Goal: Task Accomplishment & Management: Complete application form

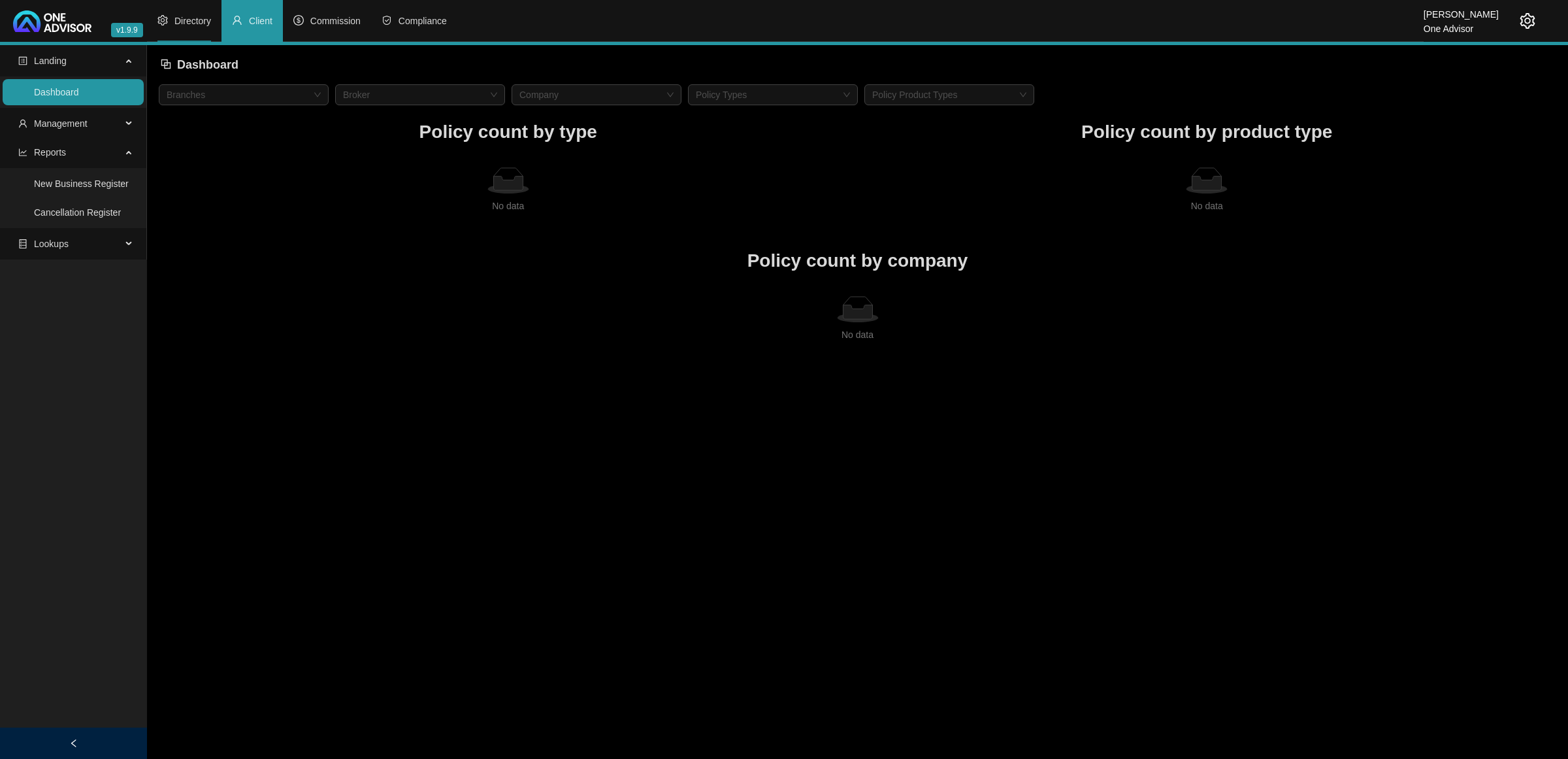
click at [171, 23] on li "Directory" at bounding box center [184, 21] width 74 height 42
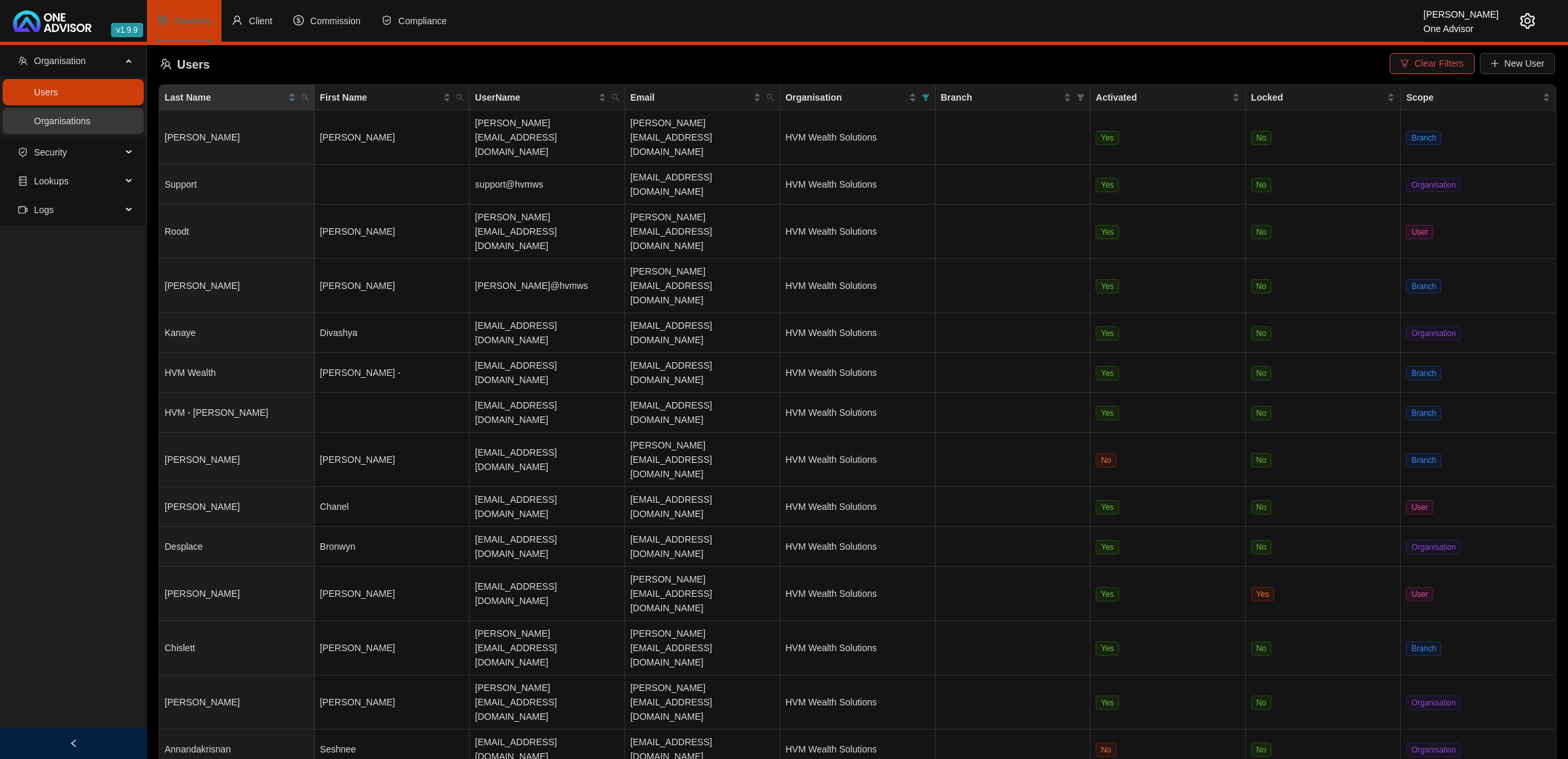
click at [86, 116] on link "Organisations" at bounding box center [62, 121] width 56 height 11
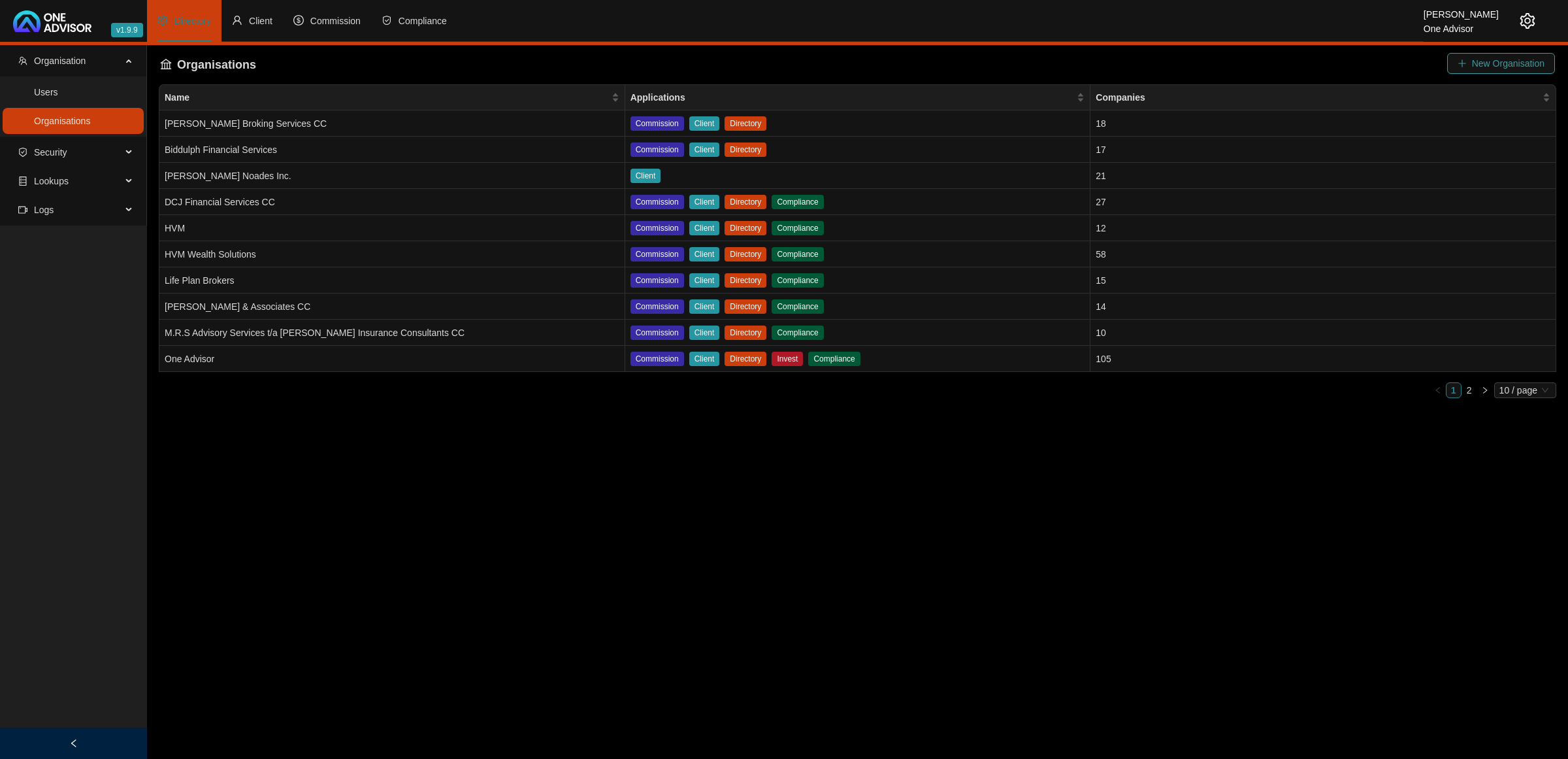
click at [1497, 64] on span "New Organisation" at bounding box center [1508, 63] width 72 height 14
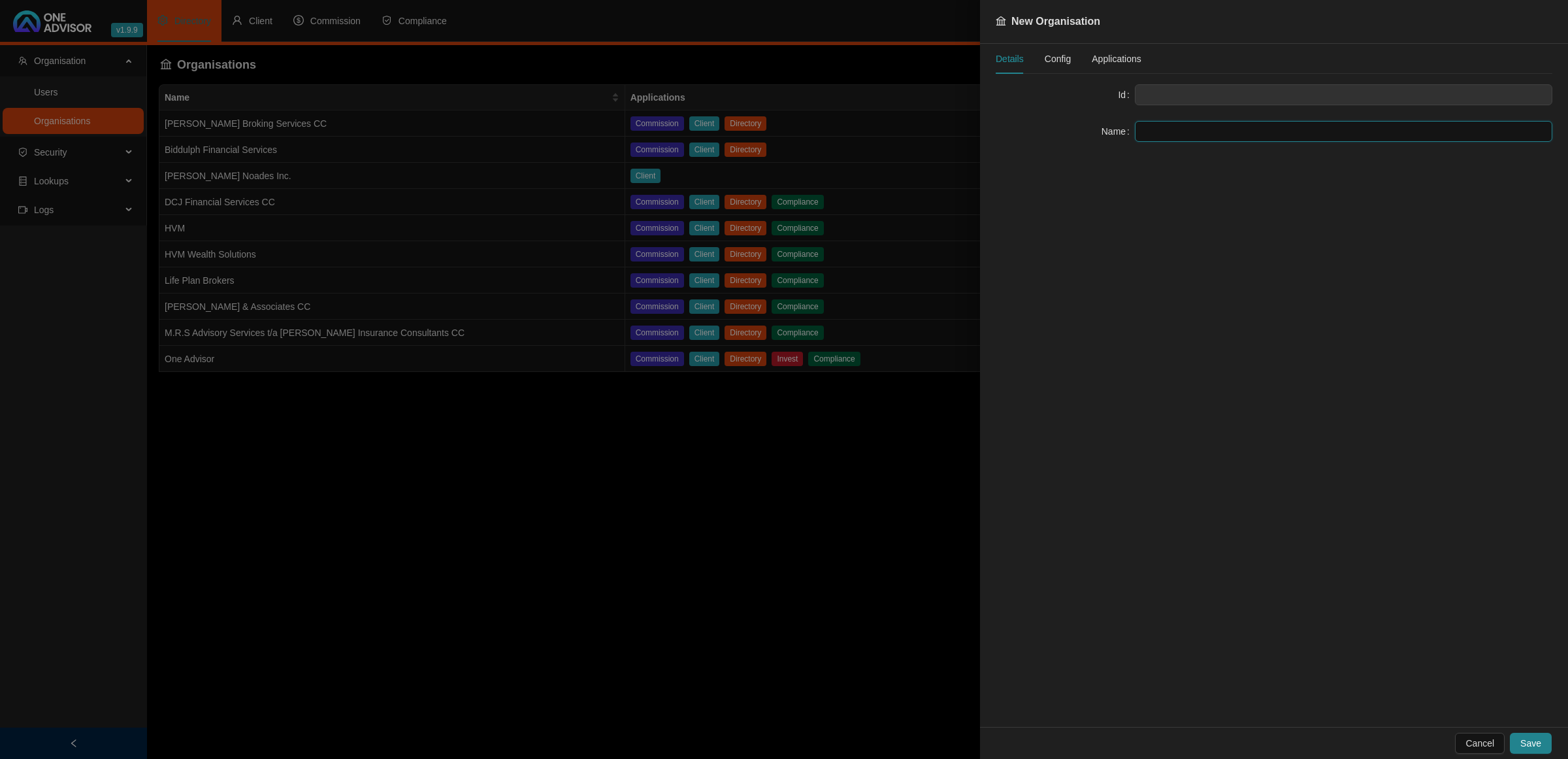
click at [1189, 134] on input "text" at bounding box center [1343, 131] width 417 height 21
click at [1164, 122] on input "text" at bounding box center [1343, 131] width 417 height 21
paste input "[PERSON_NAME] And Associates"
type input "[PERSON_NAME] And Associates"
click at [1067, 54] on span "Config" at bounding box center [1058, 59] width 26 height 9
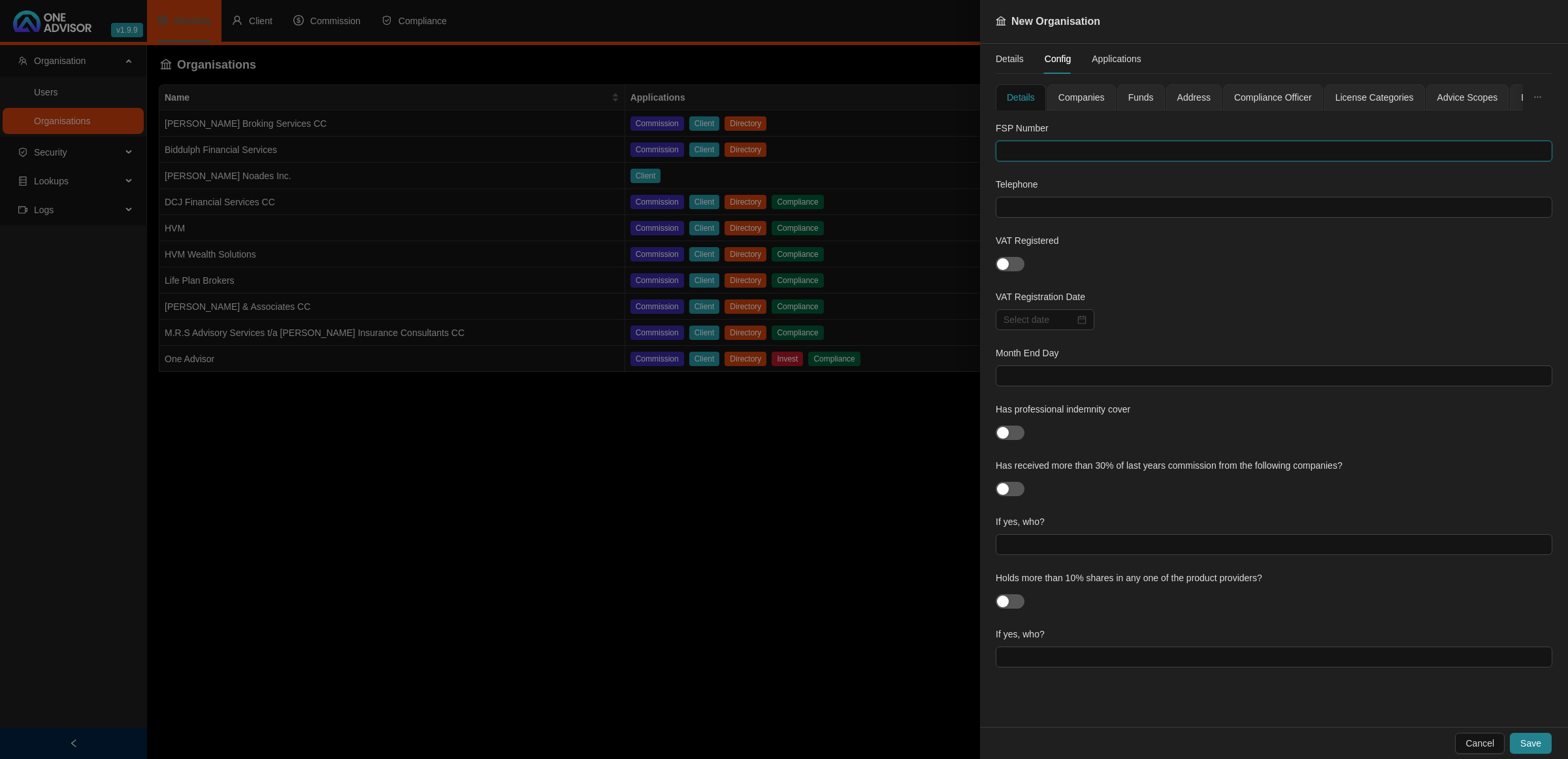
click at [1045, 145] on input "text" at bounding box center [1274, 150] width 557 height 21
click at [1027, 149] on input "text" at bounding box center [1274, 150] width 557 height 21
paste input "32963"
click at [1025, 153] on input "32963" at bounding box center [1274, 150] width 557 height 21
type input "32963"
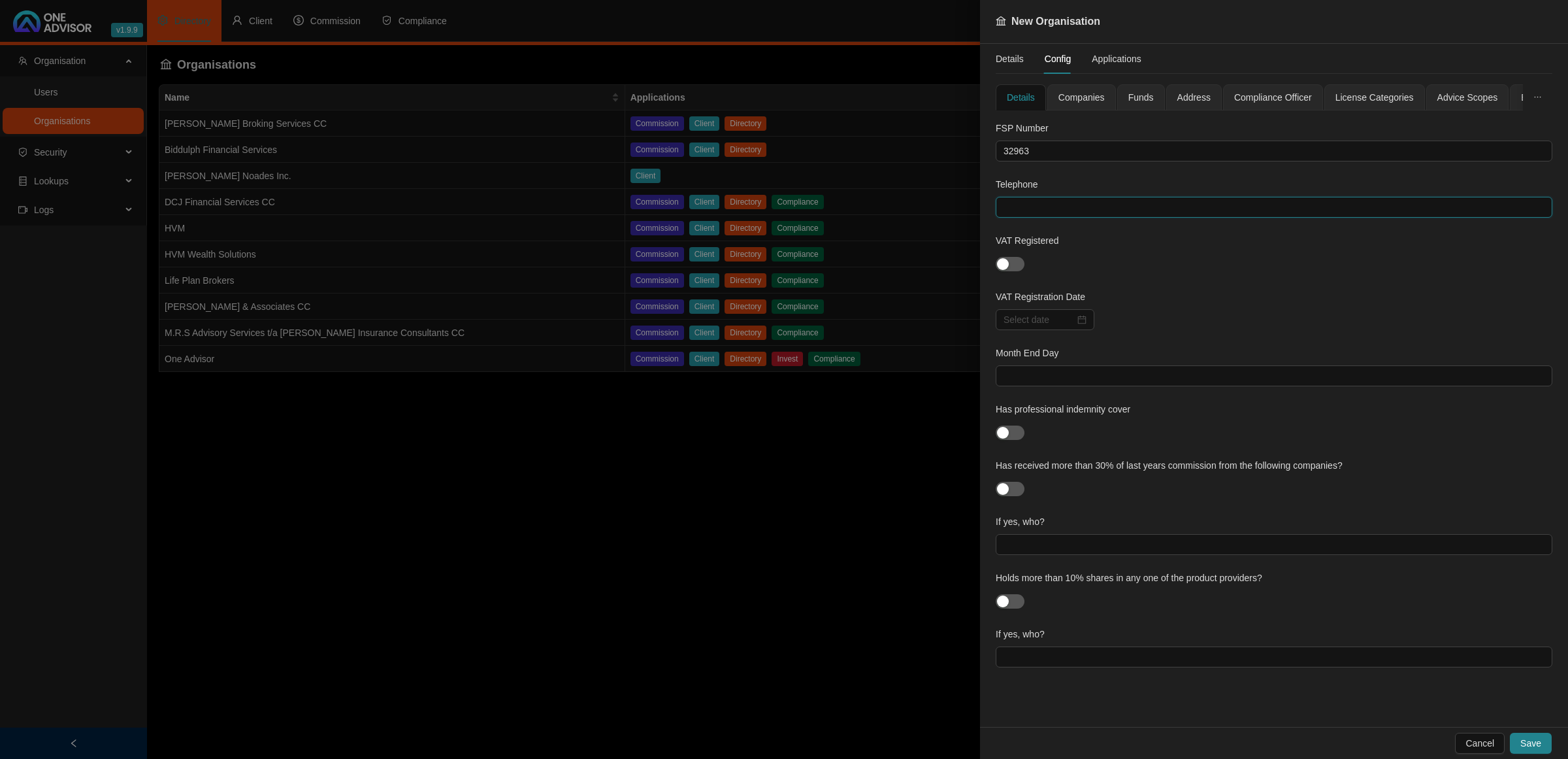
click at [1119, 201] on input "text" at bounding box center [1274, 207] width 557 height 21
paste input "082 859 9311"
click at [1039, 206] on input "082 859 9311" at bounding box center [1274, 207] width 557 height 21
drag, startPoint x: 1022, startPoint y: 213, endPoint x: 1026, endPoint y: 231, distance: 18.4
click at [1022, 213] on input "082 8599311" at bounding box center [1274, 207] width 557 height 21
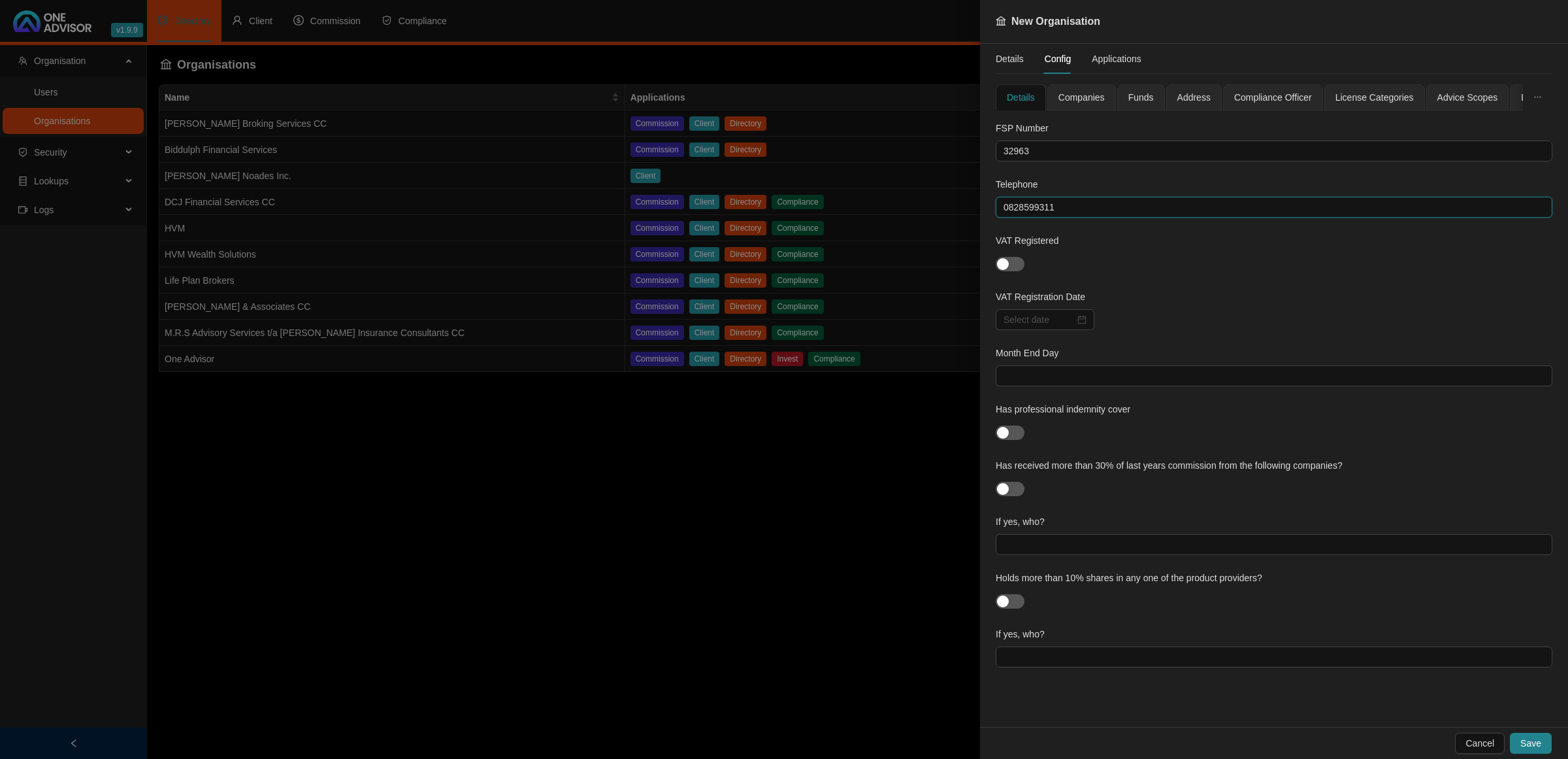
type input "0828599311"
click at [1233, 320] on div at bounding box center [1274, 319] width 557 height 21
click at [1088, 95] on span "Companies" at bounding box center [1081, 97] width 47 height 9
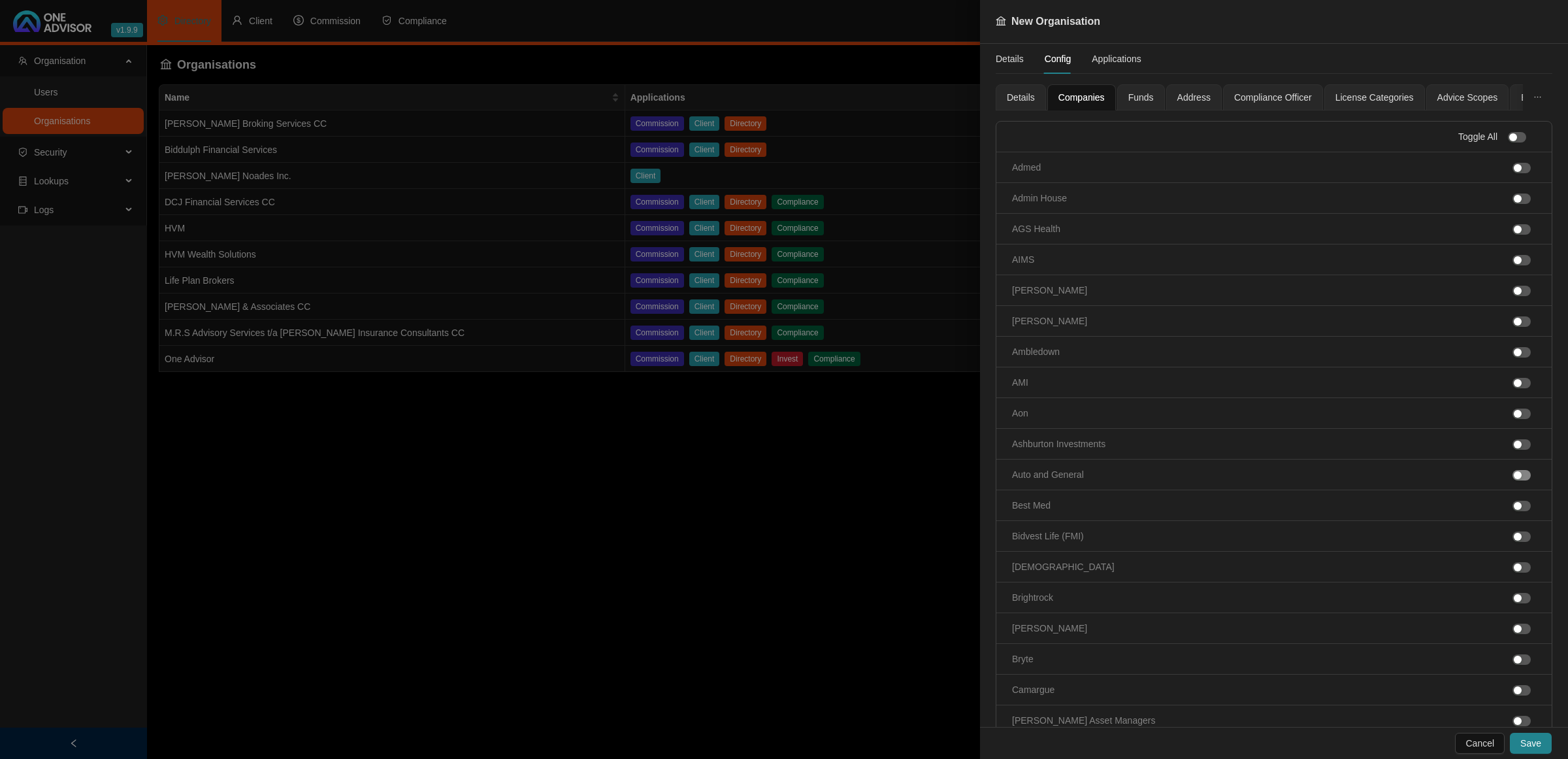
click at [1514, 475] on span "button" at bounding box center [1522, 475] width 19 height 11
click at [1514, 541] on span "button" at bounding box center [1522, 537] width 19 height 11
click at [1516, 609] on li "Bidvest Life (FMI)" at bounding box center [1274, 599] width 556 height 31
click at [1514, 603] on div "button" at bounding box center [1517, 599] width 8 height 8
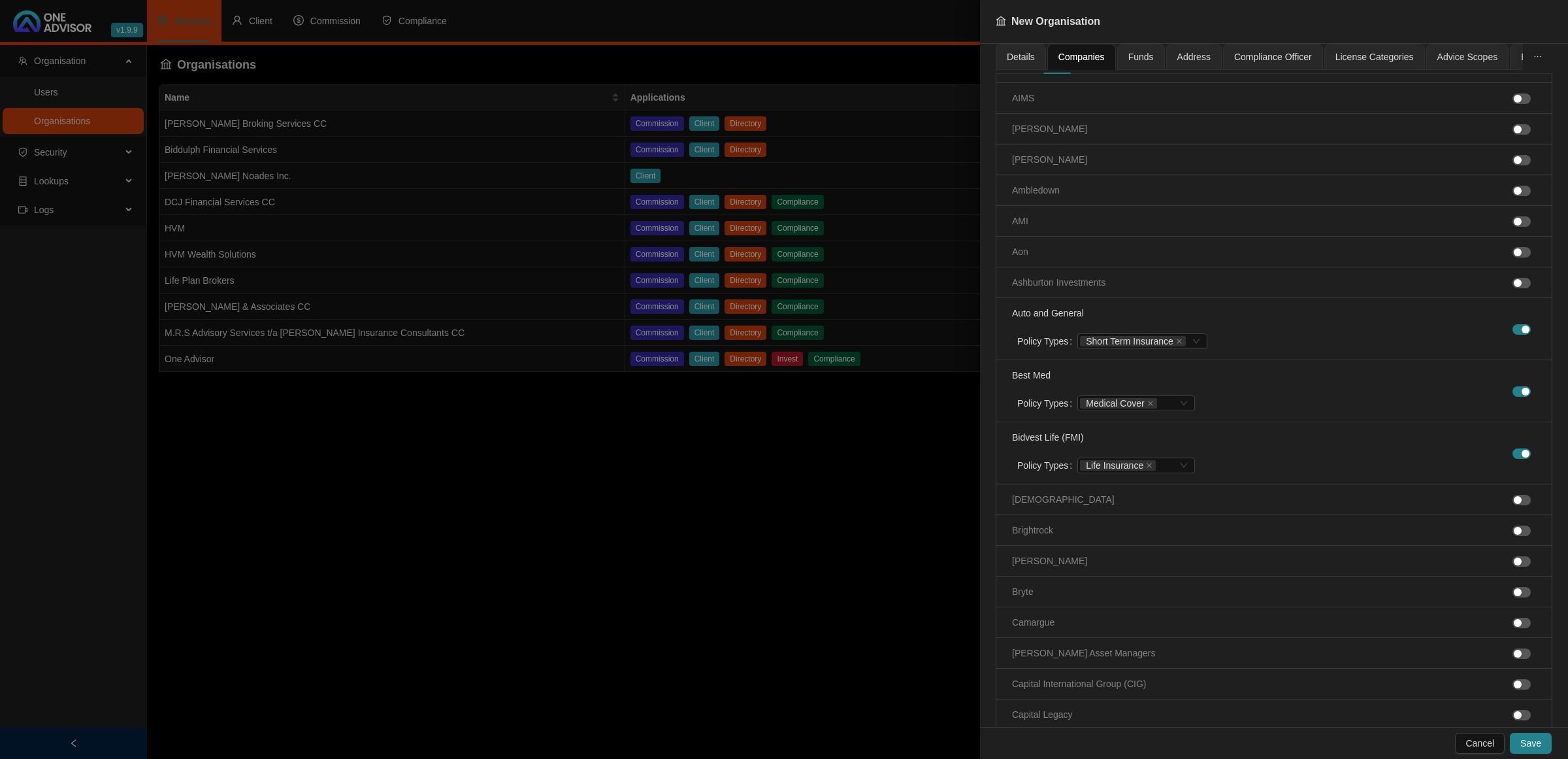
scroll to position [163, 0]
click at [1514, 501] on div "button" at bounding box center [1517, 498] width 8 height 8
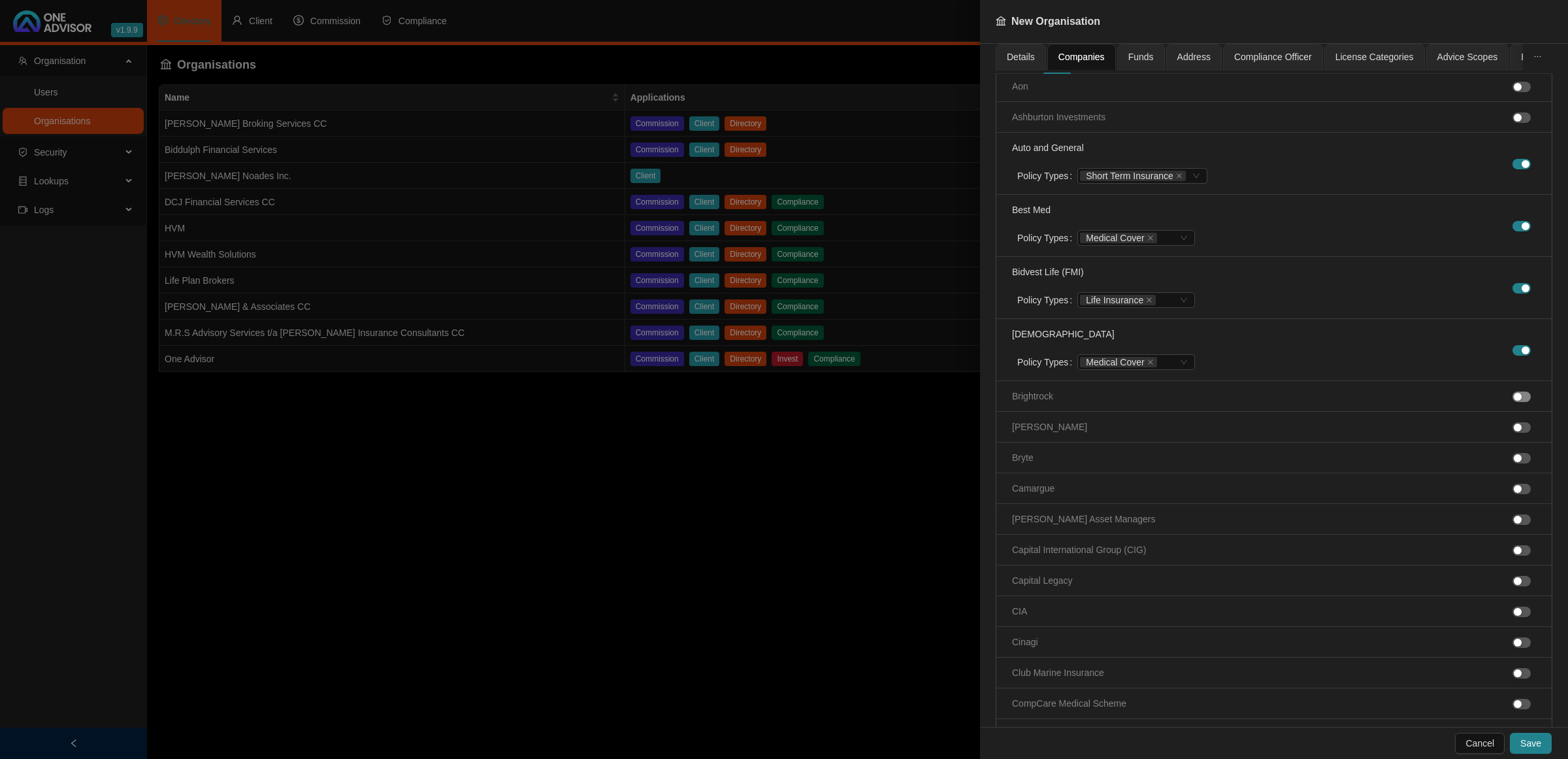
click at [1514, 400] on div "button" at bounding box center [1517, 396] width 8 height 8
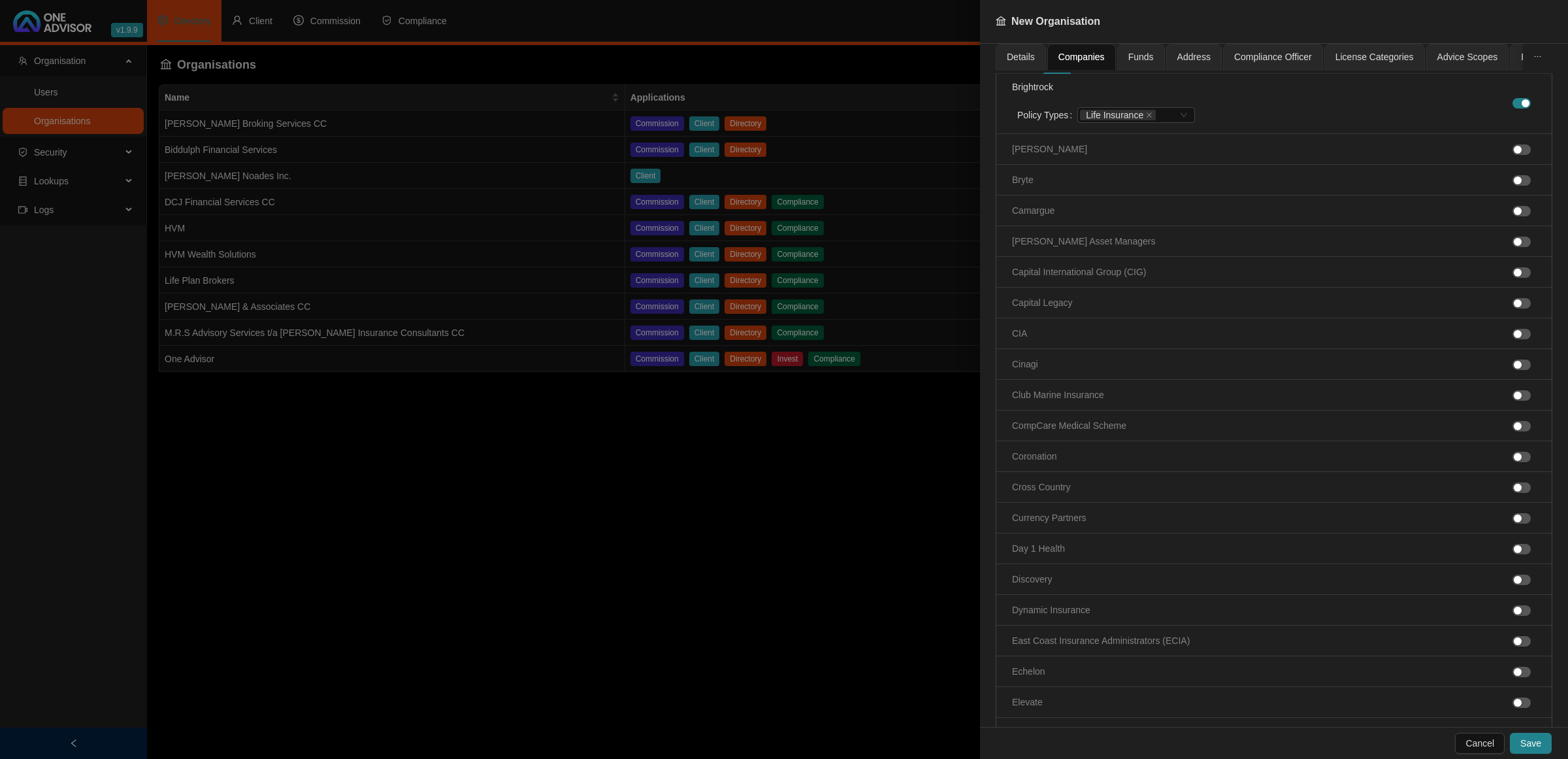
scroll to position [654, 0]
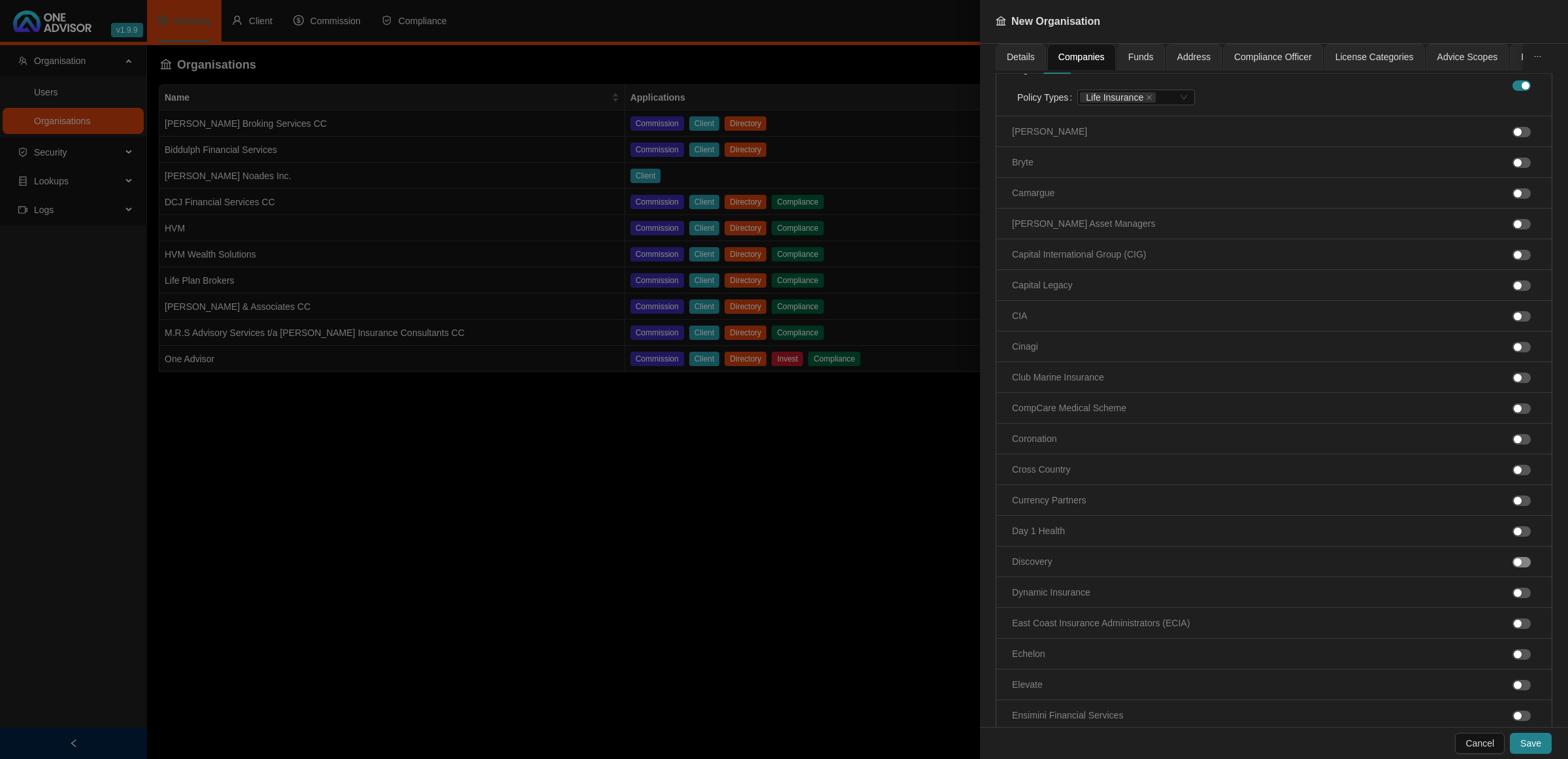
click at [1514, 565] on div "button" at bounding box center [1517, 561] width 8 height 8
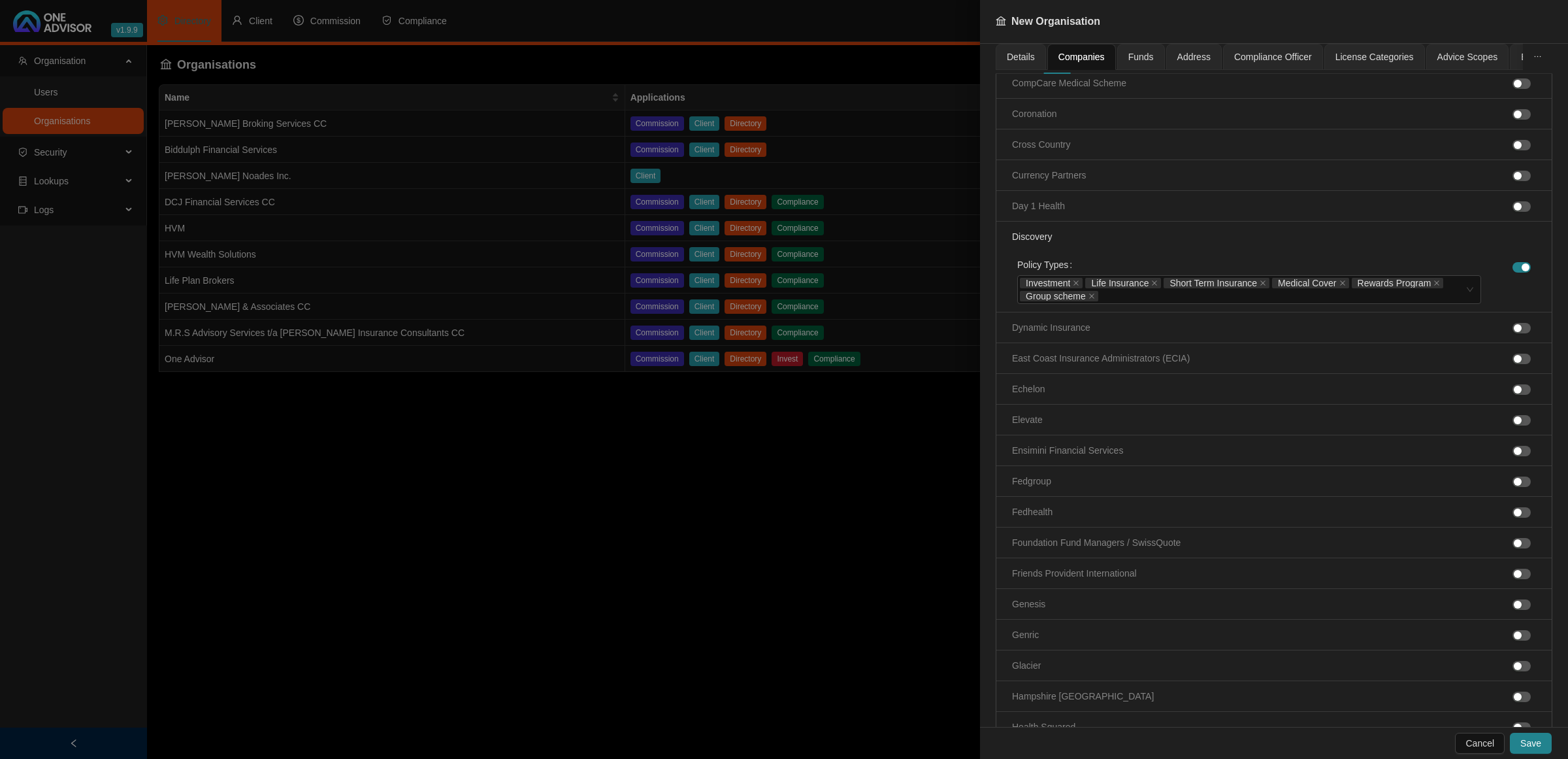
scroll to position [980, 0]
click at [1513, 516] on span "button" at bounding box center [1522, 510] width 19 height 11
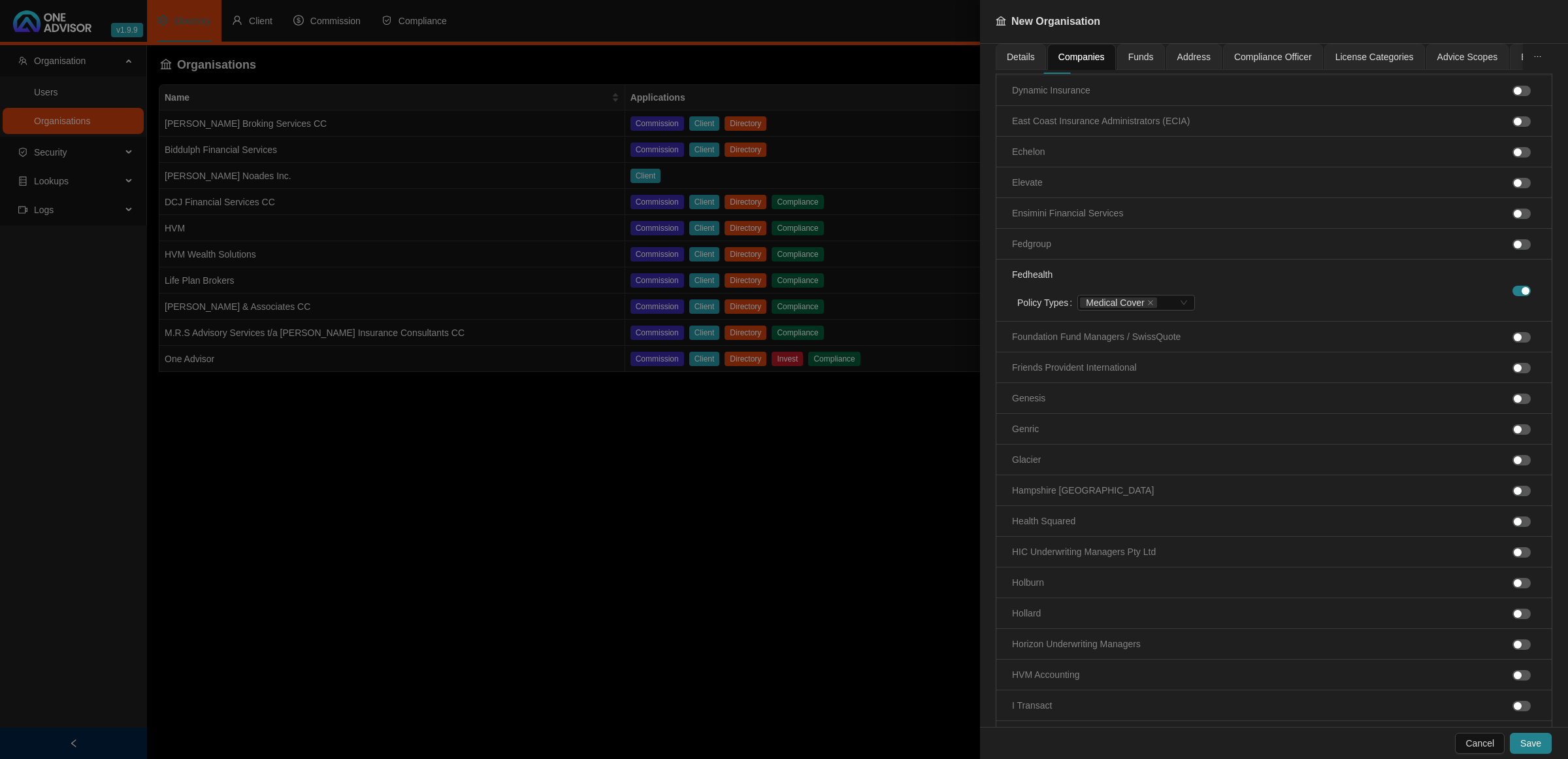
scroll to position [1307, 0]
click at [1514, 526] on div "button" at bounding box center [1517, 522] width 8 height 8
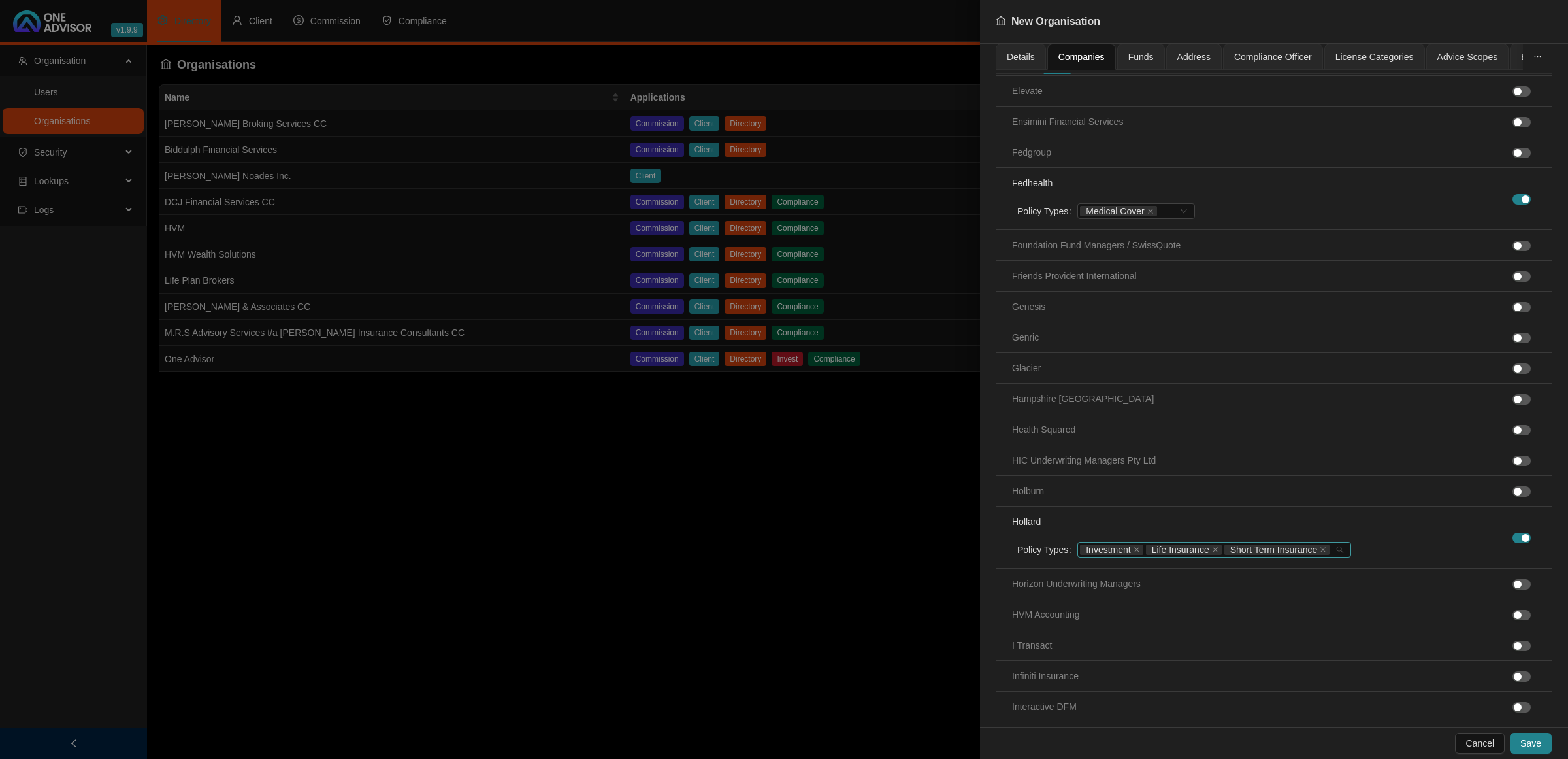
click at [1321, 555] on span "Short Term Insurance" at bounding box center [1277, 549] width 106 height 11
click at [1320, 552] on icon "close" at bounding box center [1322, 549] width 5 height 5
click at [1330, 543] on li "Hollard Policy Types Investment Life Insurance" at bounding box center [1274, 537] width 556 height 62
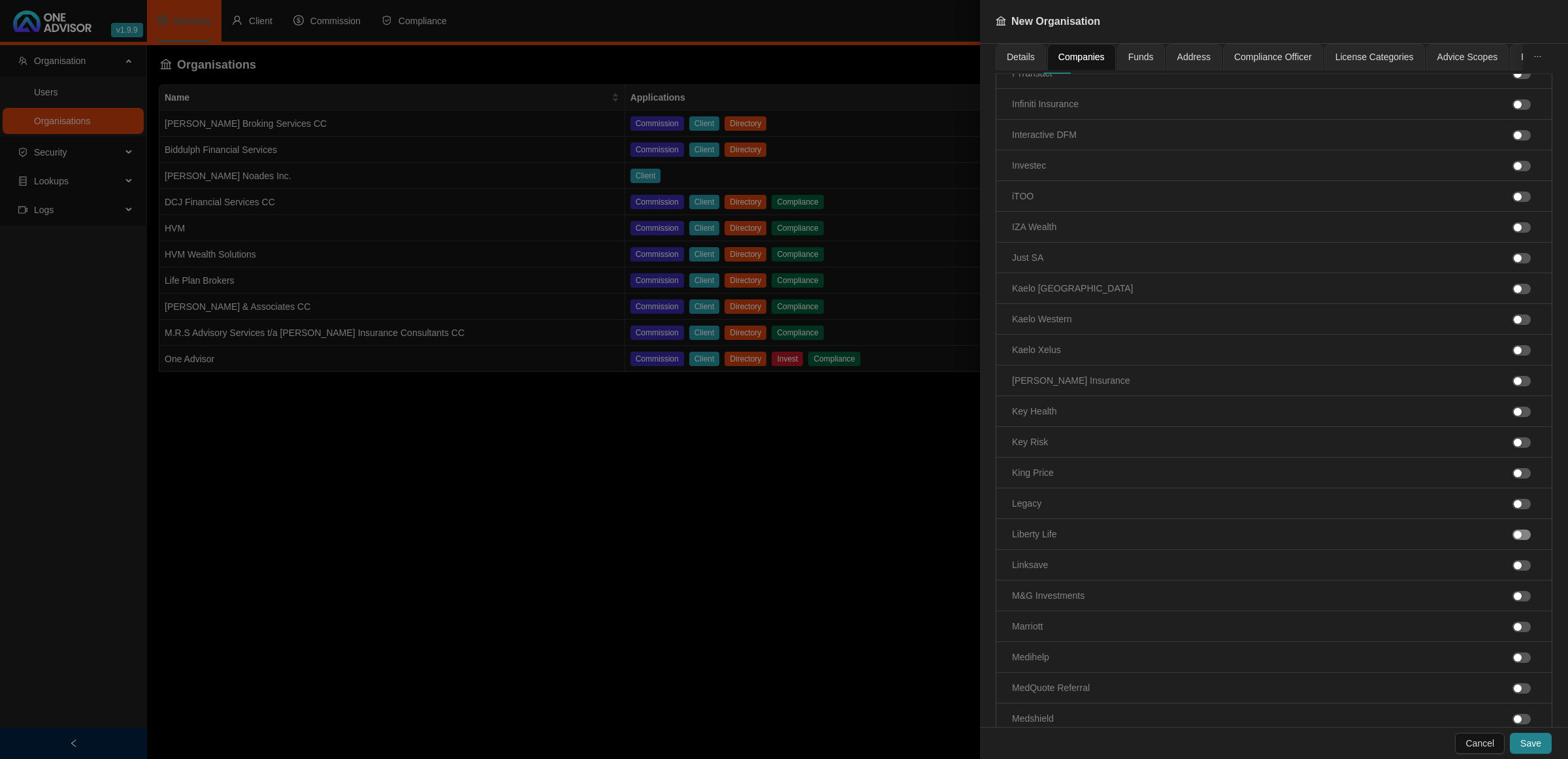
click at [1514, 538] on div "button" at bounding box center [1517, 534] width 8 height 8
click at [1320, 565] on icon "close" at bounding box center [1322, 561] width 6 height 6
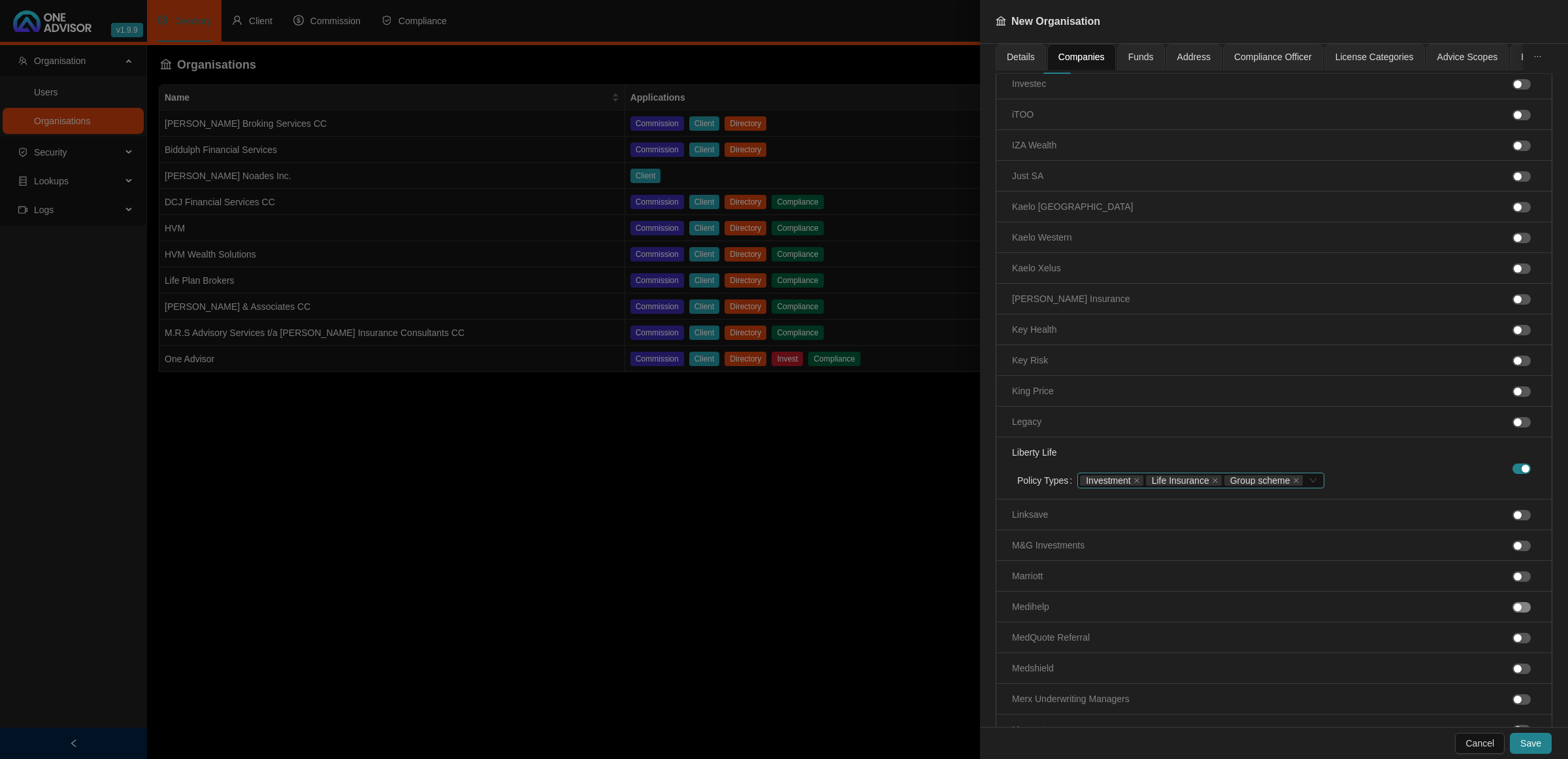
click at [1513, 612] on span "button" at bounding box center [1522, 607] width 19 height 11
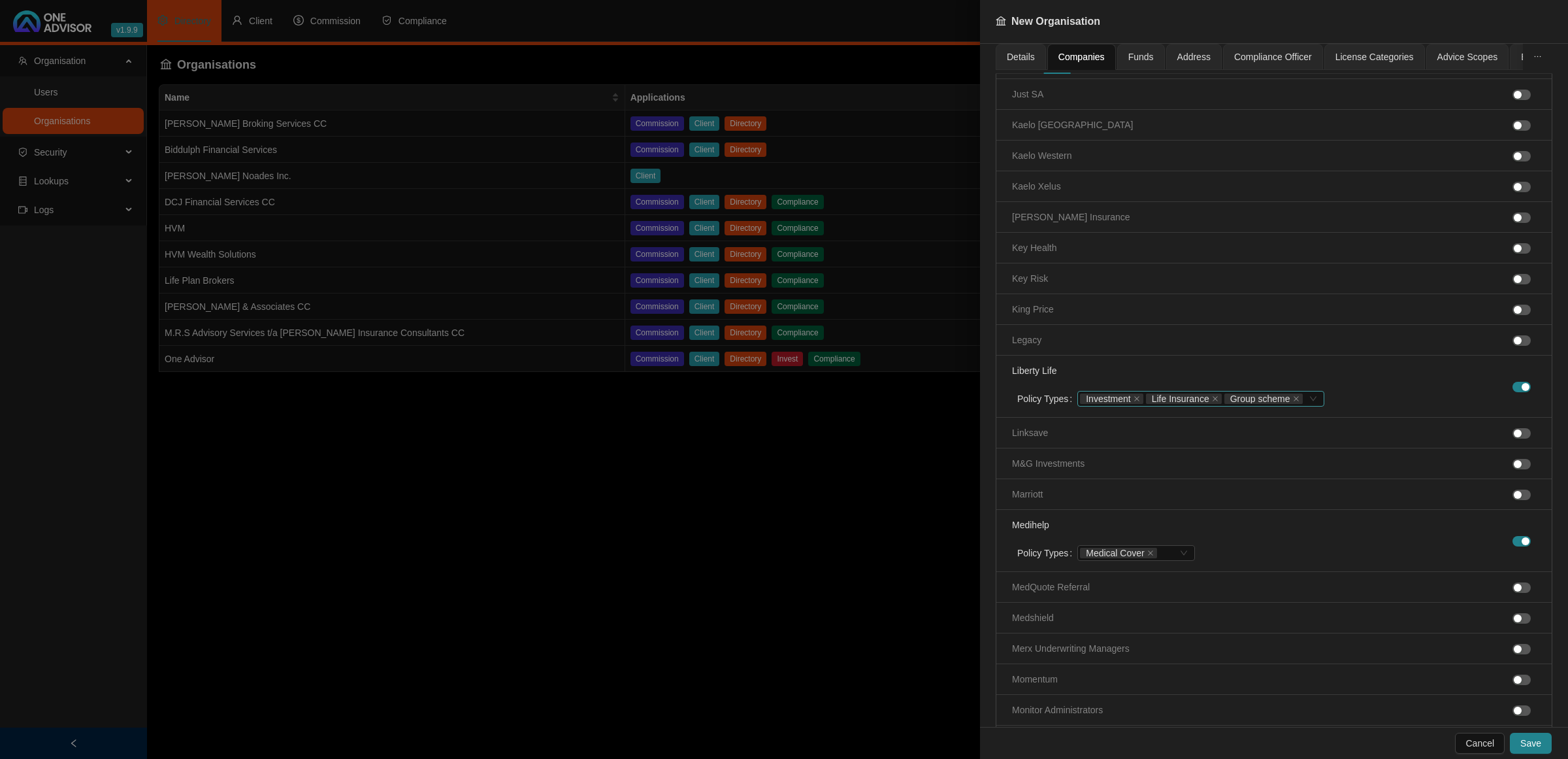
scroll to position [2124, 0]
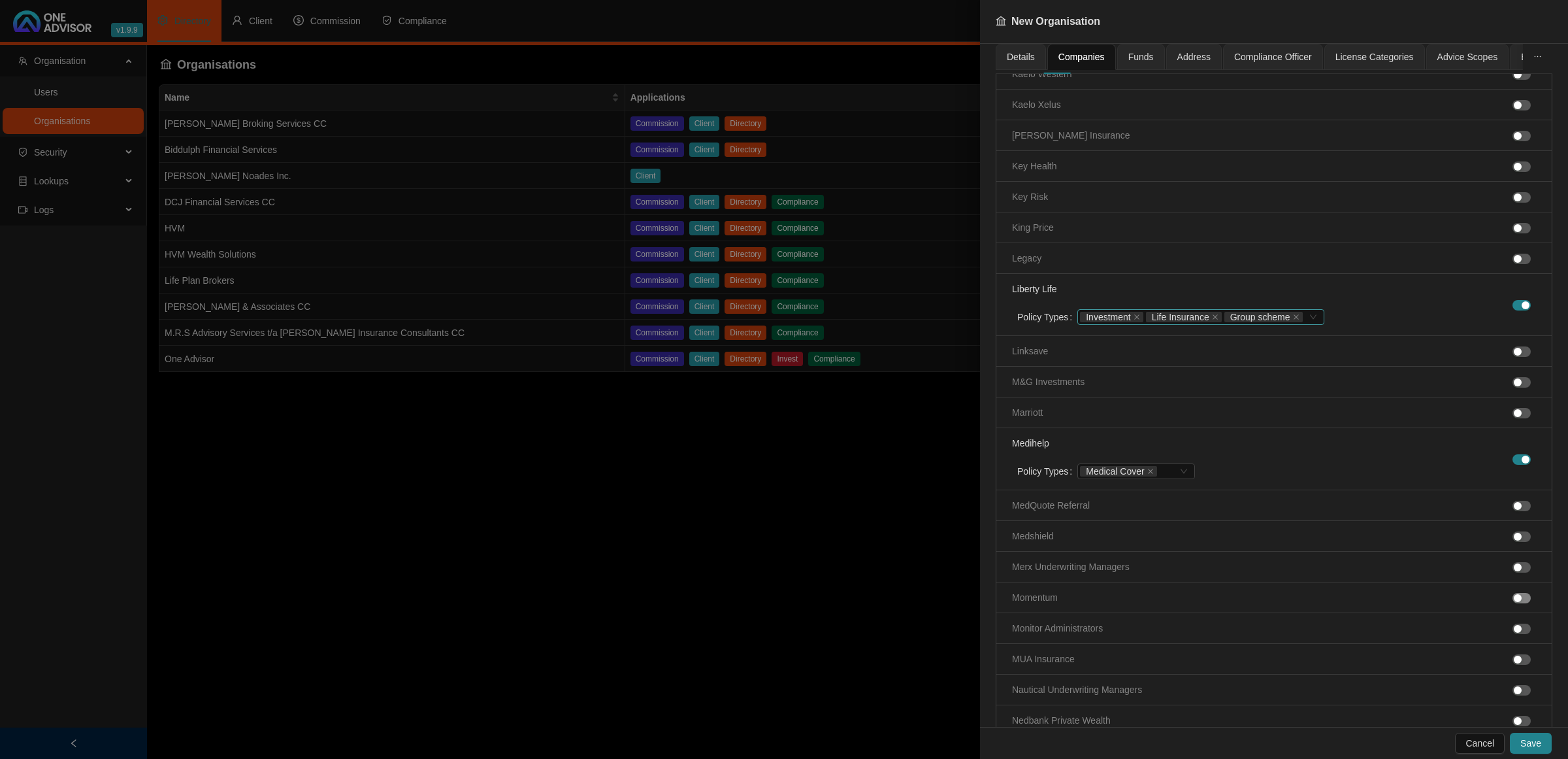
click at [1514, 602] on div "button" at bounding box center [1517, 598] width 8 height 8
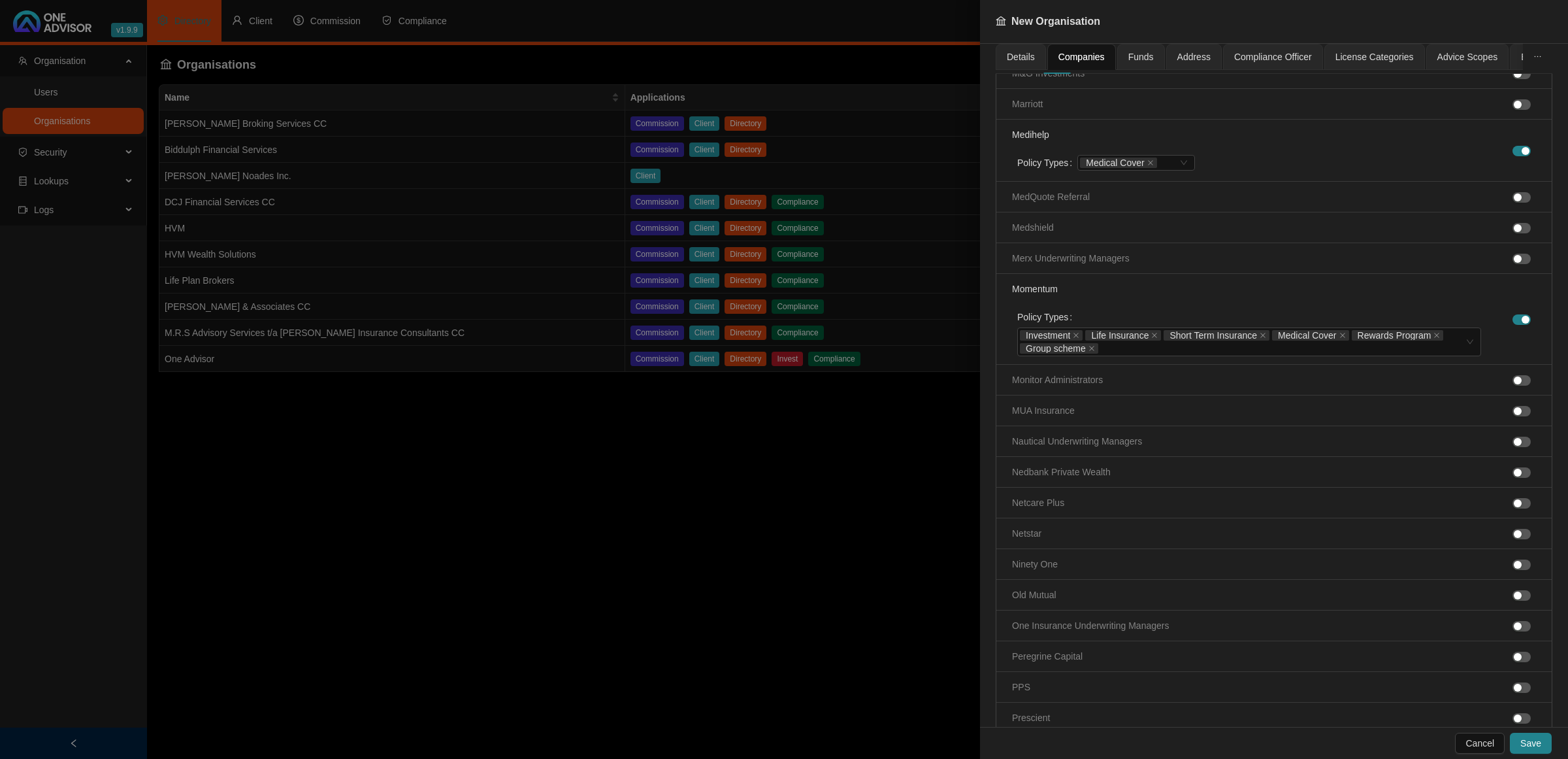
scroll to position [2450, 0]
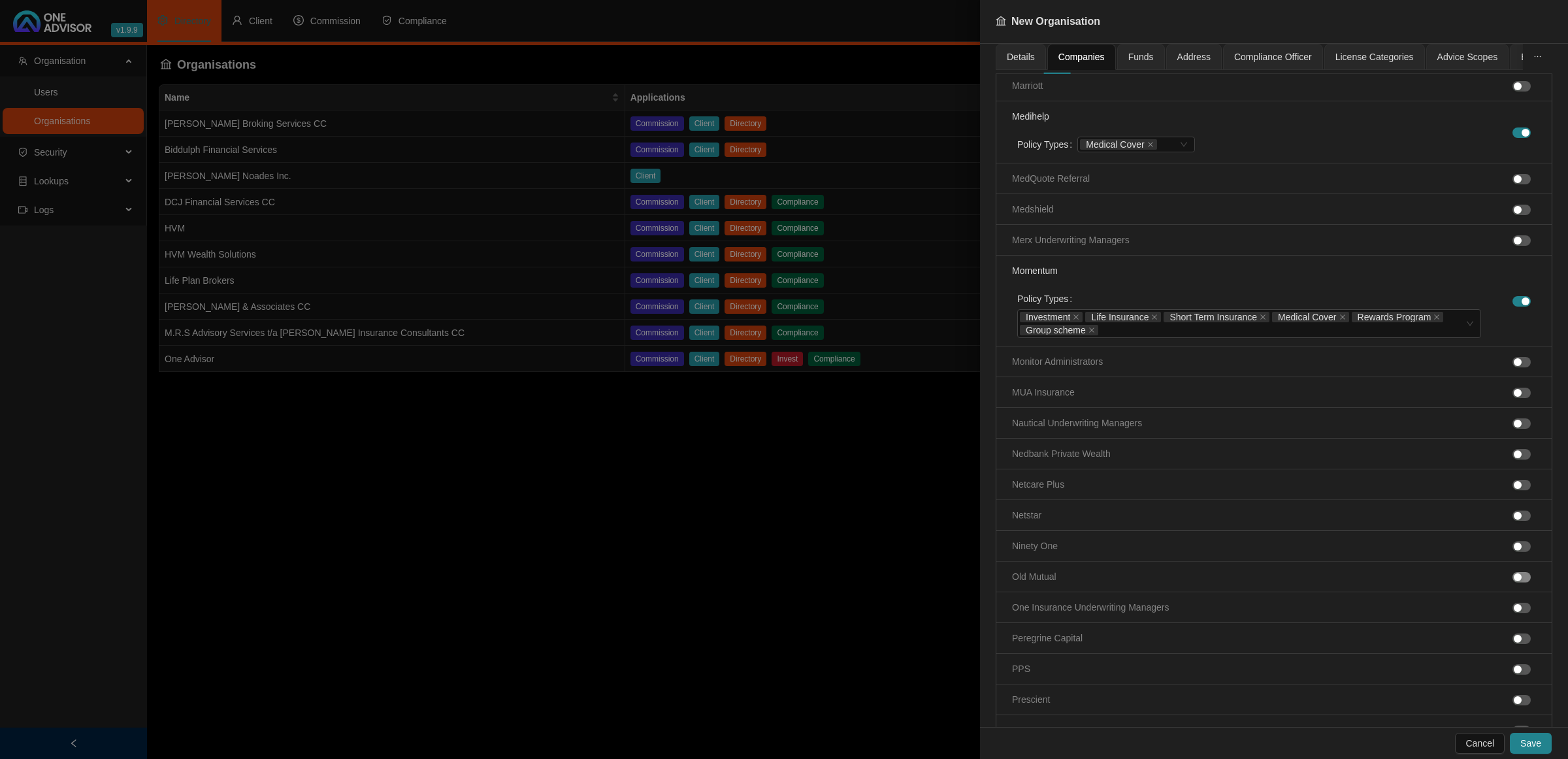
click at [1514, 582] on span "button" at bounding box center [1522, 577] width 19 height 11
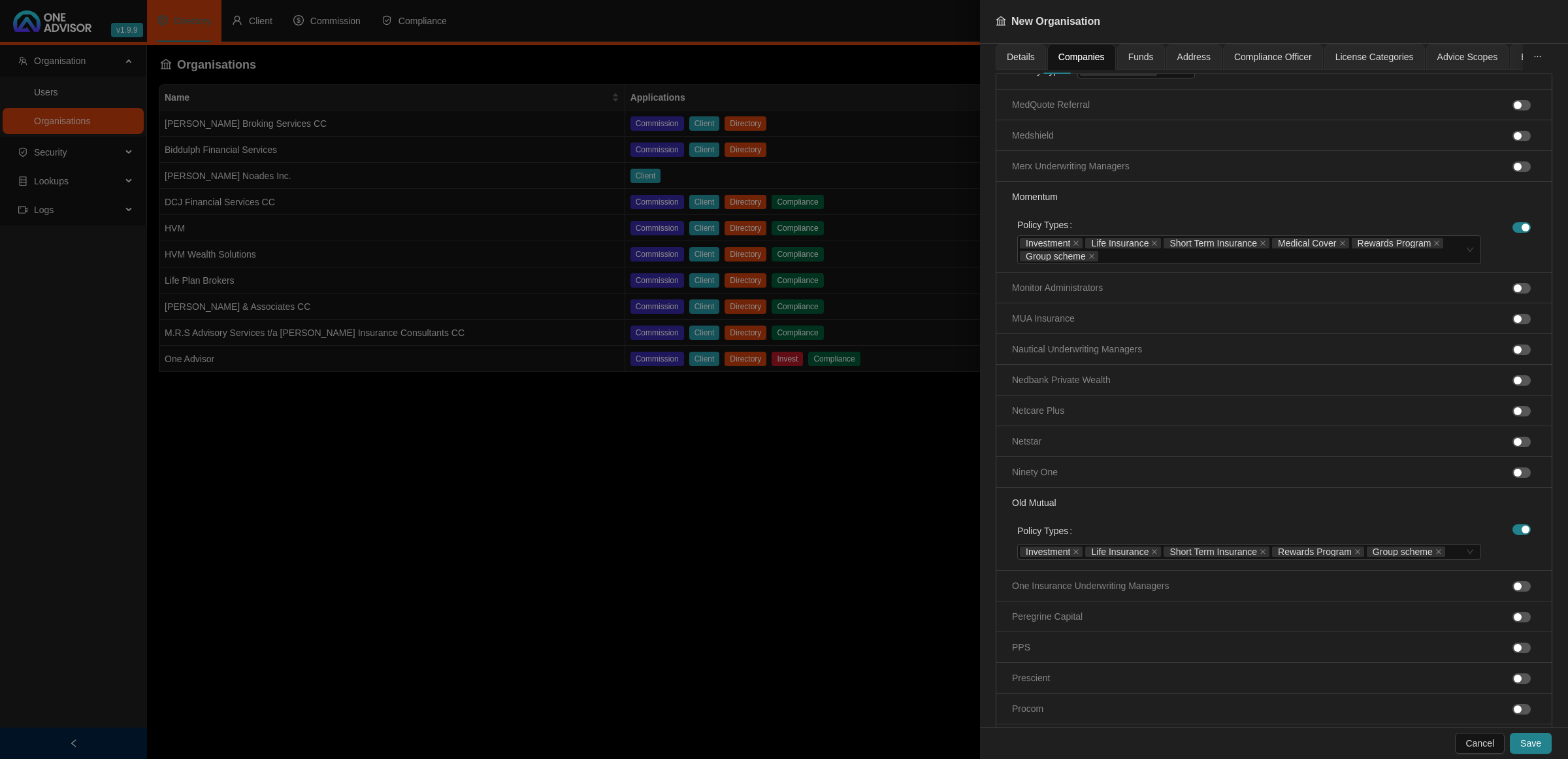
scroll to position [2614, 0]
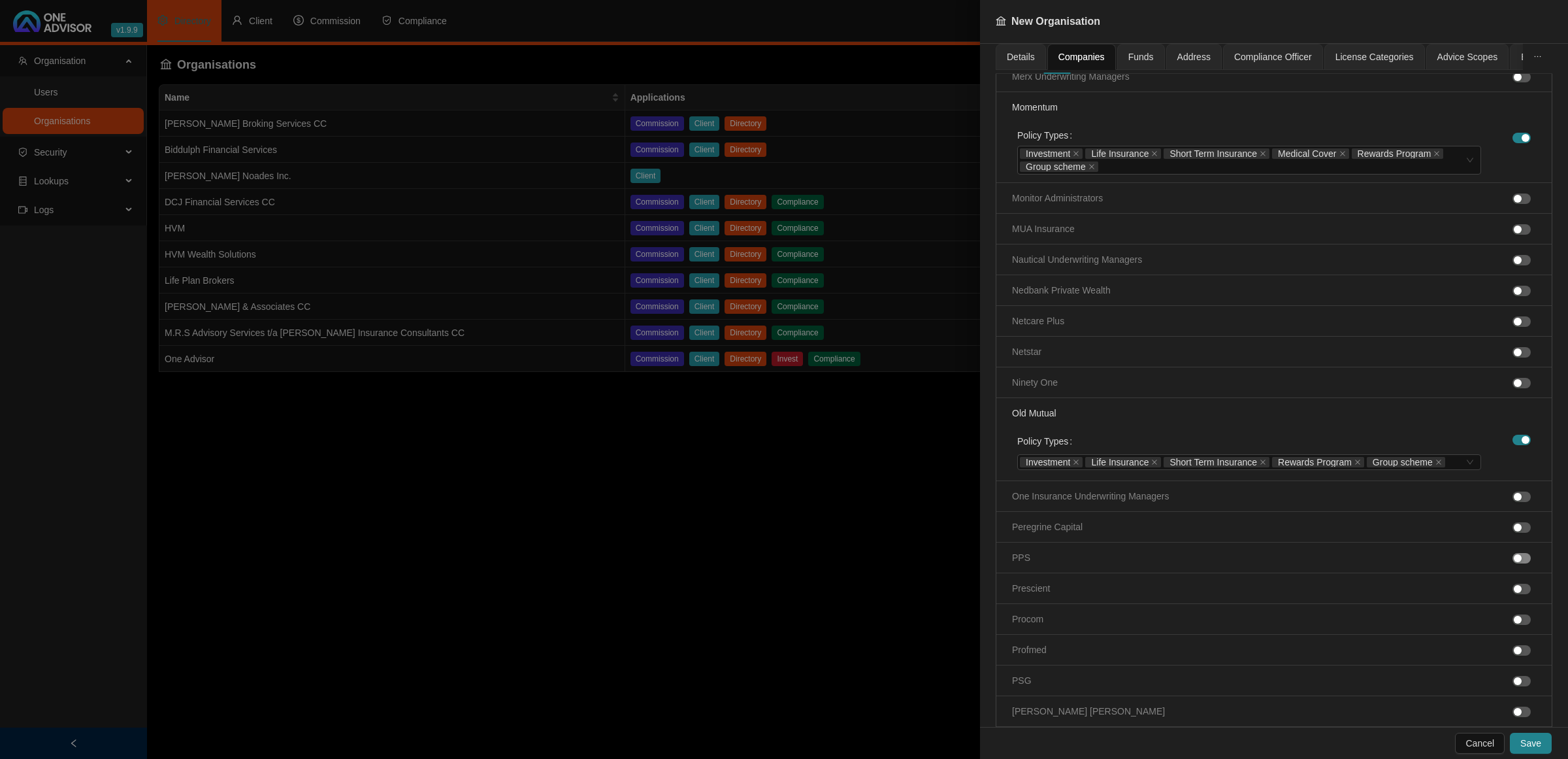
click at [1513, 564] on span "button" at bounding box center [1522, 558] width 19 height 11
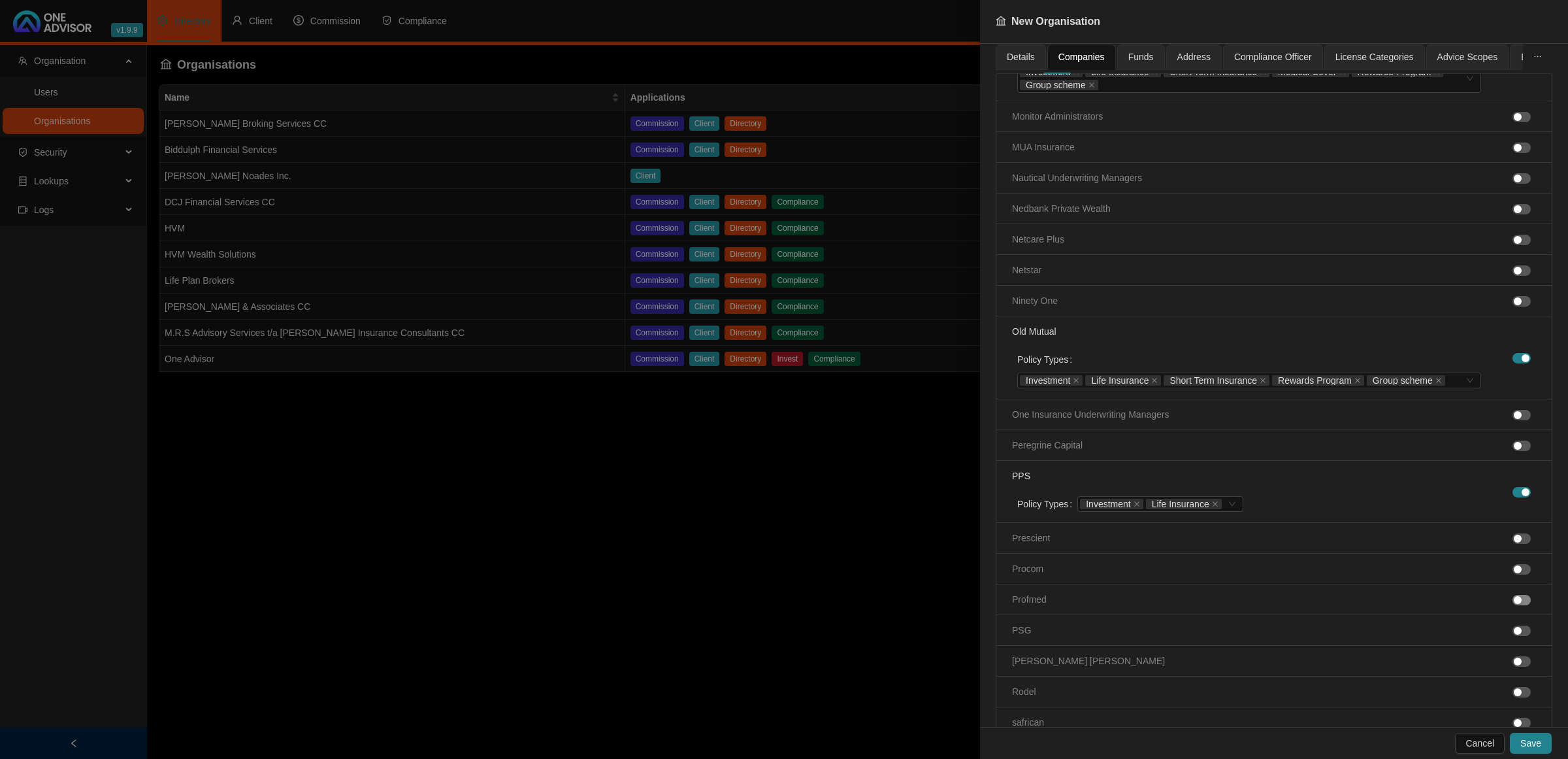
click at [1514, 604] on div "button" at bounding box center [1517, 599] width 8 height 8
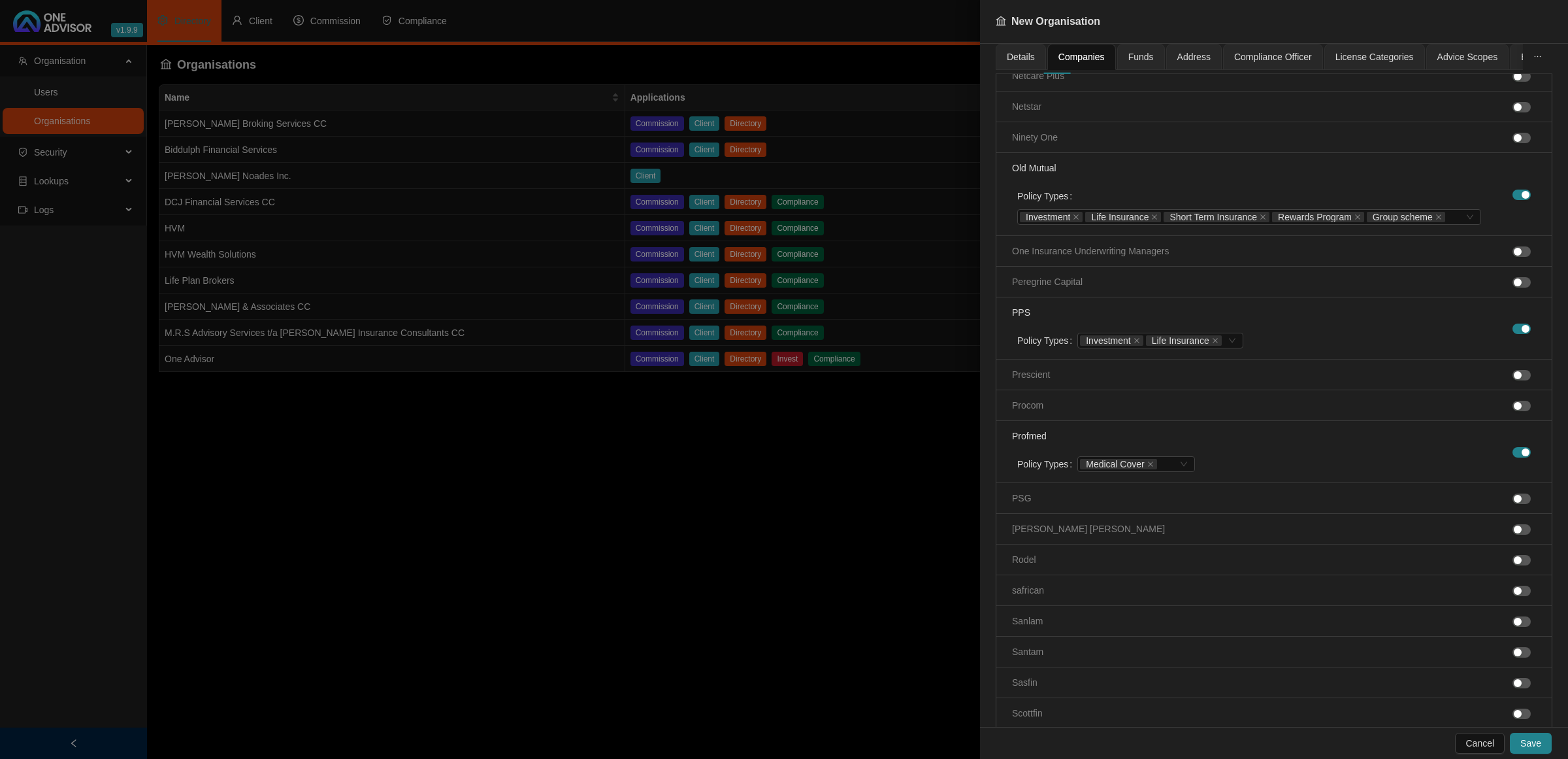
scroll to position [2941, 0]
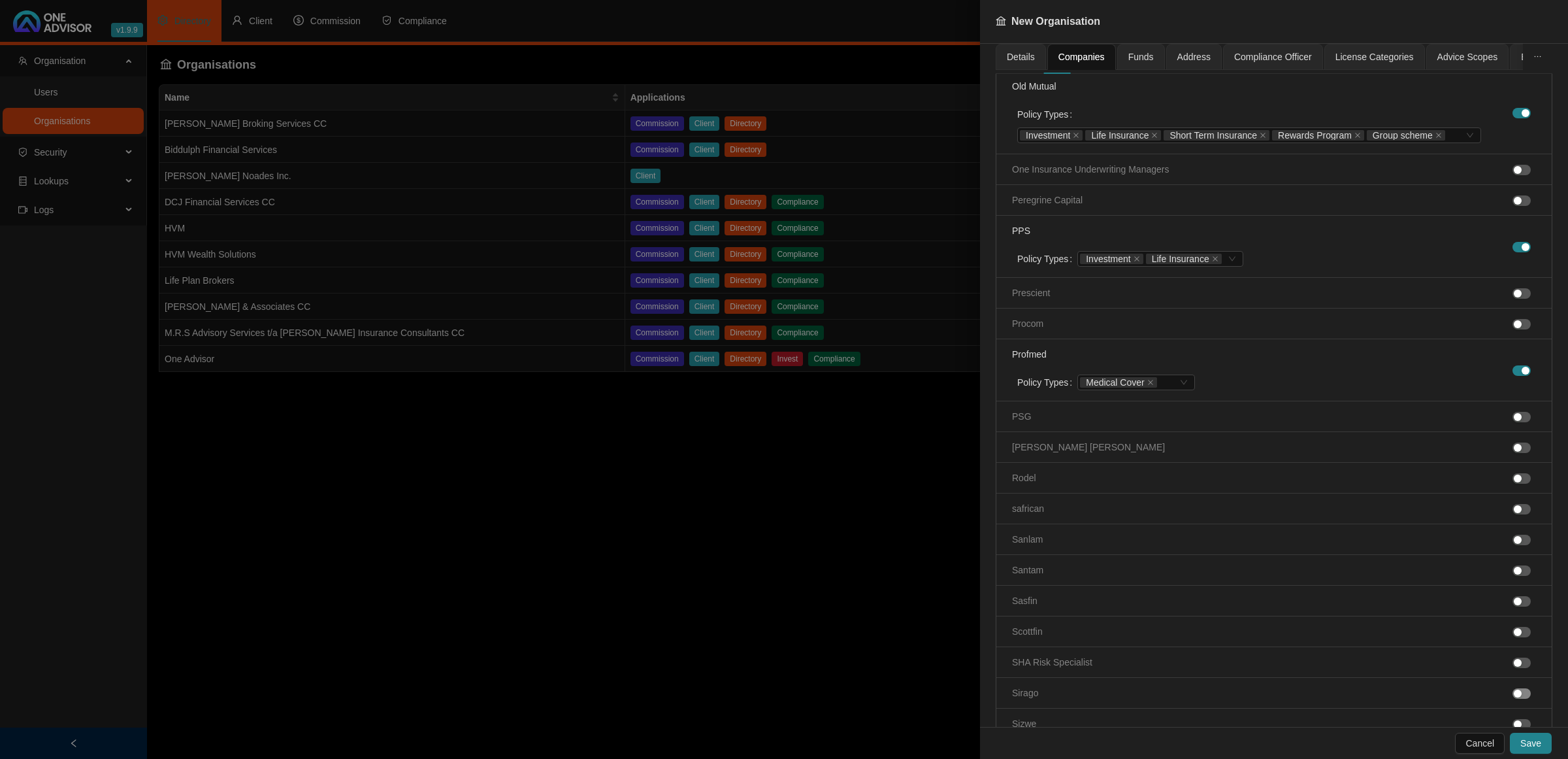
click at [1514, 697] on div "button" at bounding box center [1517, 693] width 8 height 8
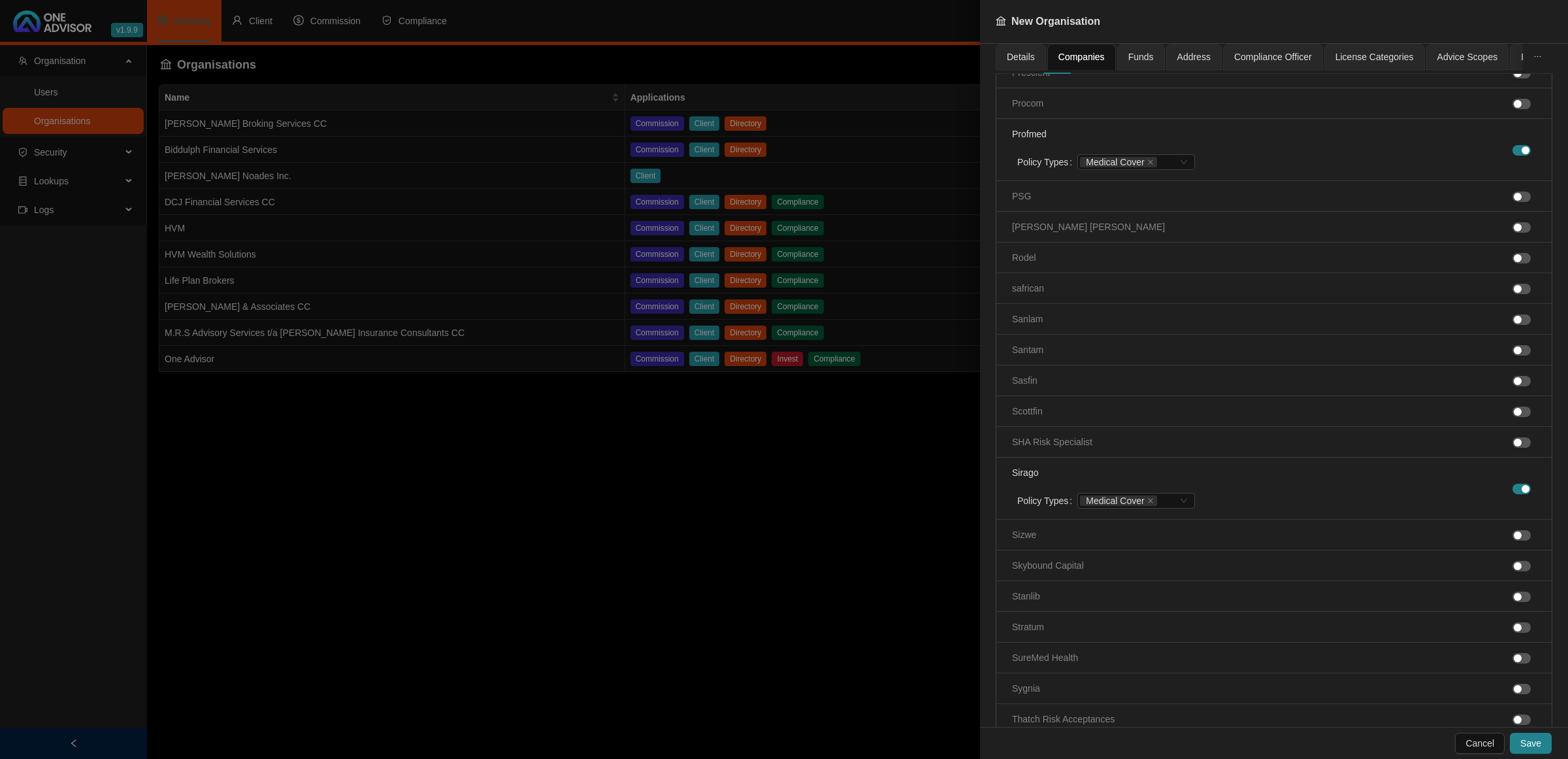
scroll to position [3186, 0]
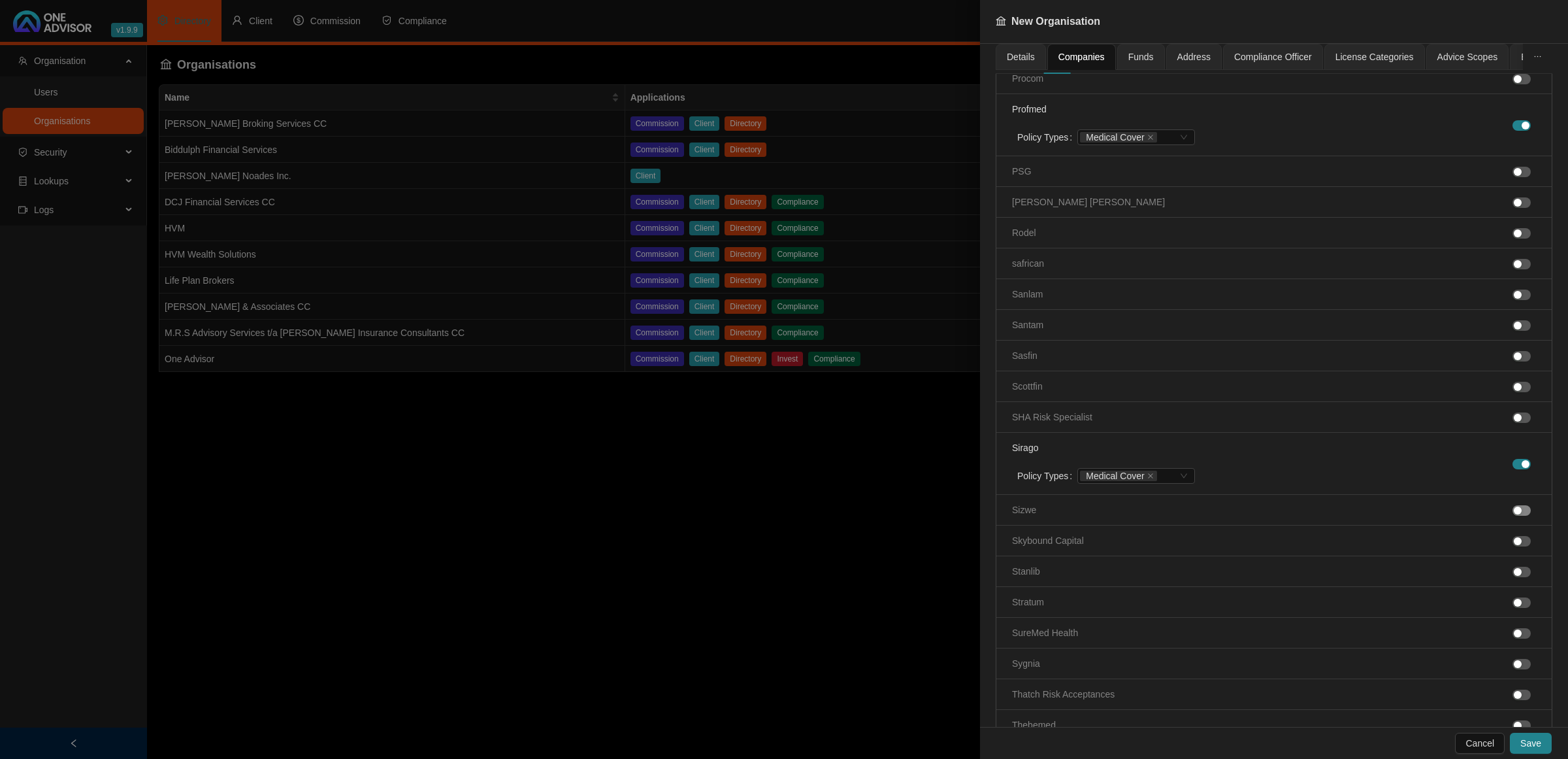
click at [1514, 514] on div "button" at bounding box center [1517, 510] width 8 height 8
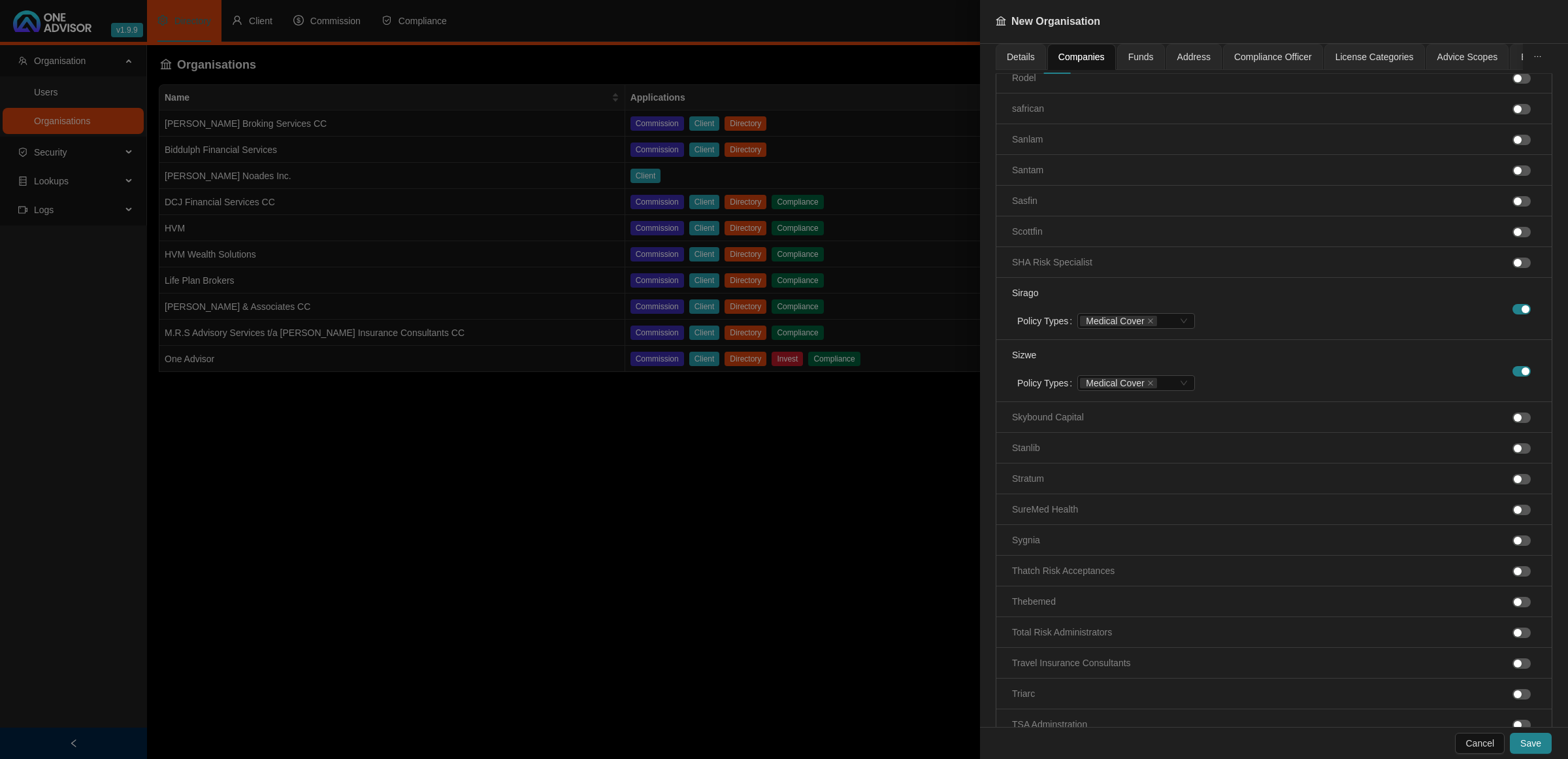
scroll to position [3349, 0]
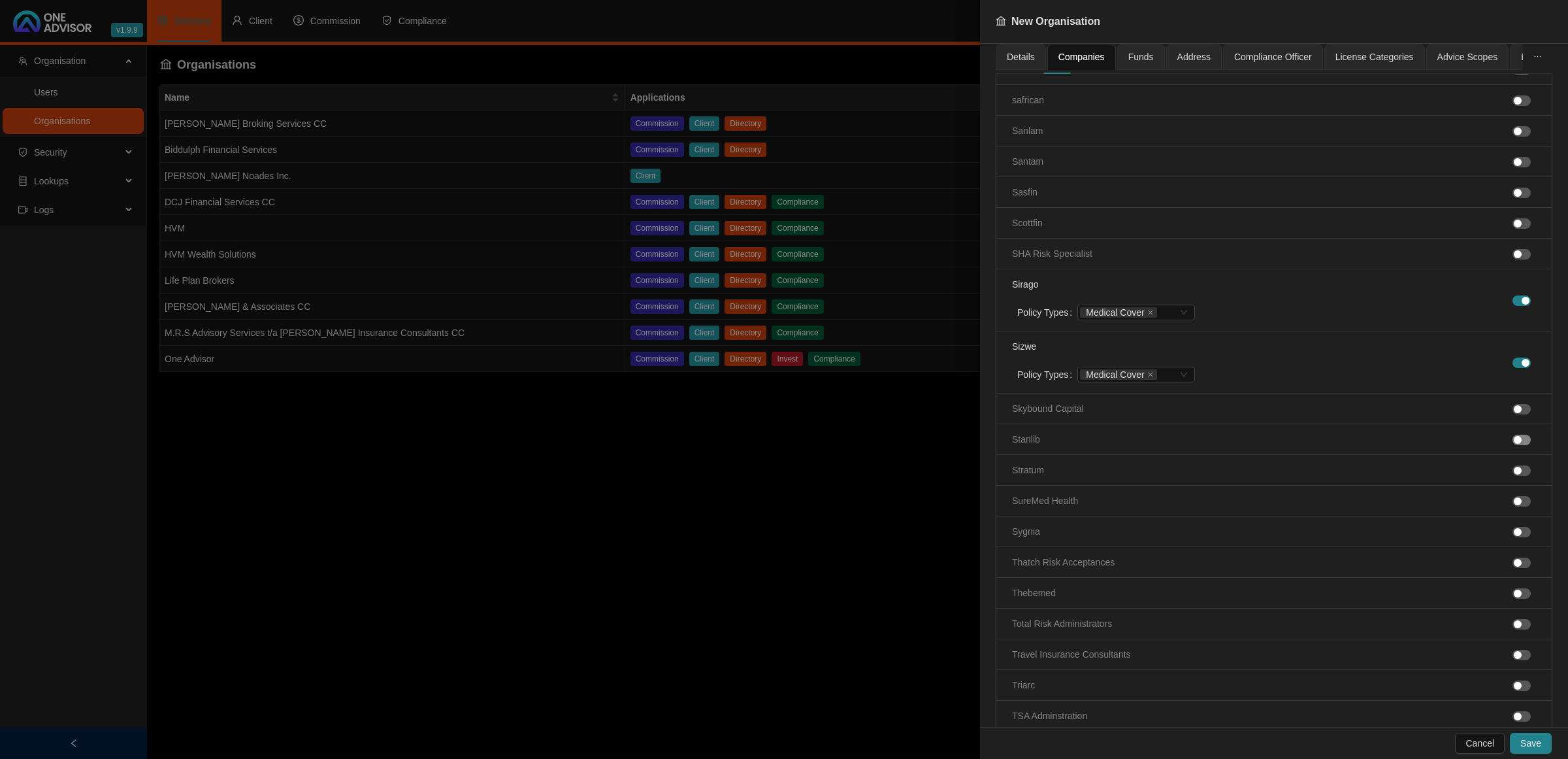
click at [1514, 444] on div "button" at bounding box center [1517, 440] width 8 height 8
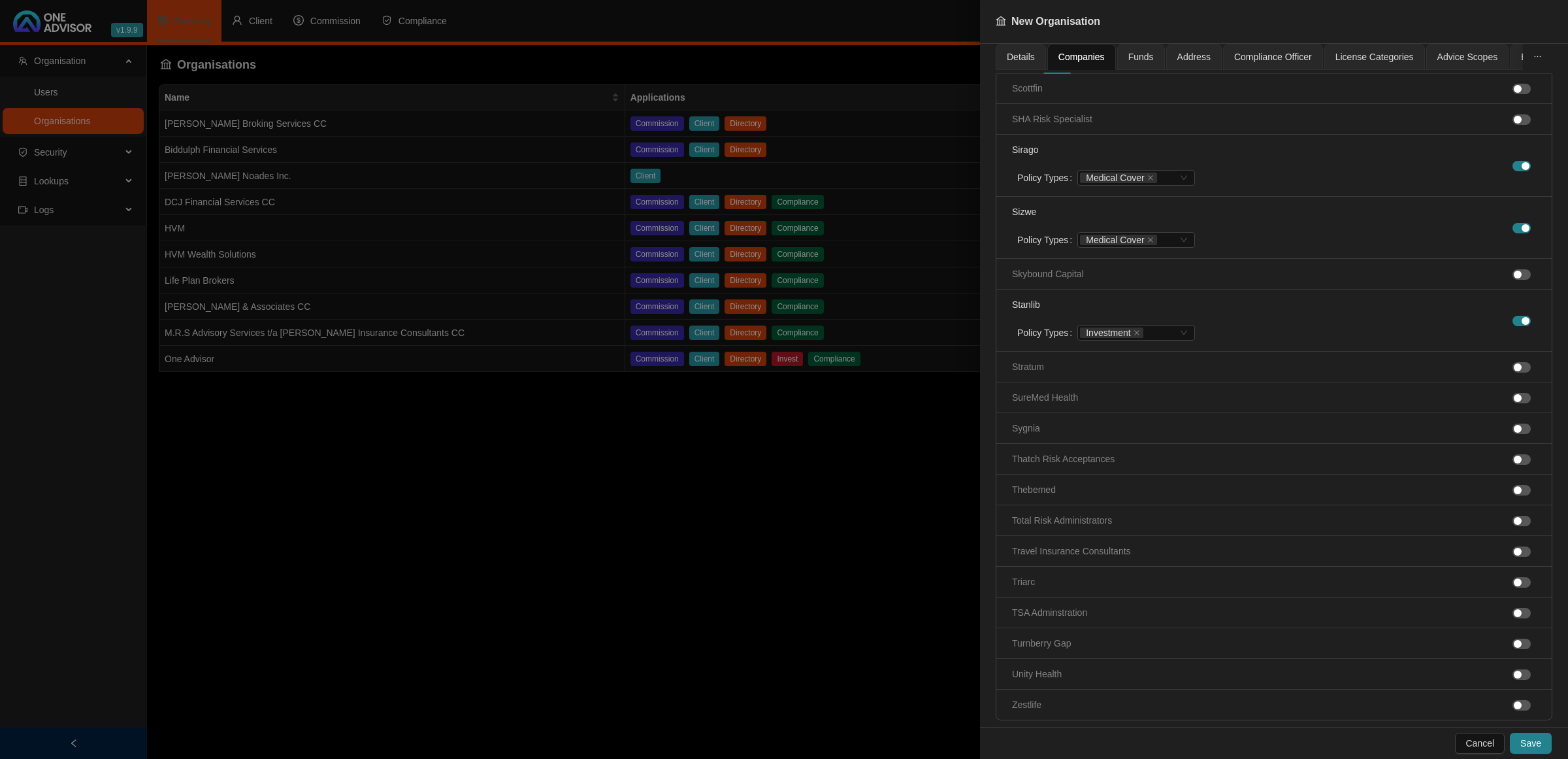
scroll to position [3512, 0]
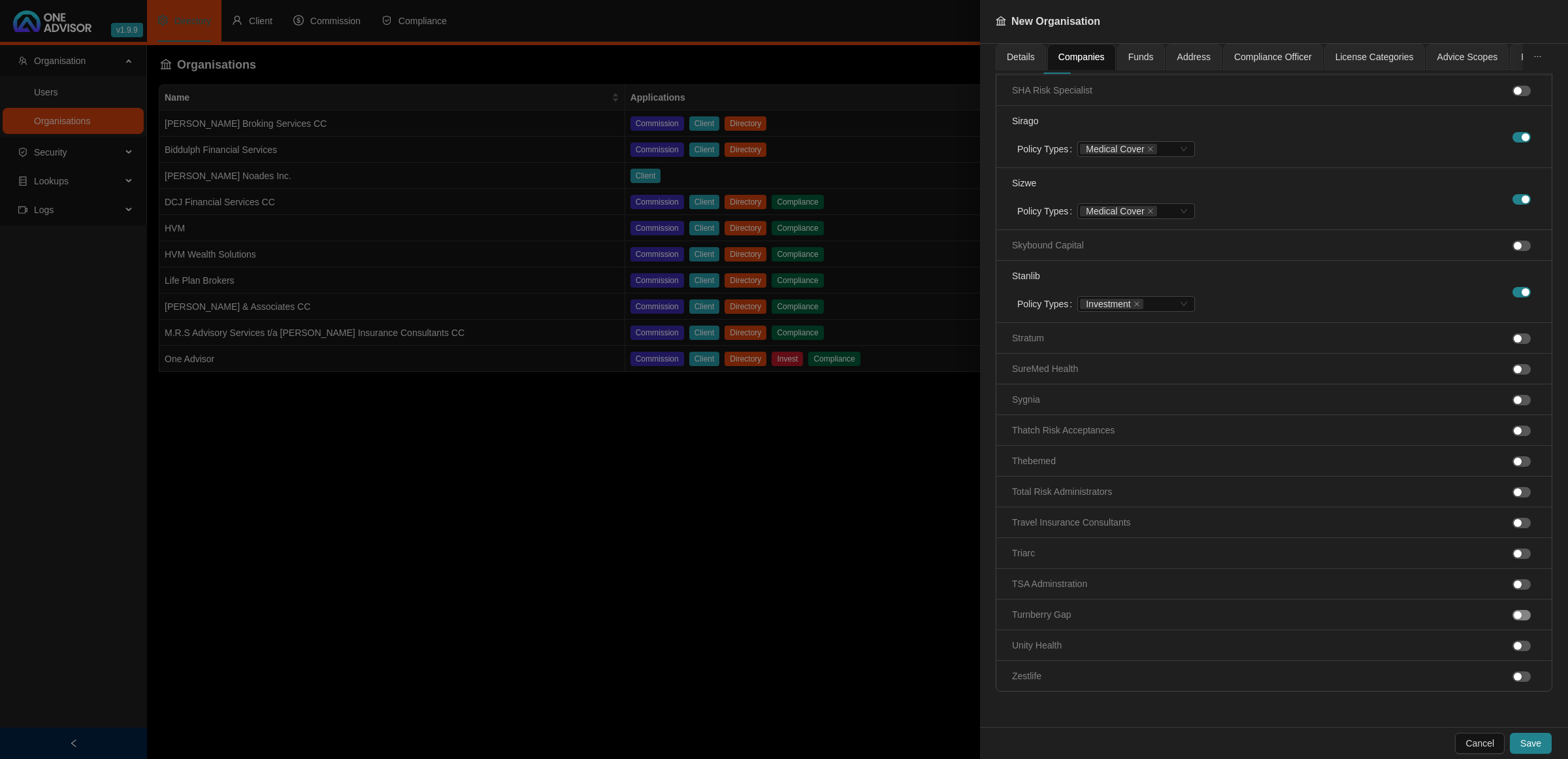
click at [1514, 619] on div "button" at bounding box center [1517, 614] width 8 height 8
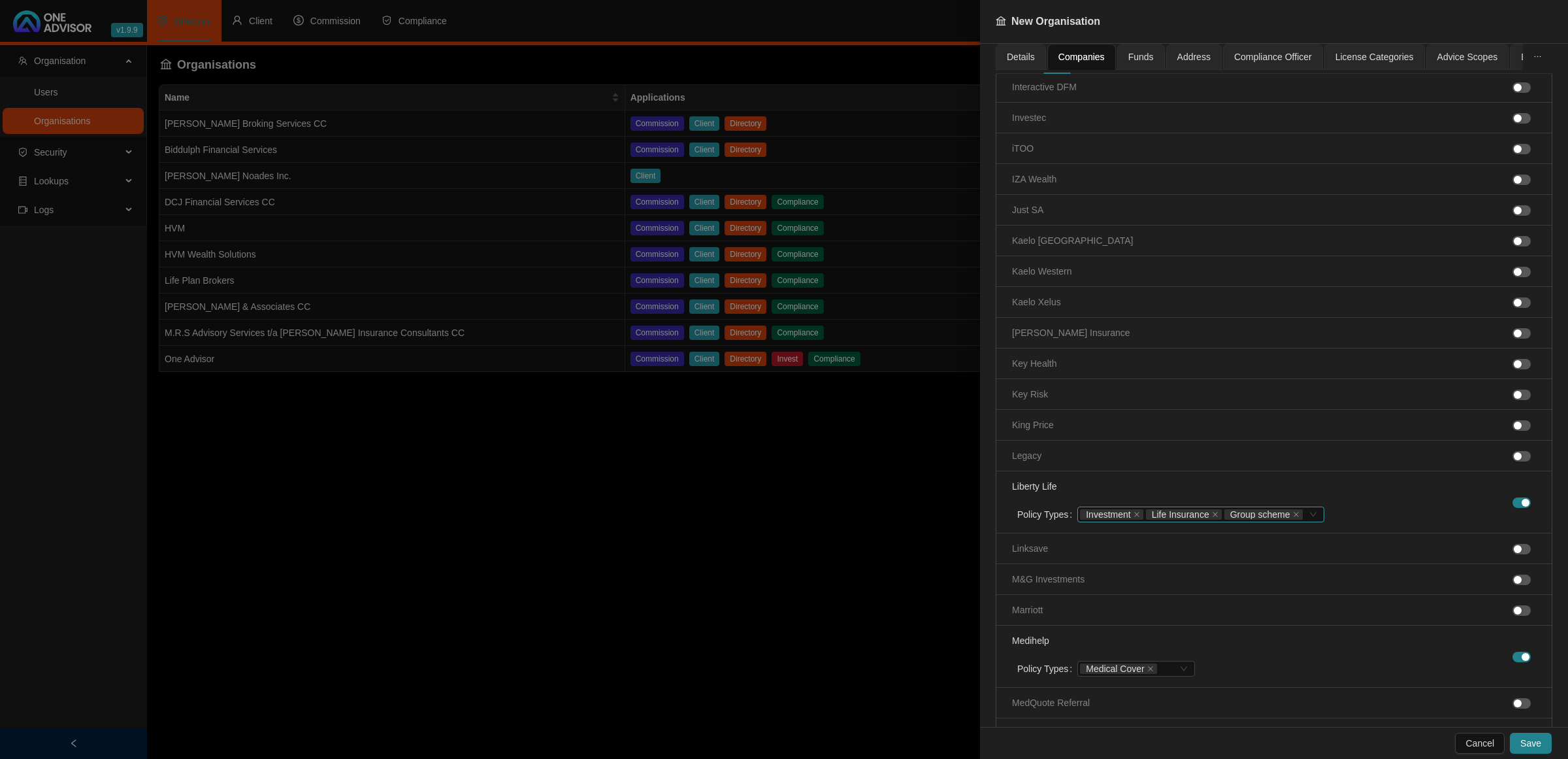
scroll to position [1879, 0]
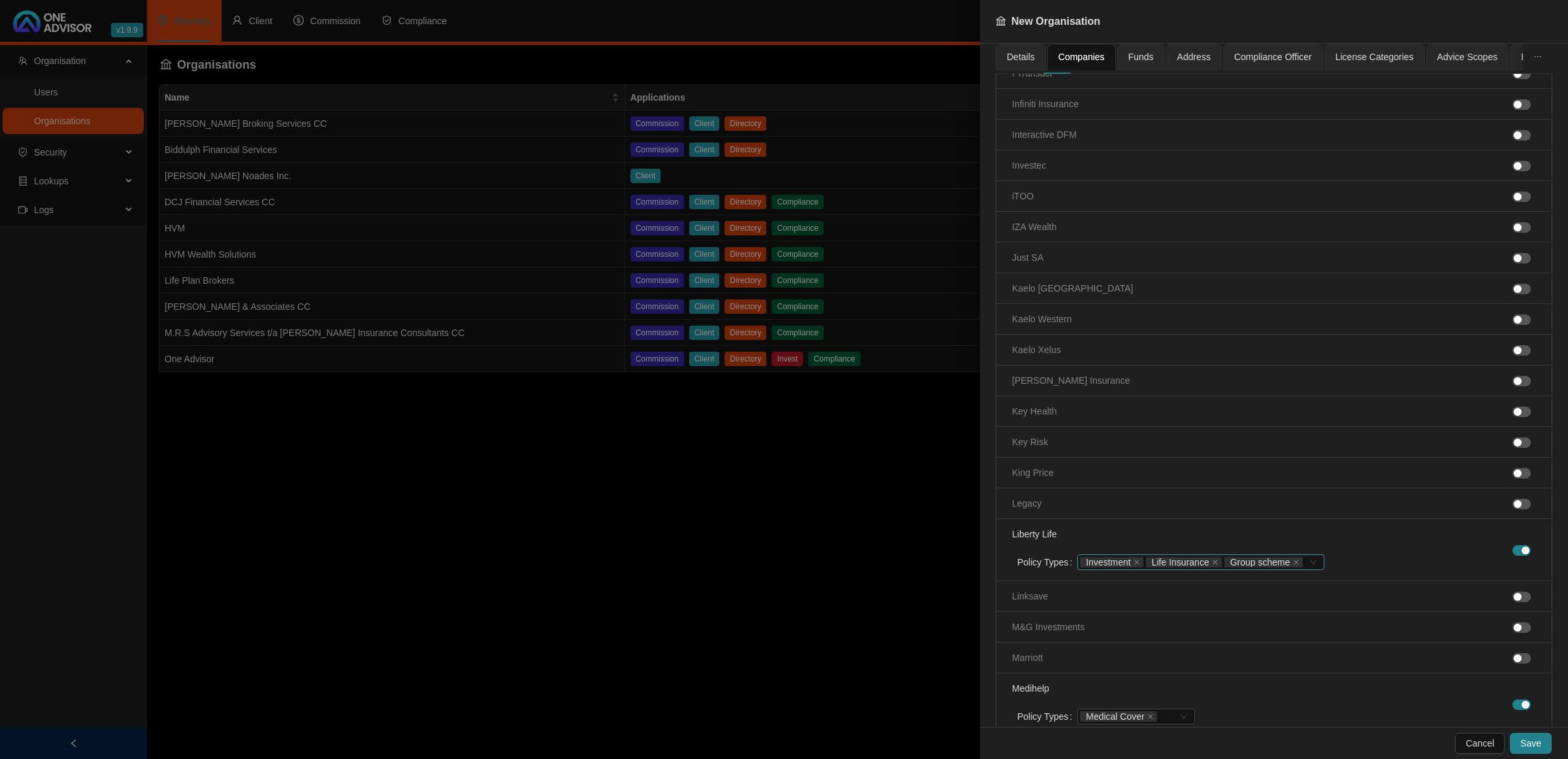
drag, startPoint x: 1506, startPoint y: 355, endPoint x: 1506, endPoint y: 344, distance: 11.0
click at [1513, 355] on span "button" at bounding box center [1522, 350] width 19 height 11
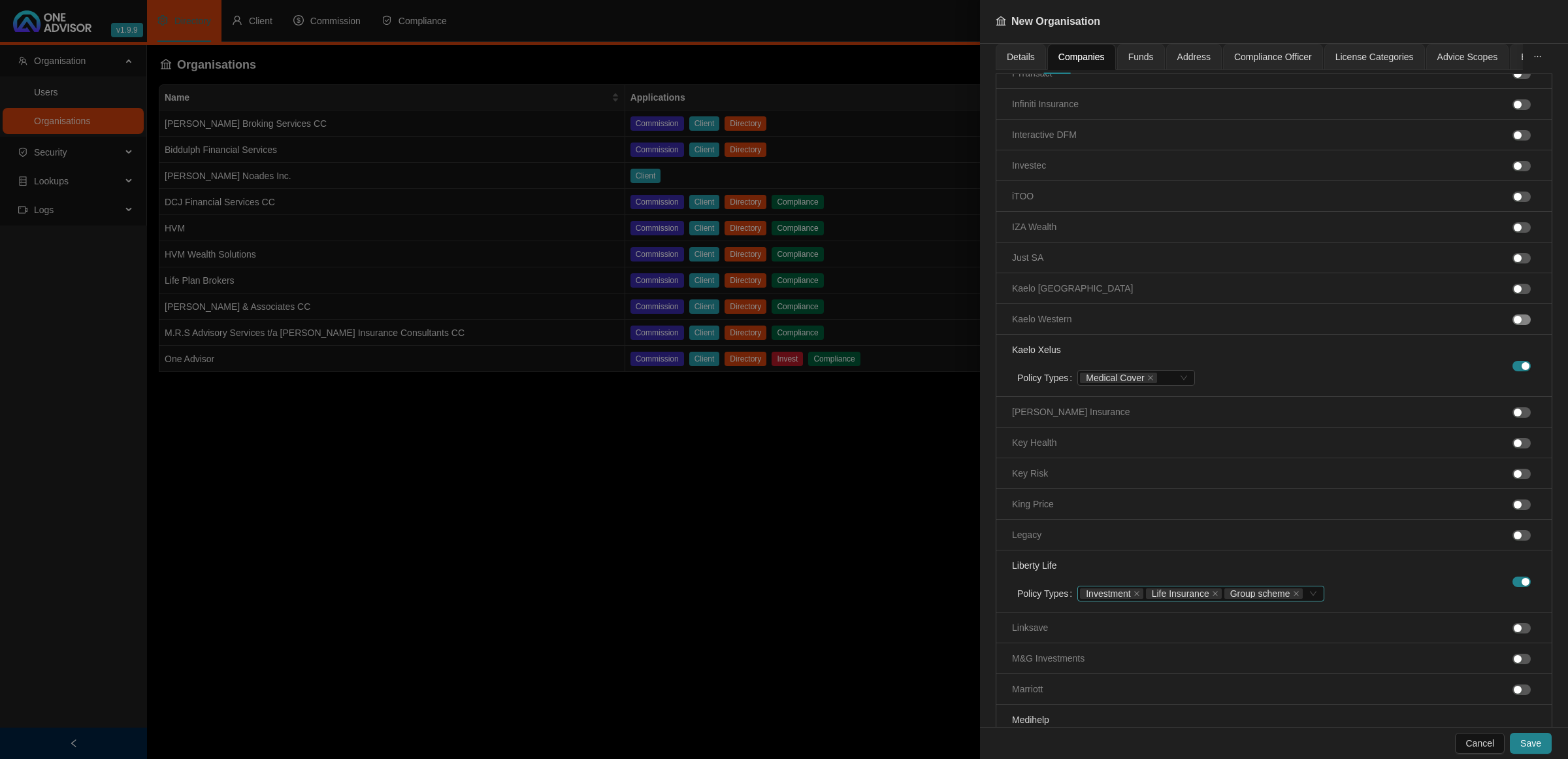
click at [1514, 324] on div "button" at bounding box center [1517, 319] width 8 height 8
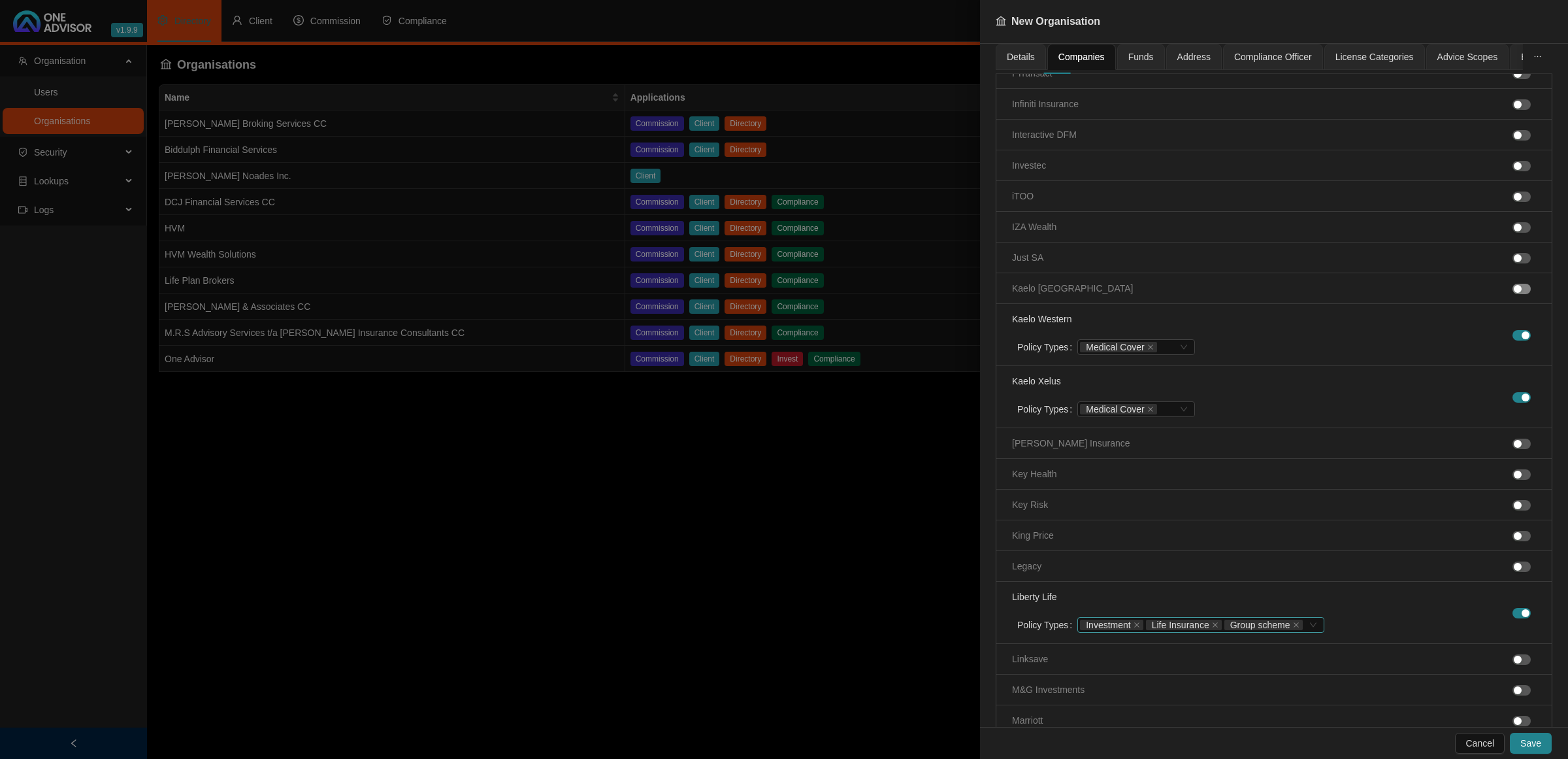
click at [1514, 293] on div "button" at bounding box center [1517, 289] width 8 height 8
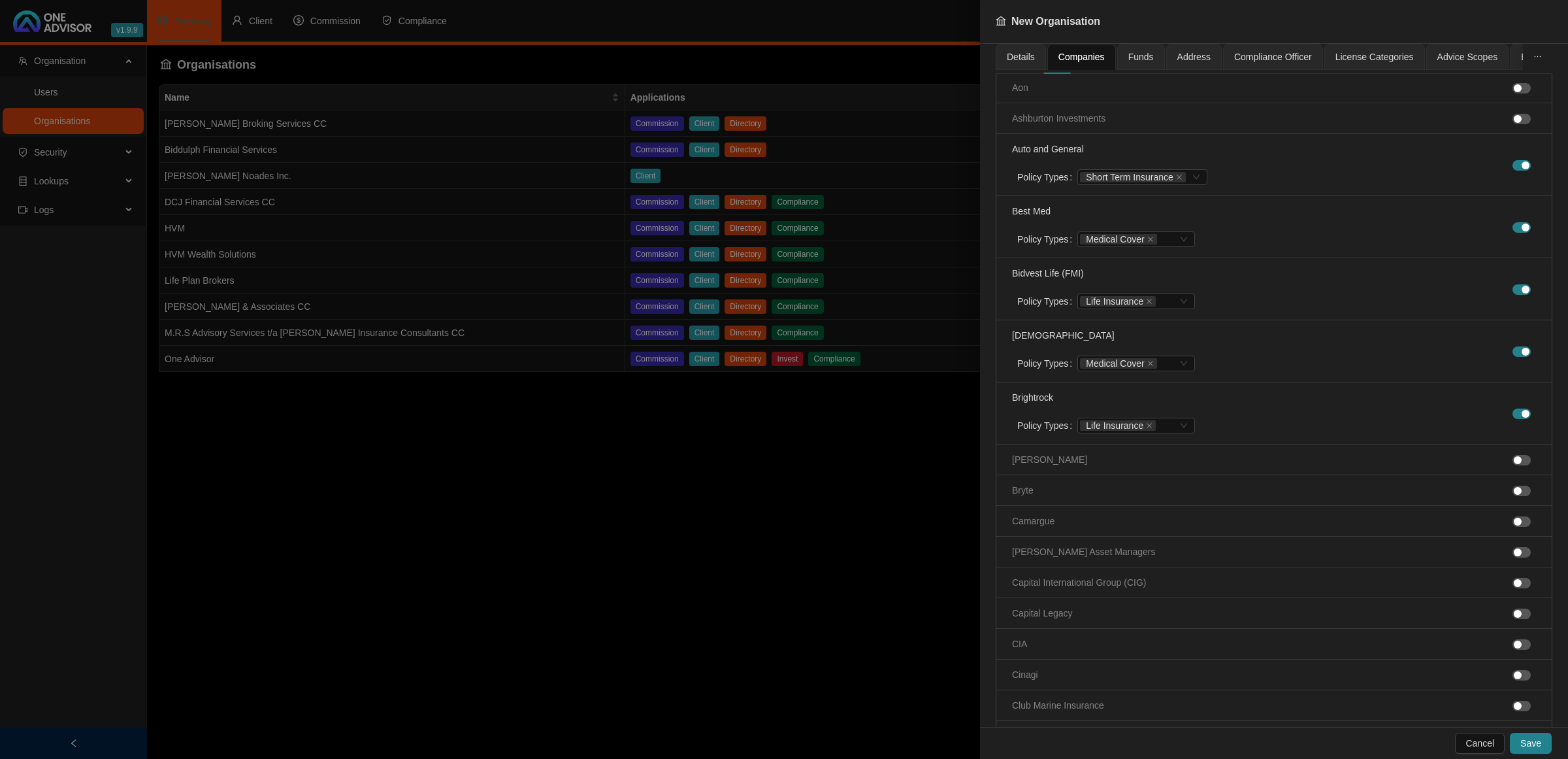
scroll to position [327, 0]
click at [1128, 49] on div "Funds" at bounding box center [1141, 57] width 26 height 14
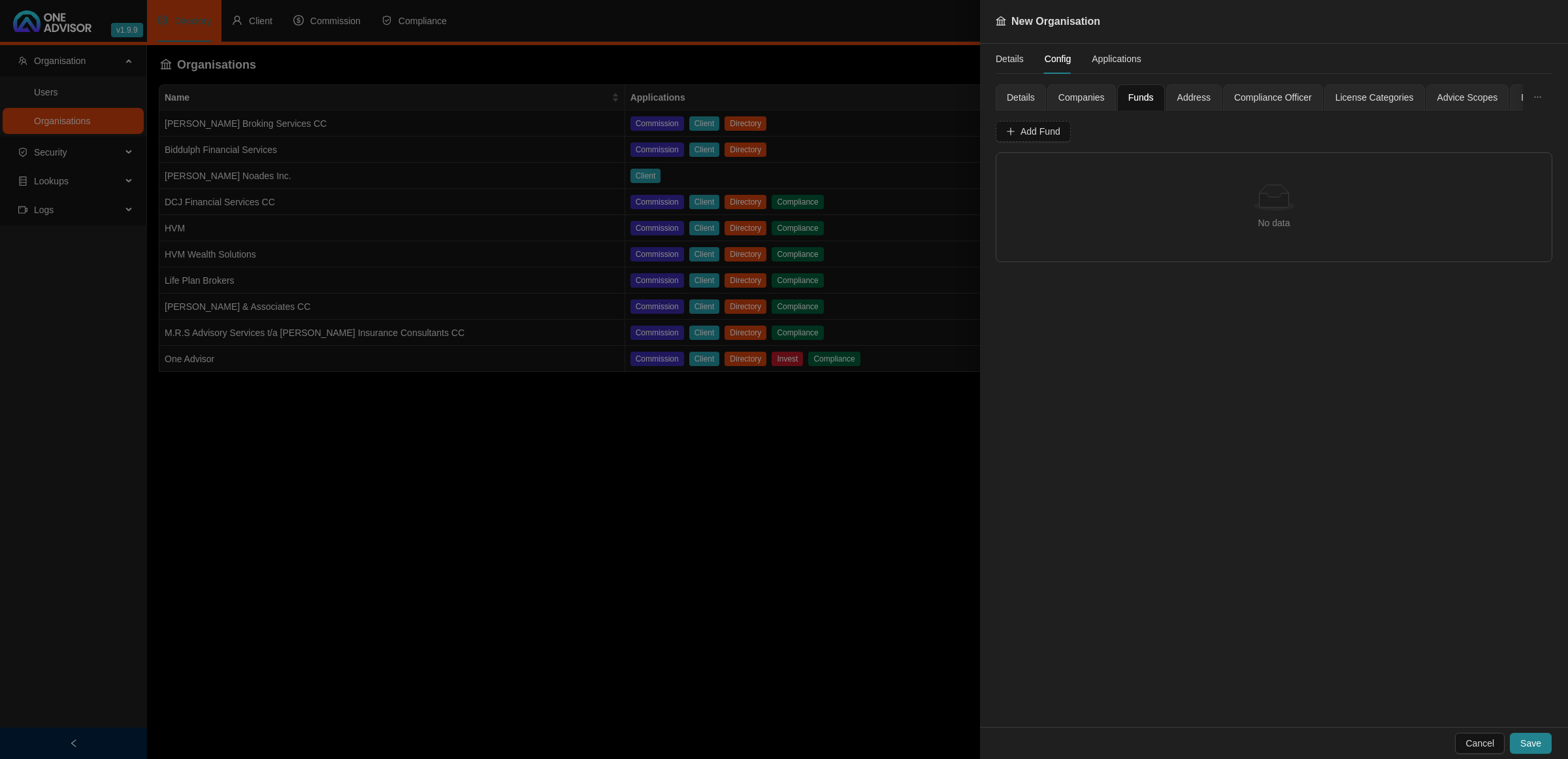
scroll to position [0, 0]
click at [1181, 93] on span "Address" at bounding box center [1194, 97] width 34 height 9
click at [1151, 131] on input "text" at bounding box center [1343, 131] width 417 height 21
drag, startPoint x: 1168, startPoint y: 130, endPoint x: 1086, endPoint y: 122, distance: 82.4
click at [1086, 122] on div "Line 1 101" at bounding box center [1274, 131] width 557 height 21
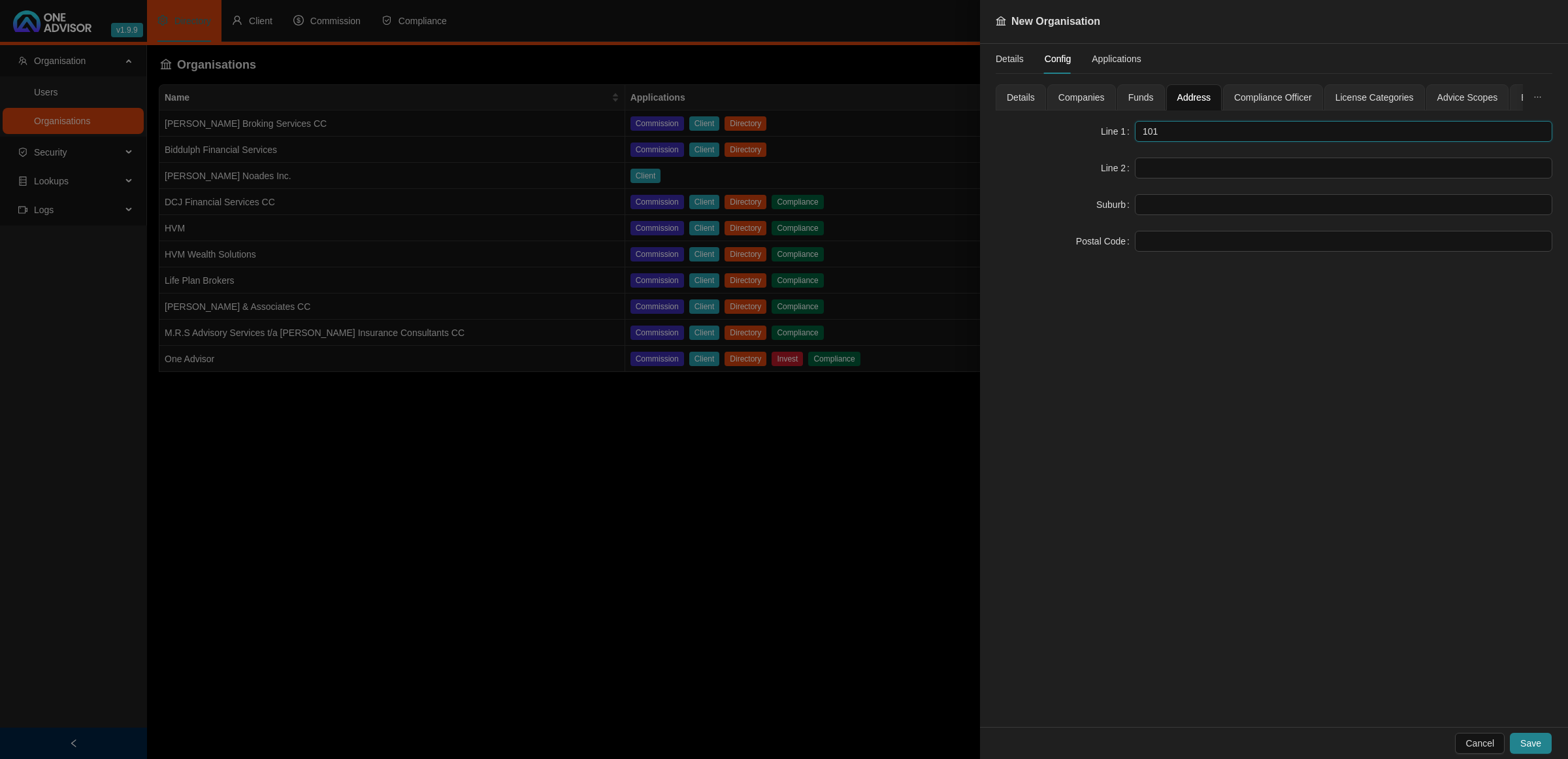
paste input "[GEOGRAPHIC_DATA]"
type input "[STREET_ADDRESS]"
click at [1252, 165] on input "text" at bounding box center [1343, 168] width 417 height 21
paste input "[GEOGRAPHIC_DATA]"
type input "[GEOGRAPHIC_DATA]"
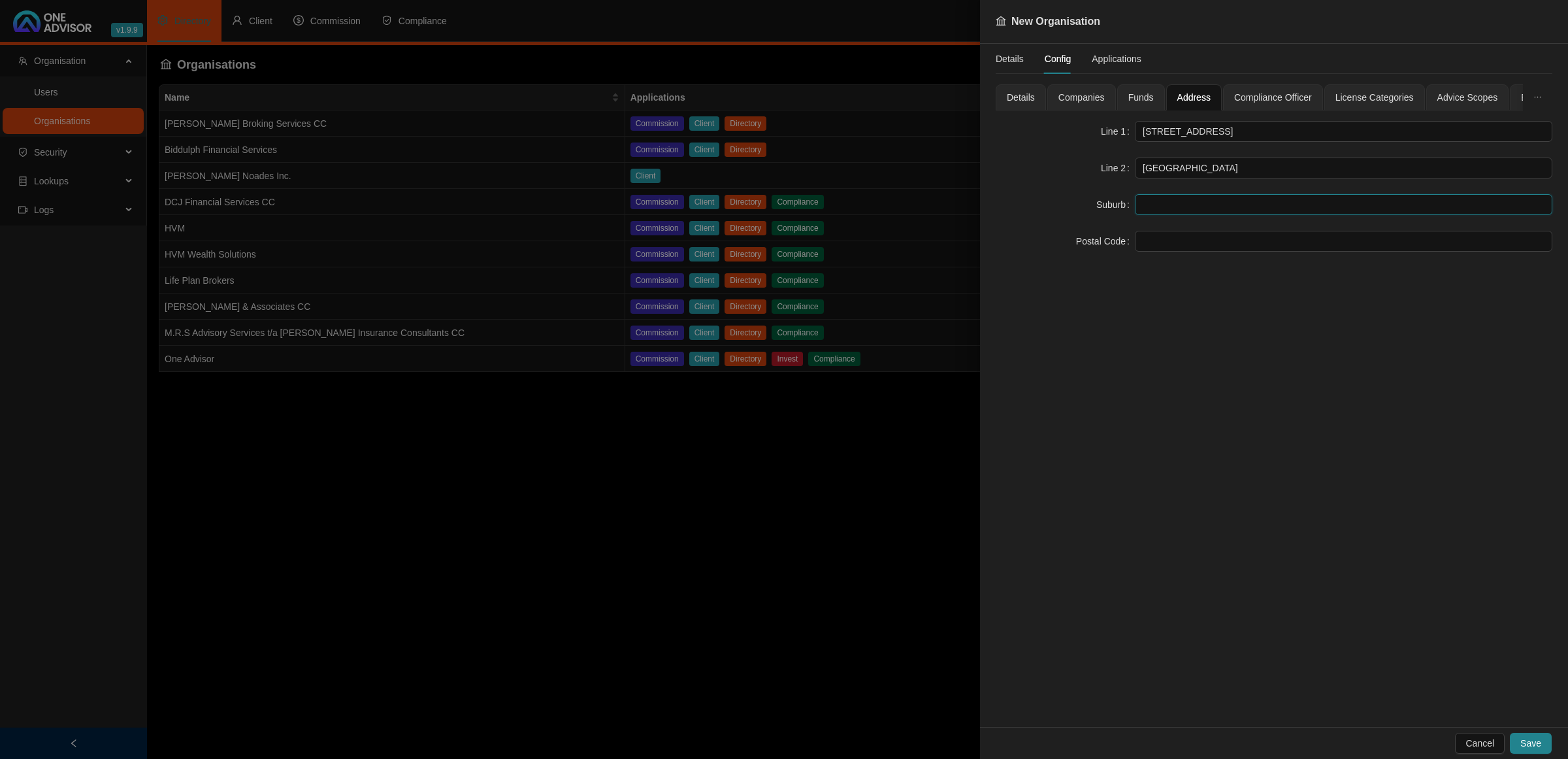
click at [1180, 208] on input "text" at bounding box center [1343, 204] width 417 height 21
drag, startPoint x: 1222, startPoint y: 175, endPoint x: 1136, endPoint y: 170, distance: 86.1
click at [1136, 170] on input "[GEOGRAPHIC_DATA]" at bounding box center [1343, 168] width 417 height 21
click at [1154, 203] on input "text" at bounding box center [1343, 204] width 417 height 21
paste input "[GEOGRAPHIC_DATA]"
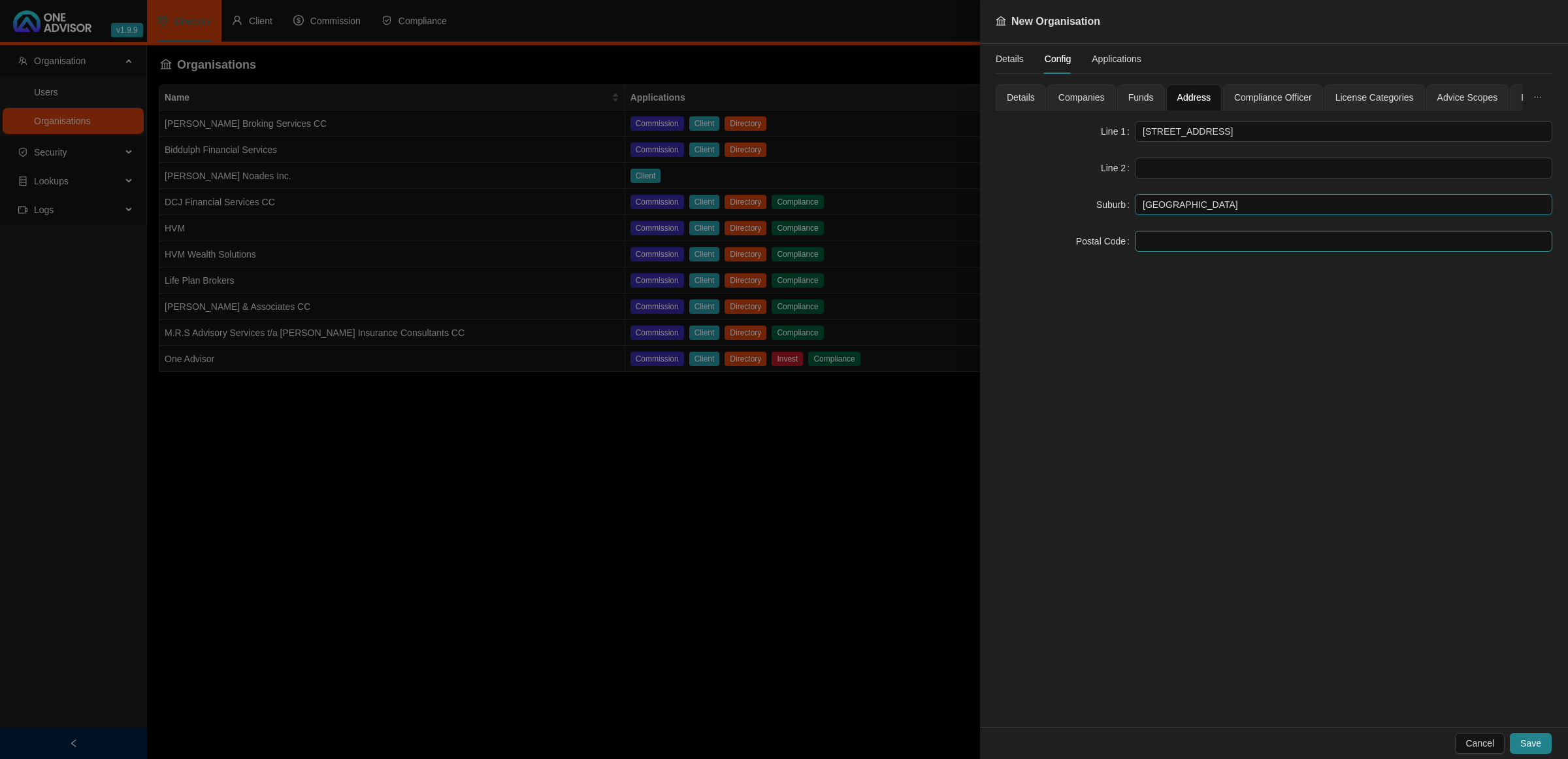
type input "[GEOGRAPHIC_DATA]"
click at [1171, 240] on input "text" at bounding box center [1343, 241] width 417 height 21
type input "2940"
click at [1239, 95] on span "Compliance Officer" at bounding box center [1273, 97] width 78 height 9
click at [1259, 132] on input "text" at bounding box center [1343, 131] width 417 height 21
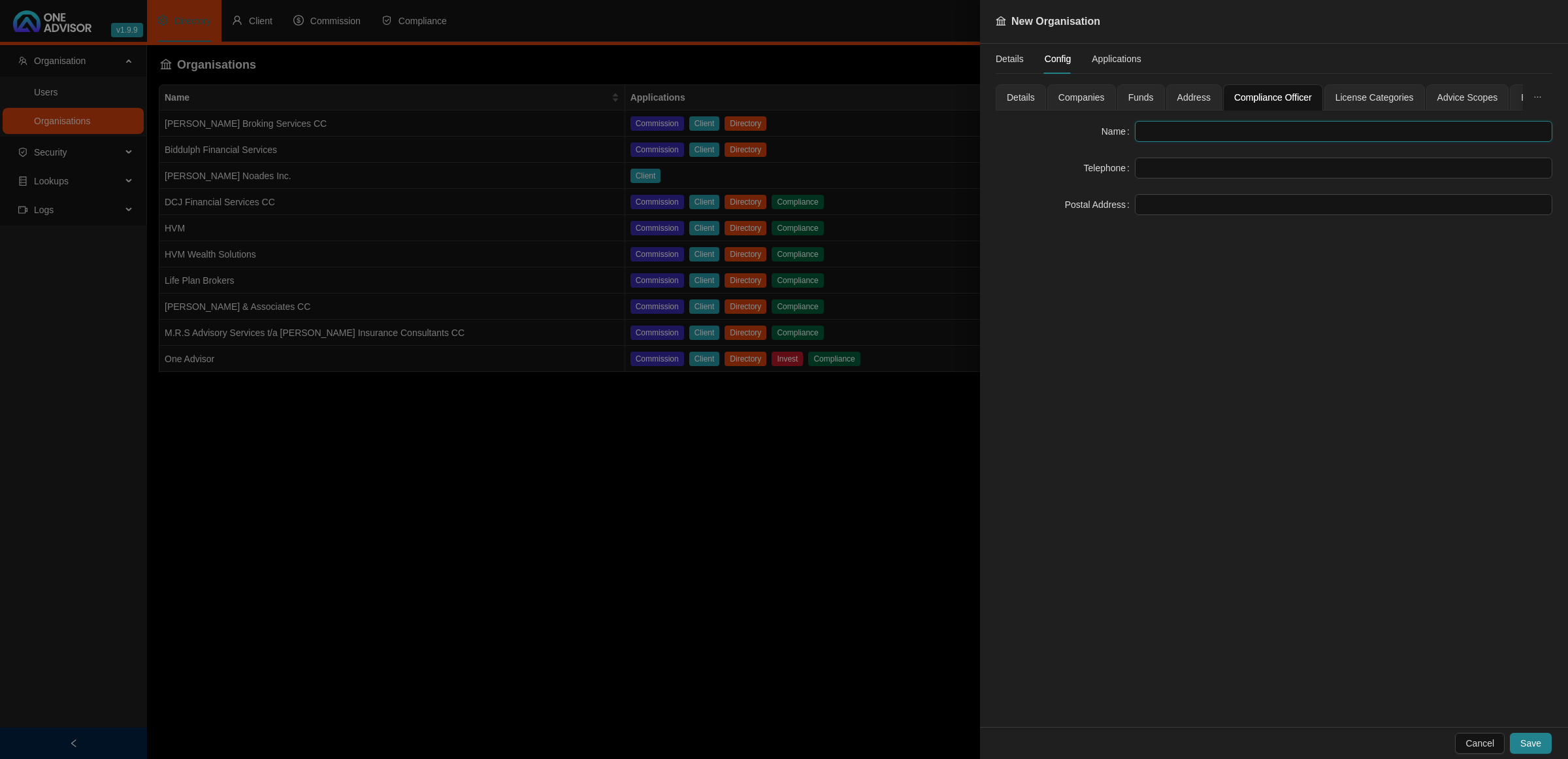
click at [1207, 132] on input "text" at bounding box center [1343, 131] width 417 height 21
type input "A Ballim"
click at [1168, 170] on input "text" at bounding box center [1343, 168] width 417 height 21
paste input "033 3475687"
type input "033 3475687"
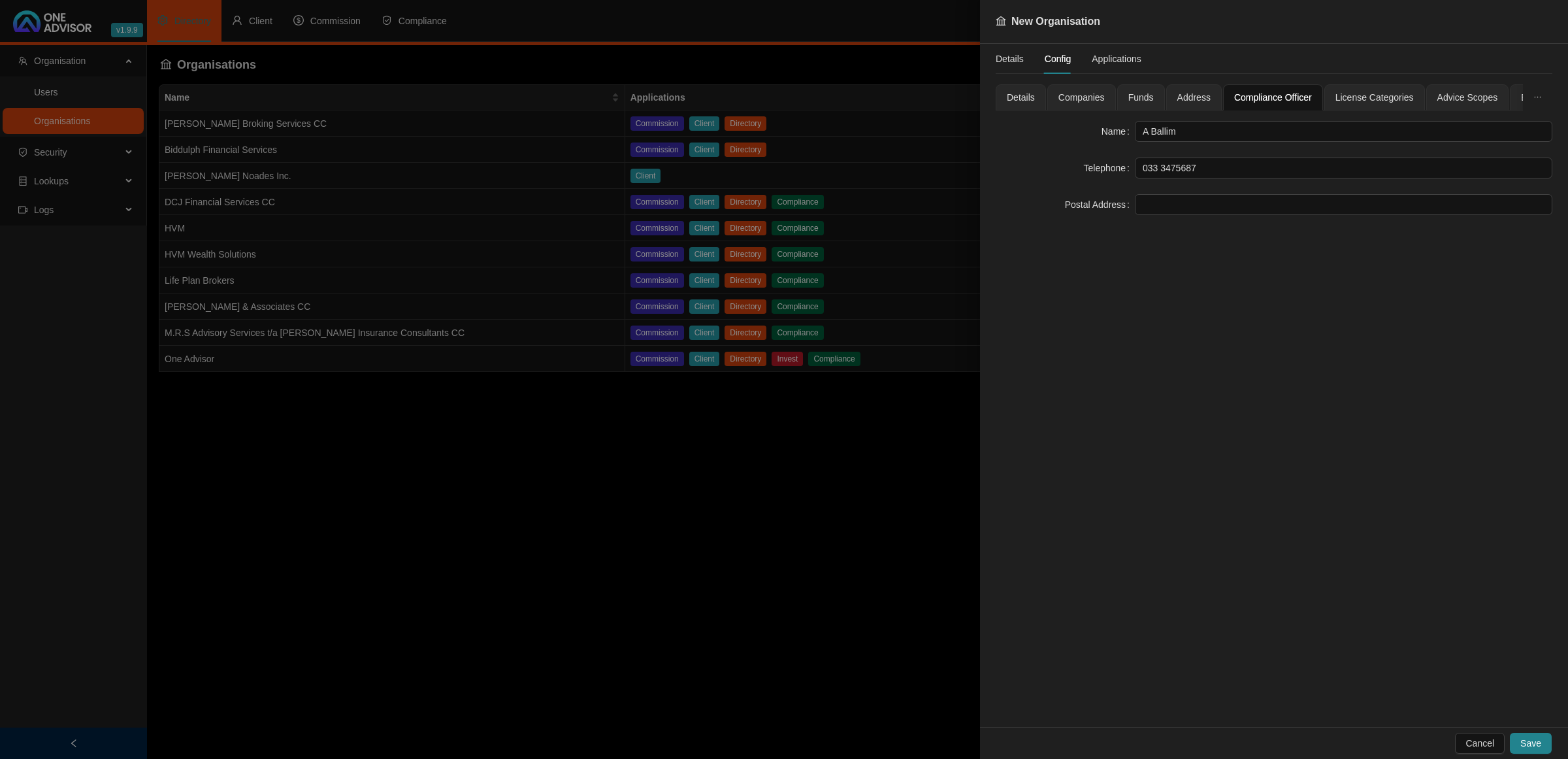
click at [1357, 100] on span "License Categories" at bounding box center [1375, 97] width 79 height 9
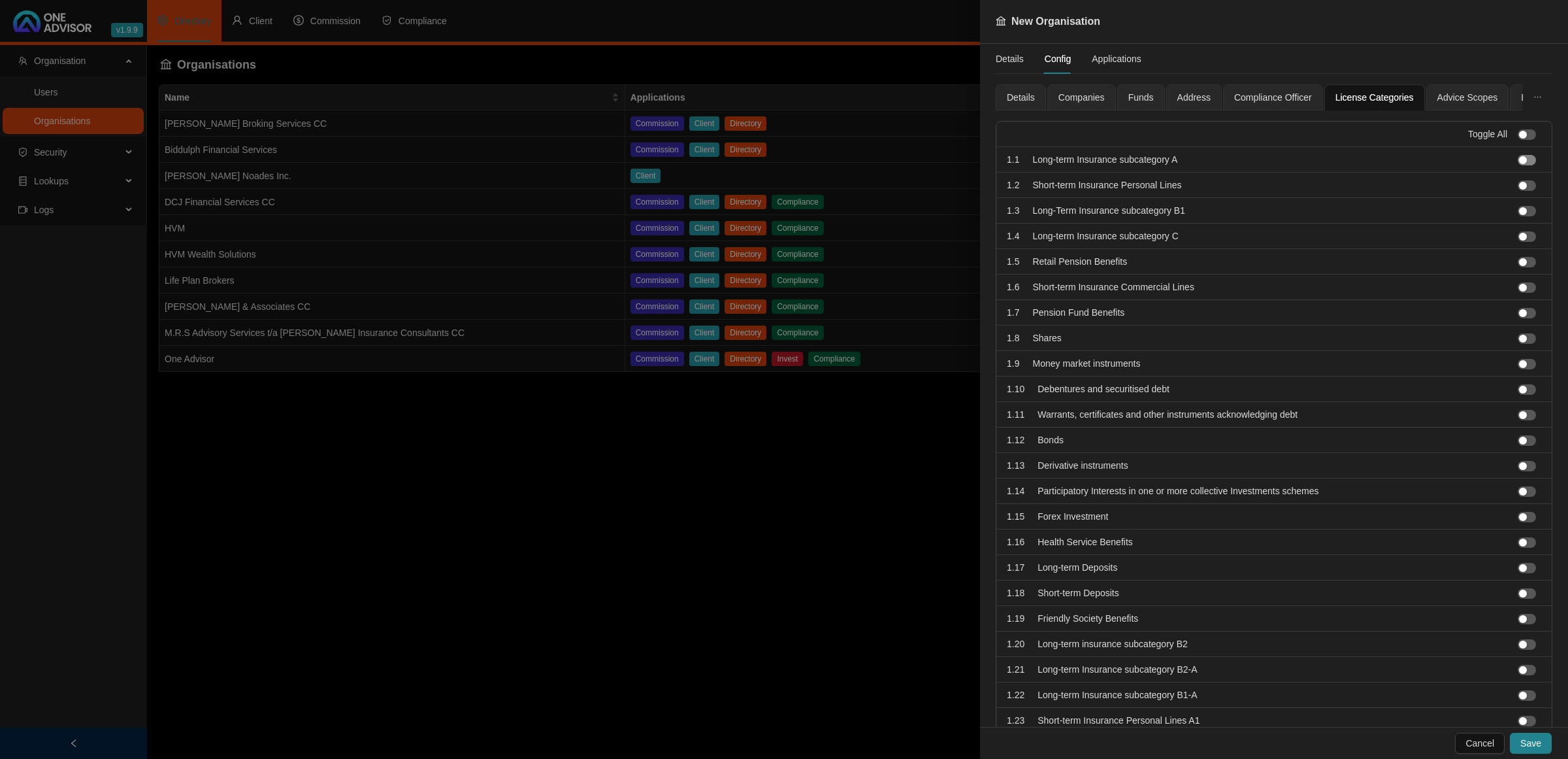
click at [1519, 158] on div "button" at bounding box center [1523, 160] width 8 height 8
click at [1519, 183] on div "button" at bounding box center [1523, 185] width 8 height 8
click at [1504, 210] on li "1.3 Long-Term Insurance subcategory B1" at bounding box center [1274, 211] width 556 height 26
click at [1519, 215] on div "button" at bounding box center [1523, 211] width 8 height 8
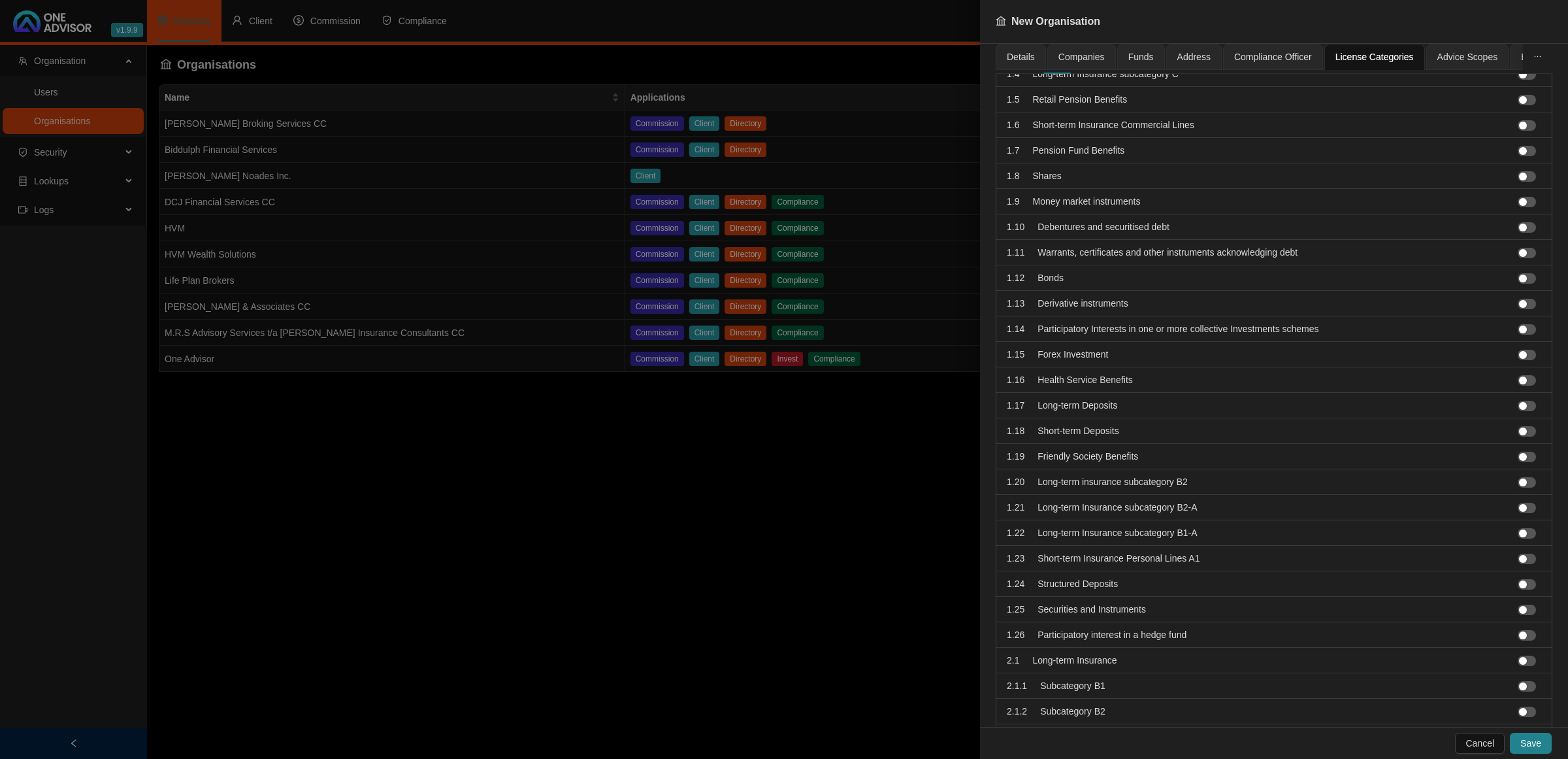
scroll to position [163, 0]
click at [1519, 484] on div "button" at bounding box center [1523, 480] width 8 height 8
click at [1518, 512] on span "button" at bounding box center [1527, 506] width 19 height 11
click at [1518, 534] on button "button" at bounding box center [1527, 532] width 19 height 11
click at [1519, 561] on div "button" at bounding box center [1523, 557] width 8 height 8
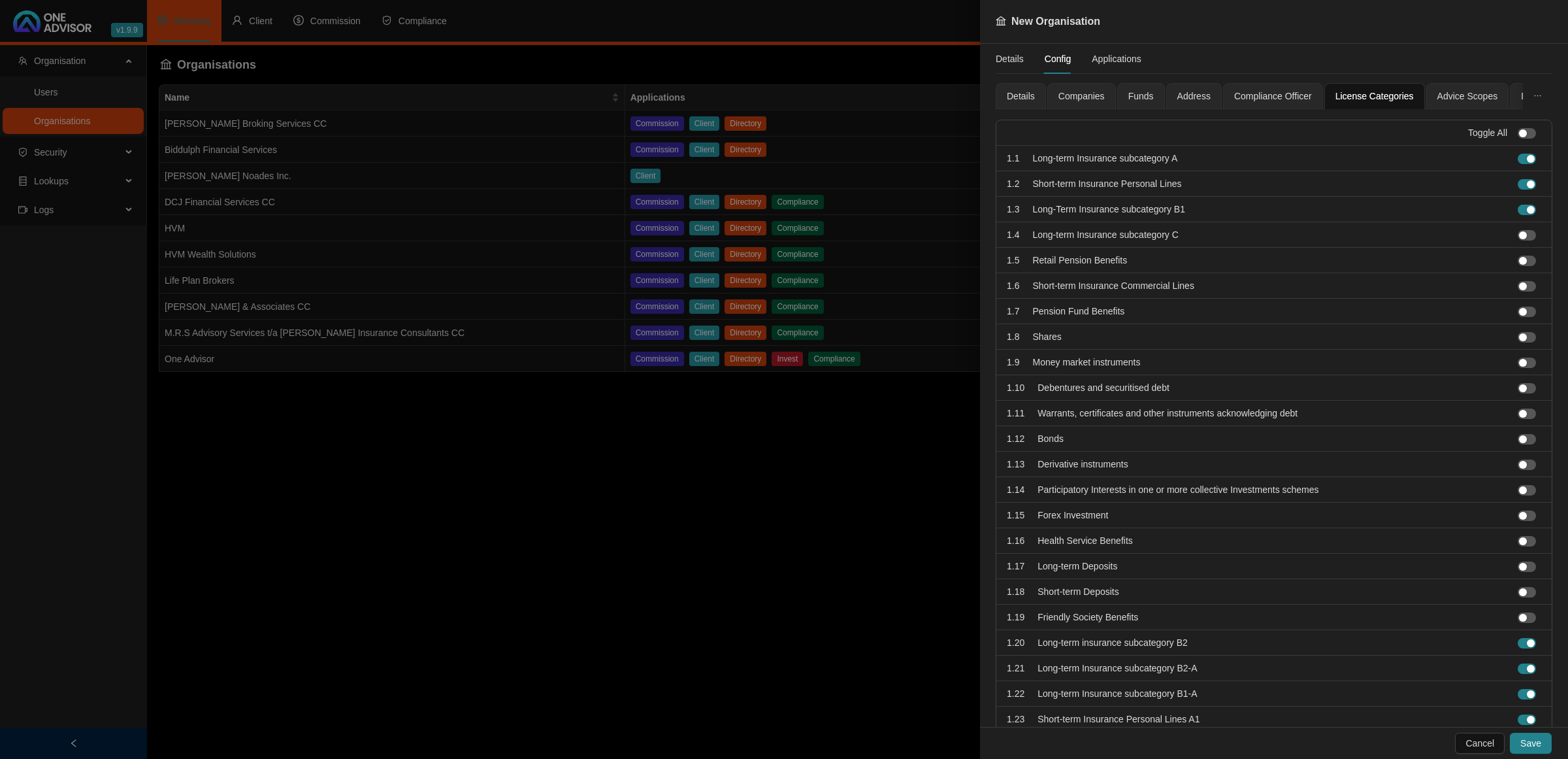
scroll to position [0, 0]
click at [1519, 233] on div "button" at bounding box center [1523, 236] width 8 height 8
click at [1520, 264] on span "button" at bounding box center [1527, 262] width 19 height 11
click at [1518, 294] on li at bounding box center [1529, 287] width 24 height 14
click at [1519, 286] on div "button" at bounding box center [1523, 287] width 8 height 8
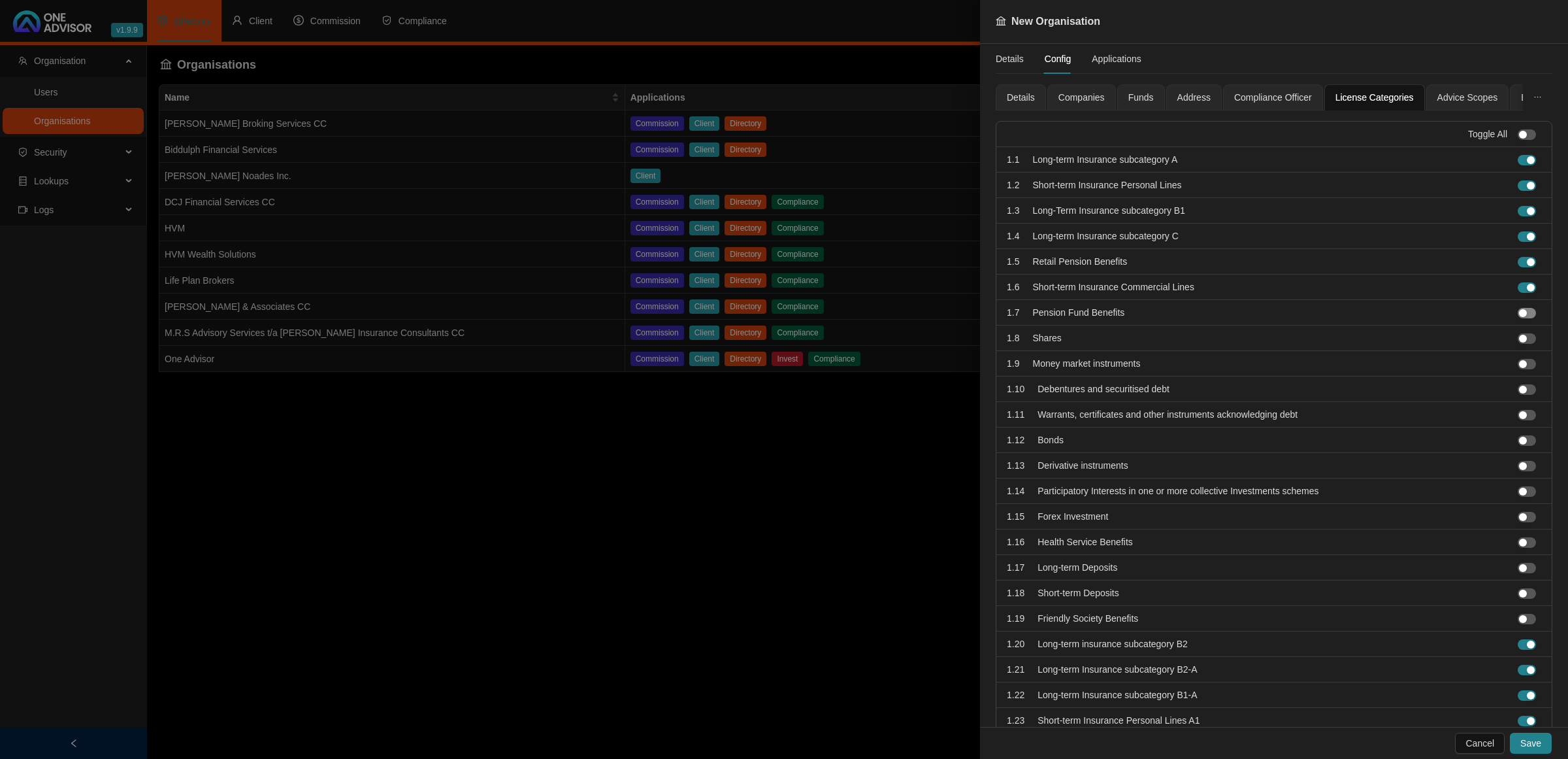
click at [1519, 311] on div "button" at bounding box center [1523, 313] width 8 height 8
click at [1518, 341] on span "button" at bounding box center [1527, 338] width 19 height 11
click at [1519, 495] on span "button" at bounding box center [1527, 491] width 19 height 11
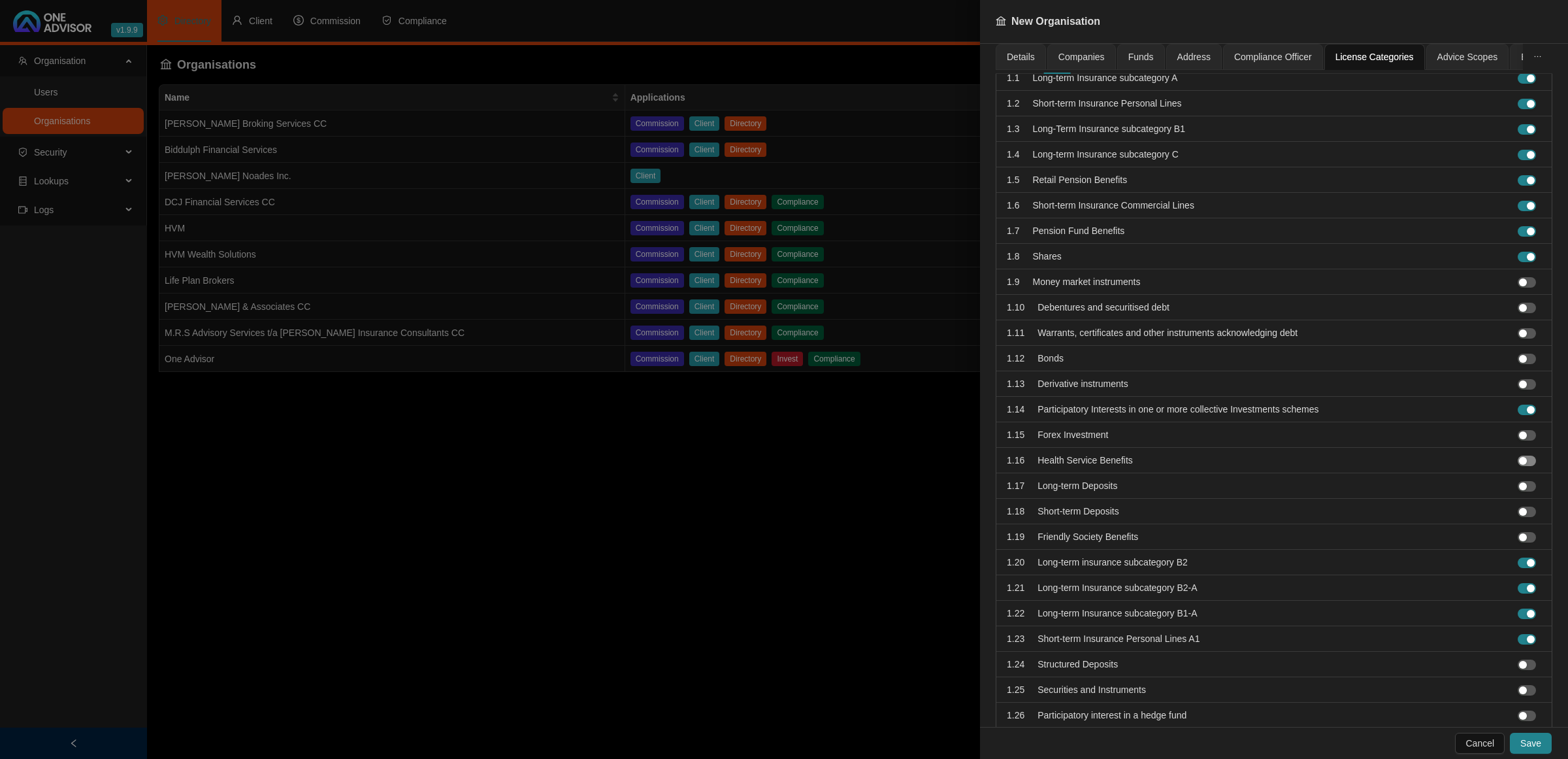
click at [1519, 465] on div "button" at bounding box center [1523, 460] width 8 height 8
click at [1519, 490] on div "button" at bounding box center [1523, 485] width 8 height 8
click at [1518, 511] on span "button" at bounding box center [1527, 511] width 19 height 11
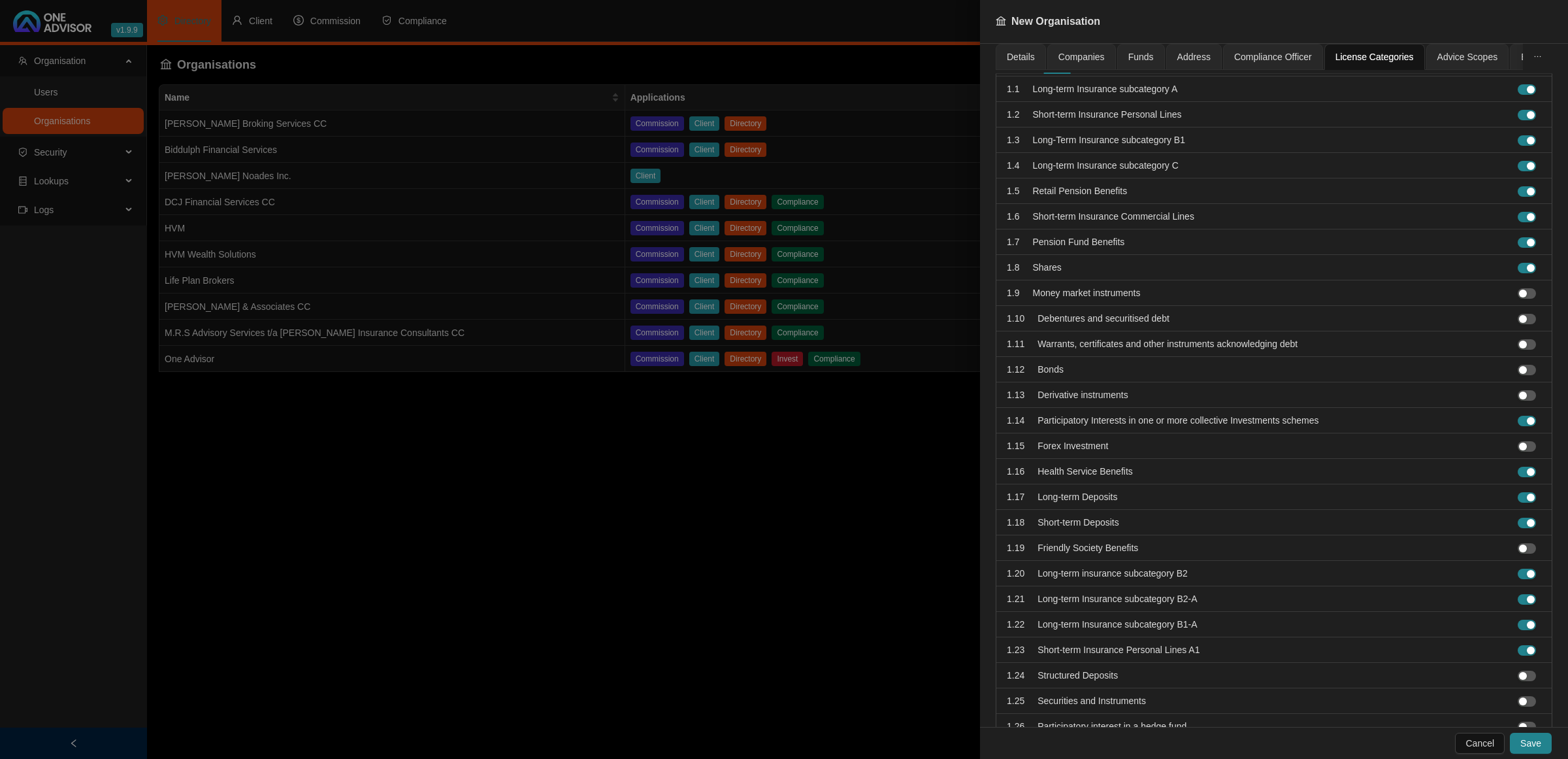
scroll to position [43, 0]
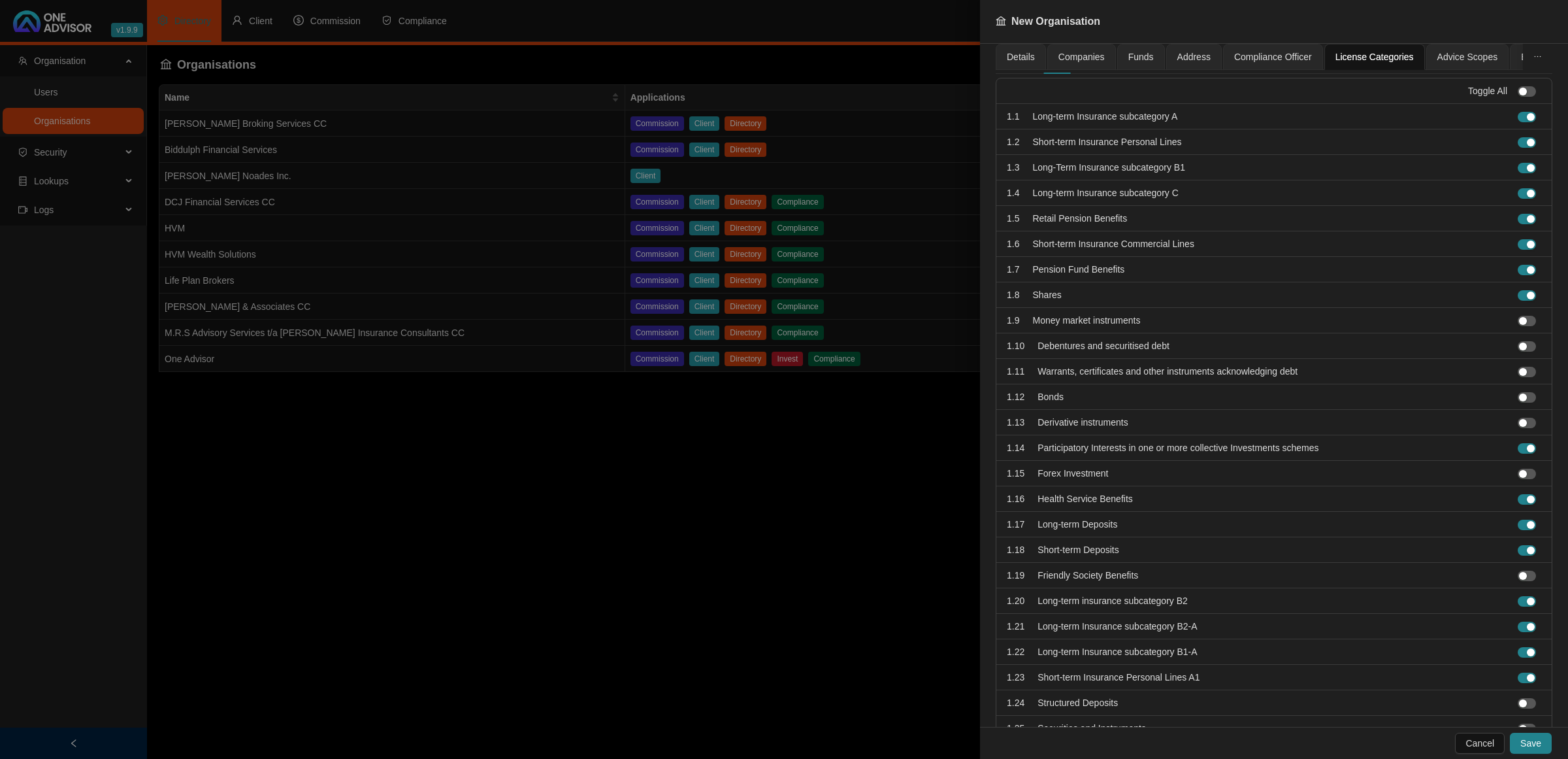
click at [1449, 52] on span "Advice Scopes" at bounding box center [1468, 57] width 61 height 9
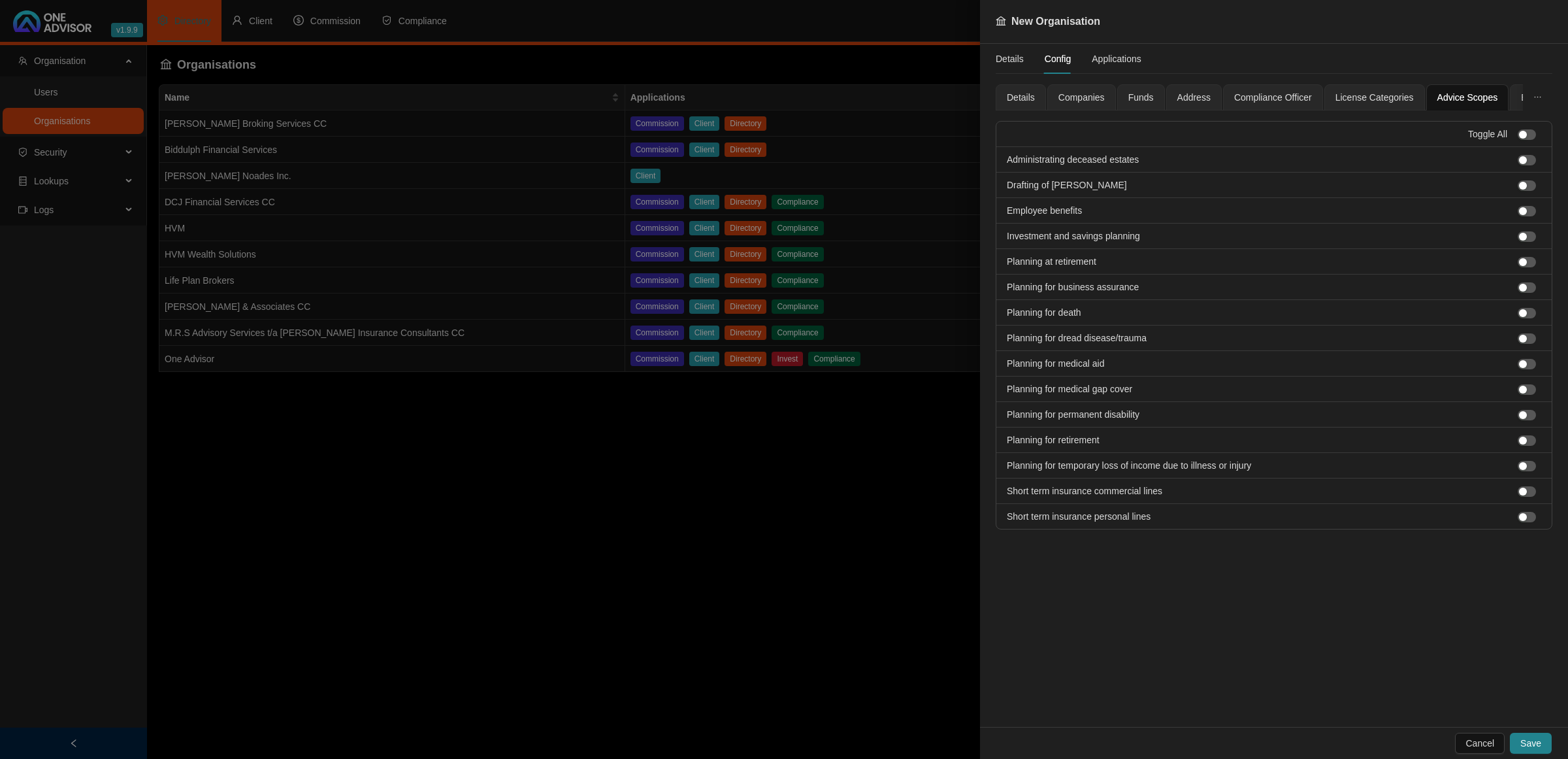
scroll to position [0, 0]
click at [1513, 98] on div "Branding" at bounding box center [1539, 97] width 59 height 26
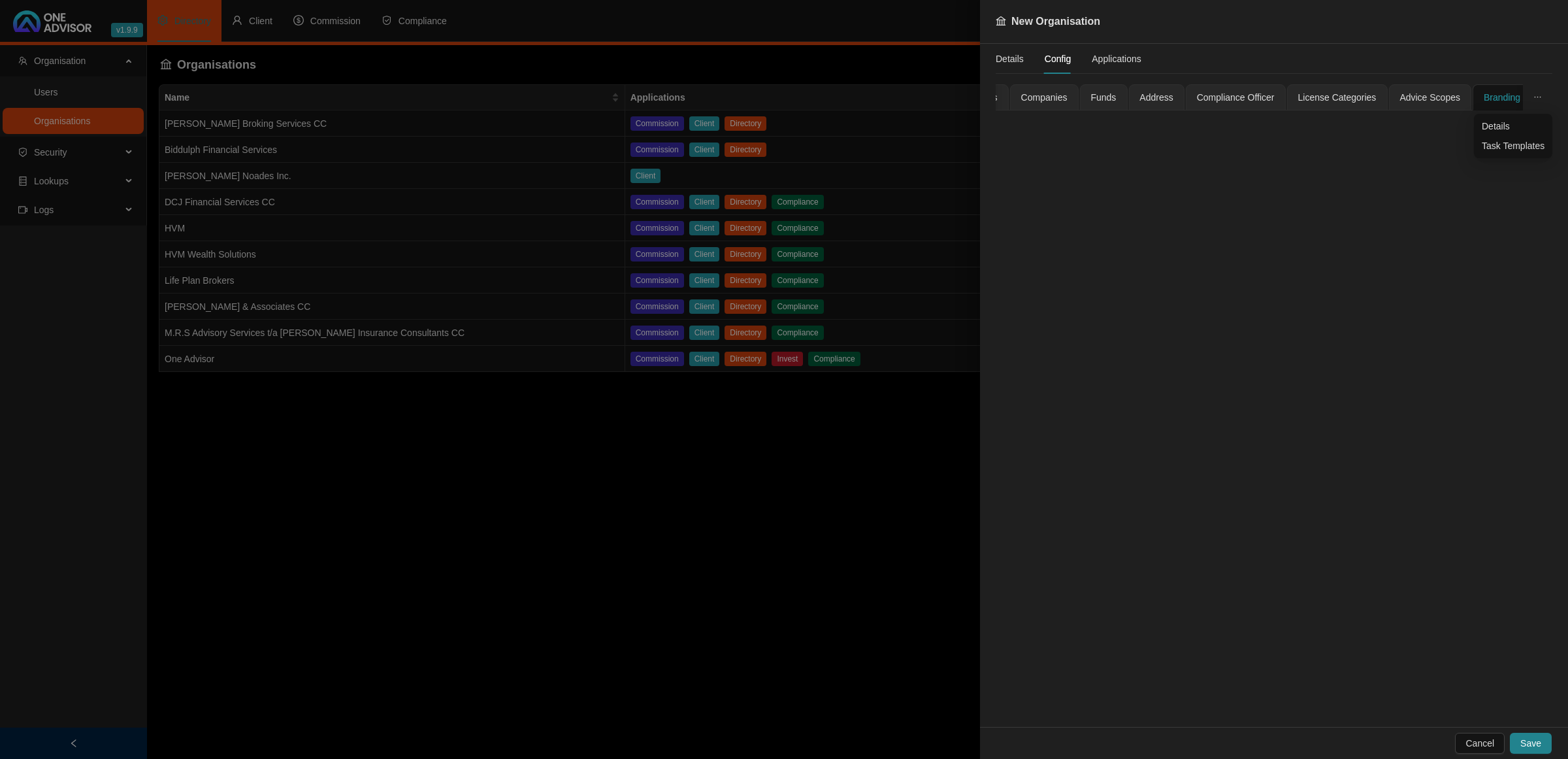
click at [1537, 97] on icon "ellipsis" at bounding box center [1537, 97] width 6 height 1
click at [1441, 101] on span "Advice Scopes" at bounding box center [1430, 97] width 61 height 9
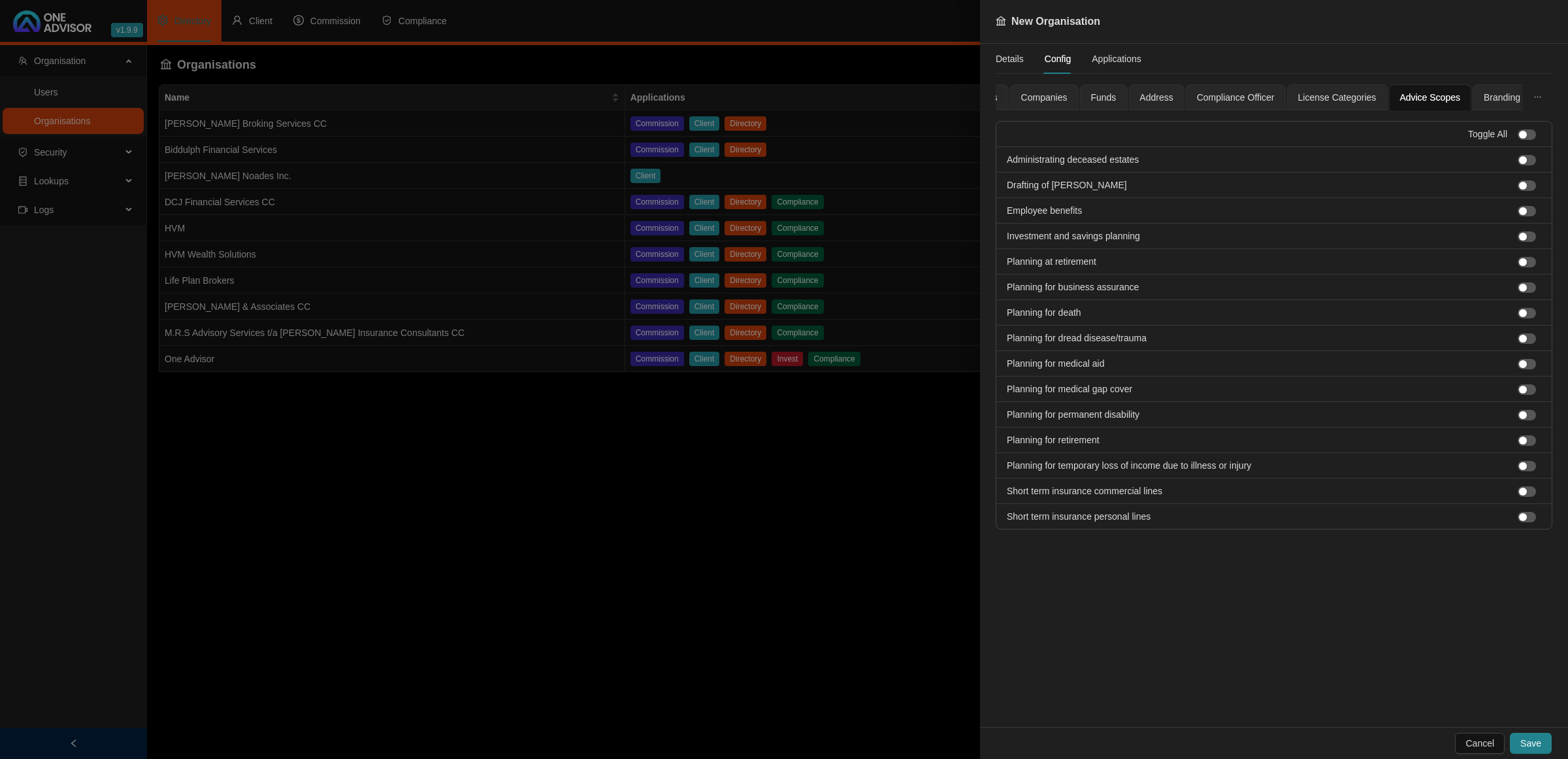
click at [1344, 96] on span "License Categories" at bounding box center [1337, 97] width 79 height 9
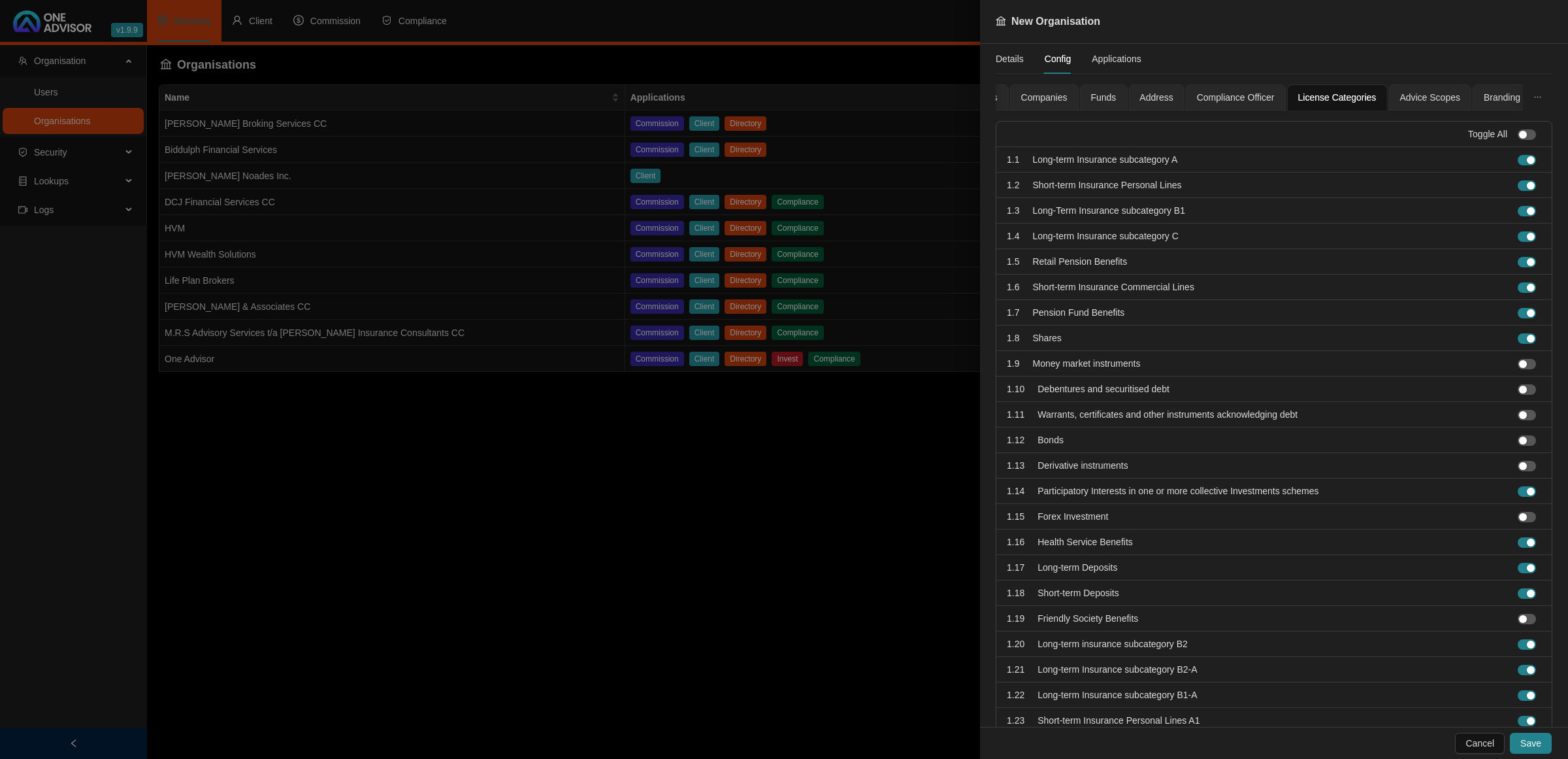
click at [1235, 93] on span "Compliance Officer" at bounding box center [1236, 97] width 78 height 9
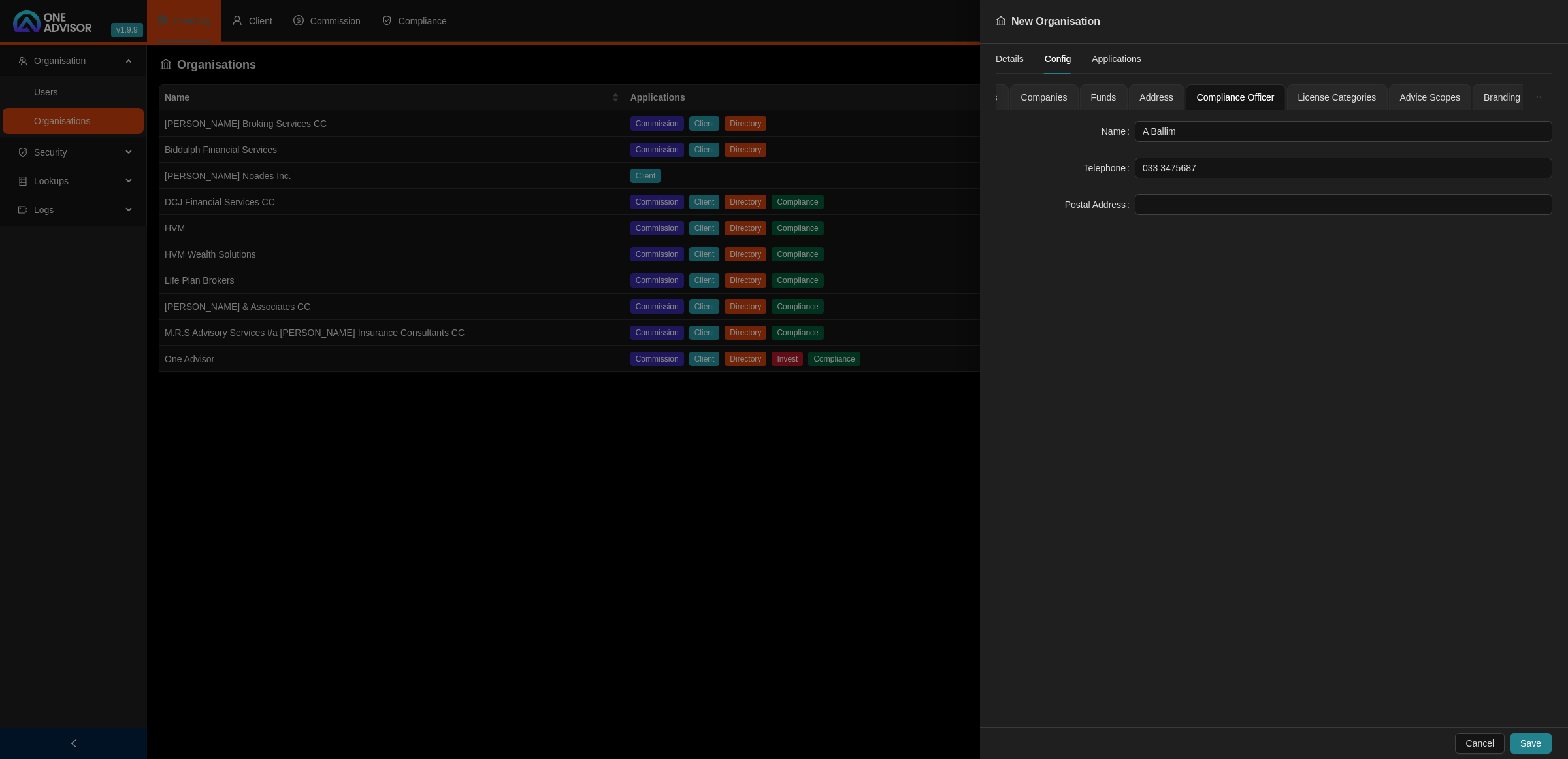
click at [1091, 97] on span "Funds" at bounding box center [1103, 97] width 26 height 9
click at [1057, 97] on span "Companies" at bounding box center [1044, 97] width 47 height 9
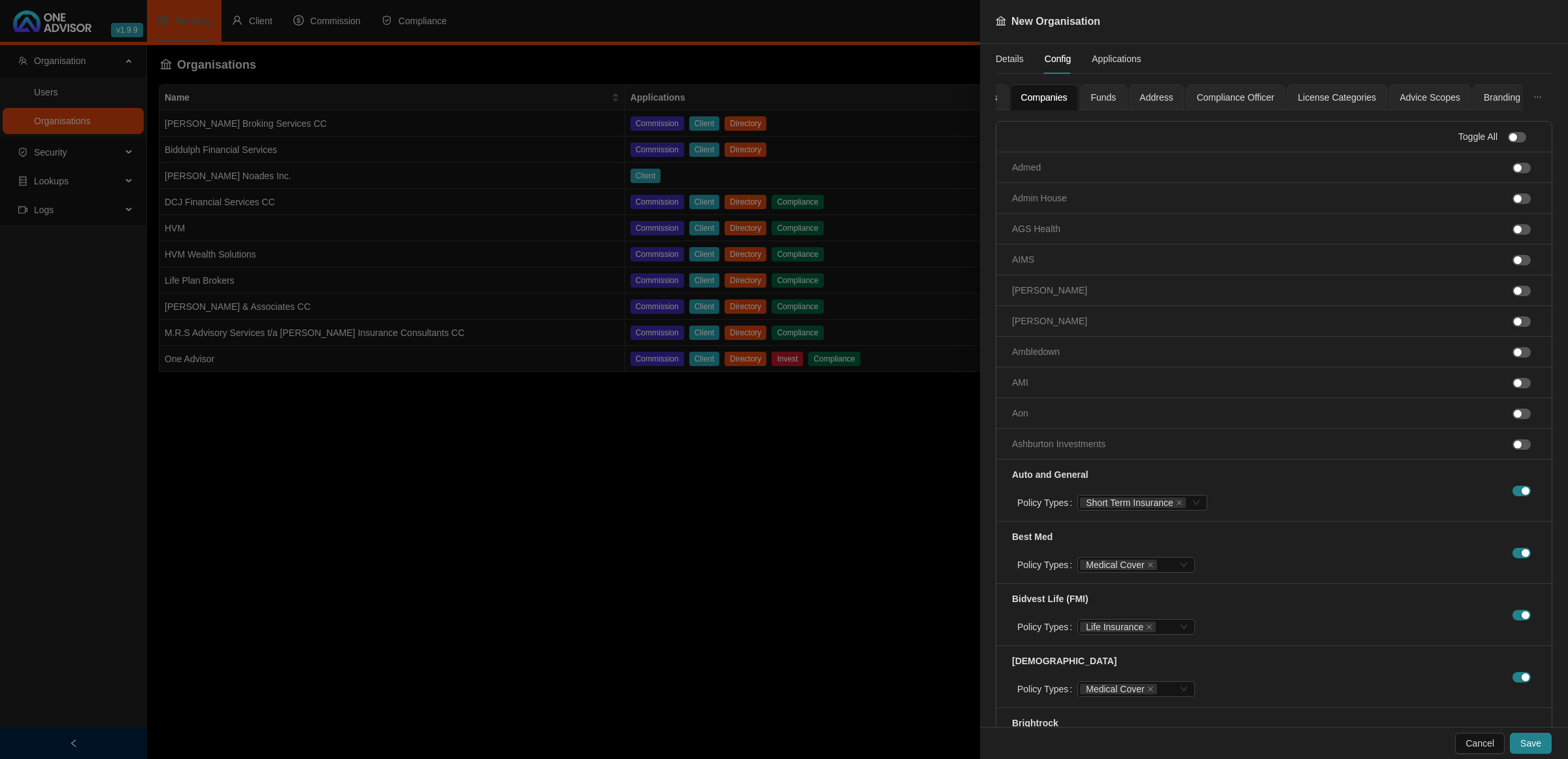
click at [1040, 99] on span "Companies" at bounding box center [1044, 97] width 47 height 9
click at [1121, 59] on span "Applications" at bounding box center [1116, 59] width 49 height 9
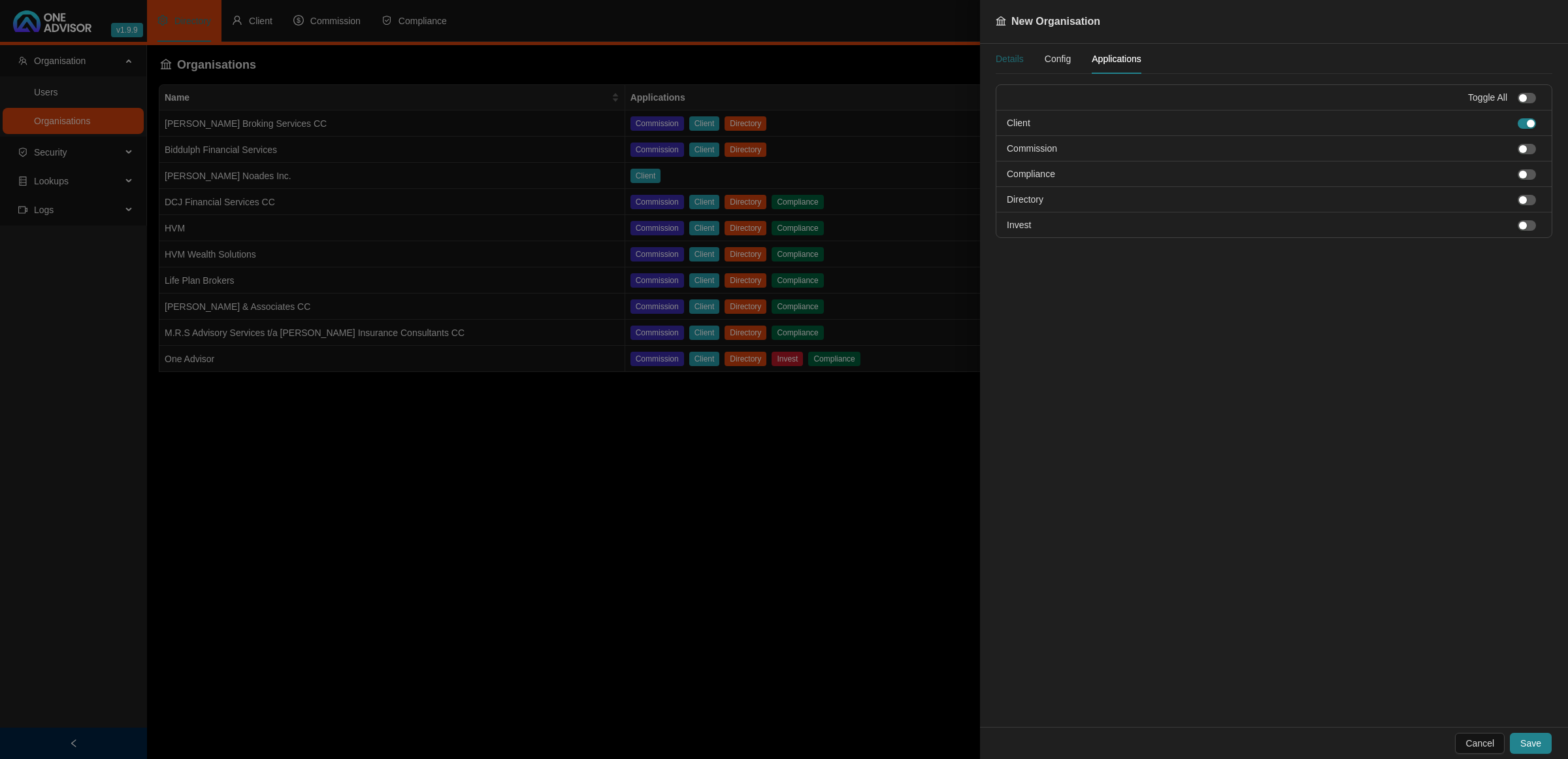
click at [1005, 54] on div "Details" at bounding box center [1010, 59] width 28 height 14
click at [1121, 59] on span "Applications" at bounding box center [1116, 59] width 49 height 9
click at [1532, 147] on span "button" at bounding box center [1527, 149] width 19 height 11
click at [1524, 175] on div "button" at bounding box center [1523, 174] width 8 height 8
click at [1526, 732] on div "Cancel Save" at bounding box center [1274, 743] width 588 height 32
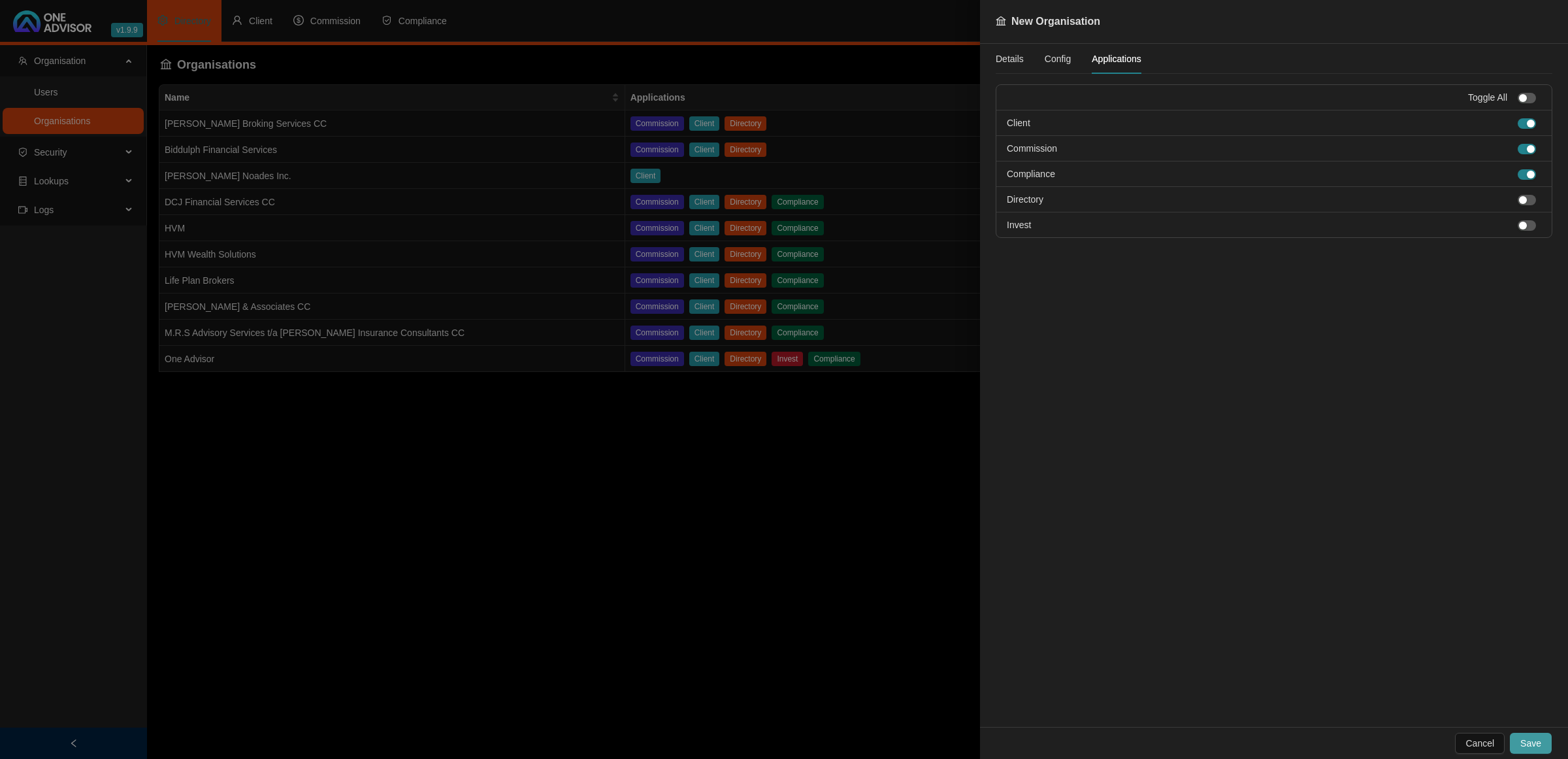
click at [1523, 744] on span "Save" at bounding box center [1531, 743] width 21 height 14
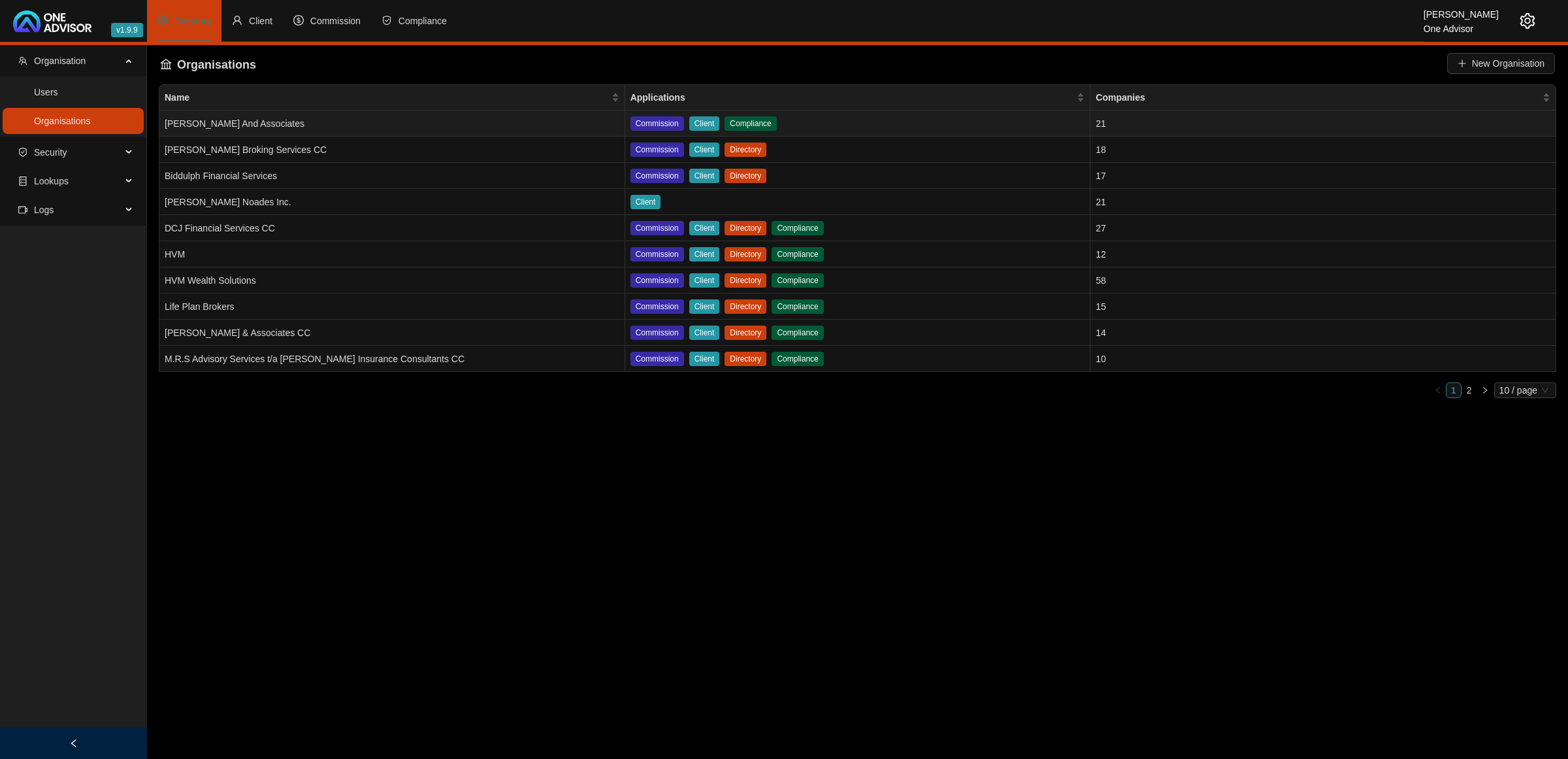
click at [811, 122] on td "Commission Client Compliance" at bounding box center [858, 123] width 466 height 26
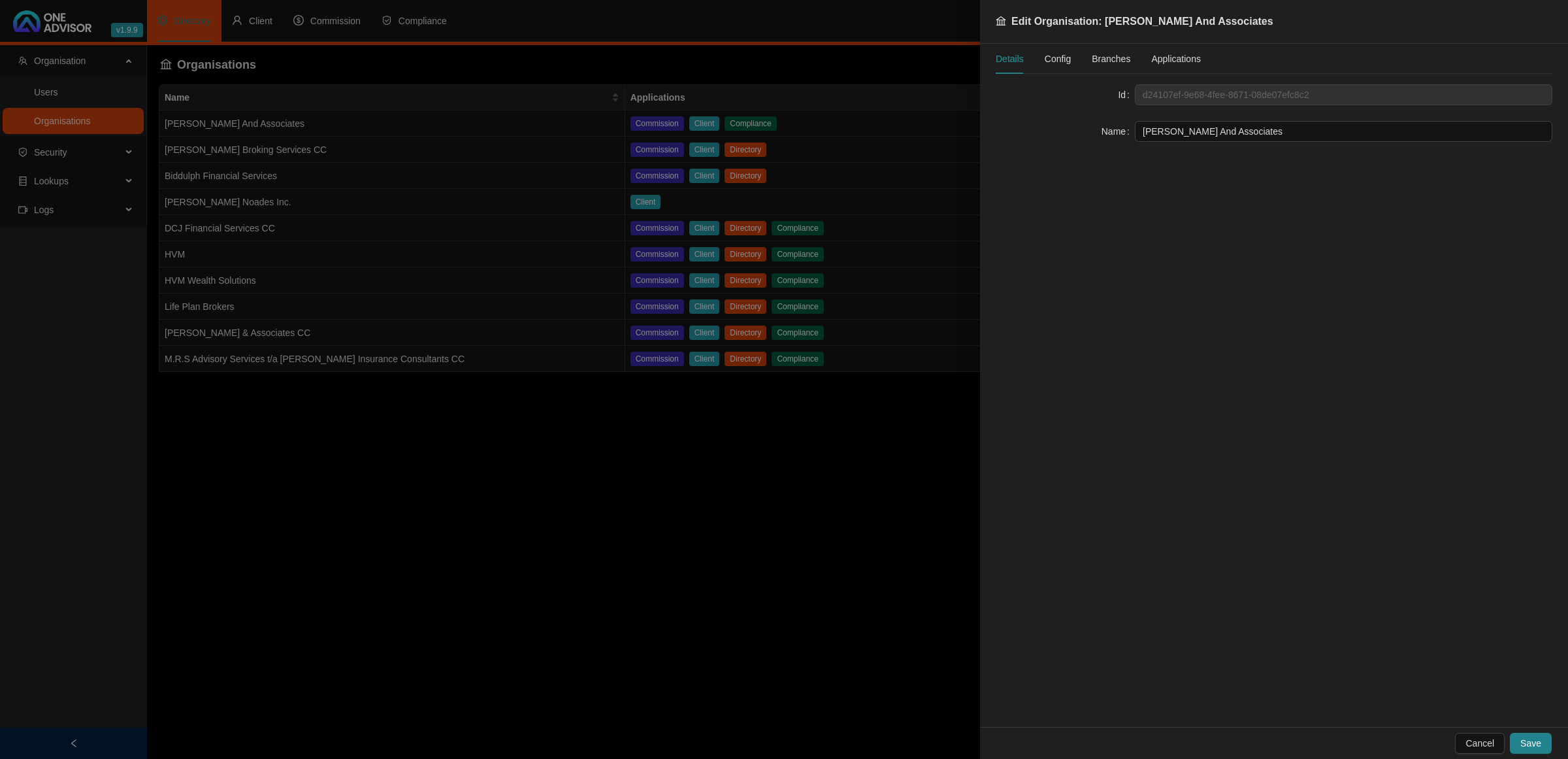
click at [1168, 60] on span "Applications" at bounding box center [1176, 59] width 49 height 9
click at [1526, 203] on div "button" at bounding box center [1523, 200] width 8 height 8
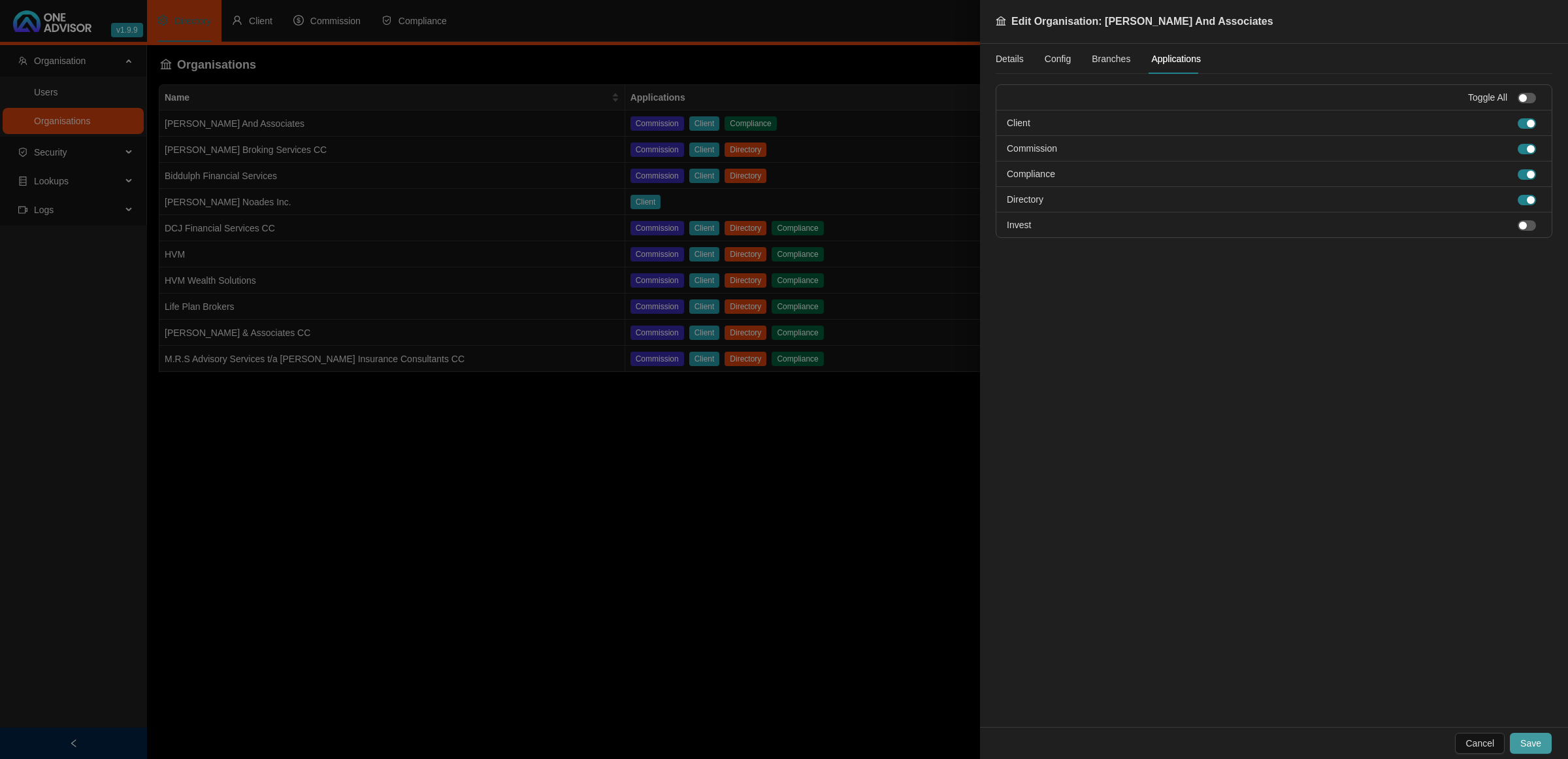
click at [1529, 743] on span "Save" at bounding box center [1531, 743] width 21 height 14
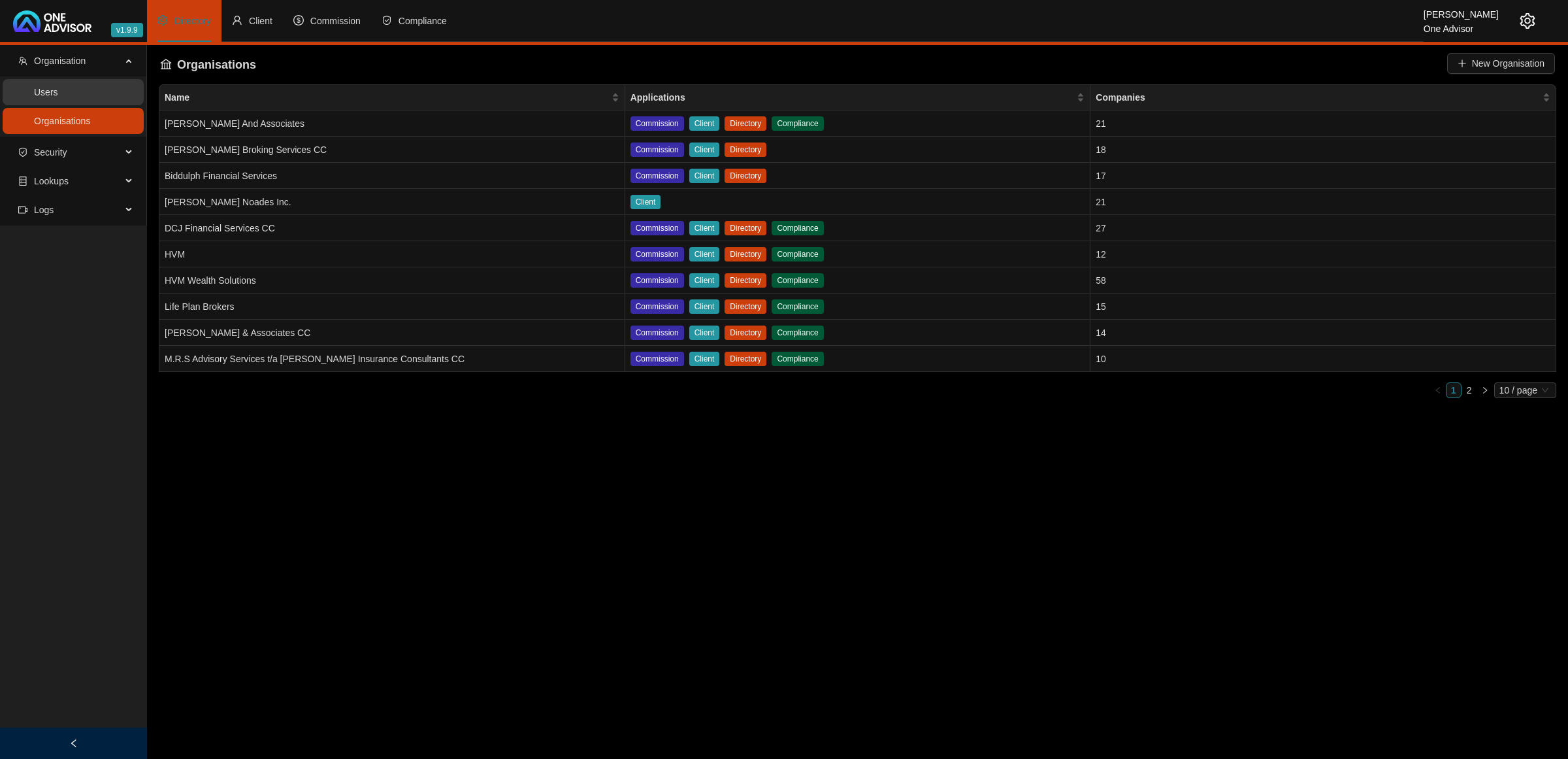
click at [58, 97] on link "Users" at bounding box center [46, 92] width 24 height 11
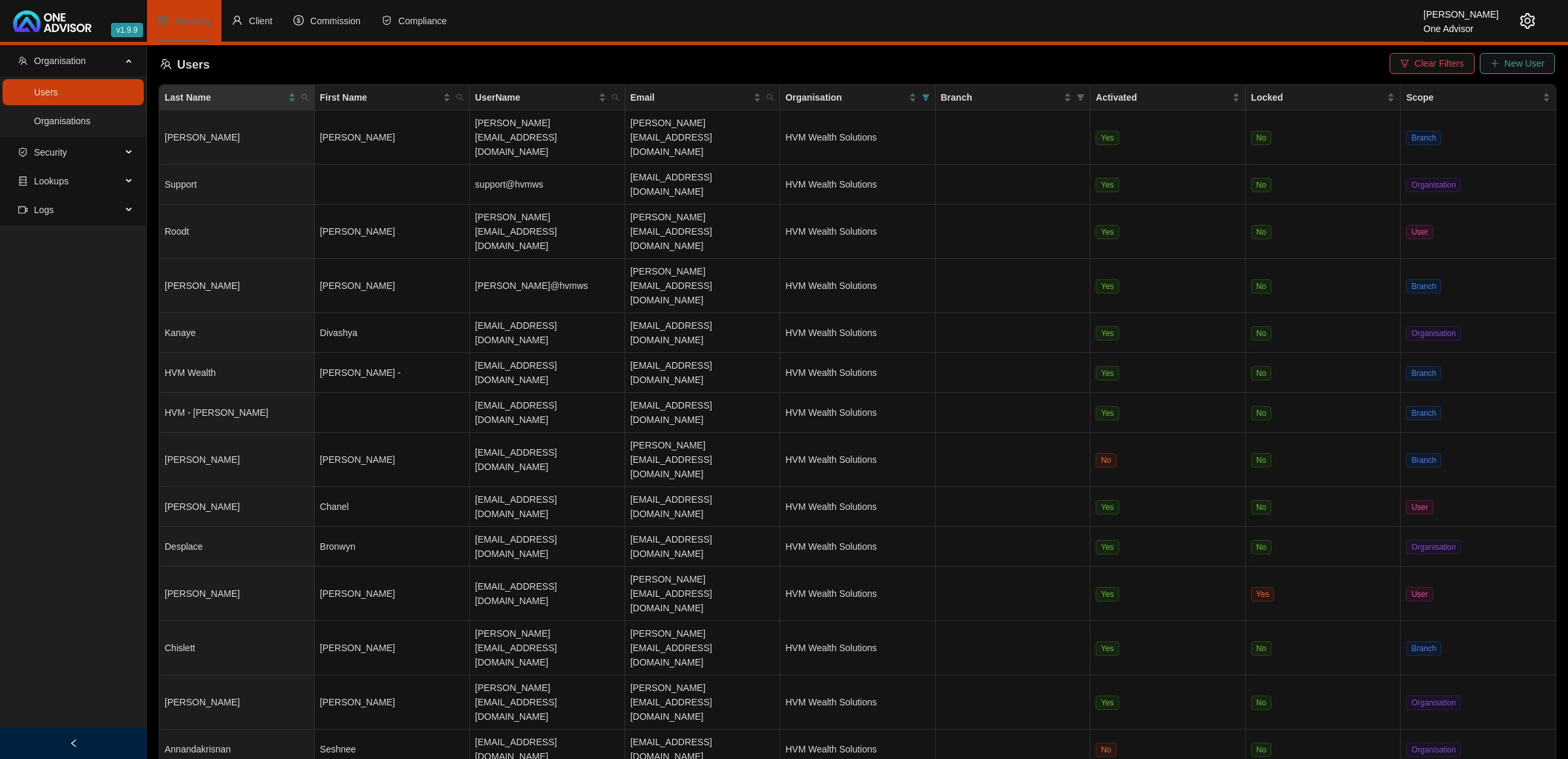
click at [1496, 59] on span "button" at bounding box center [1495, 63] width 9 height 9
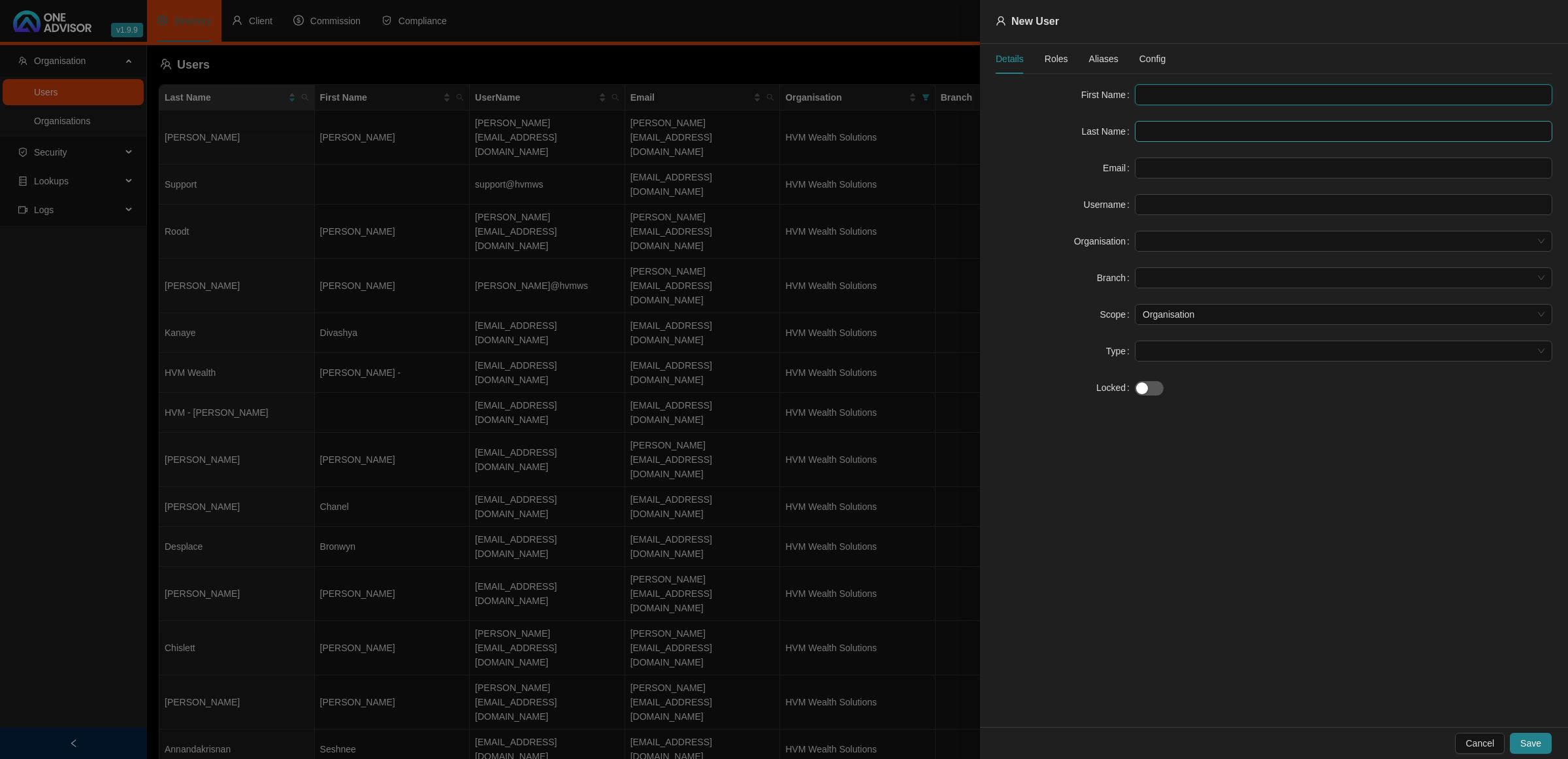
drag, startPoint x: 1151, startPoint y: 90, endPoint x: 1202, endPoint y: 122, distance: 60.2
click at [1151, 90] on input "text" at bounding box center [1343, 95] width 417 height 21
type input "Jan"
type input "Kotze"
click at [1050, 54] on span "Roles" at bounding box center [1056, 59] width 24 height 9
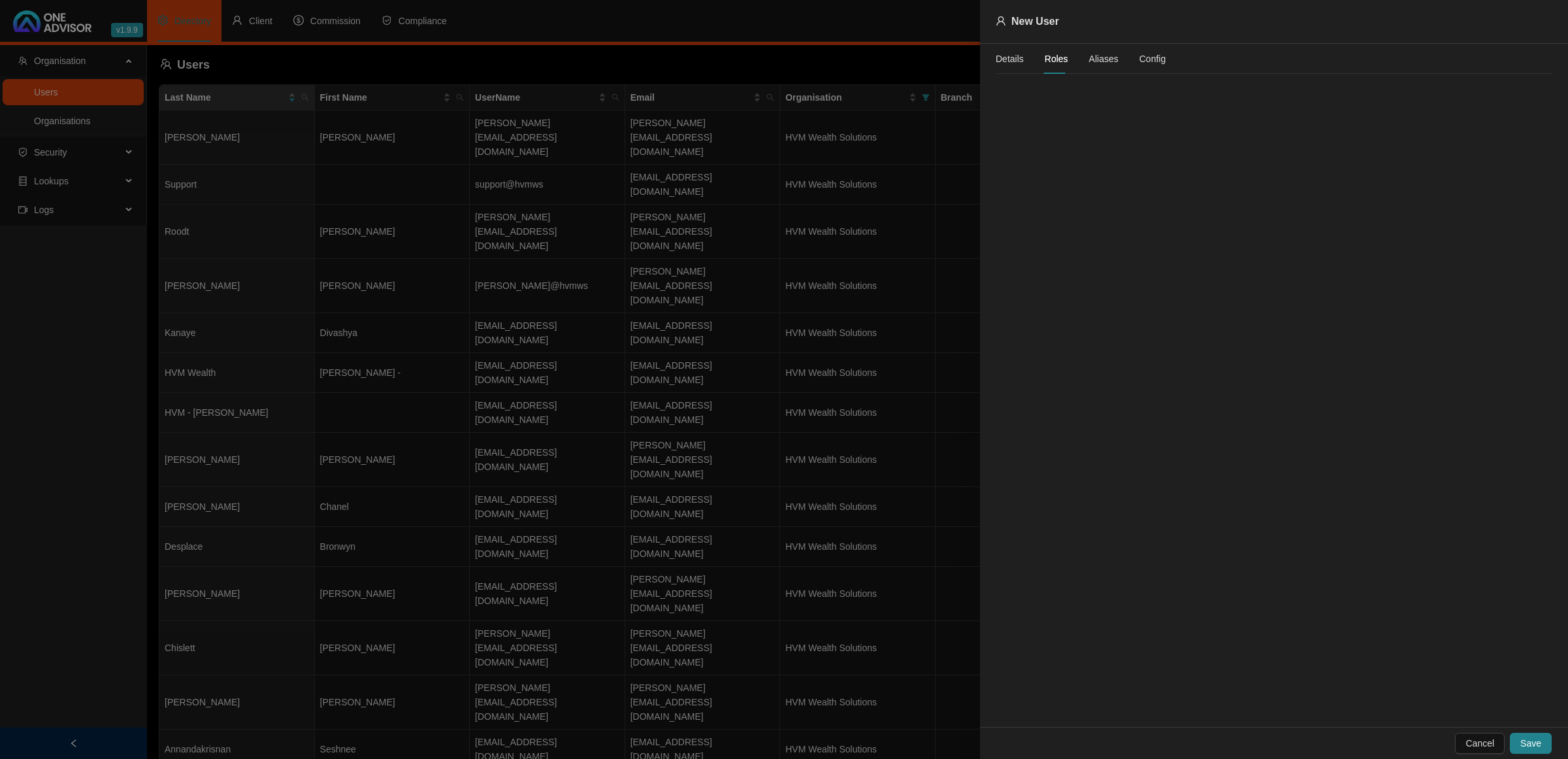
click at [1027, 57] on div "Details Roles Aliases Config" at bounding box center [1080, 59] width 170 height 30
click at [1004, 59] on div "Details" at bounding box center [1010, 59] width 28 height 14
click at [1067, 60] on div "Details Roles Aliases Config" at bounding box center [1080, 59] width 170 height 30
click at [1059, 59] on span "Roles" at bounding box center [1056, 59] width 24 height 9
click at [1013, 60] on div "Details" at bounding box center [1010, 59] width 28 height 14
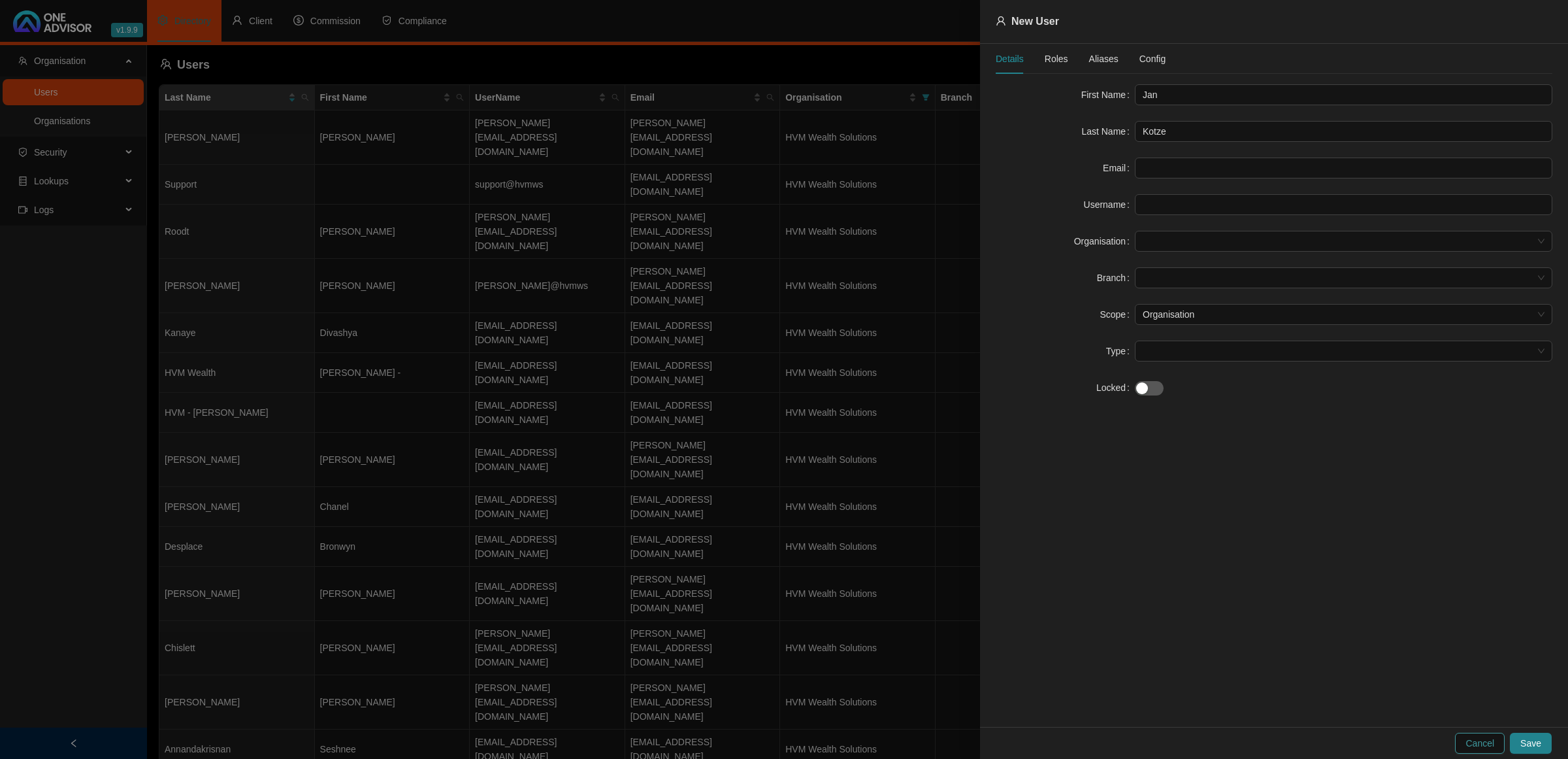
click at [1471, 745] on span "Cancel" at bounding box center [1480, 743] width 29 height 14
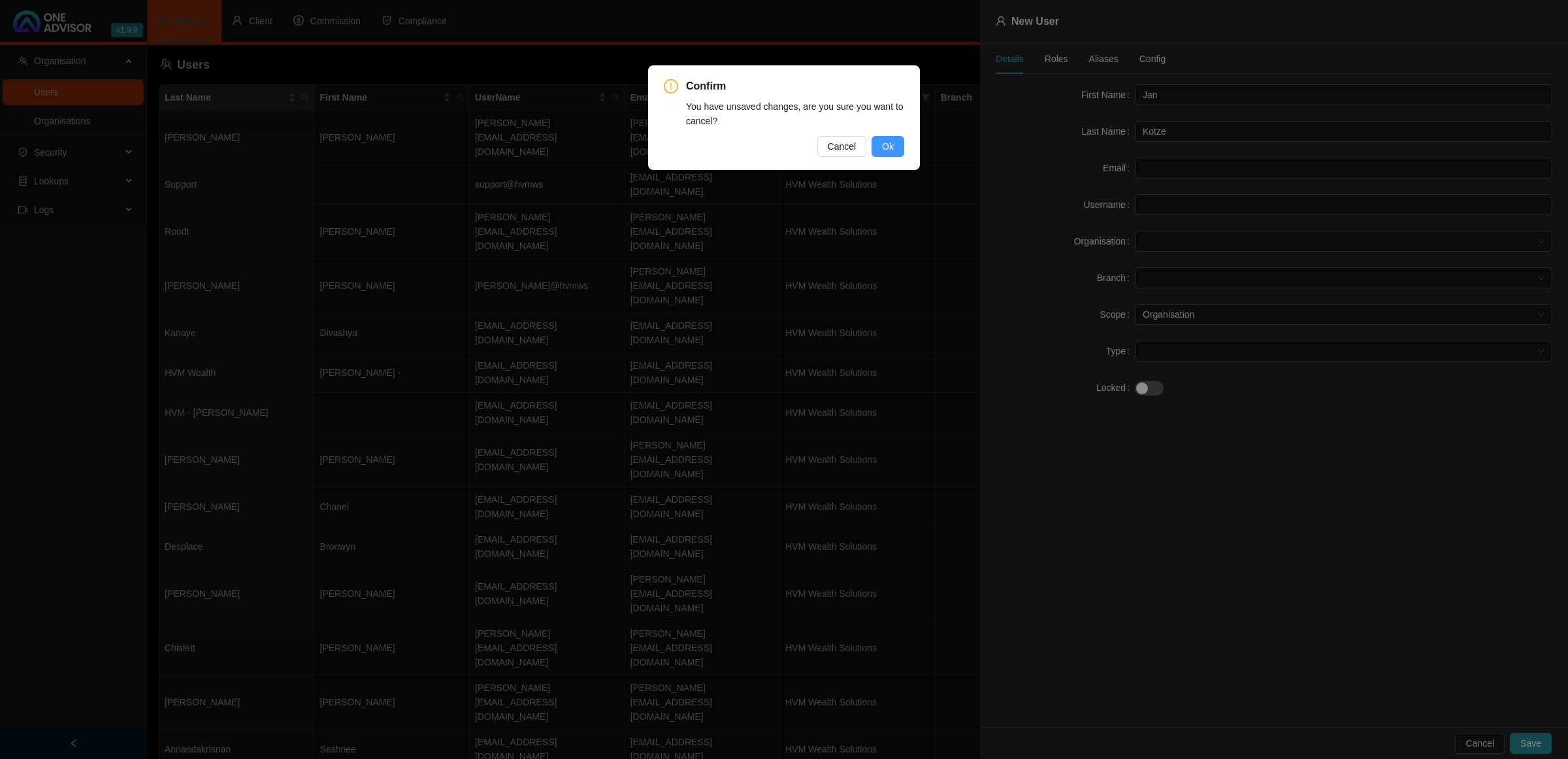
click at [901, 142] on button "Ok" at bounding box center [888, 146] width 33 height 21
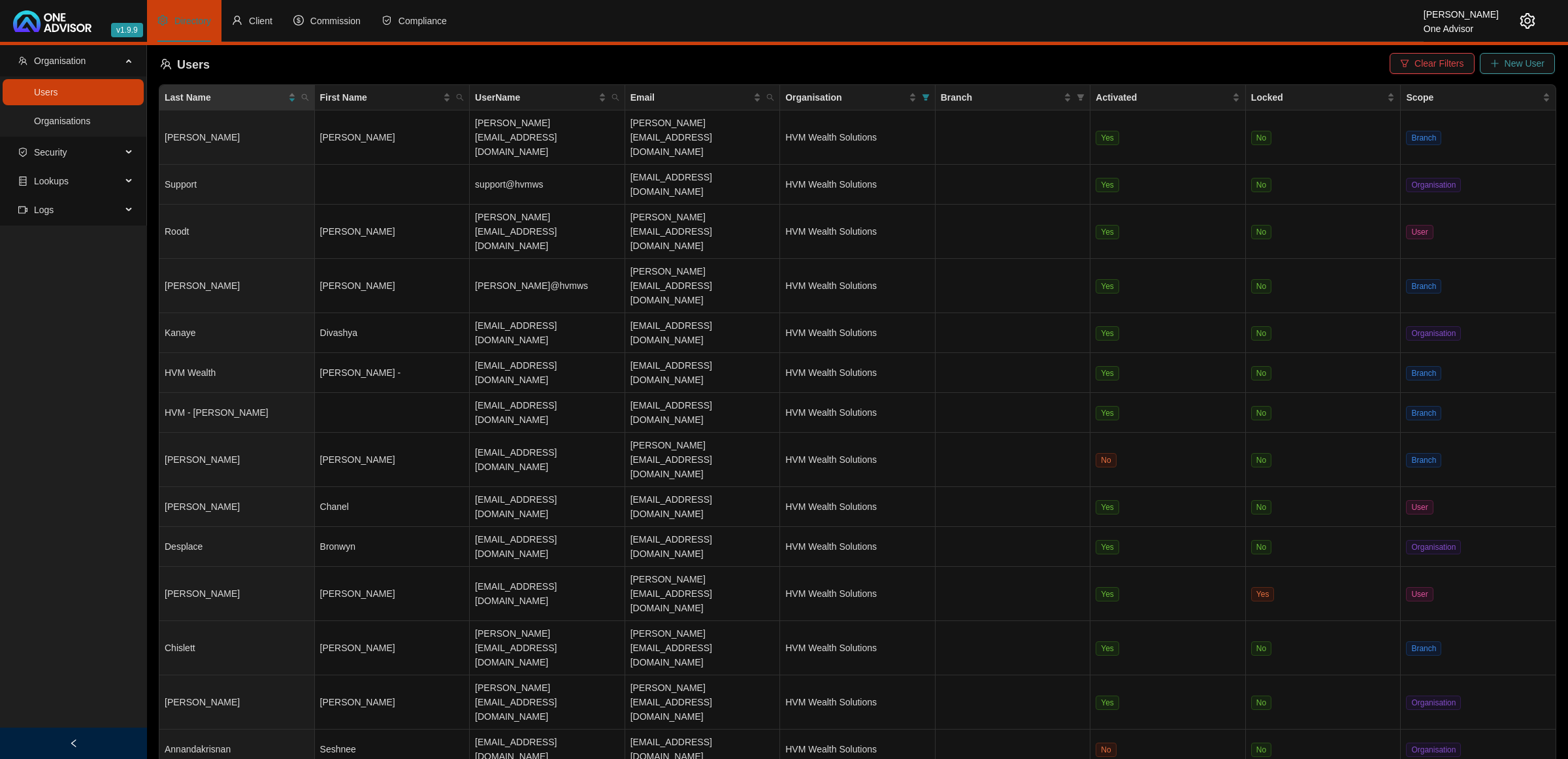
click at [1511, 63] on span "New User" at bounding box center [1525, 63] width 40 height 14
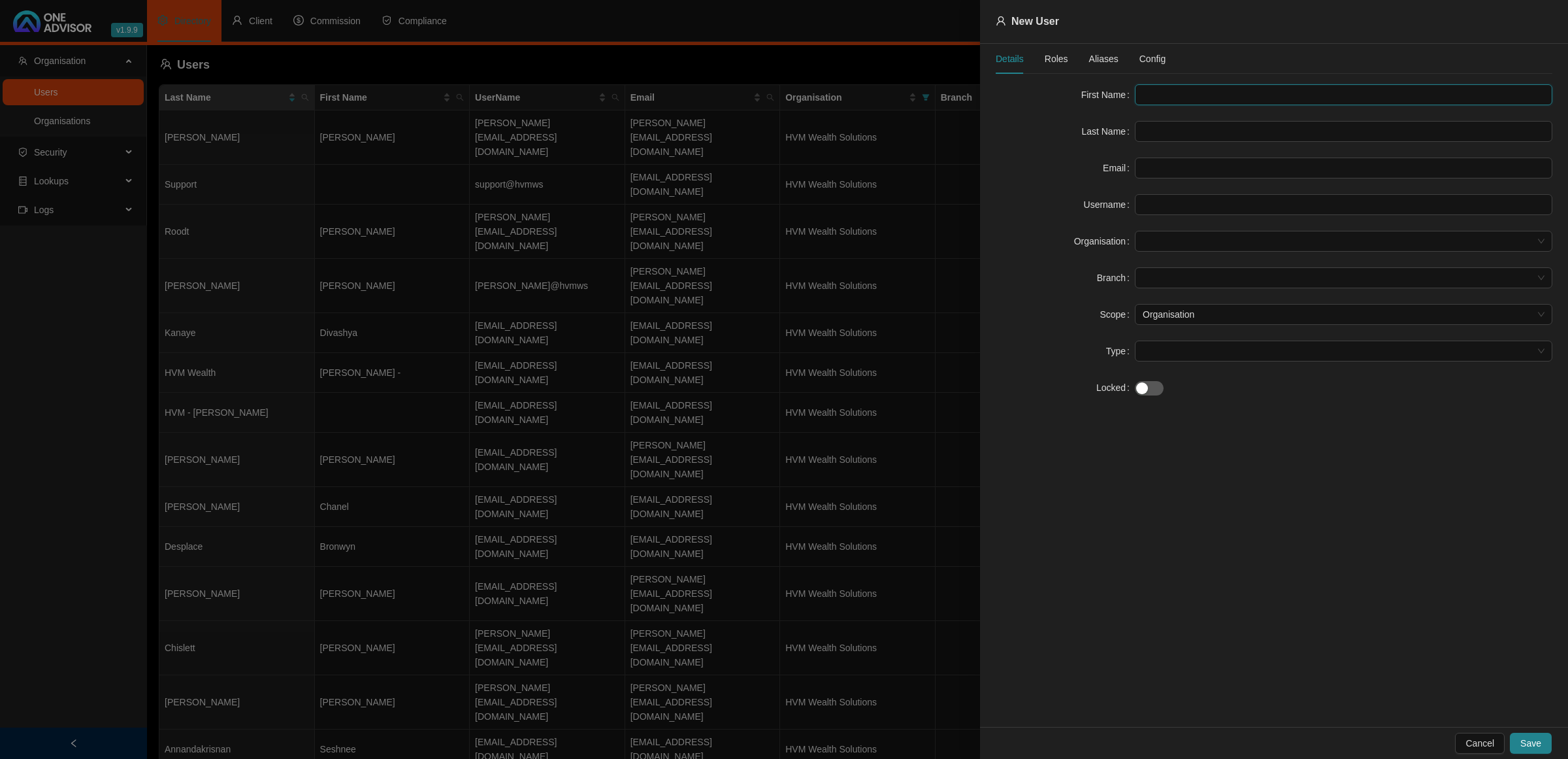
click at [1141, 89] on input "text" at bounding box center [1343, 95] width 417 height 21
click at [1187, 90] on input "text" at bounding box center [1343, 95] width 417 height 21
type input "Lize"
type input "[PERSON_NAME]"
click at [1216, 168] on input "text" at bounding box center [1343, 168] width 417 height 21
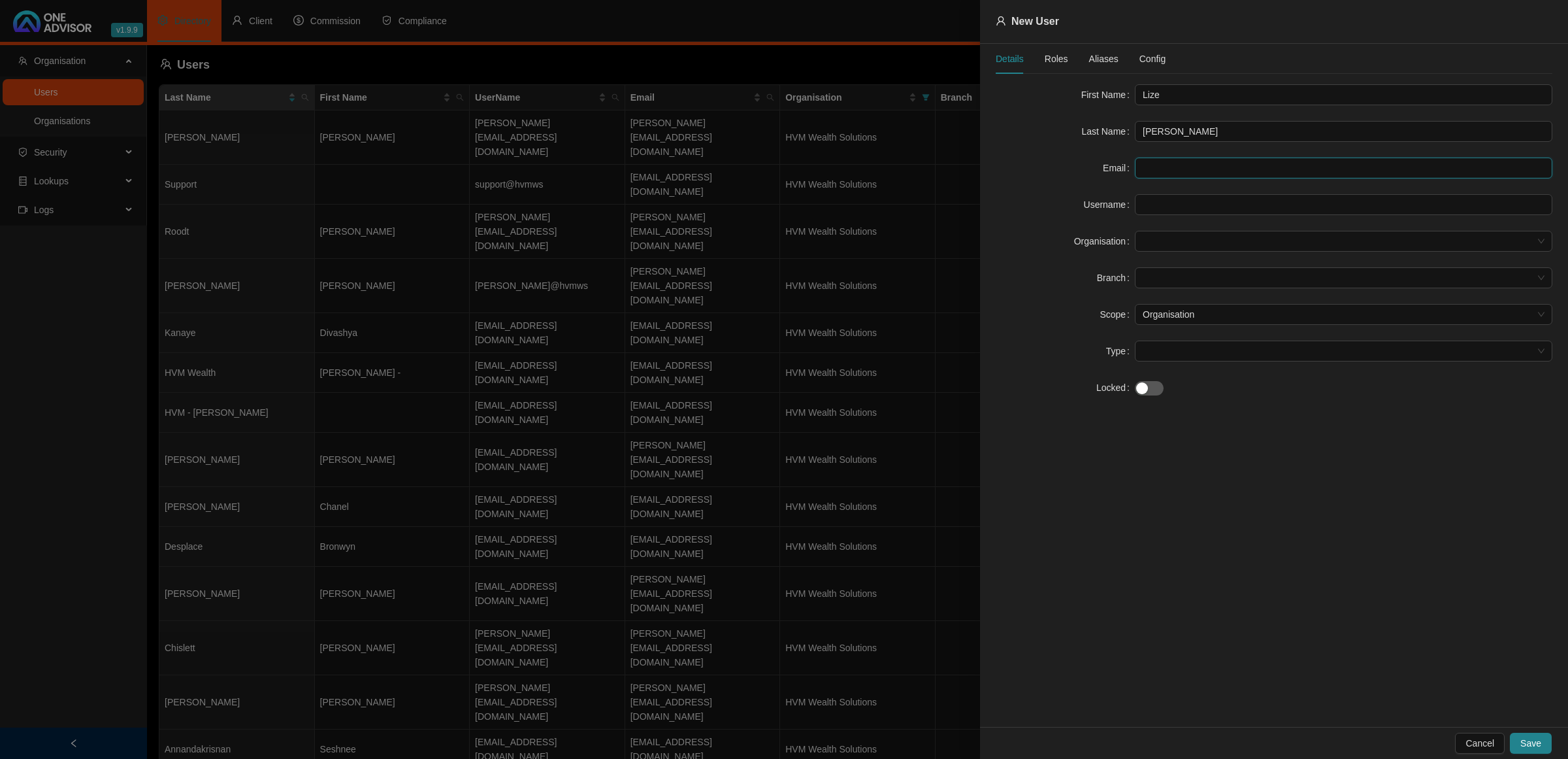
paste input "[EMAIL_ADDRESS][DOMAIN_NAME]>"
type input "[EMAIL_ADDRESS][DOMAIN_NAME]>"
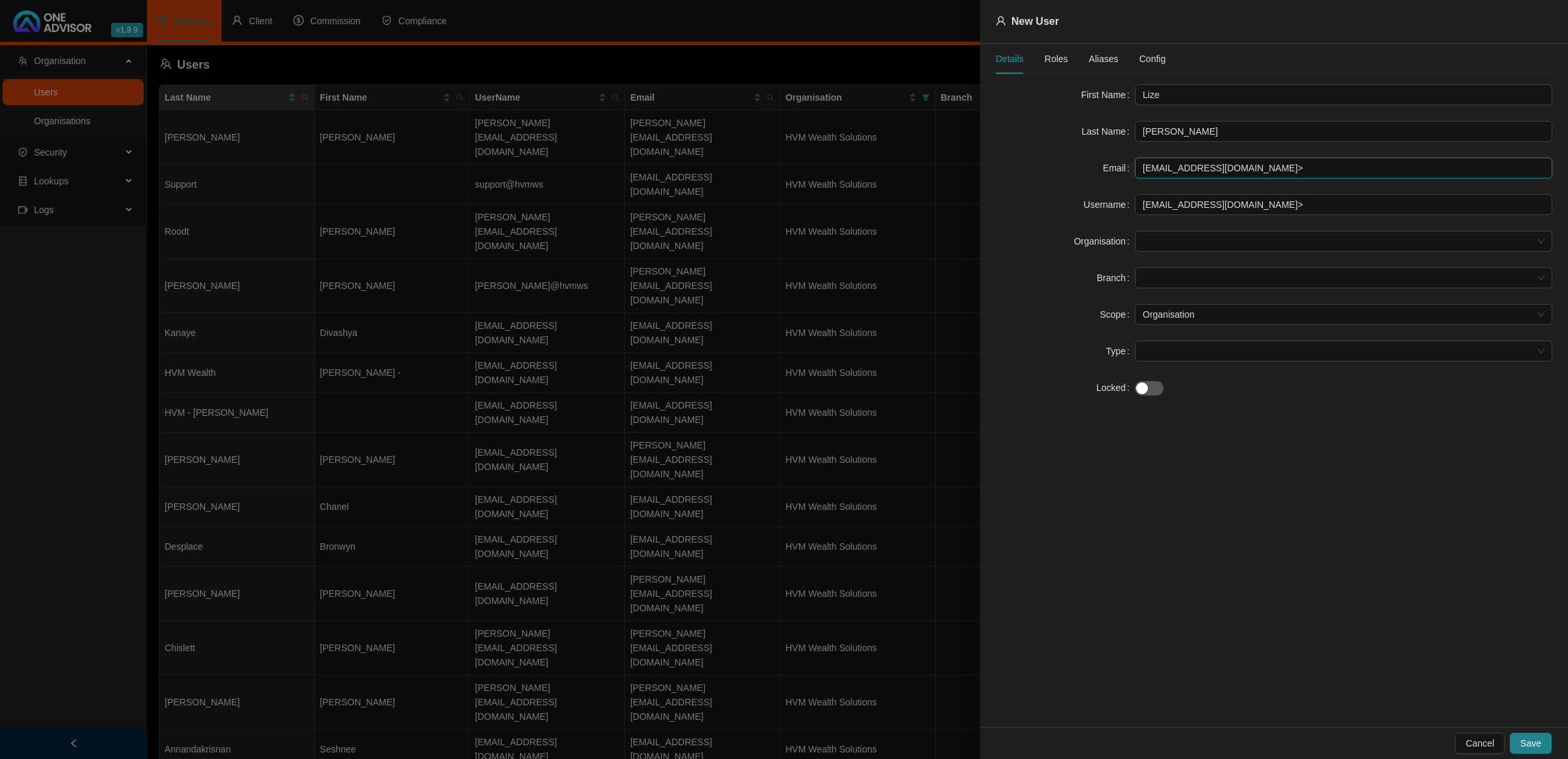
type input "[EMAIL_ADDRESS][DOMAIN_NAME]"
click at [1238, 453] on div "Details Roles Aliases Config First Name [PERSON_NAME] Last Name [PERSON_NAME] E…" at bounding box center [1274, 385] width 588 height 683
click at [1209, 249] on span at bounding box center [1343, 241] width 402 height 19
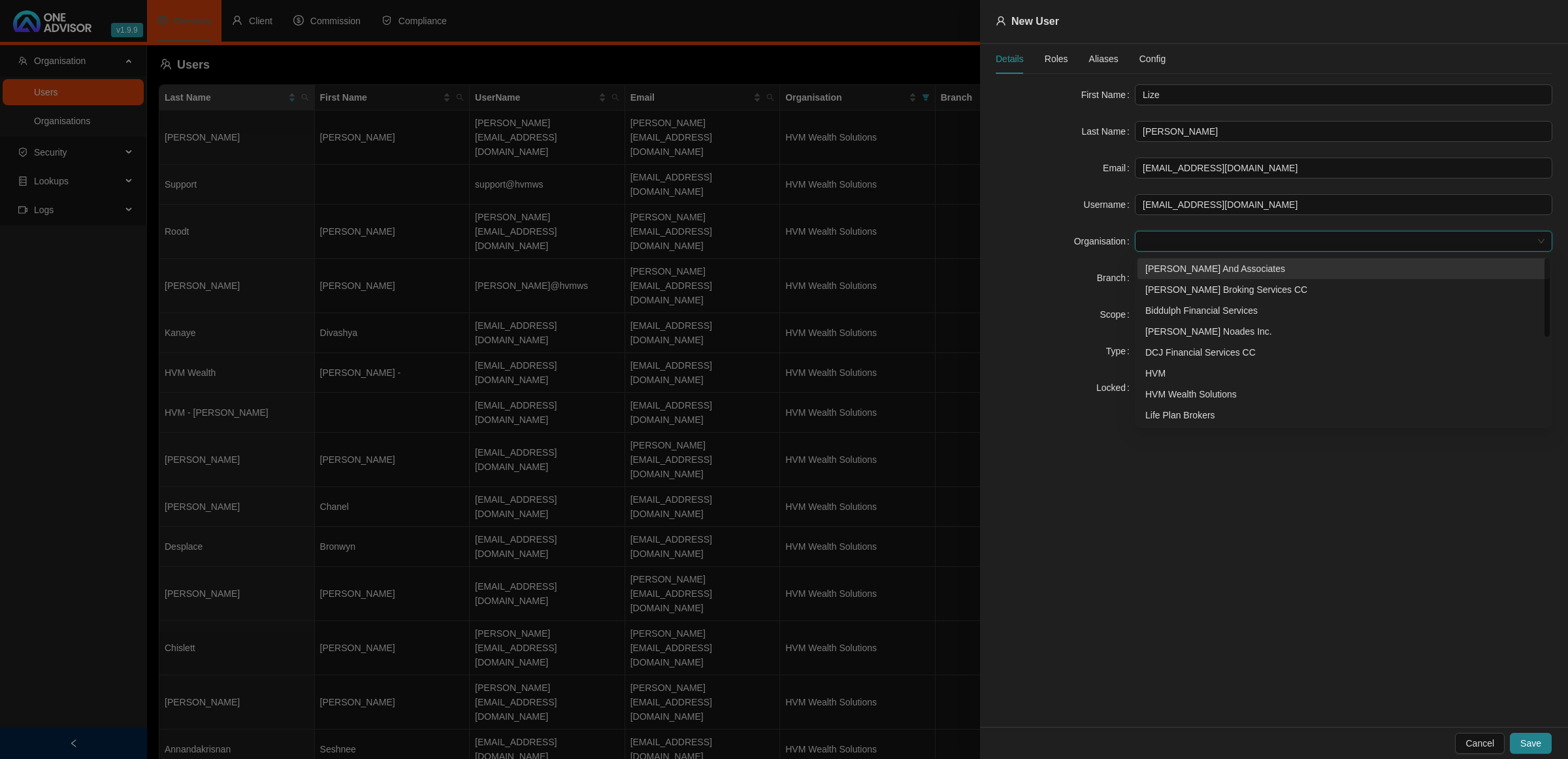
click at [1207, 268] on div "[PERSON_NAME] And Associates" at bounding box center [1344, 269] width 397 height 14
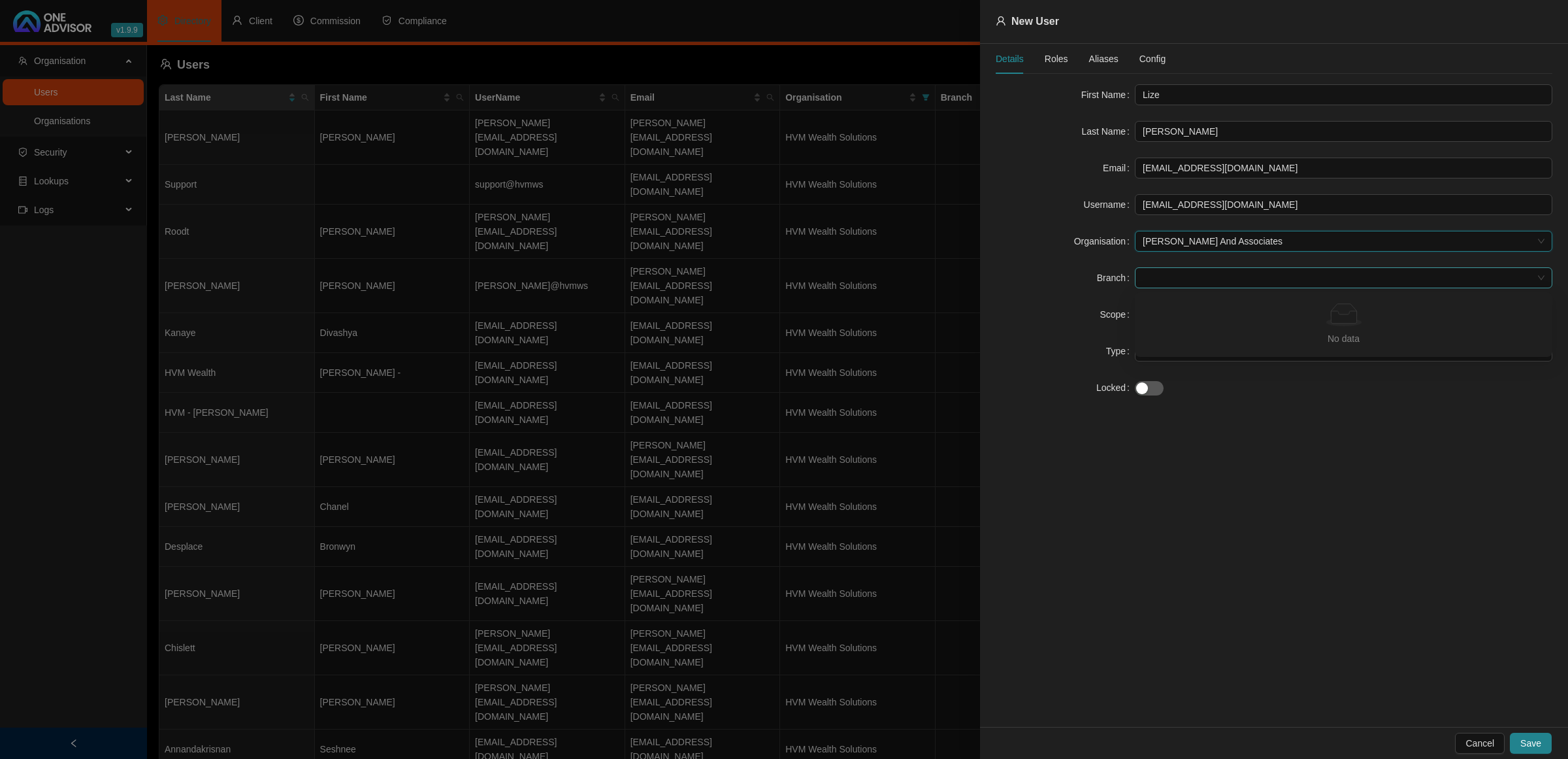
click at [1206, 278] on span at bounding box center [1343, 277] width 402 height 19
click at [1229, 452] on div "Details Roles Aliases Config First Name [PERSON_NAME] Last Name [PERSON_NAME] E…" at bounding box center [1274, 385] width 588 height 683
click at [1180, 352] on span at bounding box center [1343, 350] width 402 height 19
click at [1163, 383] on div "Broker" at bounding box center [1344, 378] width 397 height 14
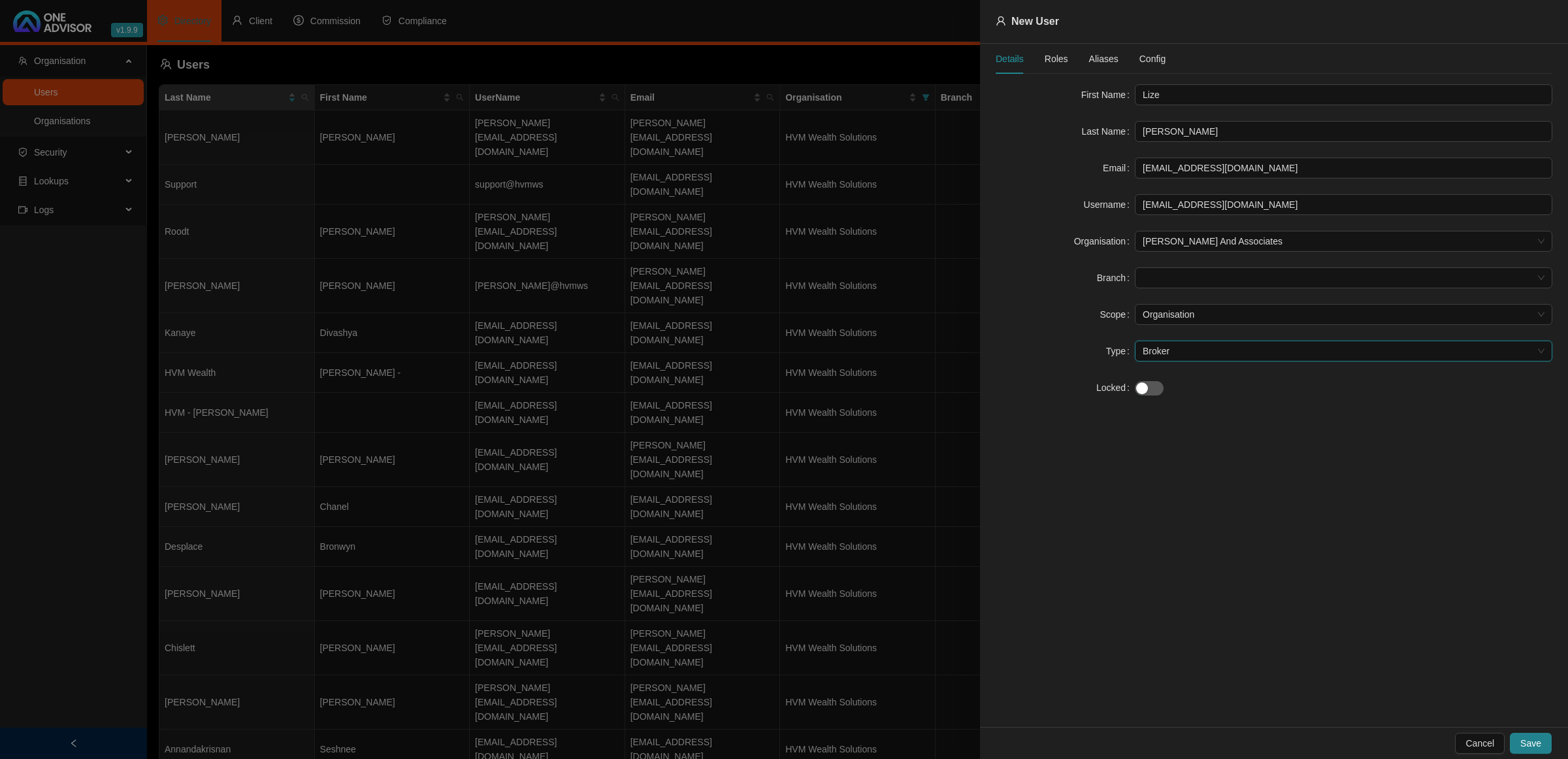
click at [1050, 59] on span "Roles" at bounding box center [1056, 59] width 24 height 9
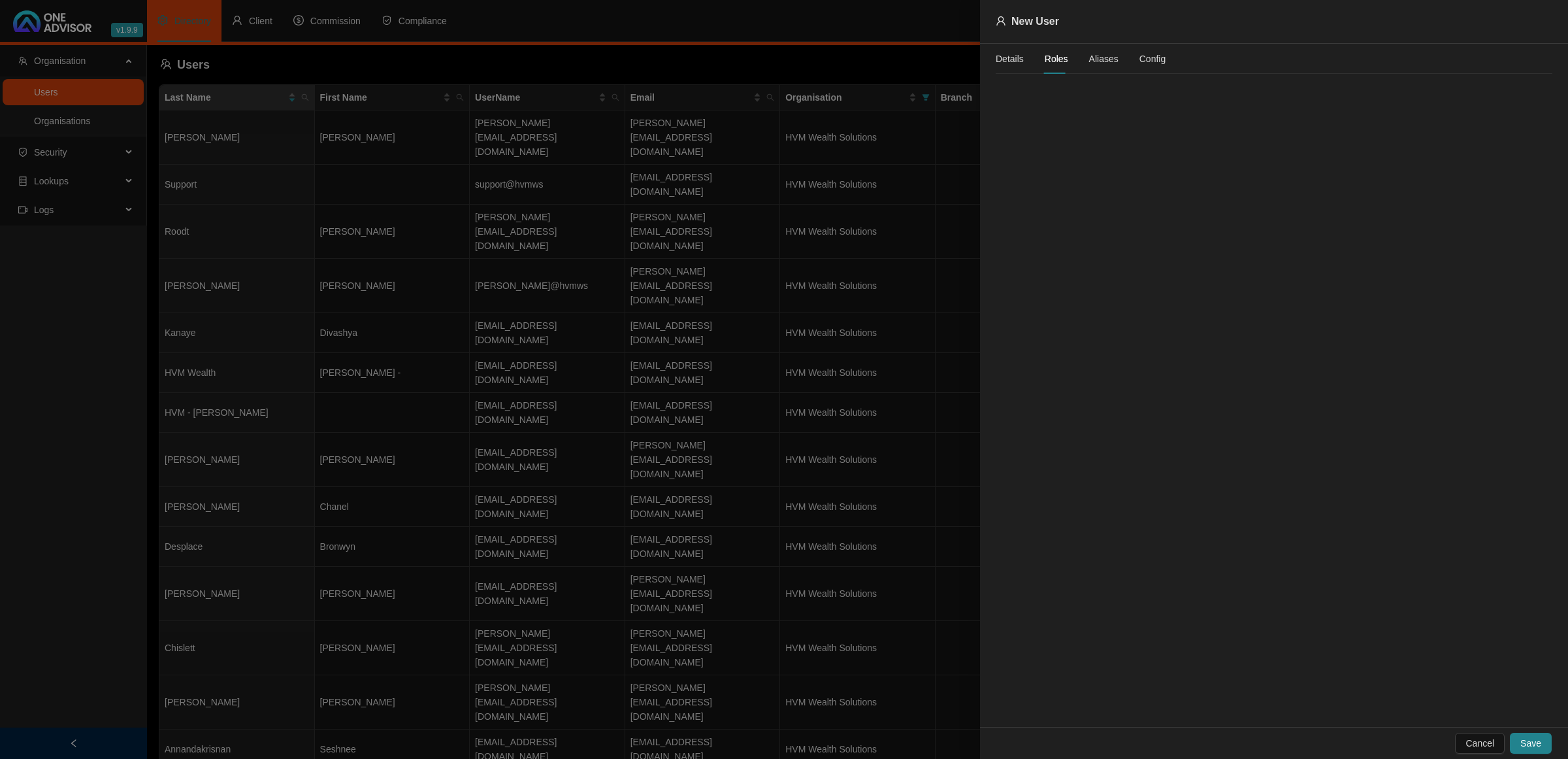
click at [1100, 64] on span "Aliases" at bounding box center [1103, 59] width 29 height 9
click at [1062, 59] on span "Roles" at bounding box center [1056, 59] width 24 height 9
click at [1005, 61] on div "Details" at bounding box center [1010, 59] width 28 height 14
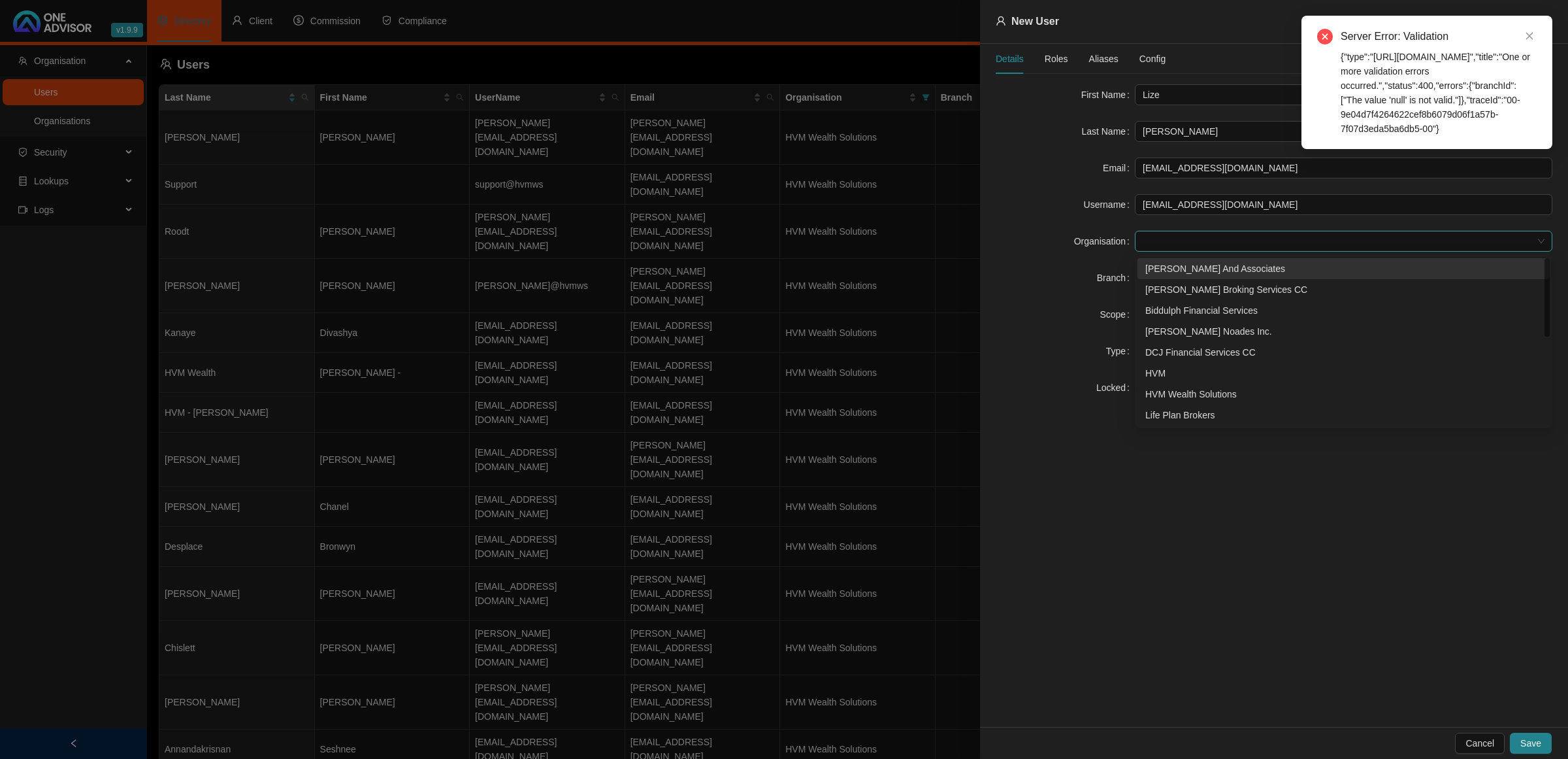
click at [1168, 243] on span at bounding box center [1343, 241] width 402 height 19
click at [1171, 272] on div "[PERSON_NAME] And Associates" at bounding box center [1344, 269] width 397 height 14
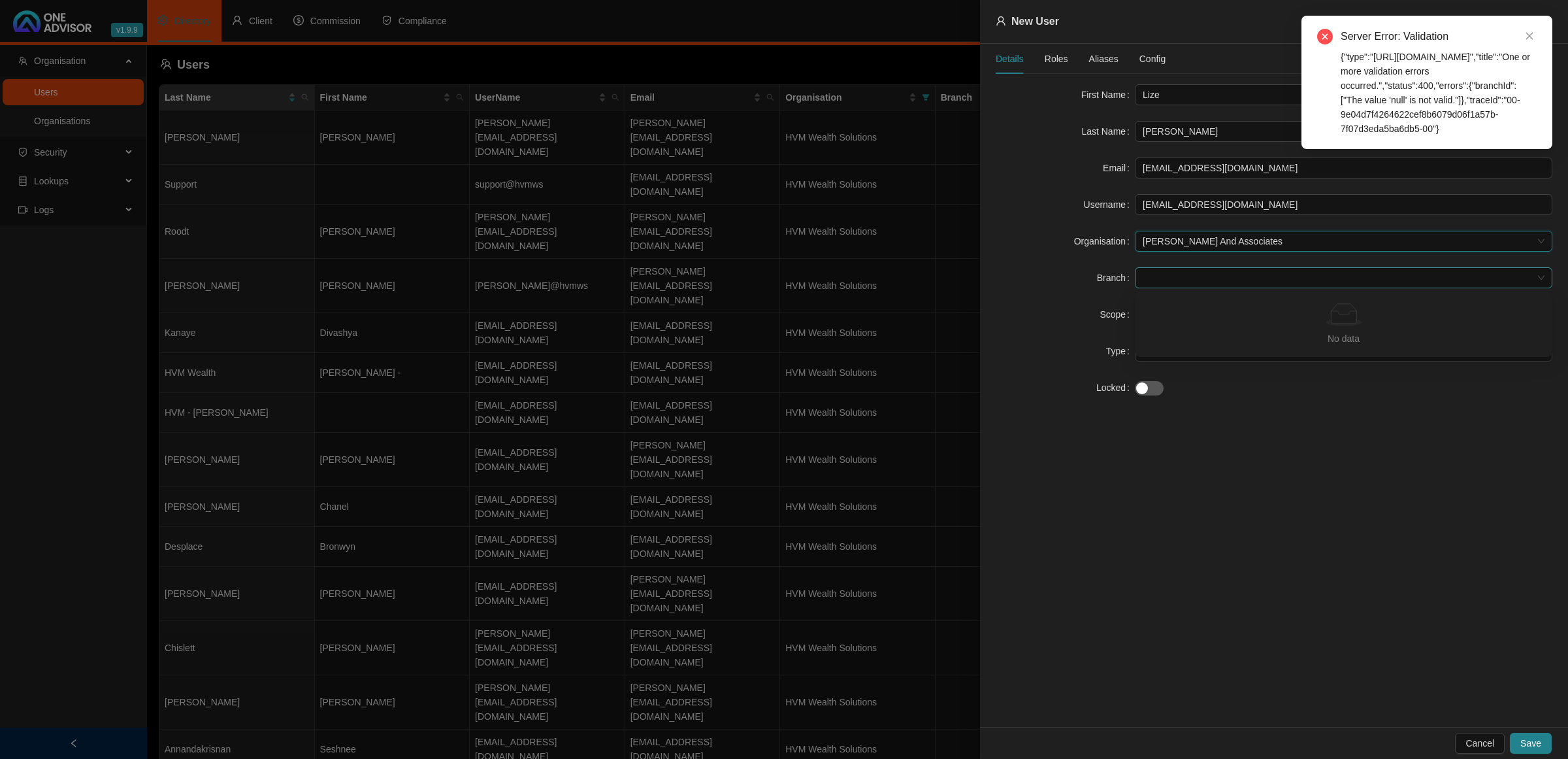
click at [1170, 273] on span at bounding box center [1343, 277] width 402 height 19
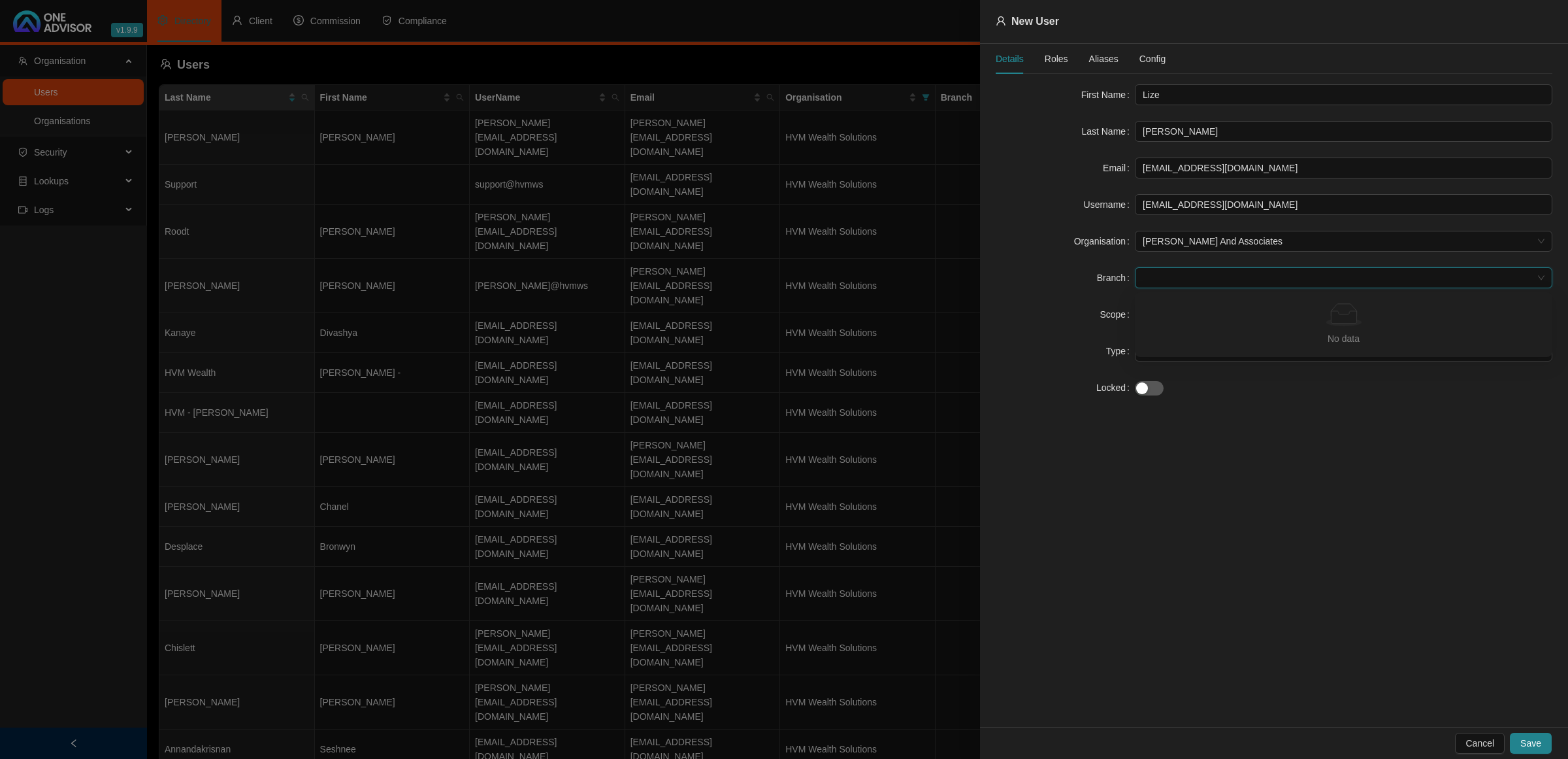
click at [1222, 288] on span at bounding box center [1343, 277] width 402 height 19
click at [1219, 285] on span at bounding box center [1343, 277] width 402 height 19
click at [1047, 57] on span "Roles" at bounding box center [1056, 59] width 24 height 9
click at [1007, 56] on div "Details" at bounding box center [1010, 59] width 28 height 14
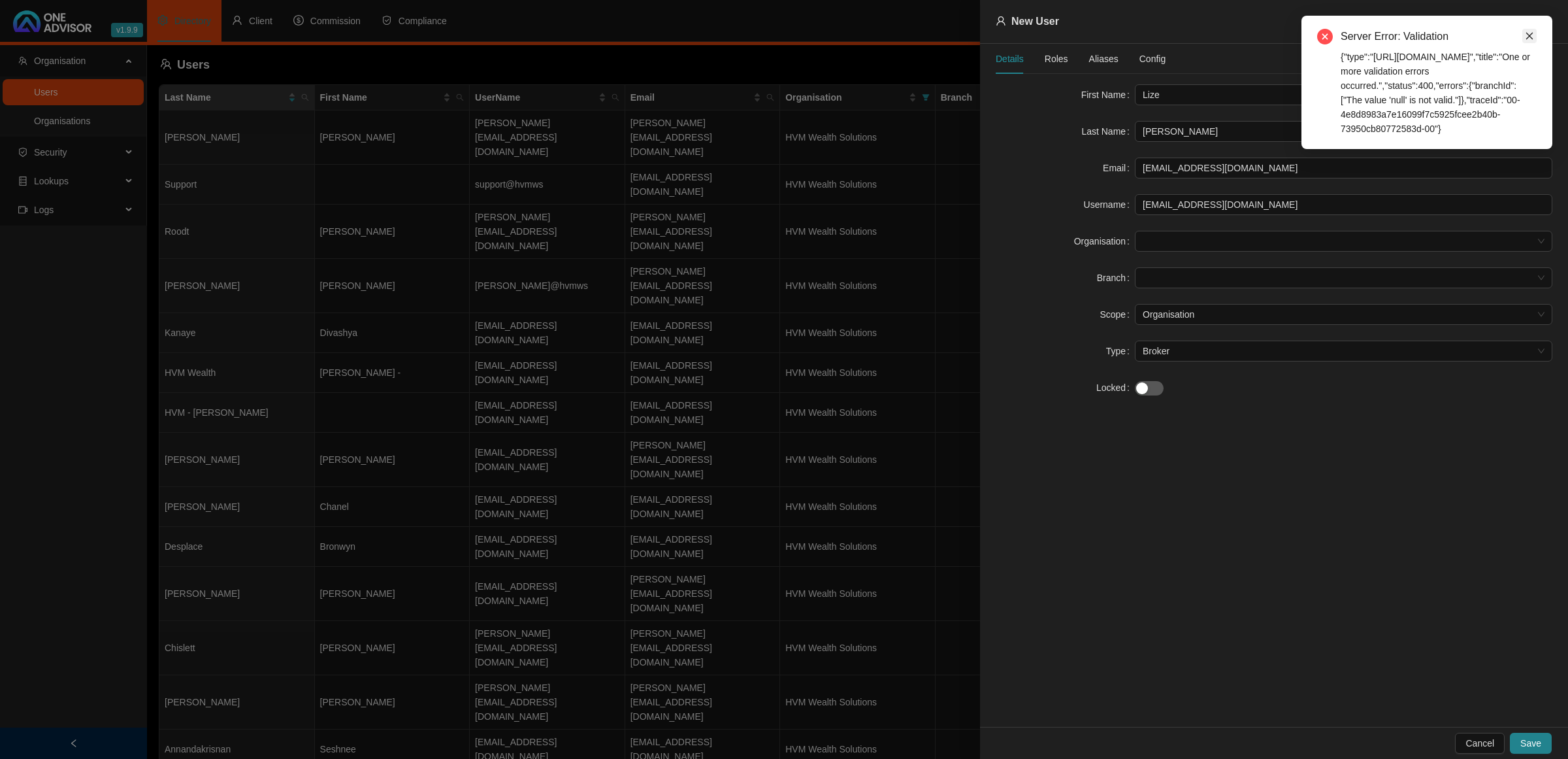
drag, startPoint x: 1533, startPoint y: 33, endPoint x: 1526, endPoint y: 36, distance: 7.6
click at [1529, 34] on icon "close" at bounding box center [1529, 36] width 9 height 9
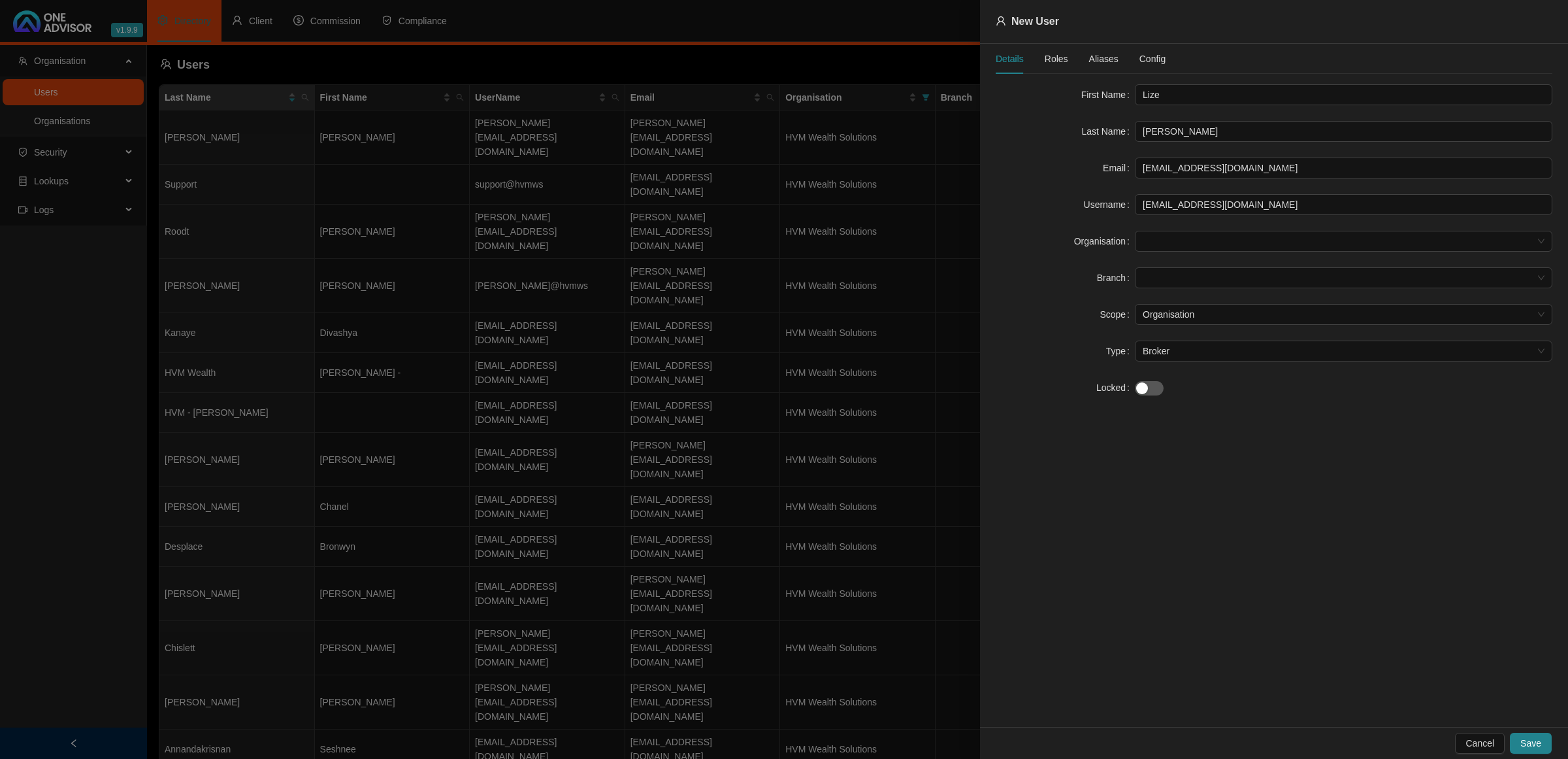
click at [1474, 729] on div "Cancel Save" at bounding box center [1274, 743] width 588 height 32
click at [1485, 743] on span "Cancel" at bounding box center [1480, 743] width 29 height 14
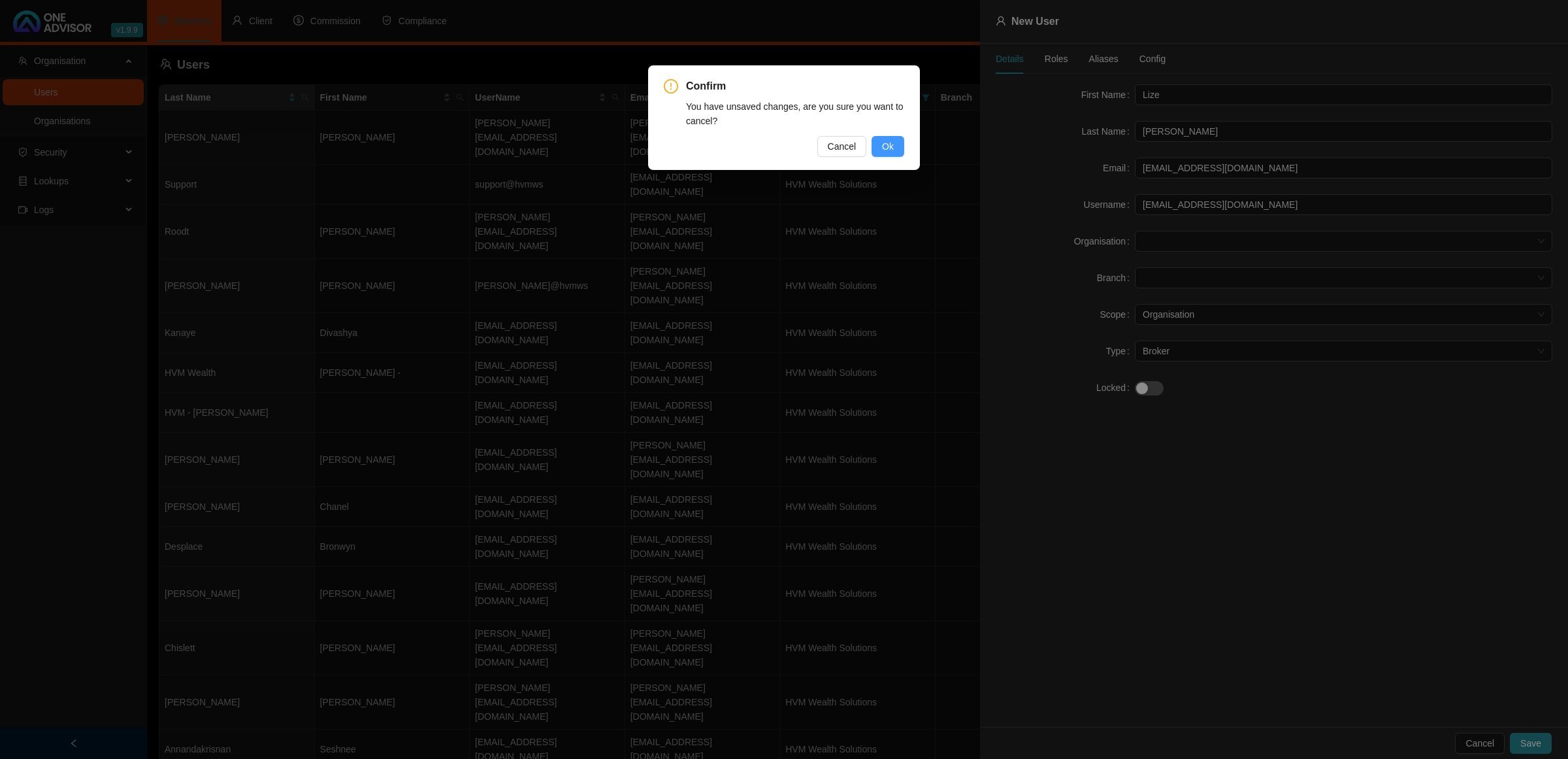
click at [892, 145] on span "Ok" at bounding box center [888, 146] width 11 height 14
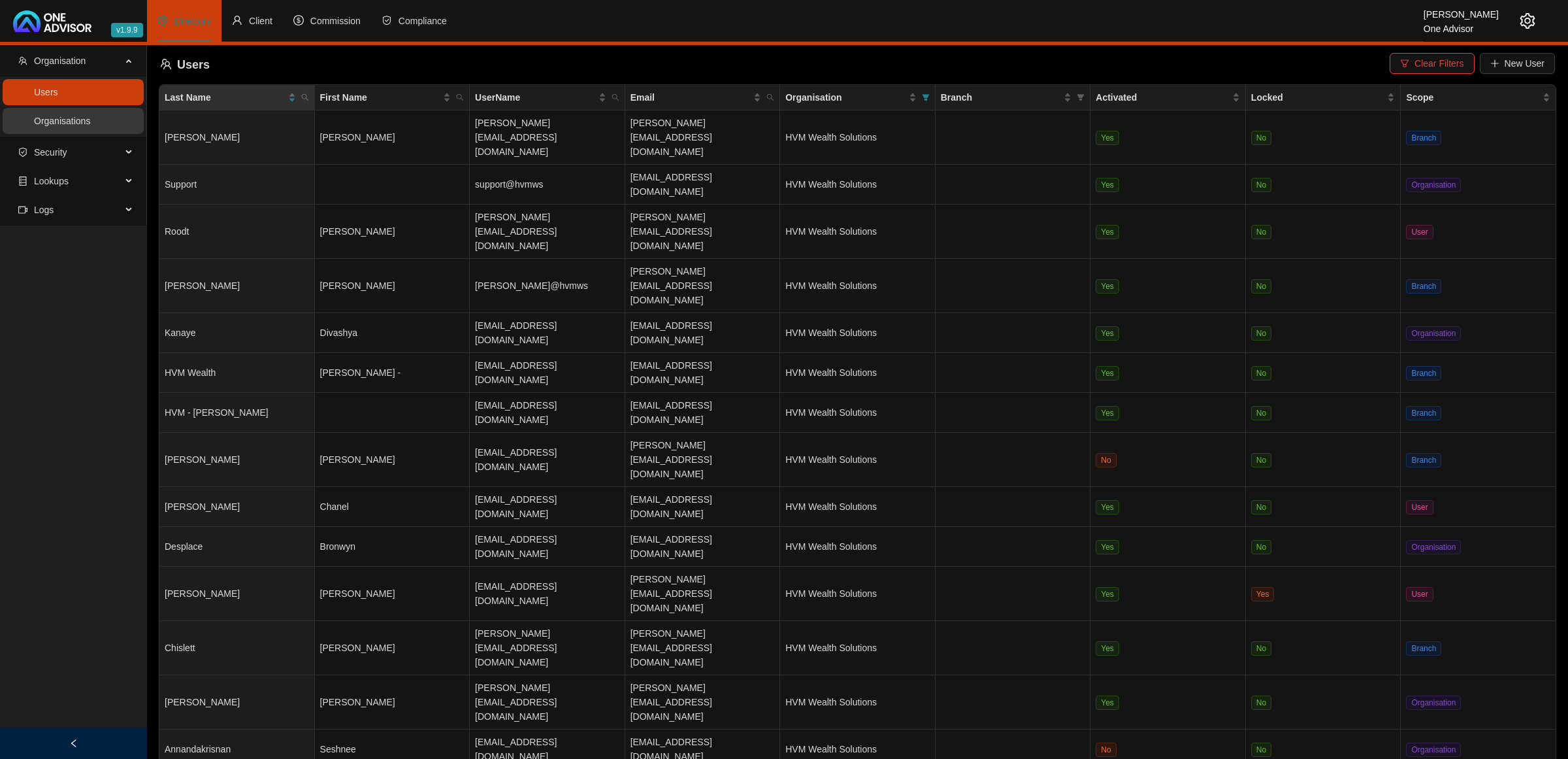
click at [80, 119] on link "Organisations" at bounding box center [62, 121] width 56 height 11
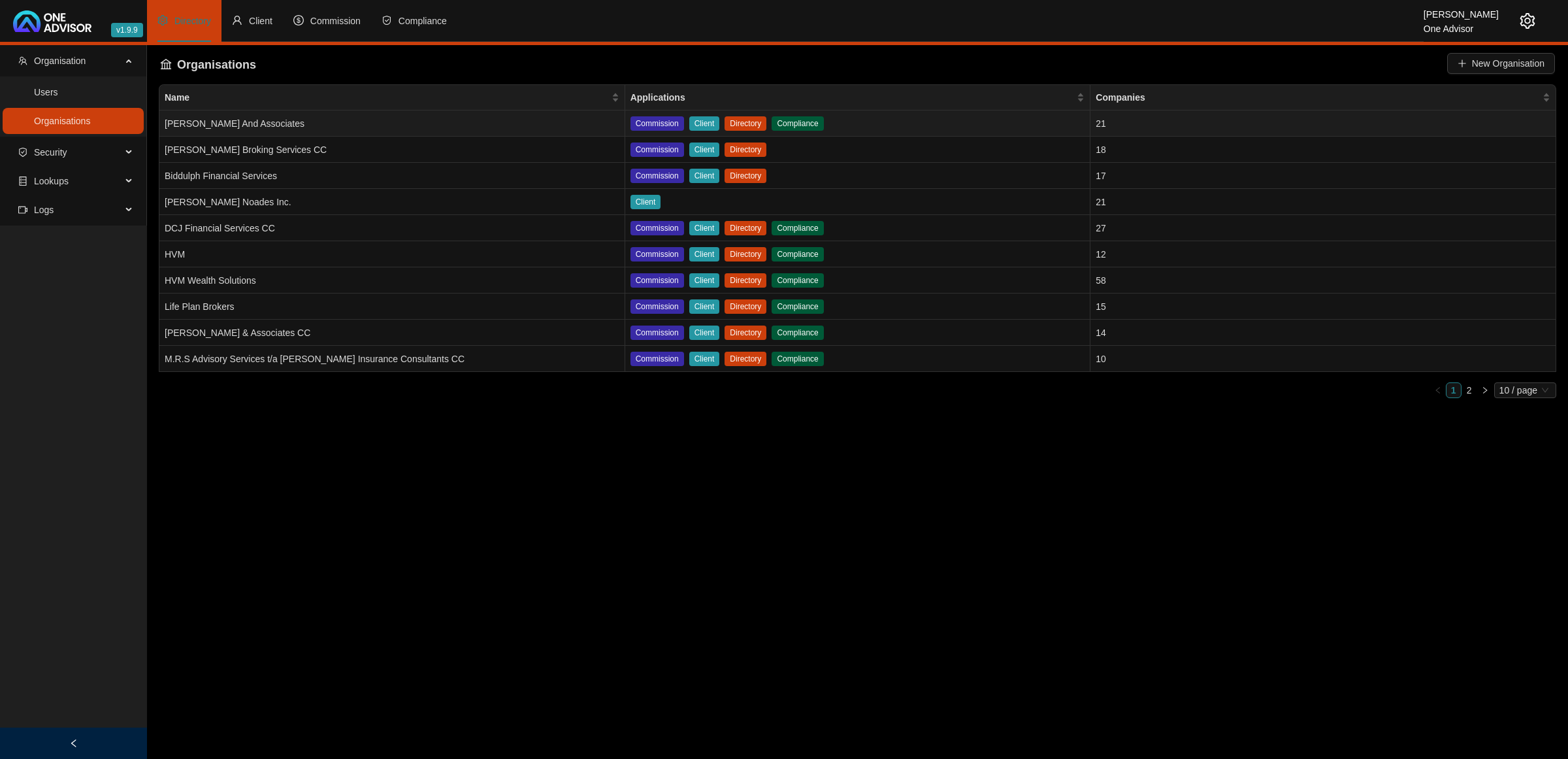
click at [379, 127] on td "[PERSON_NAME] And Associates" at bounding box center [392, 123] width 466 height 26
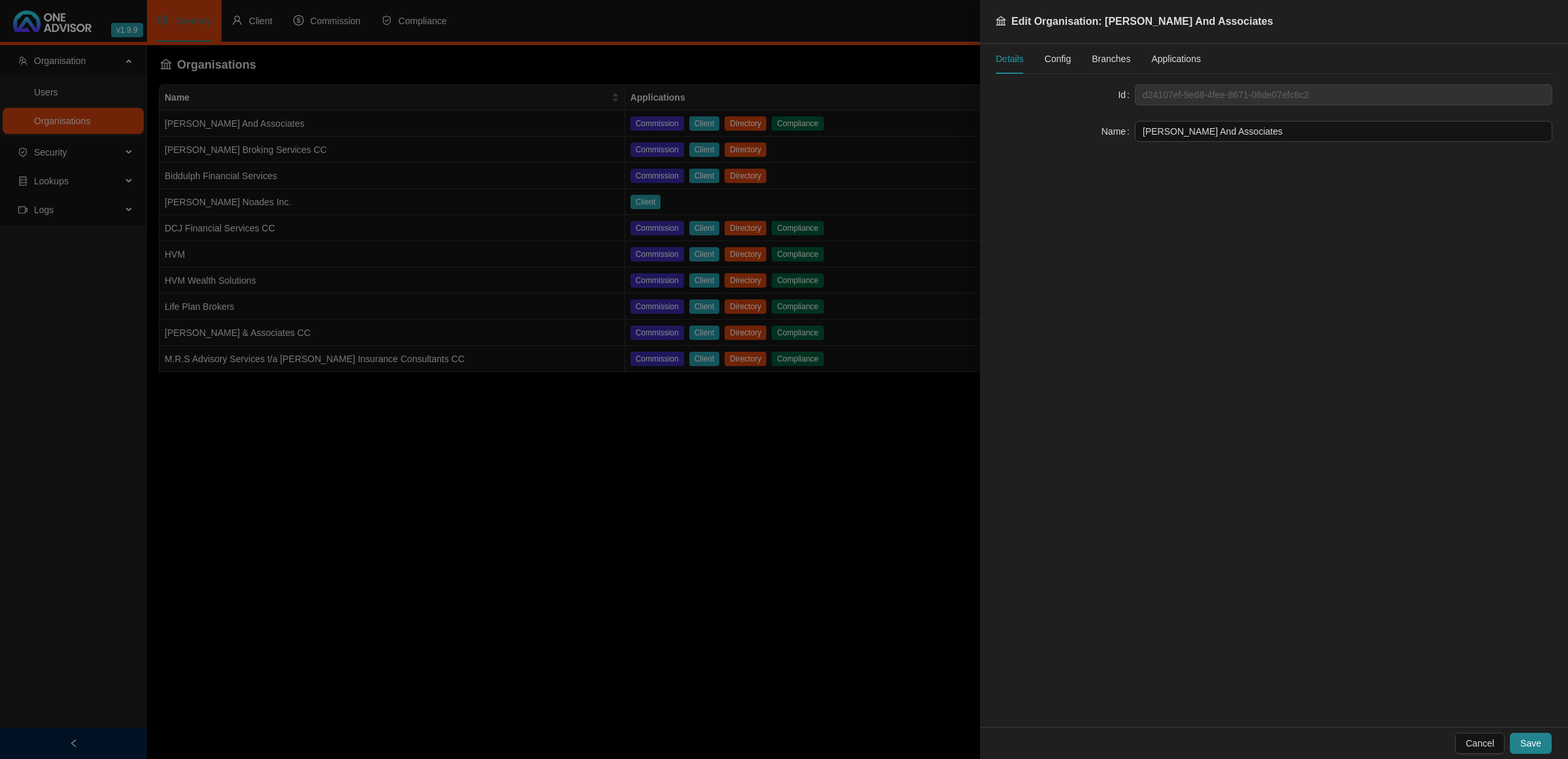
drag, startPoint x: 1281, startPoint y: 137, endPoint x: 1002, endPoint y: 122, distance: 279.4
click at [1002, 122] on div "Name [PERSON_NAME] And Associates" at bounding box center [1274, 131] width 557 height 21
type input "[PERSON_NAME] And Associates Cc TA Broker Assist"
click at [1528, 745] on span "Save" at bounding box center [1531, 743] width 21 height 14
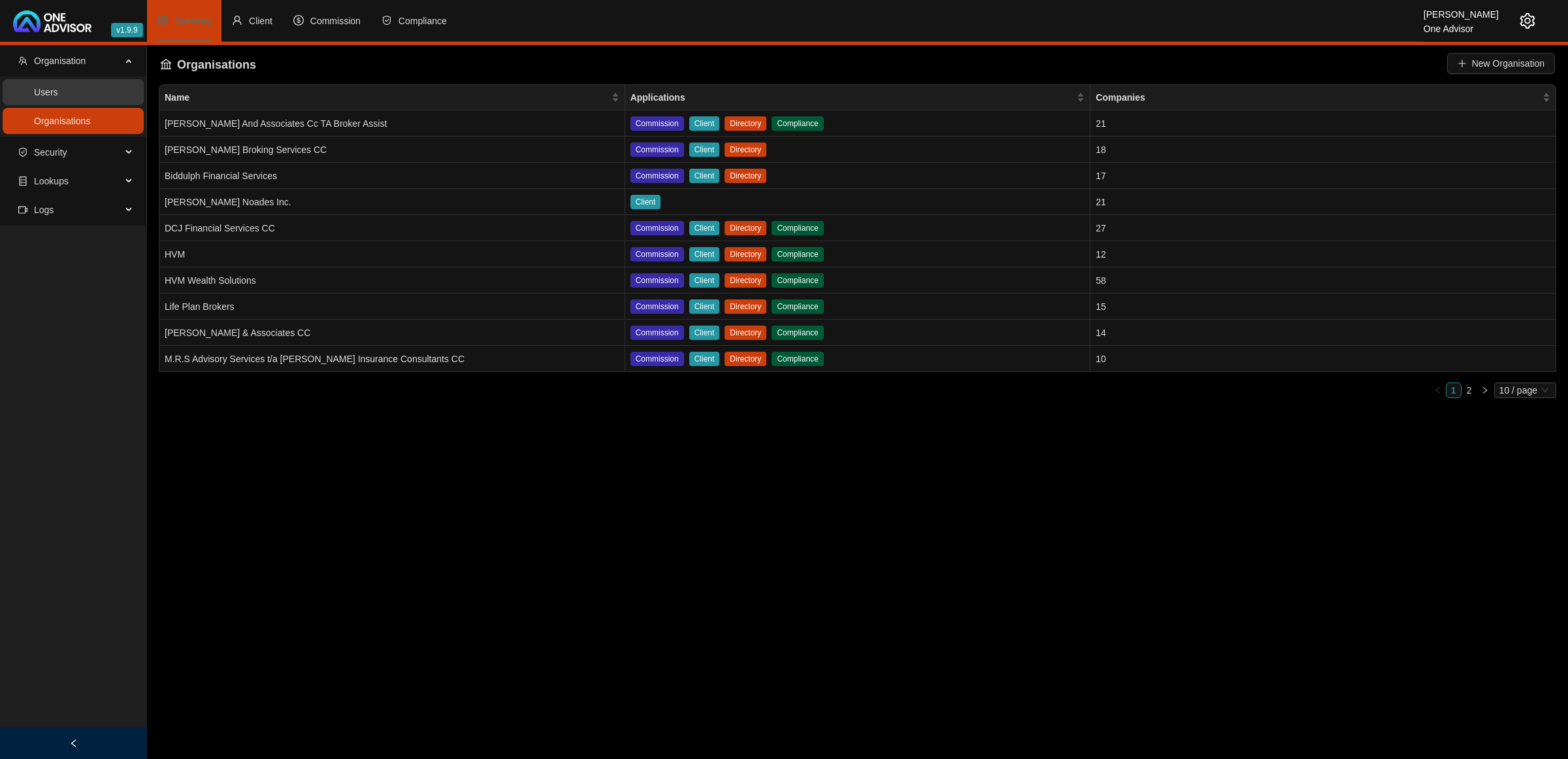
click at [58, 87] on link "Users" at bounding box center [46, 92] width 24 height 11
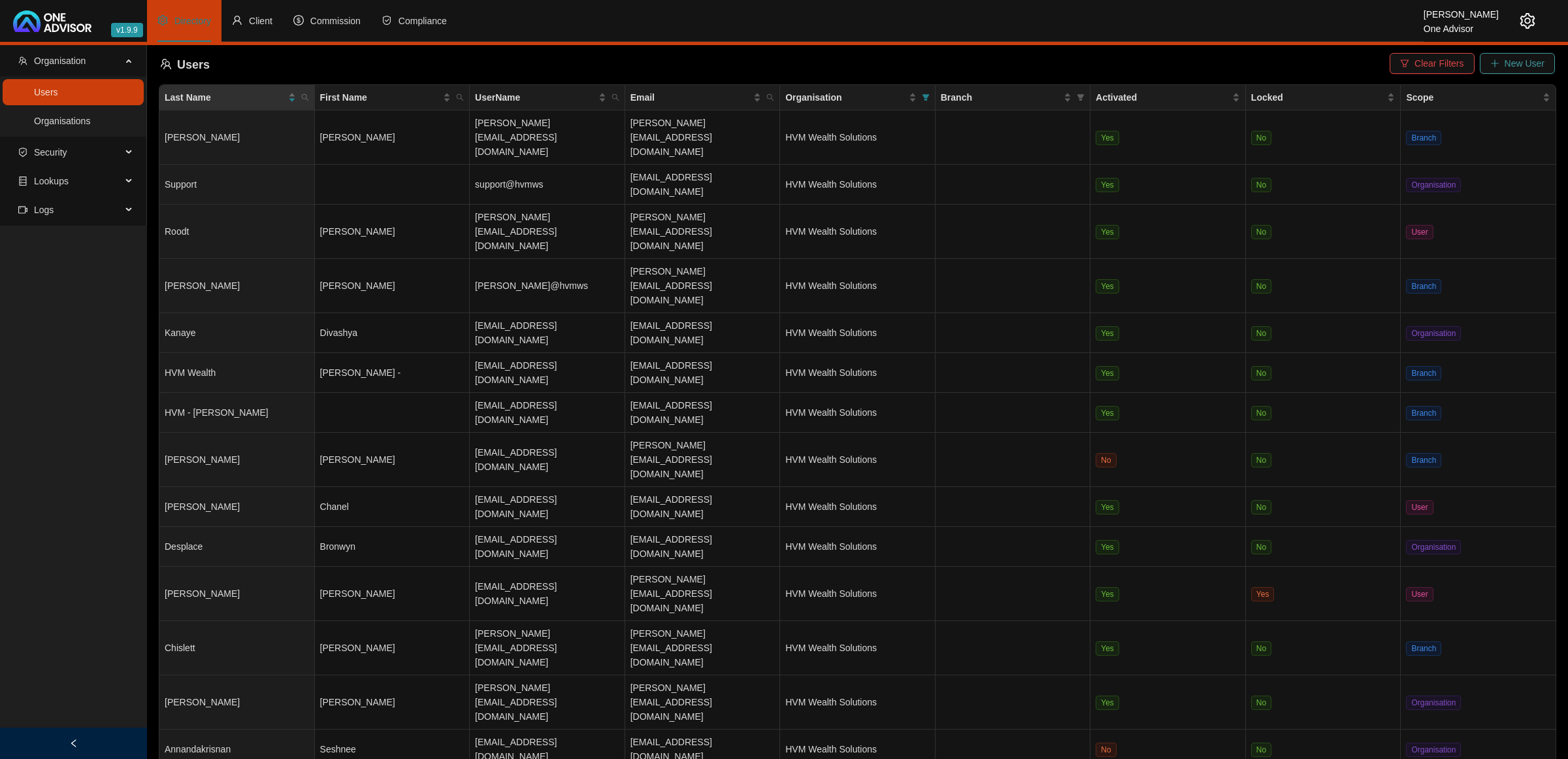
click at [1529, 62] on span "New User" at bounding box center [1525, 63] width 40 height 14
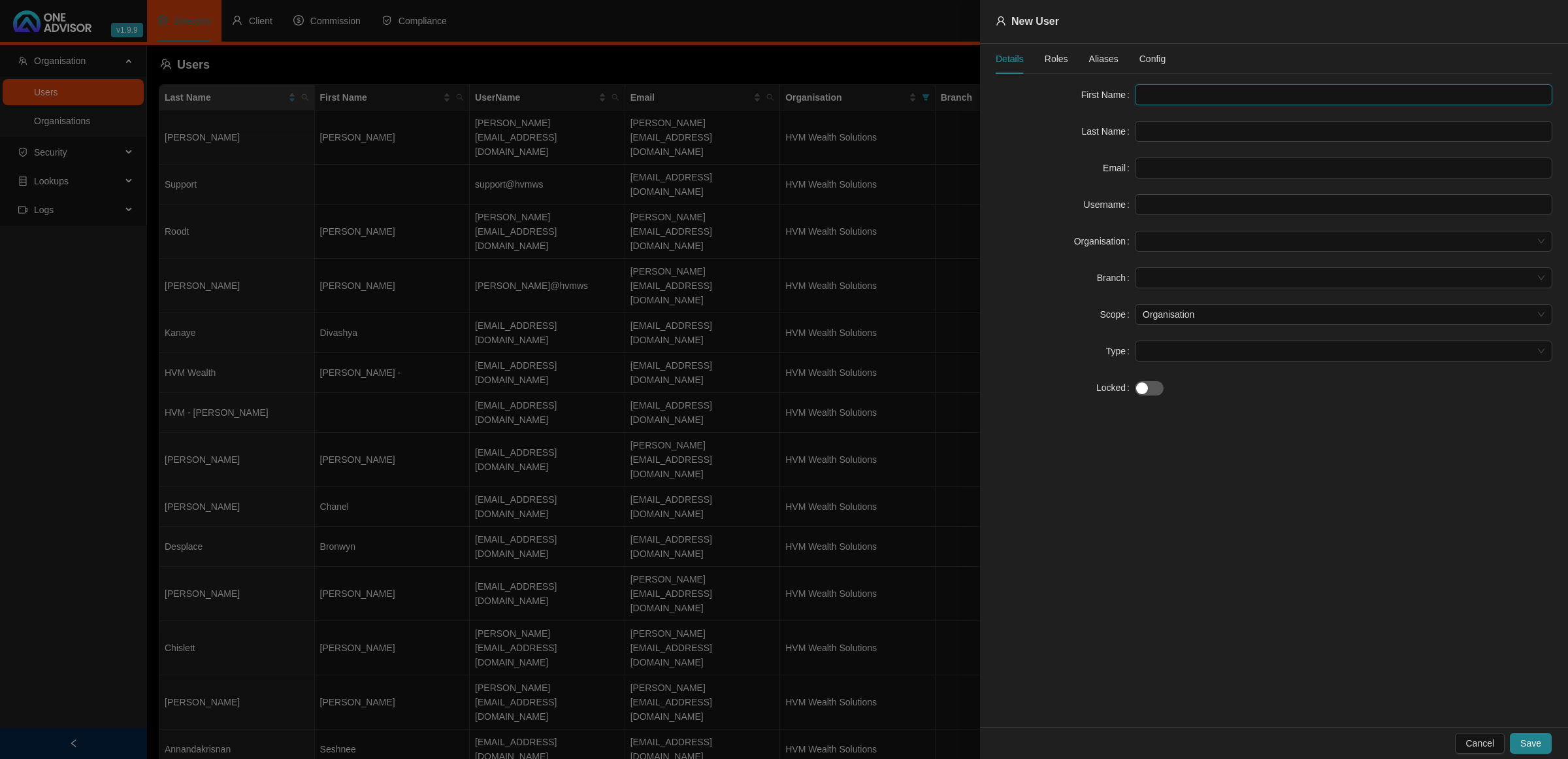
click at [1276, 92] on input "text" at bounding box center [1343, 95] width 417 height 21
type input "Lize"
type input "[PERSON_NAME]"
paste input "[EMAIL_ADDRESS][DOMAIN_NAME]"
type input "[EMAIL_ADDRESS][DOMAIN_NAME]"
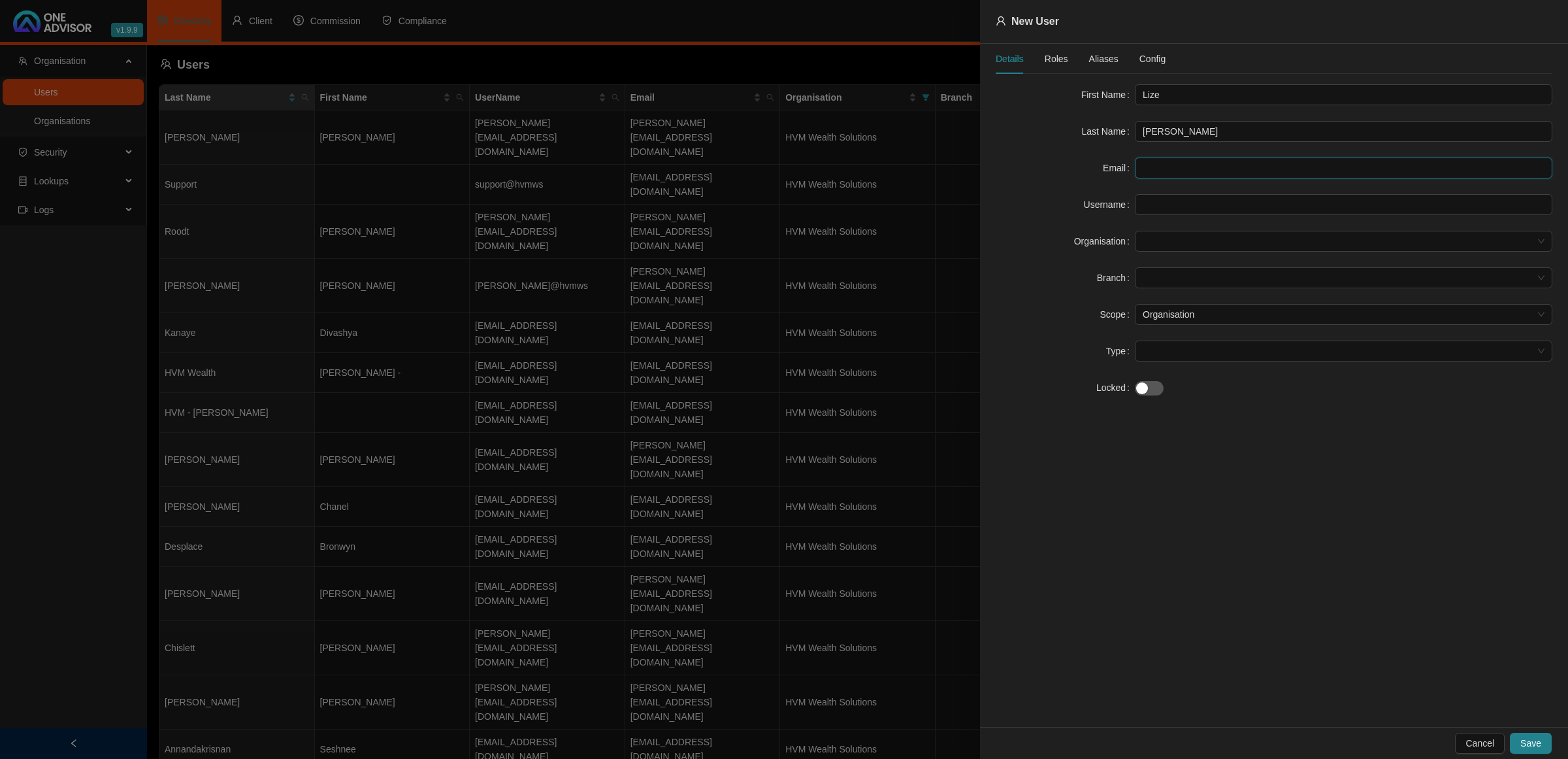
type input "[EMAIL_ADDRESS][DOMAIN_NAME]"
click at [1178, 249] on span at bounding box center [1343, 241] width 402 height 19
type input "[EMAIL_ADDRESS][DOMAIN_NAME]"
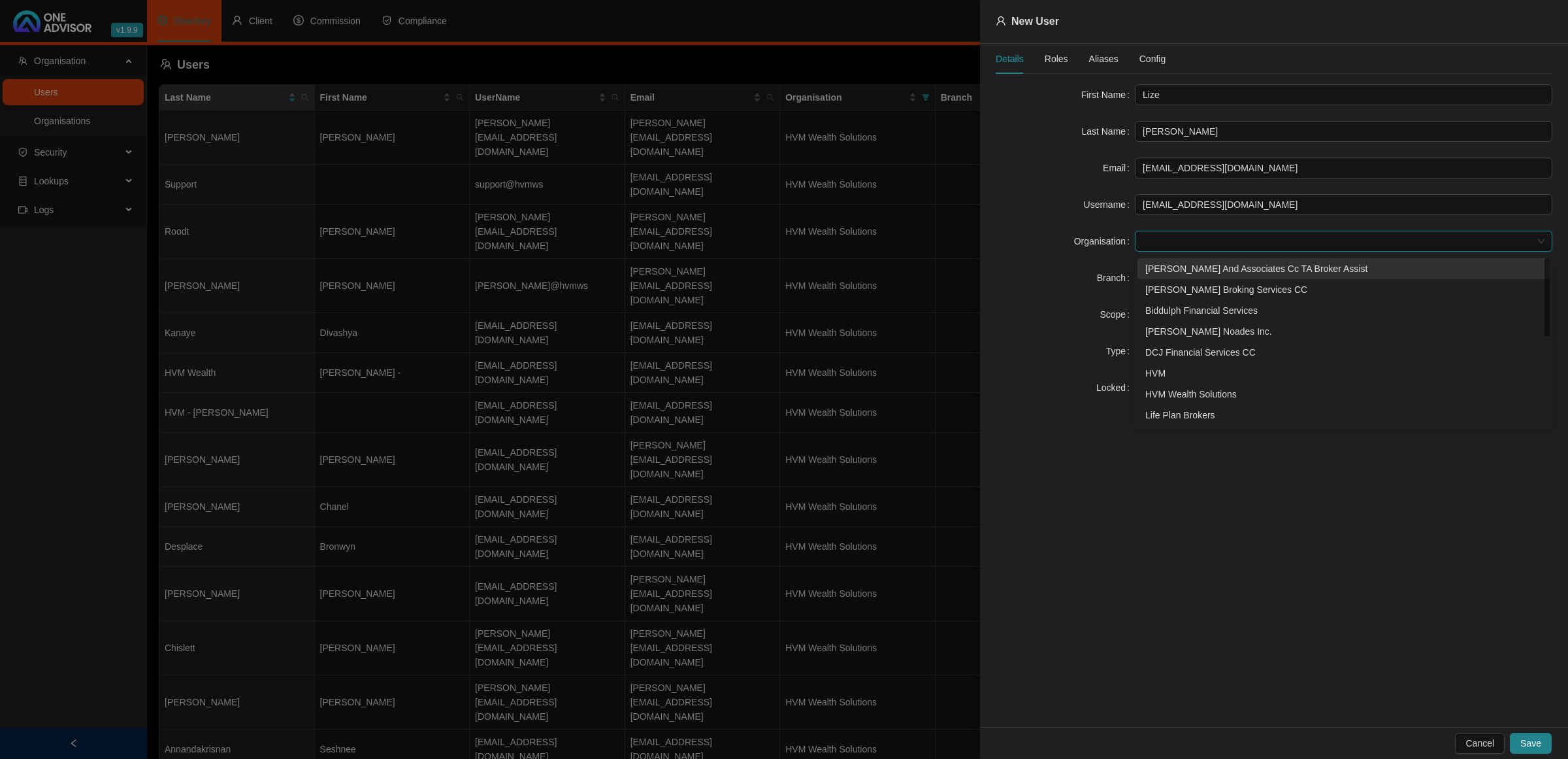
click at [1168, 271] on div "[PERSON_NAME] And Associates Cc TA Broker Assist" at bounding box center [1344, 269] width 397 height 14
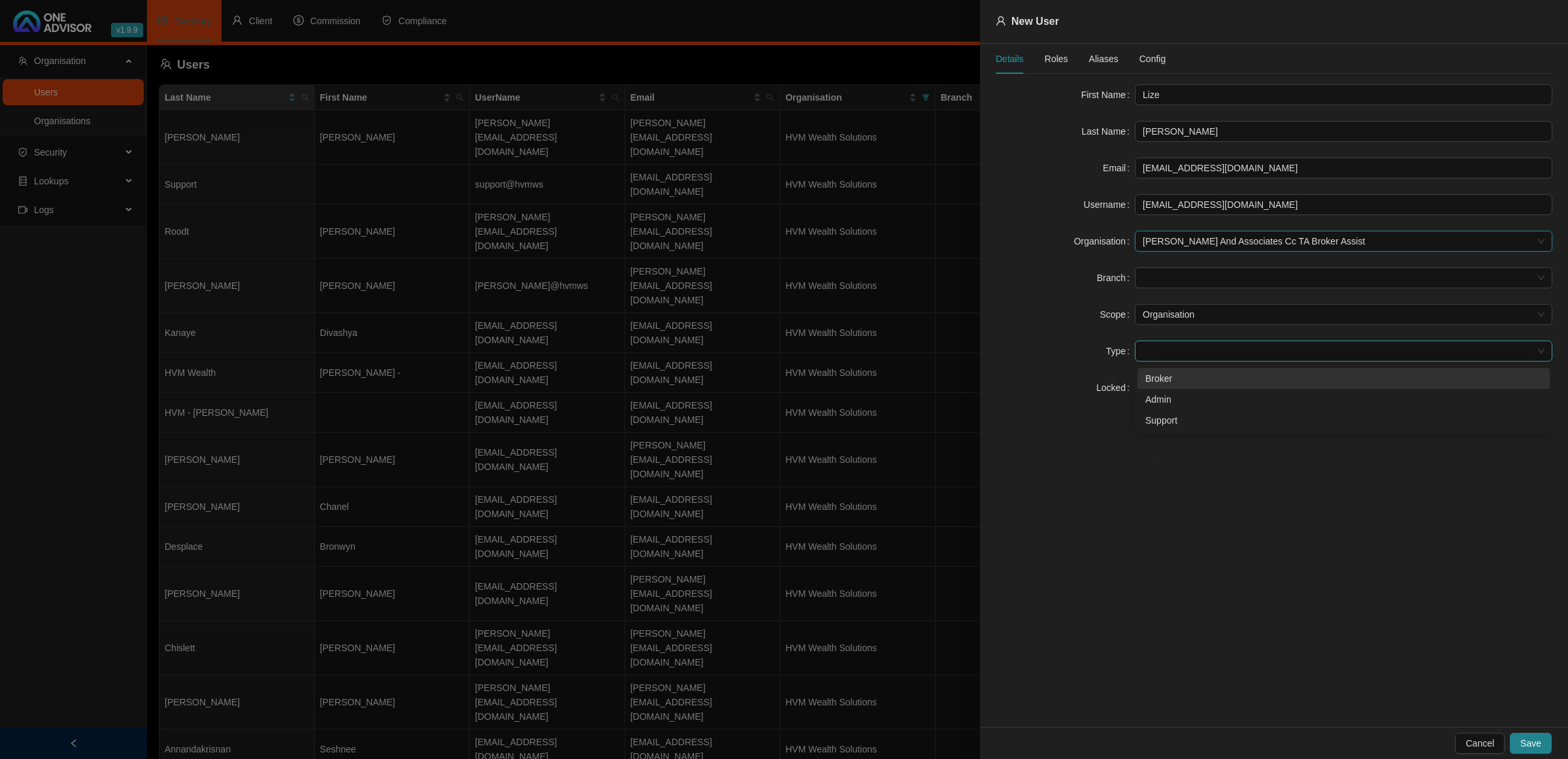
click at [1155, 348] on span at bounding box center [1343, 350] width 402 height 19
click at [1155, 384] on div "Broker" at bounding box center [1344, 378] width 397 height 14
click at [1064, 66] on div "Roles" at bounding box center [1056, 59] width 24 height 30
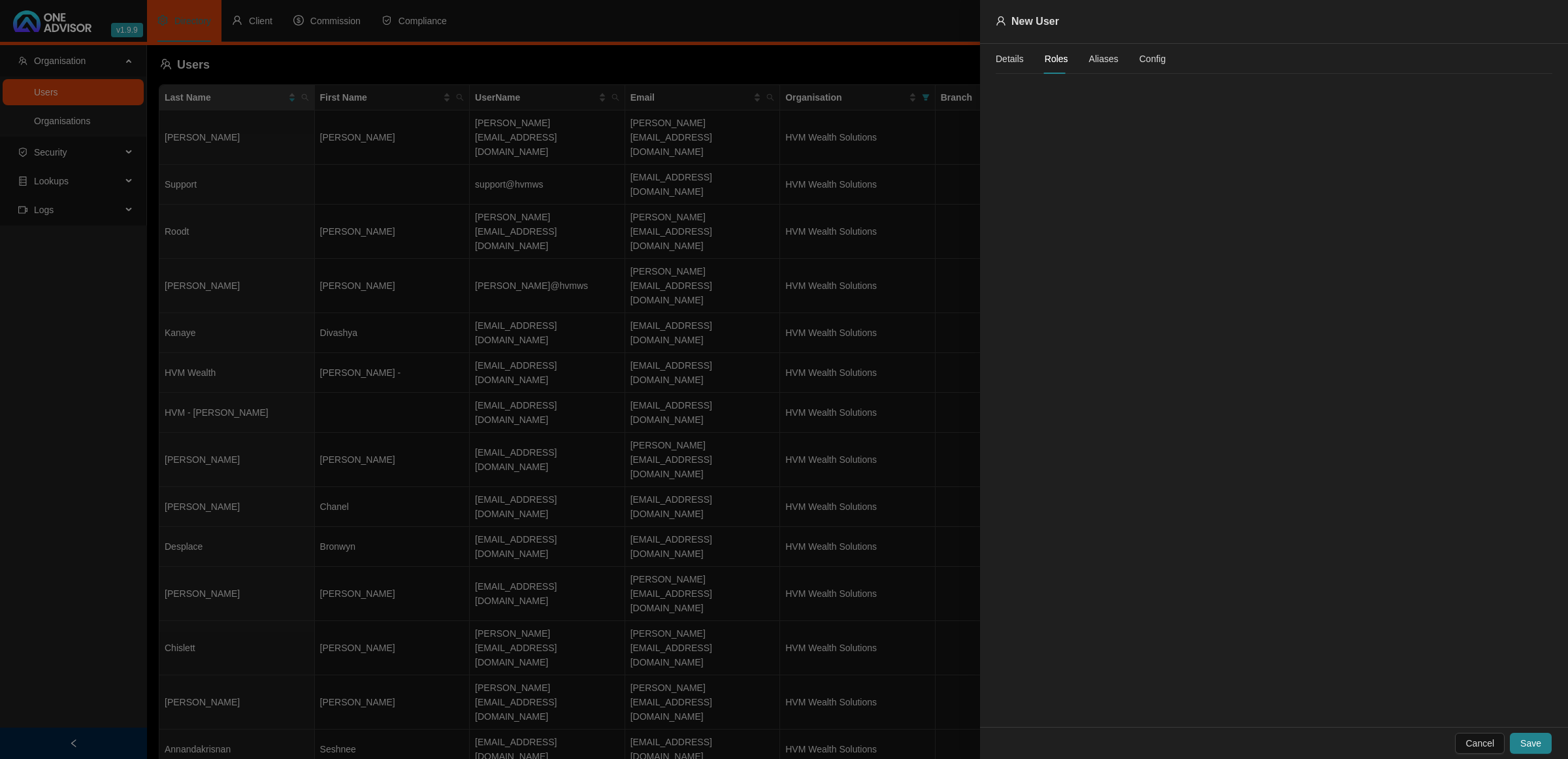
click at [1091, 62] on span "Aliases" at bounding box center [1103, 59] width 29 height 9
click at [1160, 60] on span "Config" at bounding box center [1153, 59] width 26 height 9
click at [1046, 149] on input at bounding box center [1039, 151] width 71 height 14
click at [1079, 155] on div at bounding box center [1045, 151] width 83 height 14
click at [1115, 176] on div "[DATE]" at bounding box center [1090, 178] width 119 height 26
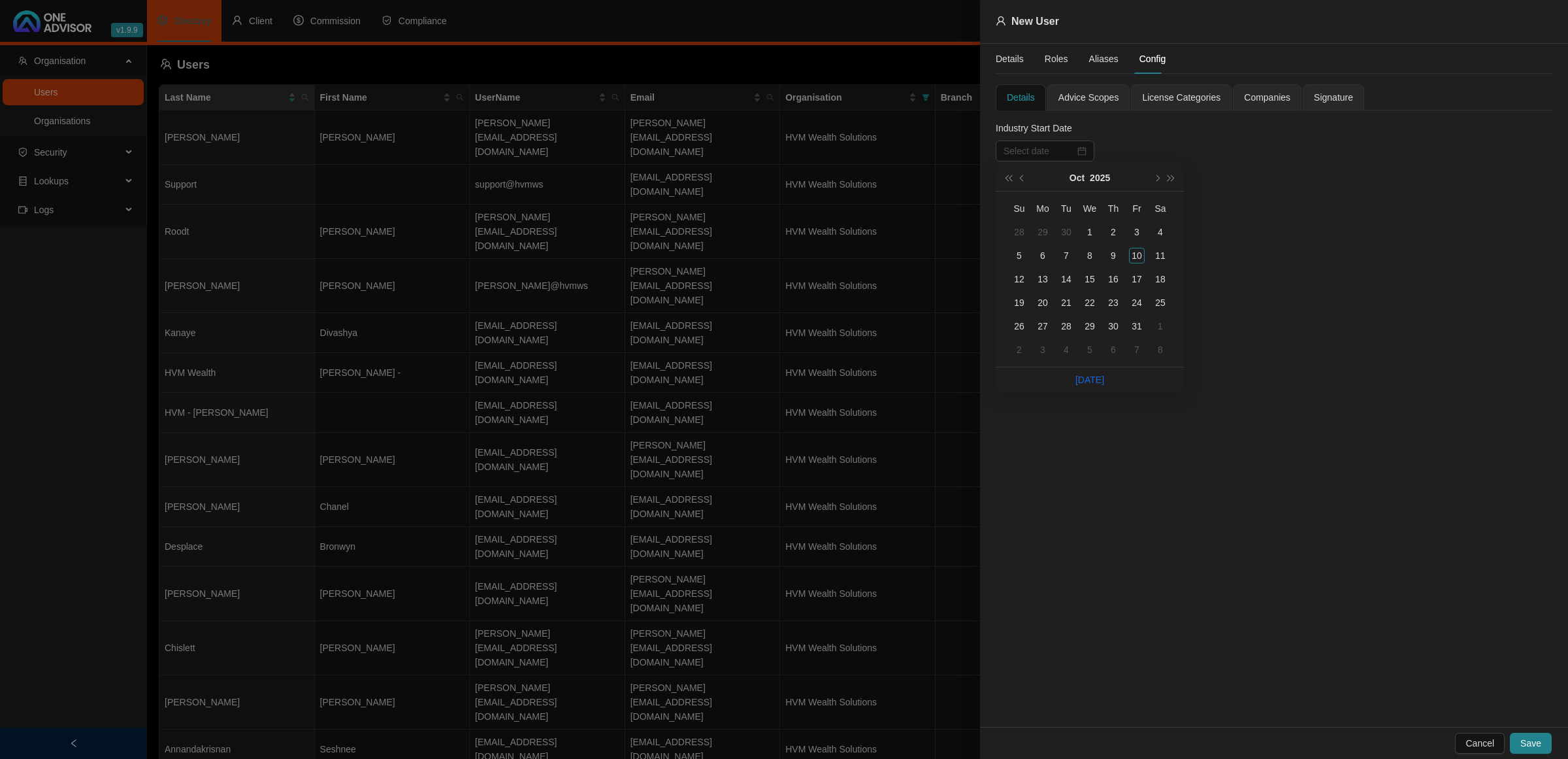
click at [1112, 178] on div "[DATE]" at bounding box center [1090, 178] width 119 height 26
click at [1100, 180] on button "2025" at bounding box center [1100, 178] width 20 height 26
type input "[DATE]"
click at [1007, 175] on span "super-prev-year" at bounding box center [1008, 178] width 6 height 6
click at [1037, 292] on div "2015" at bounding box center [1030, 299] width 39 height 16
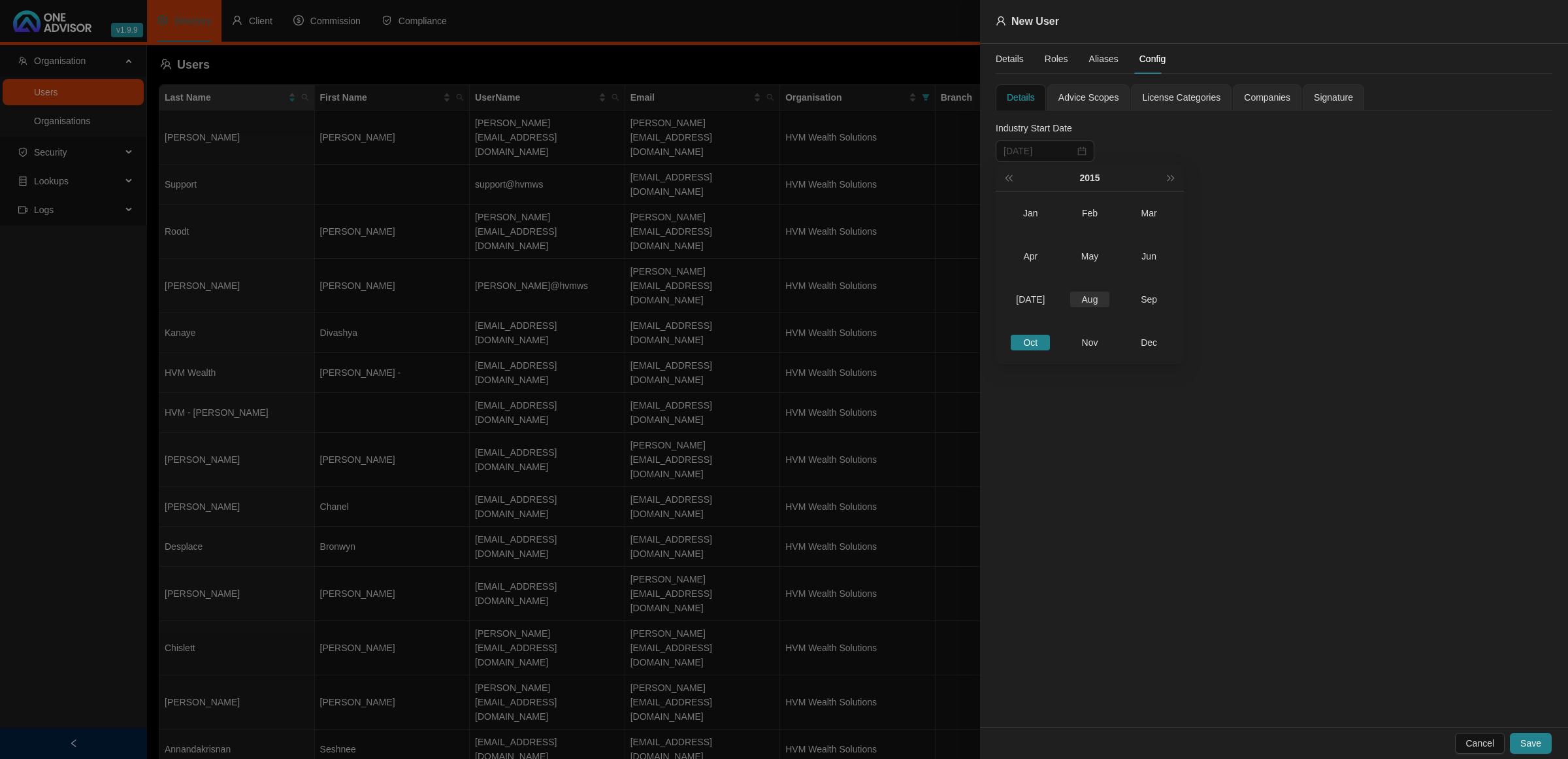
click at [1106, 302] on div "Aug" at bounding box center [1090, 299] width 39 height 16
type input "[DATE]"
click at [1155, 231] on div "1" at bounding box center [1161, 232] width 16 height 16
click at [1093, 97] on span "Advice Scopes" at bounding box center [1088, 97] width 61 height 9
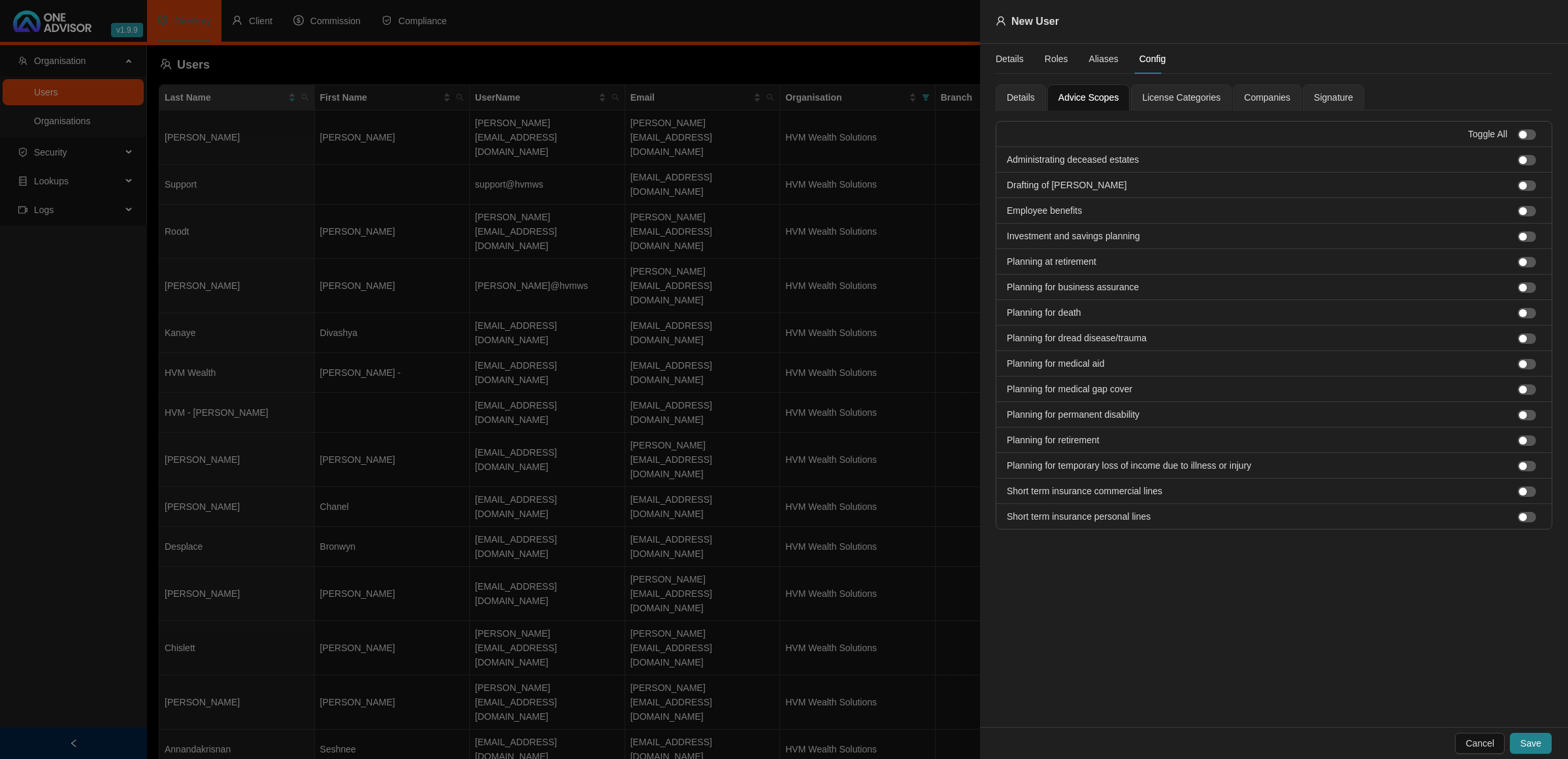
click at [1148, 95] on span "License Categories" at bounding box center [1181, 97] width 79 height 9
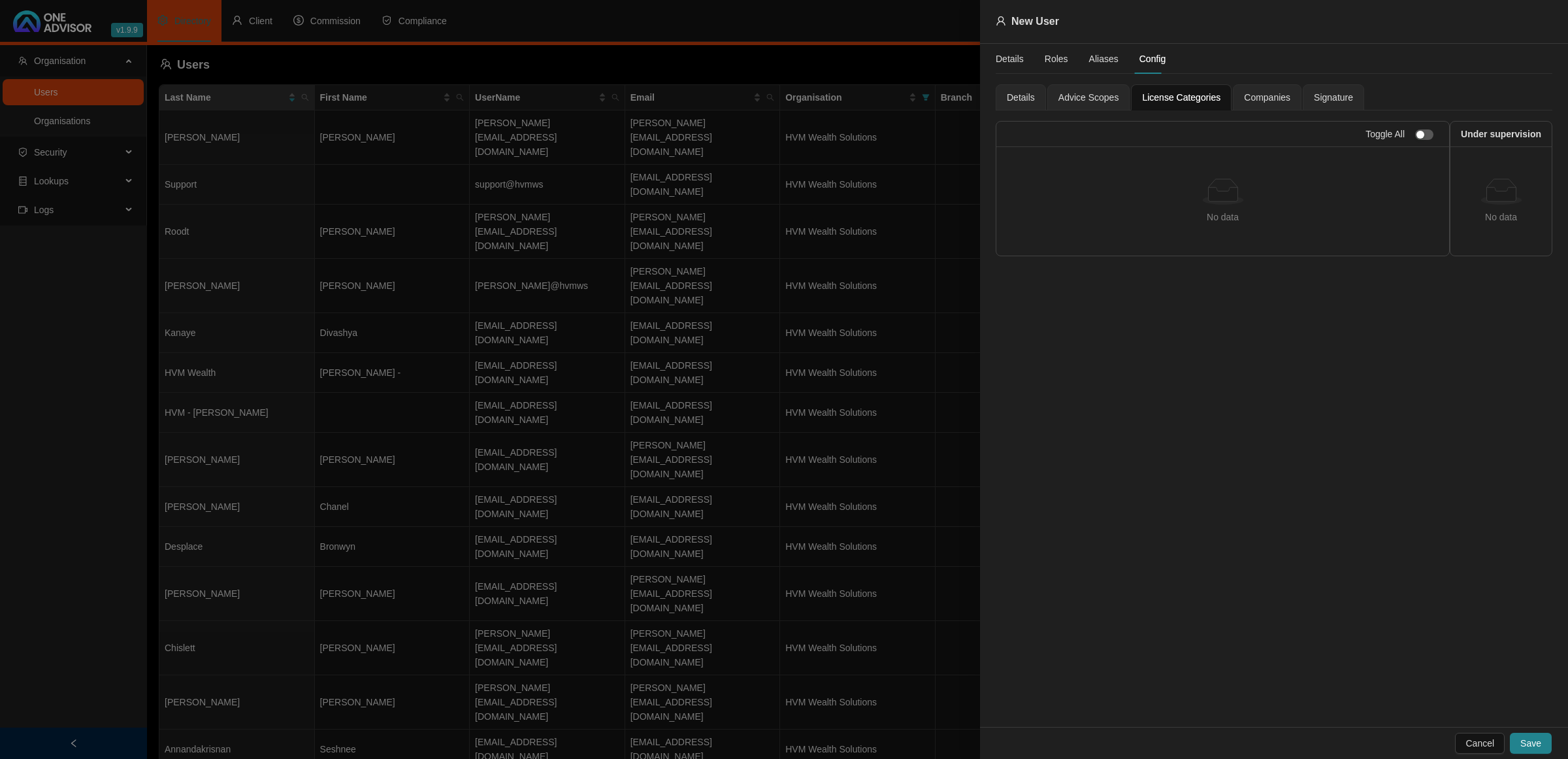
click at [1093, 98] on span "Advice Scopes" at bounding box center [1088, 97] width 61 height 9
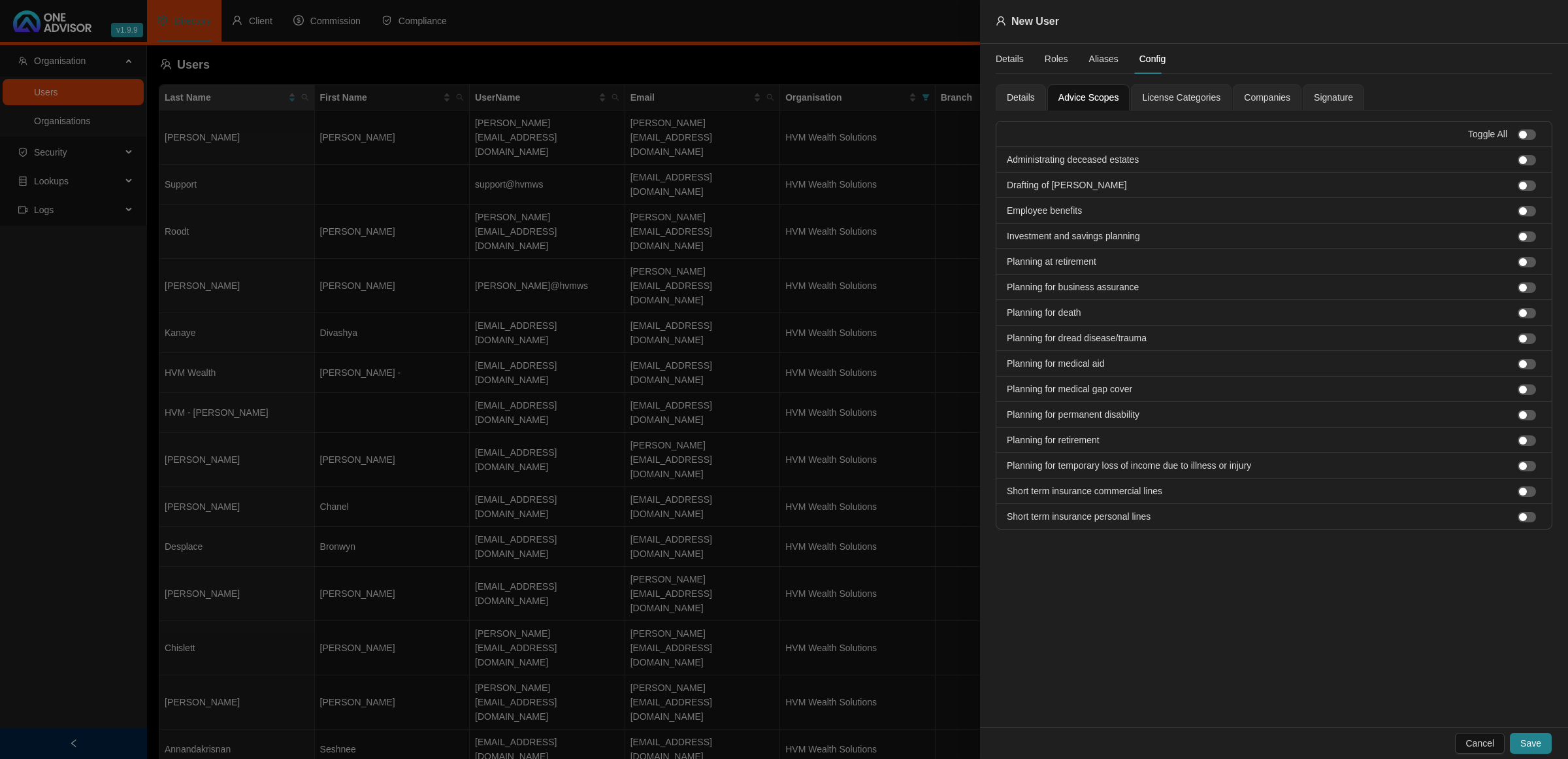
click at [1186, 97] on span "License Categories" at bounding box center [1181, 97] width 79 height 9
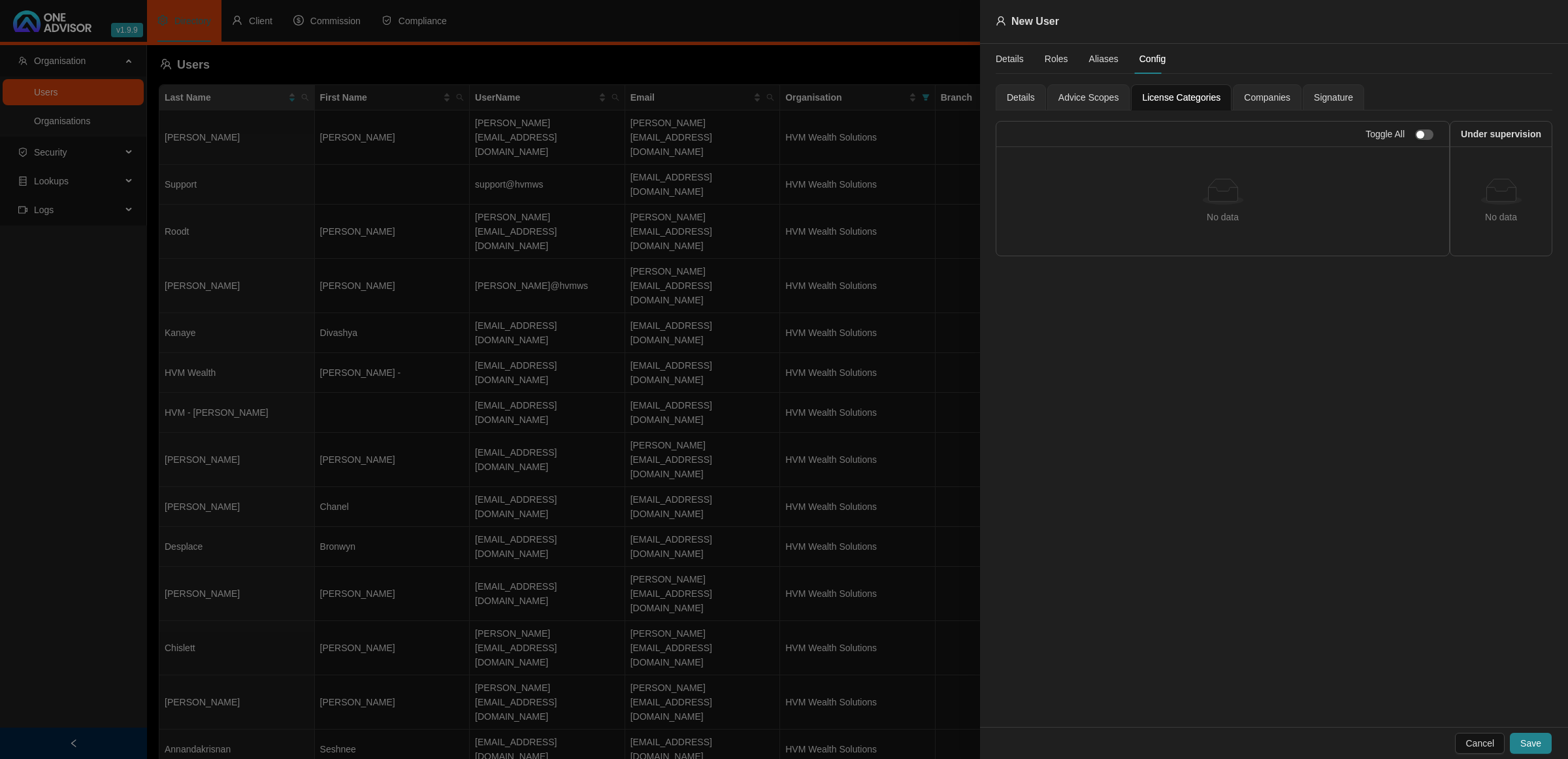
drag, startPoint x: 1104, startPoint y: 96, endPoint x: 1096, endPoint y: 96, distance: 8.0
click at [1103, 96] on span "Advice Scopes" at bounding box center [1088, 97] width 61 height 9
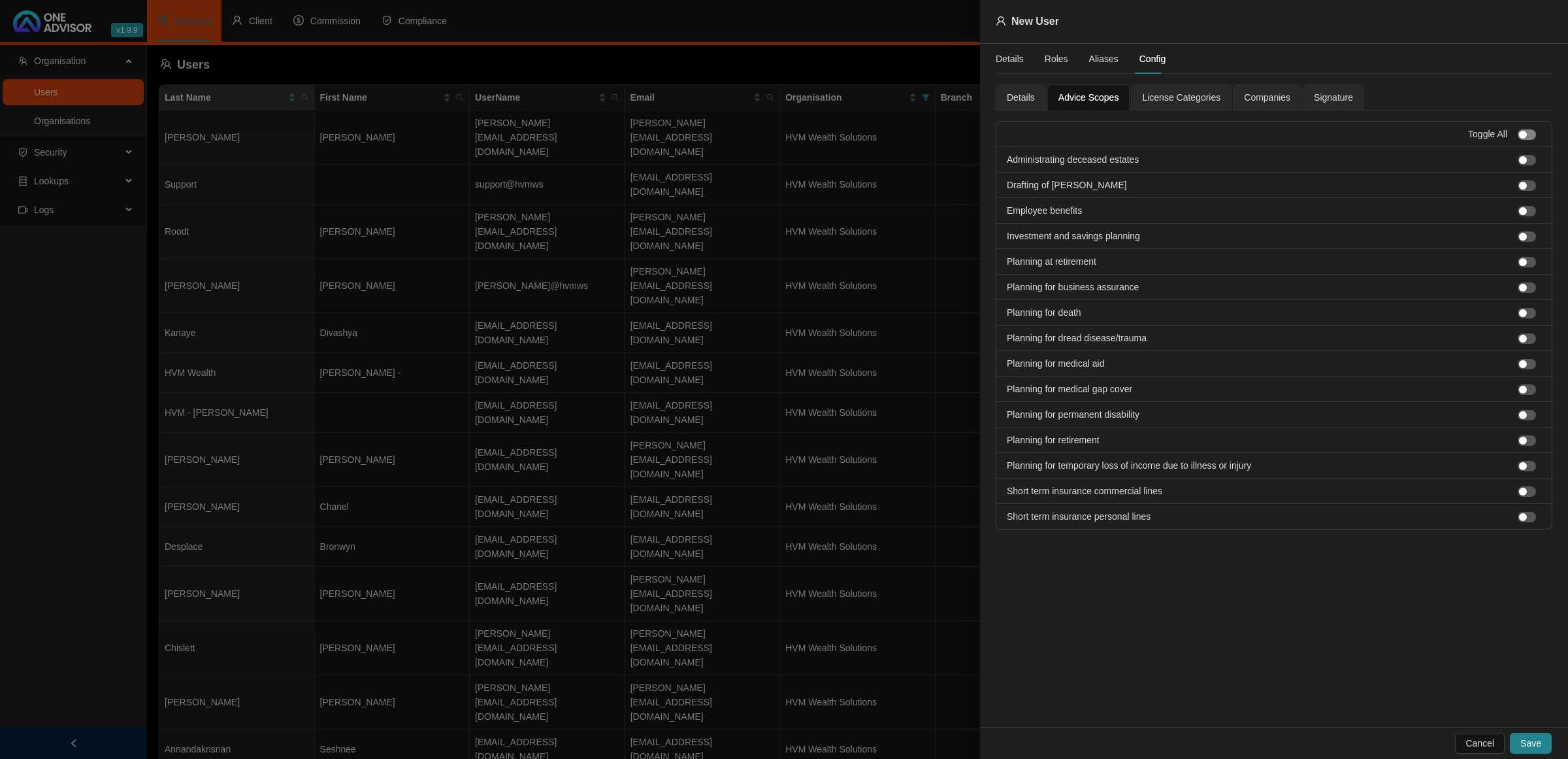
click at [1529, 137] on span "button" at bounding box center [1527, 135] width 19 height 11
click at [1181, 98] on span "License Categories" at bounding box center [1181, 97] width 79 height 9
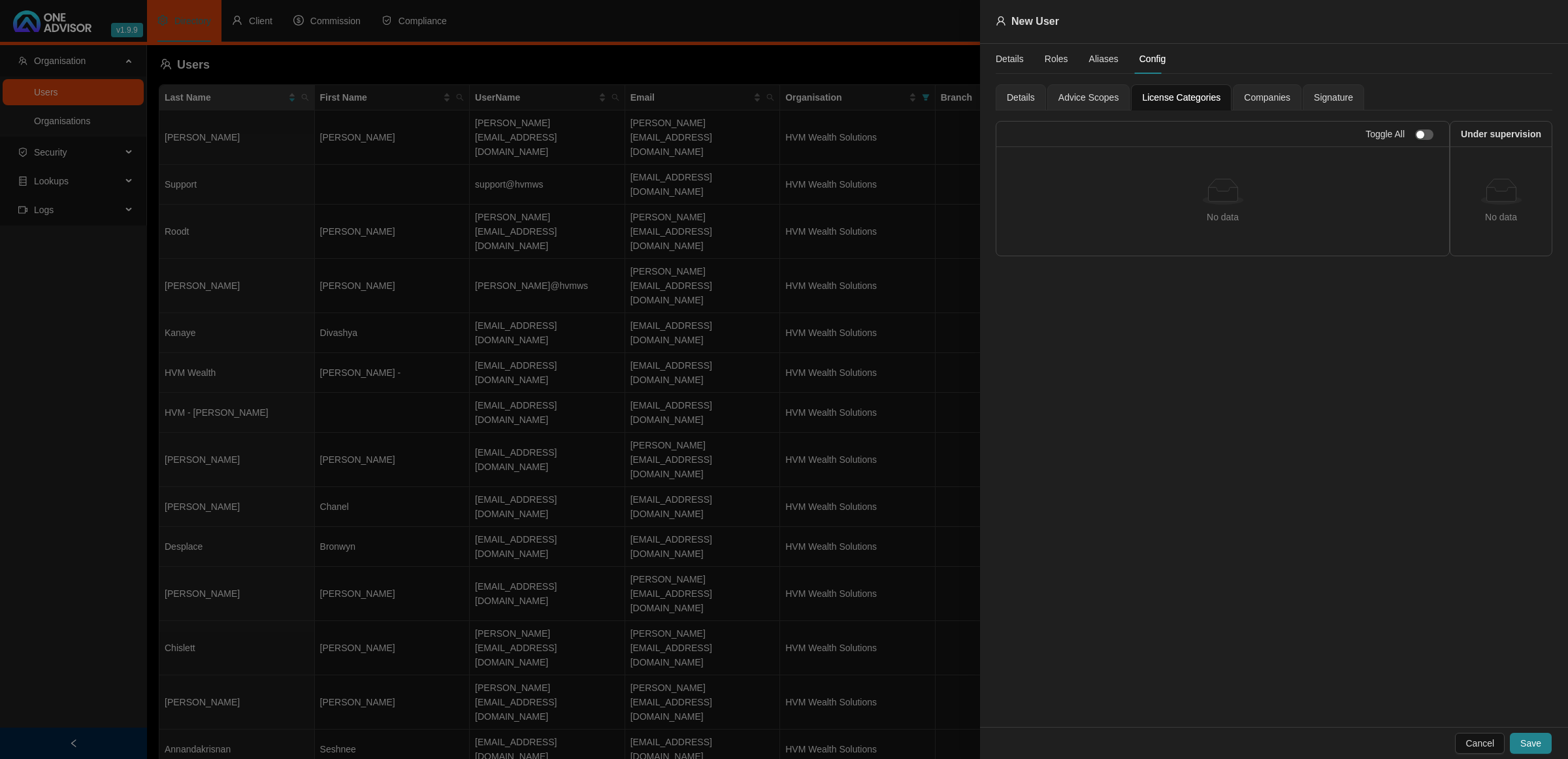
click at [1075, 93] on span "Advice Scopes" at bounding box center [1088, 97] width 61 height 9
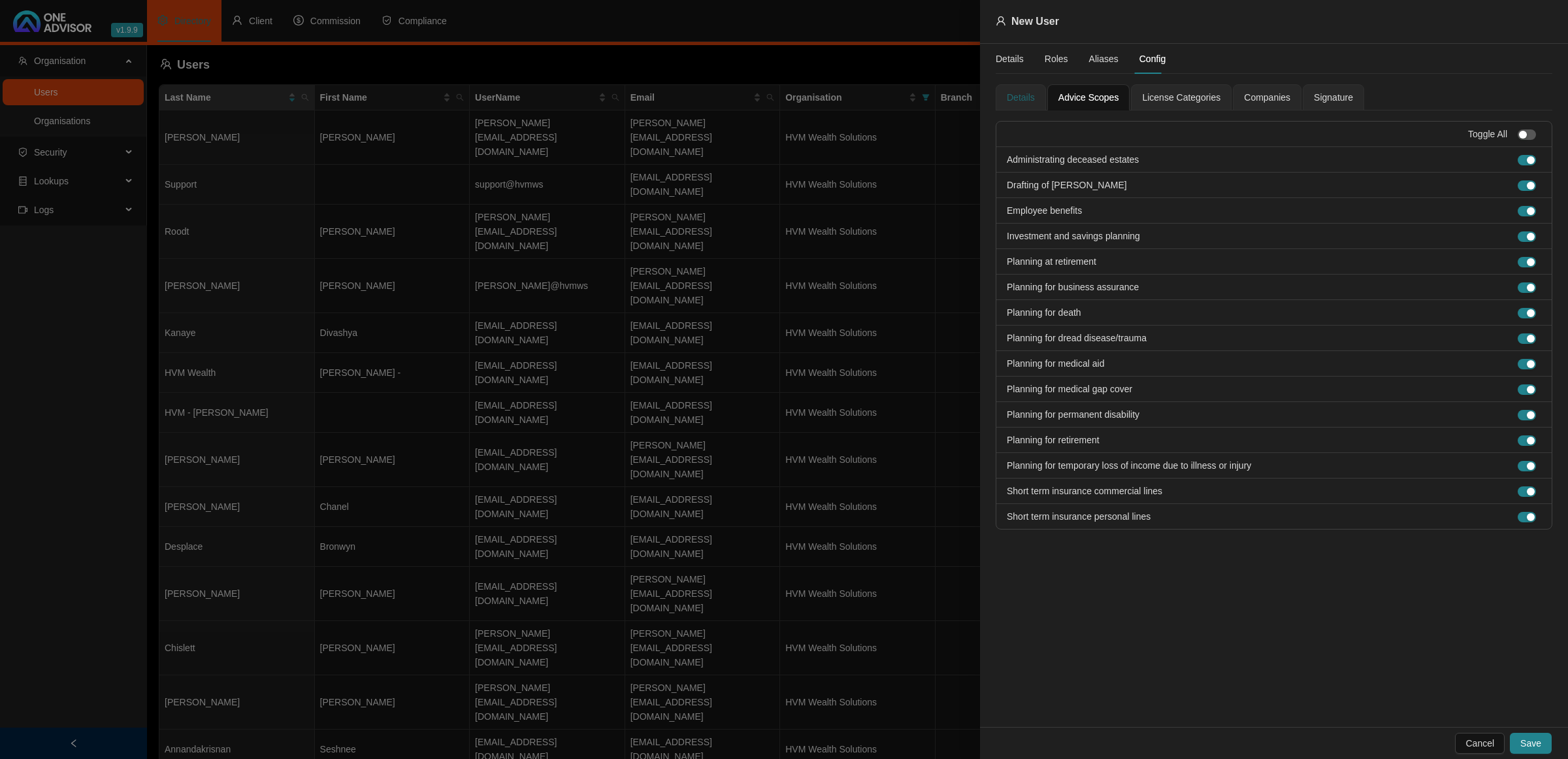
click at [1010, 92] on div "Details" at bounding box center [1020, 97] width 28 height 14
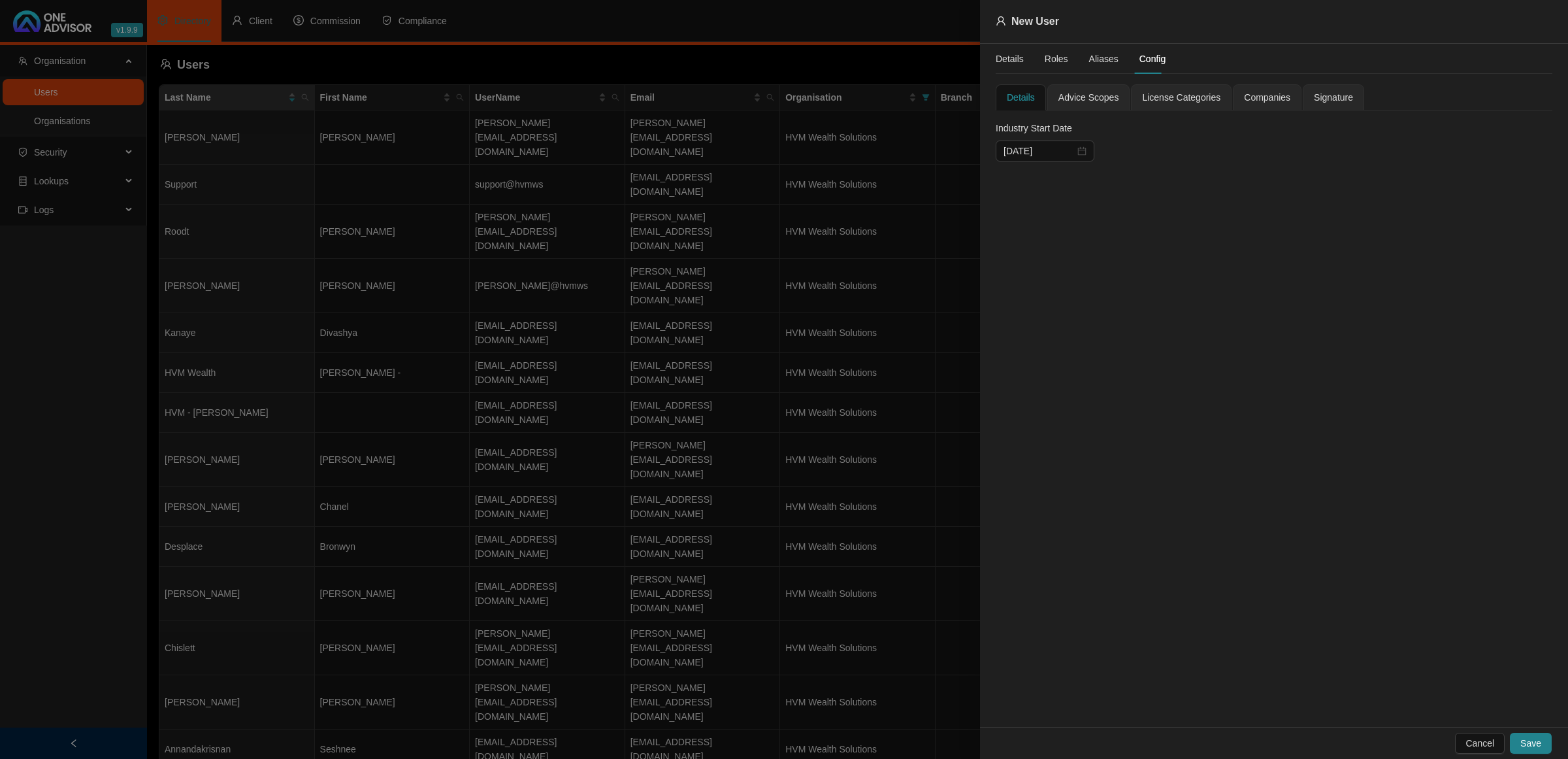
click at [1079, 89] on div "Advice Scopes" at bounding box center [1089, 97] width 83 height 26
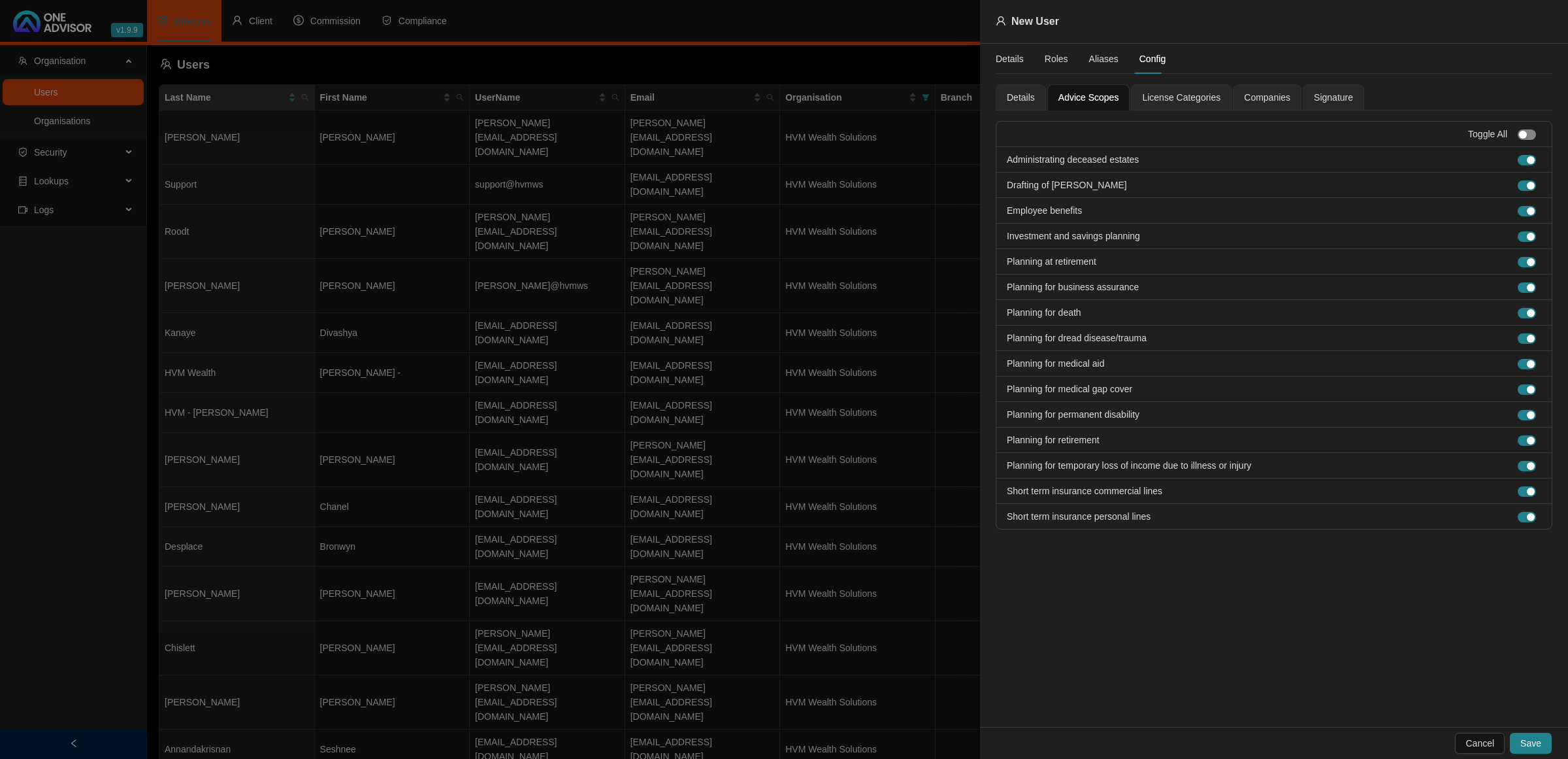
click at [1526, 134] on div "button" at bounding box center [1523, 135] width 8 height 8
click at [1524, 136] on span "button" at bounding box center [1527, 135] width 19 height 11
click at [1255, 100] on span "Companies" at bounding box center [1267, 97] width 47 height 9
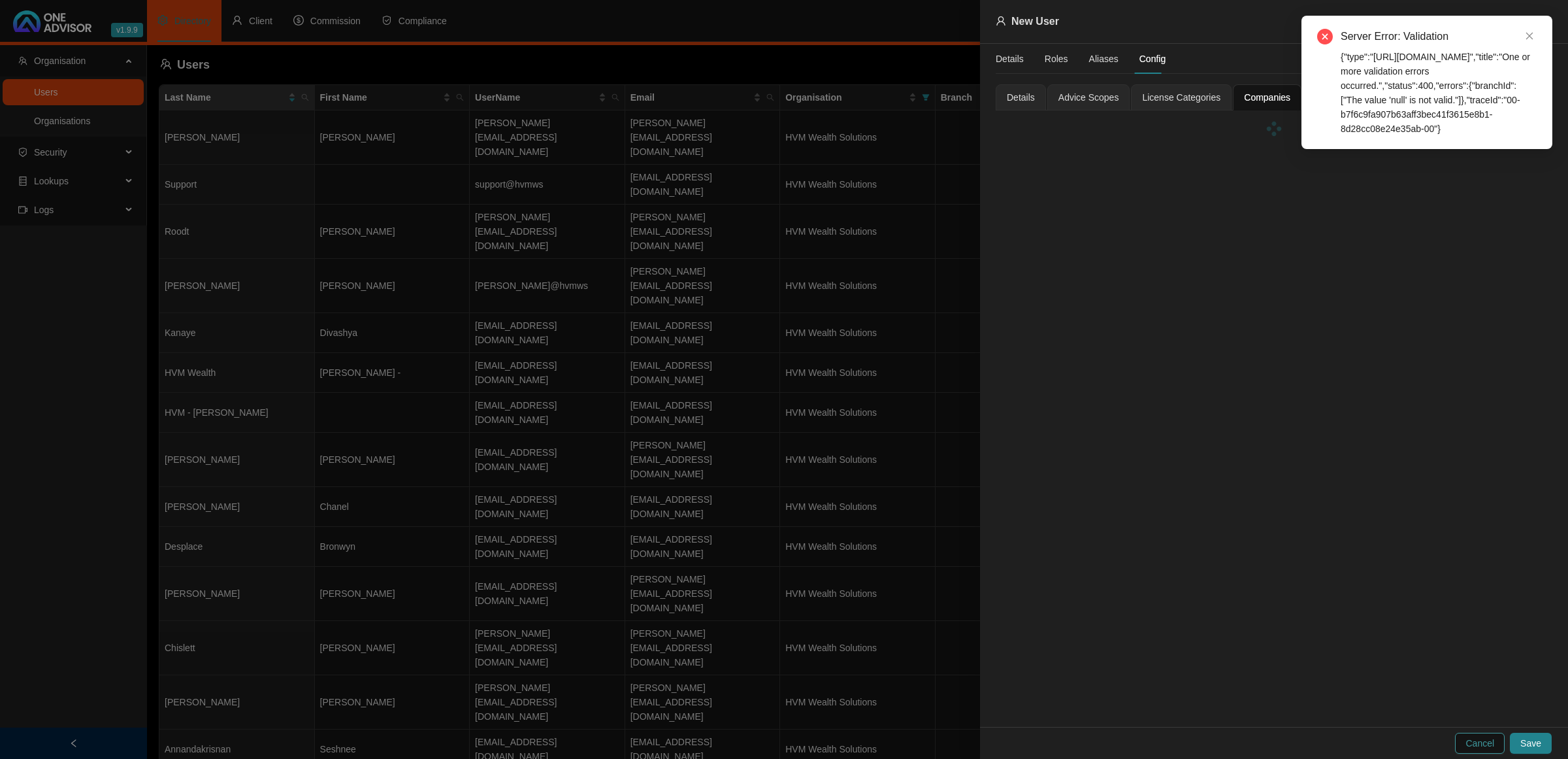
drag, startPoint x: 1438, startPoint y: 734, endPoint x: 1464, endPoint y: 743, distance: 27.5
click at [1439, 735] on div "Cancel Save" at bounding box center [1274, 743] width 588 height 32
click at [1476, 744] on span "Cancel" at bounding box center [1480, 743] width 29 height 14
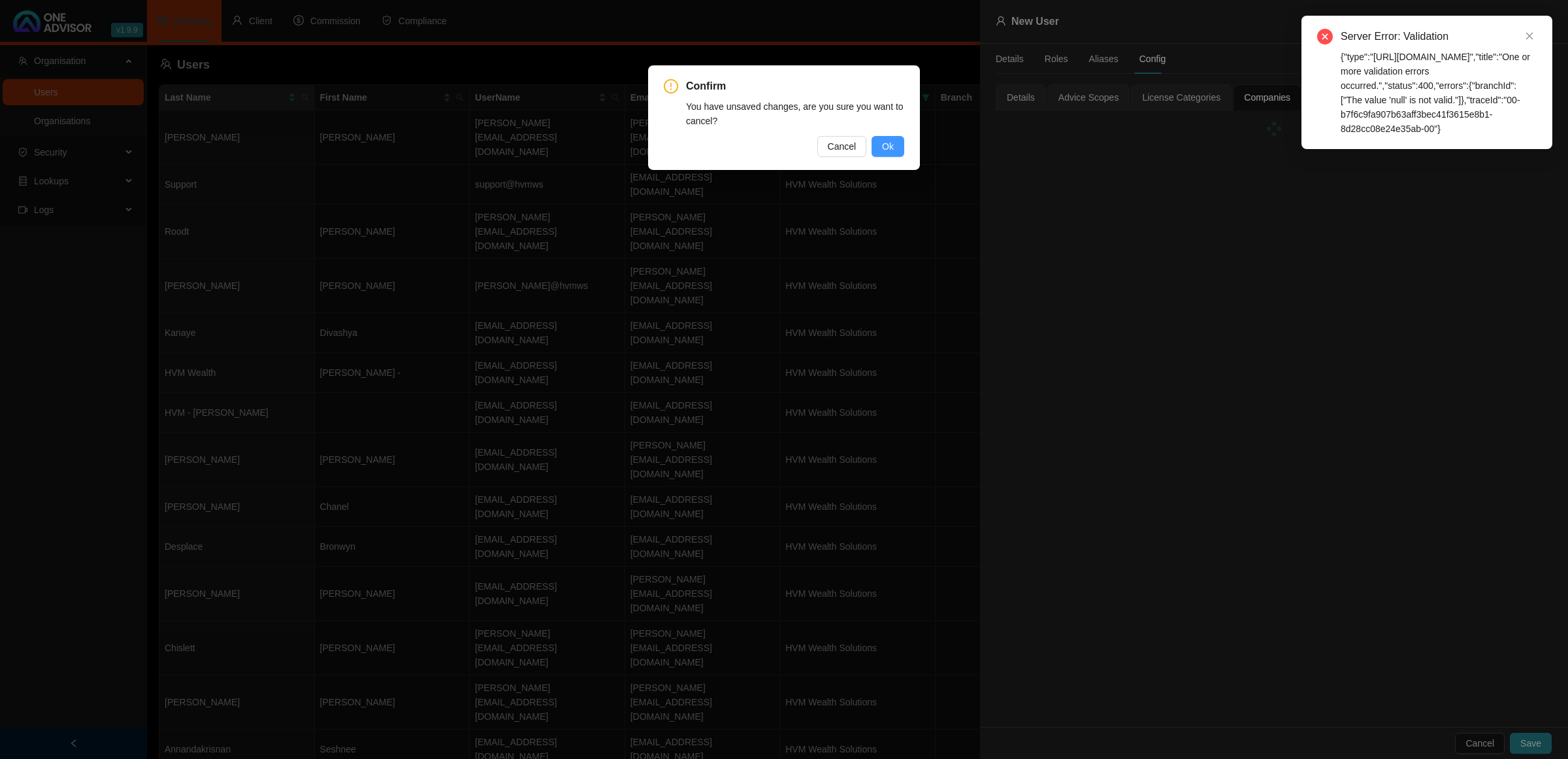
click at [893, 147] on span "Ok" at bounding box center [888, 146] width 11 height 14
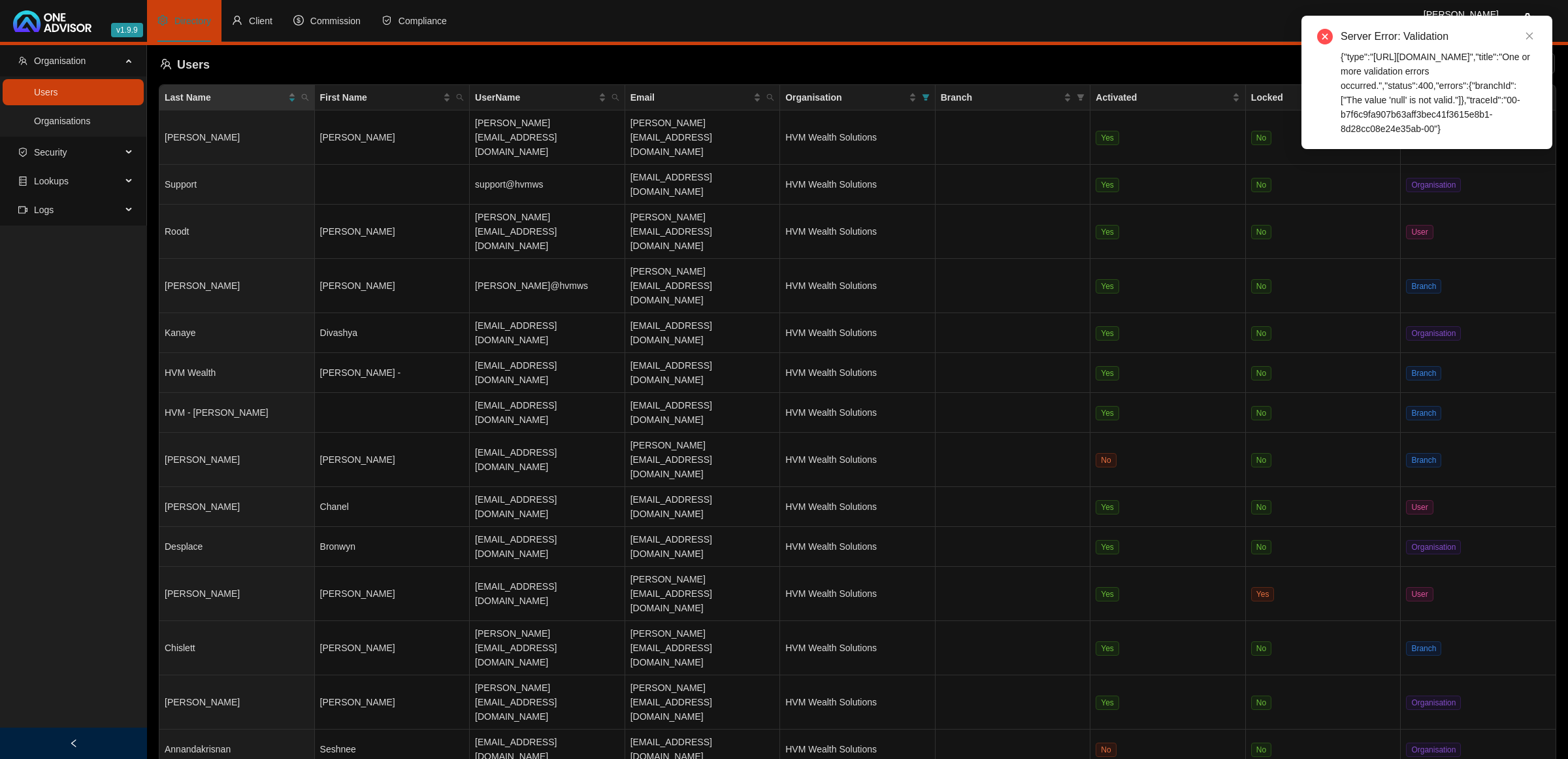
click at [1029, 573] on main "Organisation Users Organisations Security Lookups Logs Users Clear Filters New …" at bounding box center [784, 402] width 1568 height 714
click at [1531, 37] on icon "close" at bounding box center [1529, 36] width 9 height 9
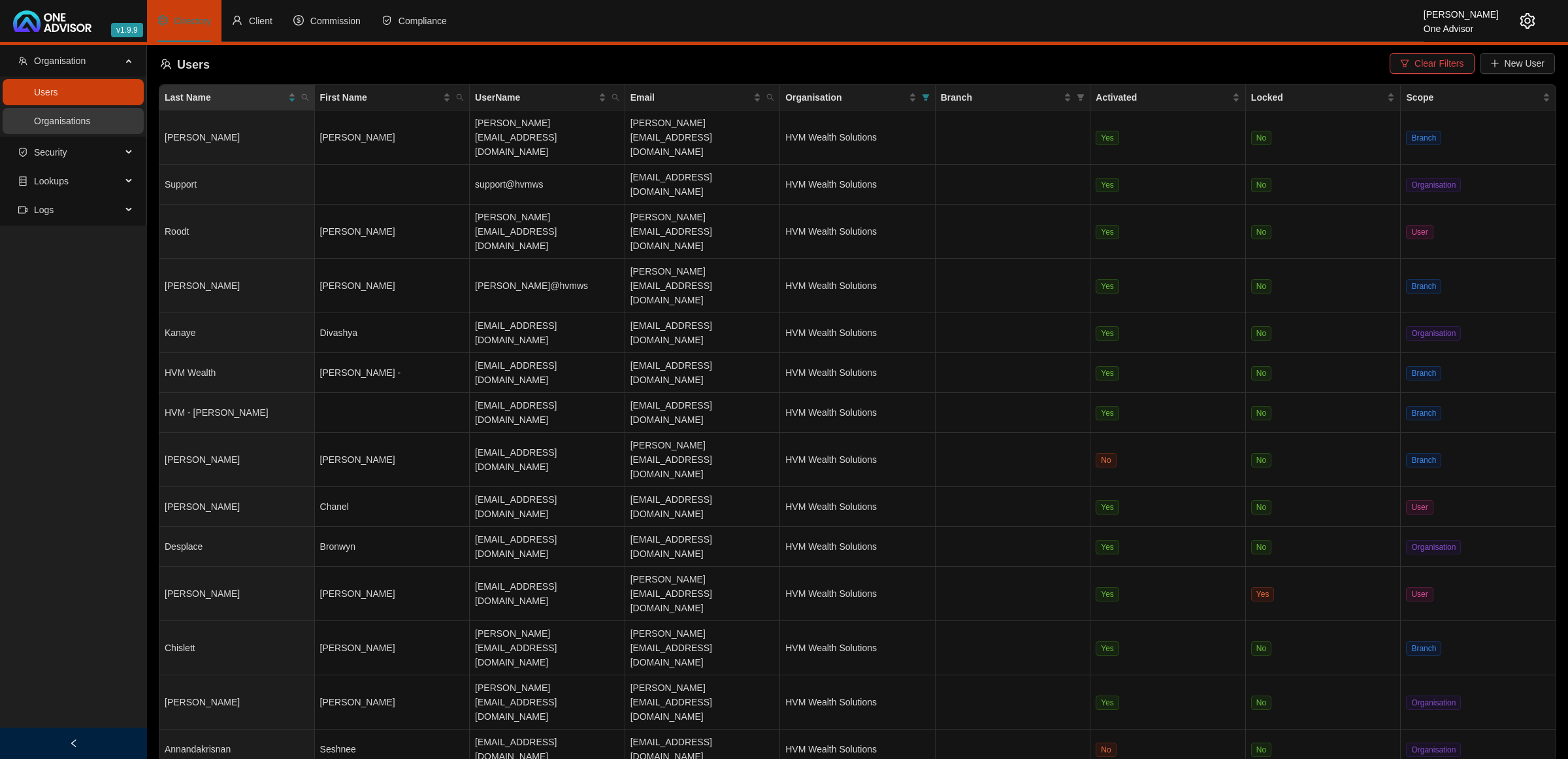
click at [49, 121] on link "Organisations" at bounding box center [62, 121] width 56 height 11
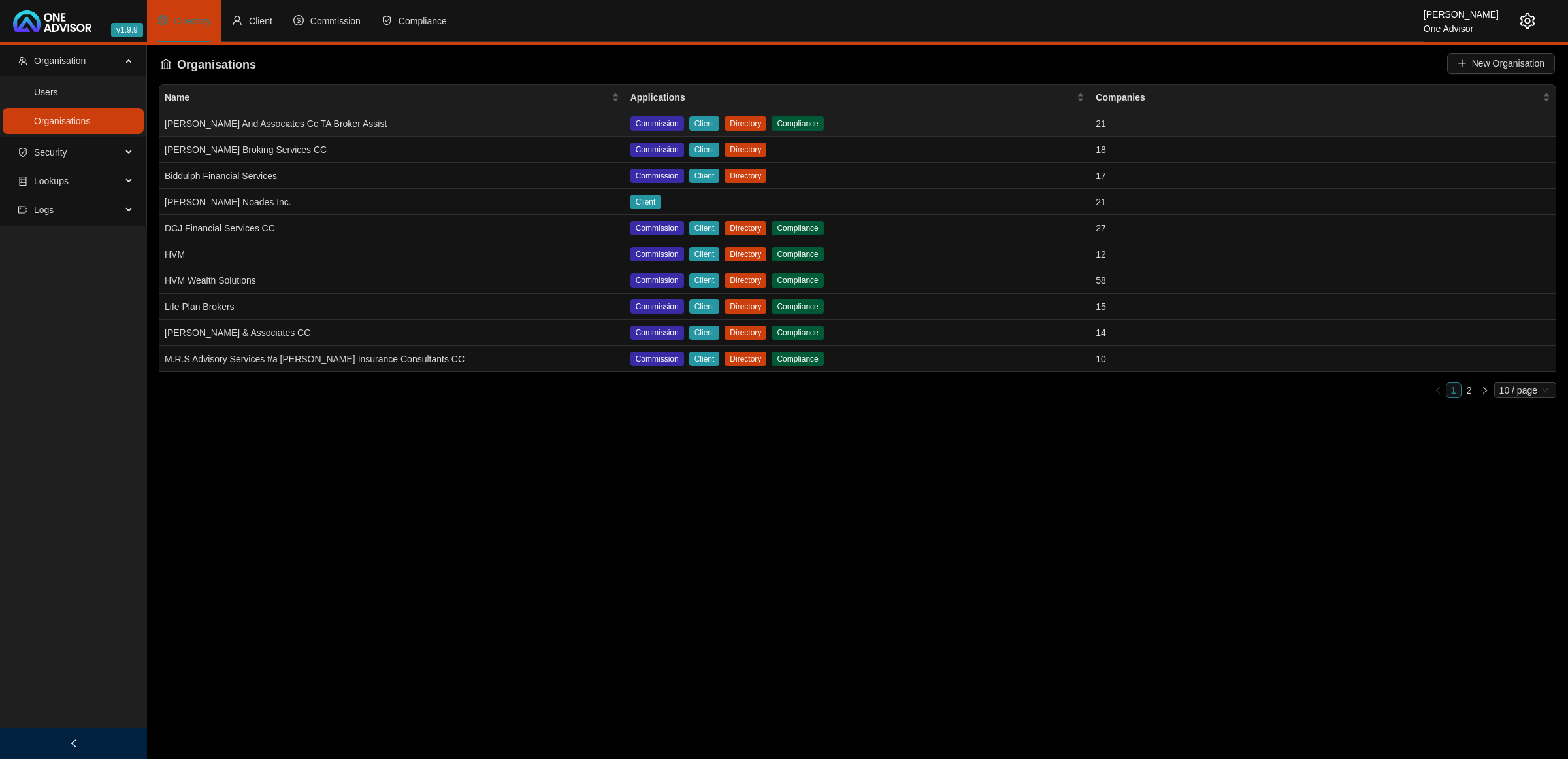
click at [397, 120] on td "[PERSON_NAME] And Associates Cc TA Broker Assist" at bounding box center [392, 123] width 466 height 26
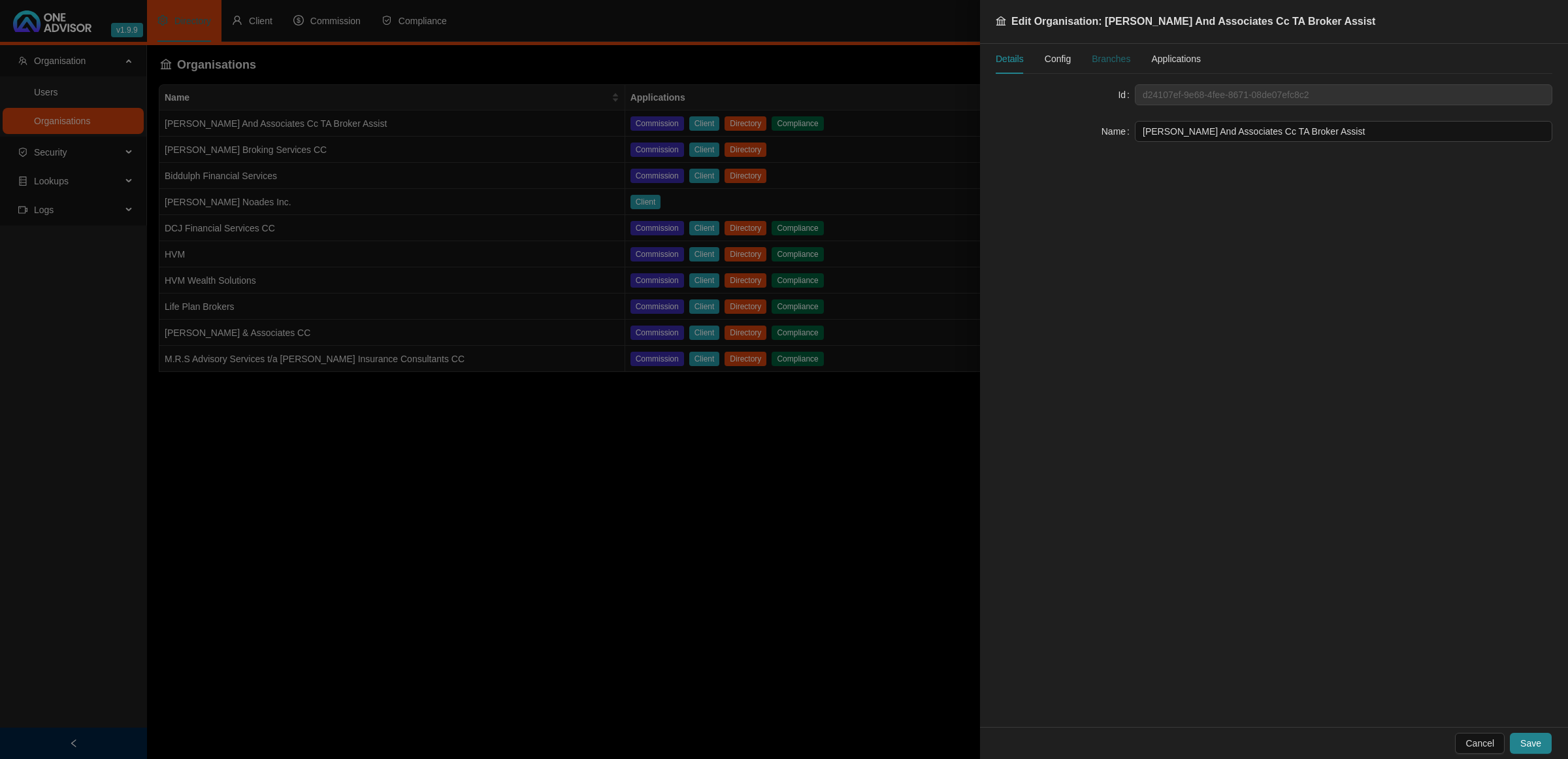
click at [1125, 52] on div "Branches" at bounding box center [1111, 59] width 39 height 14
click at [1173, 56] on span "Applications" at bounding box center [1176, 59] width 49 height 9
click at [1105, 64] on div "Branches" at bounding box center [1111, 59] width 39 height 14
click at [1069, 57] on span "Config" at bounding box center [1058, 59] width 26 height 9
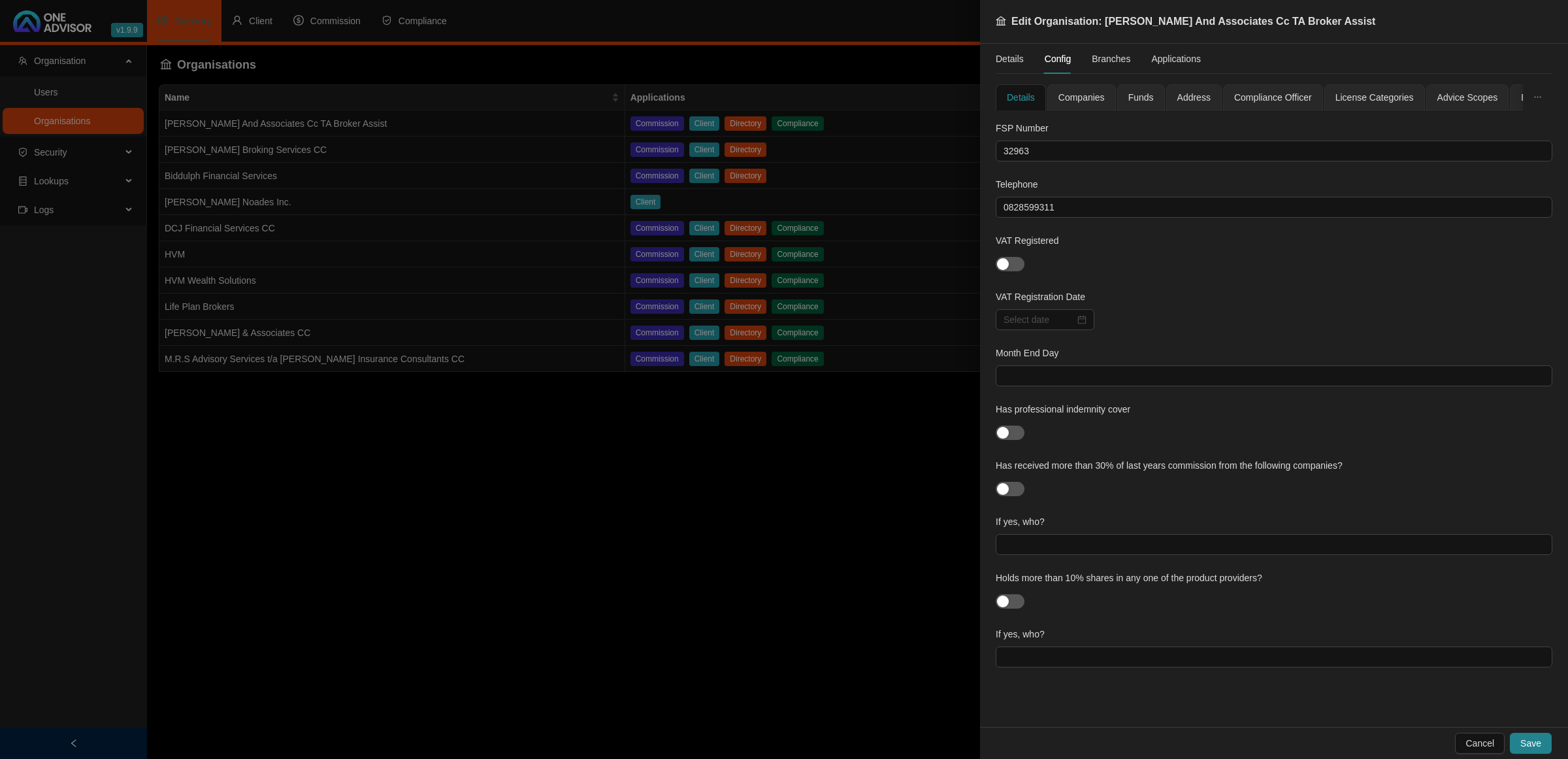
click at [1060, 93] on span "Companies" at bounding box center [1081, 97] width 47 height 9
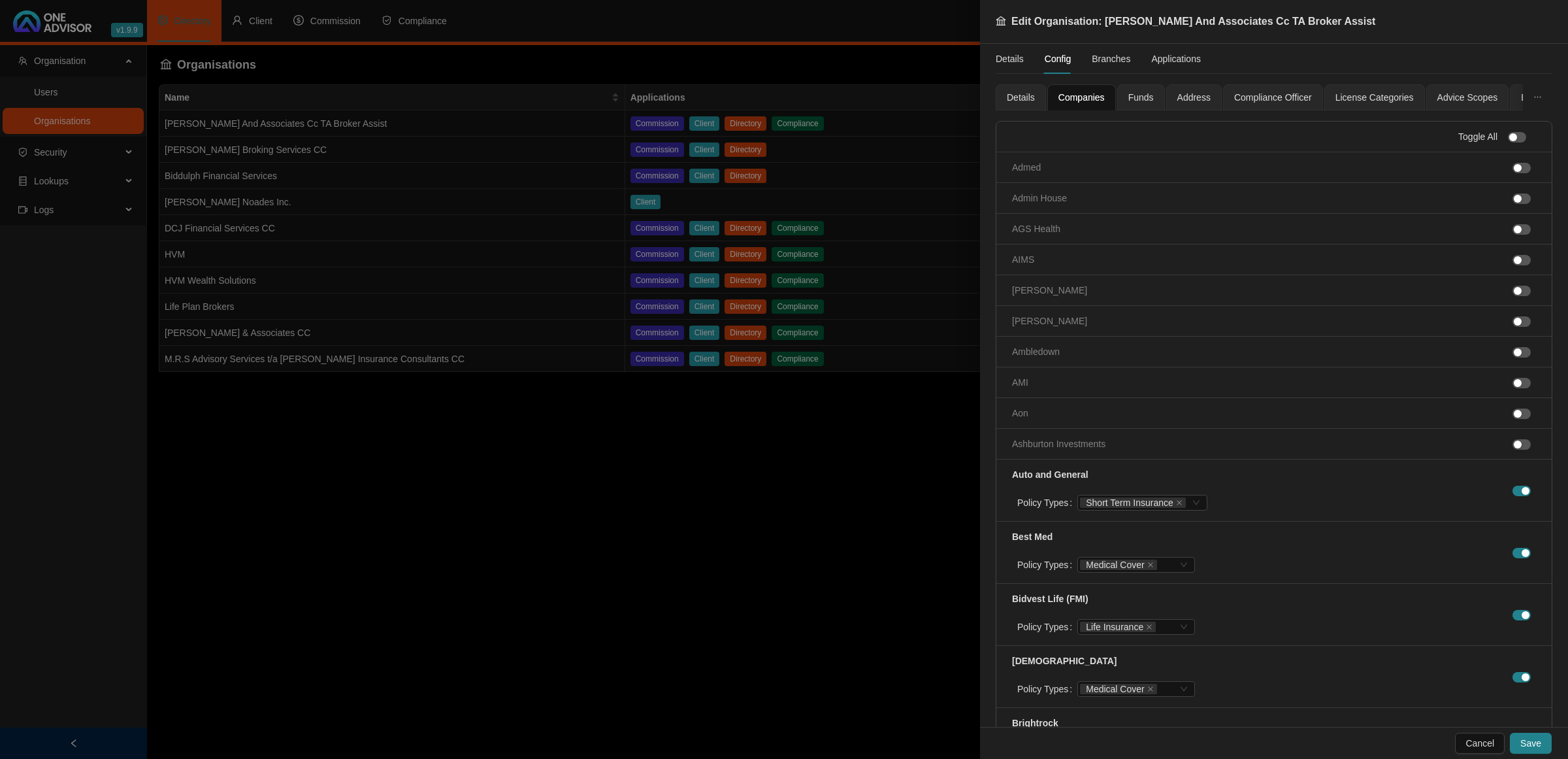
click at [1449, 93] on span "Advice Scopes" at bounding box center [1468, 97] width 61 height 9
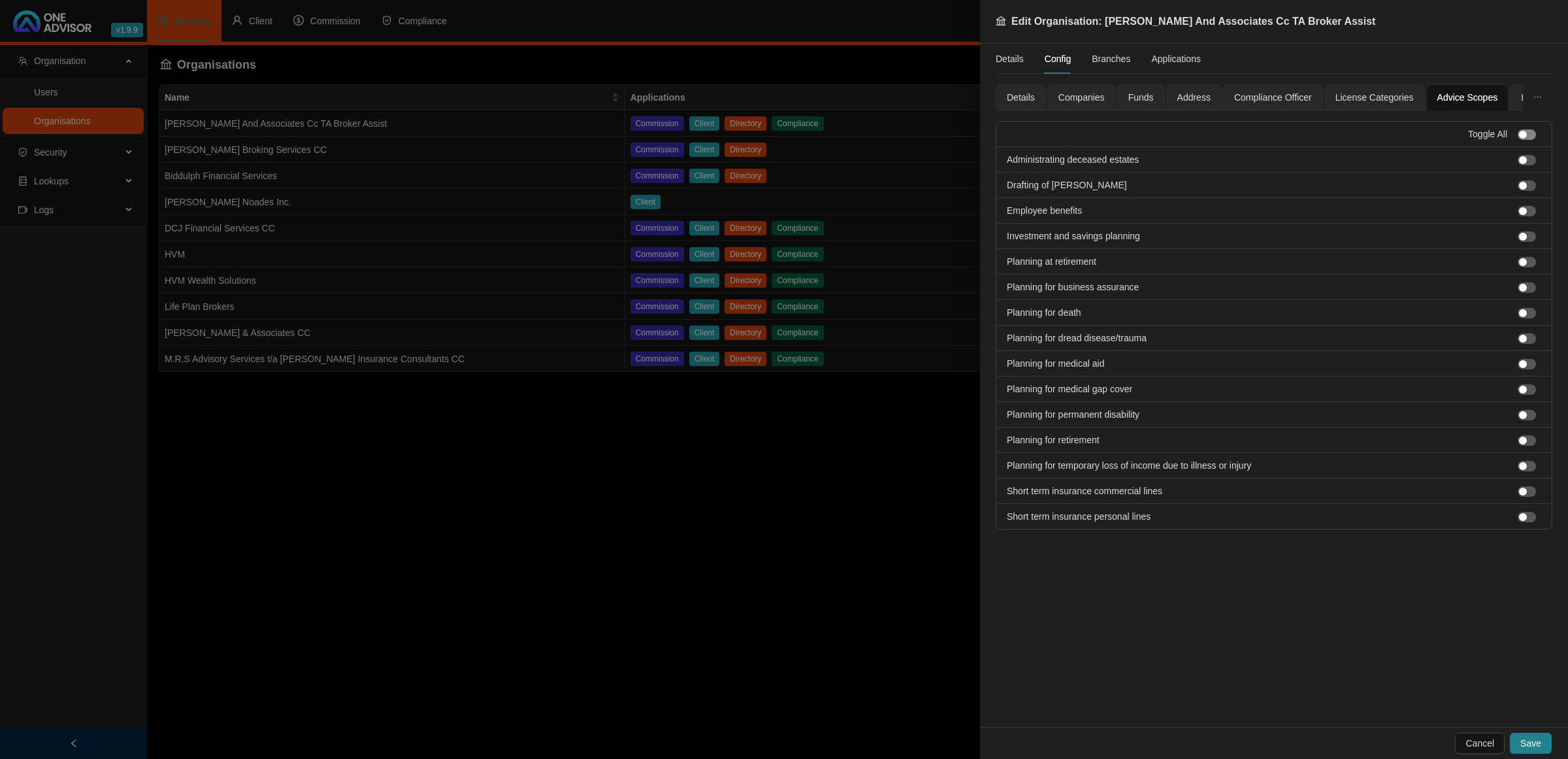
click at [1529, 136] on span "button" at bounding box center [1527, 135] width 19 height 11
click at [1380, 95] on span "License Categories" at bounding box center [1375, 97] width 79 height 9
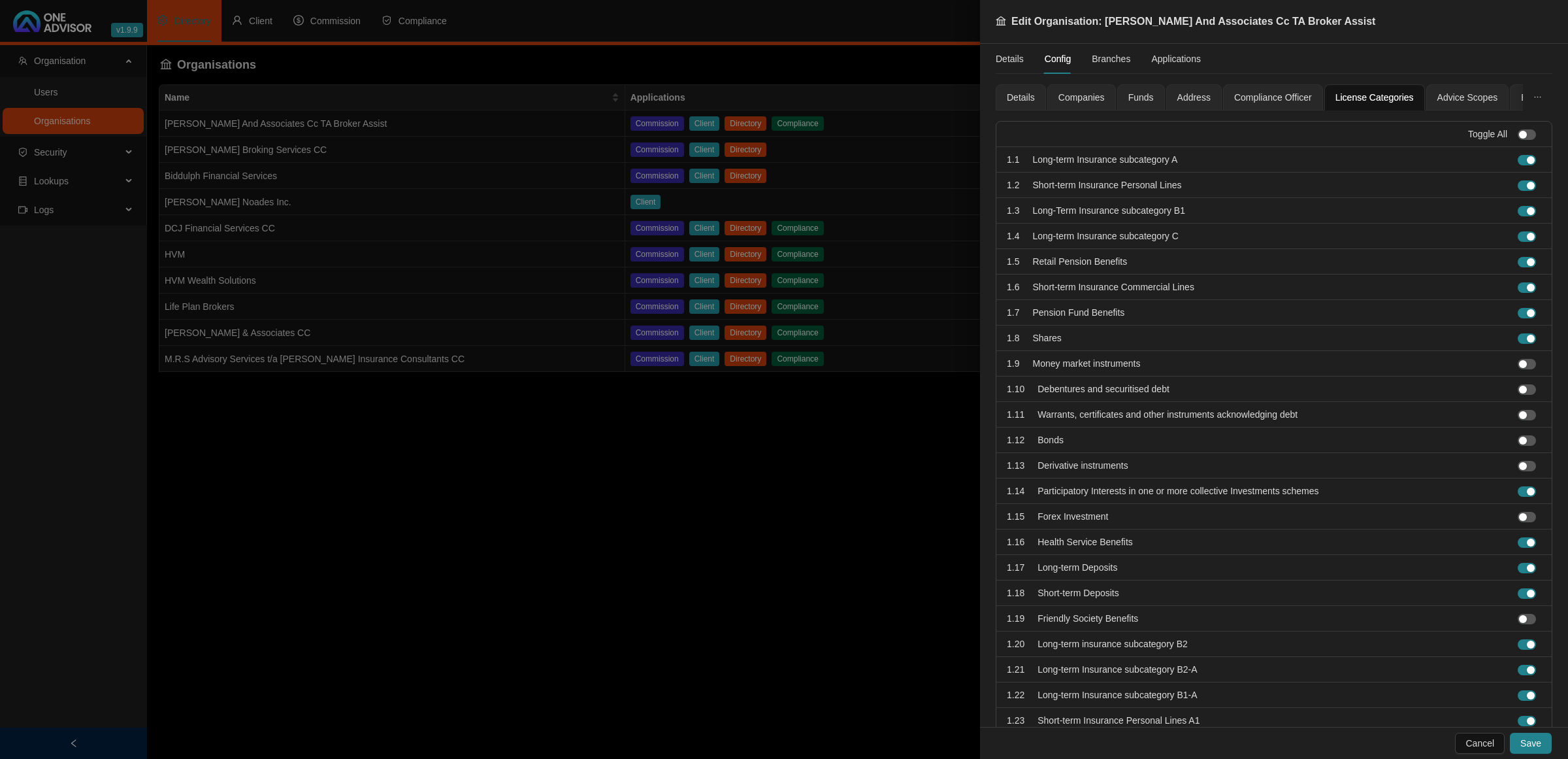
click at [1438, 100] on span "Advice Scopes" at bounding box center [1468, 97] width 61 height 9
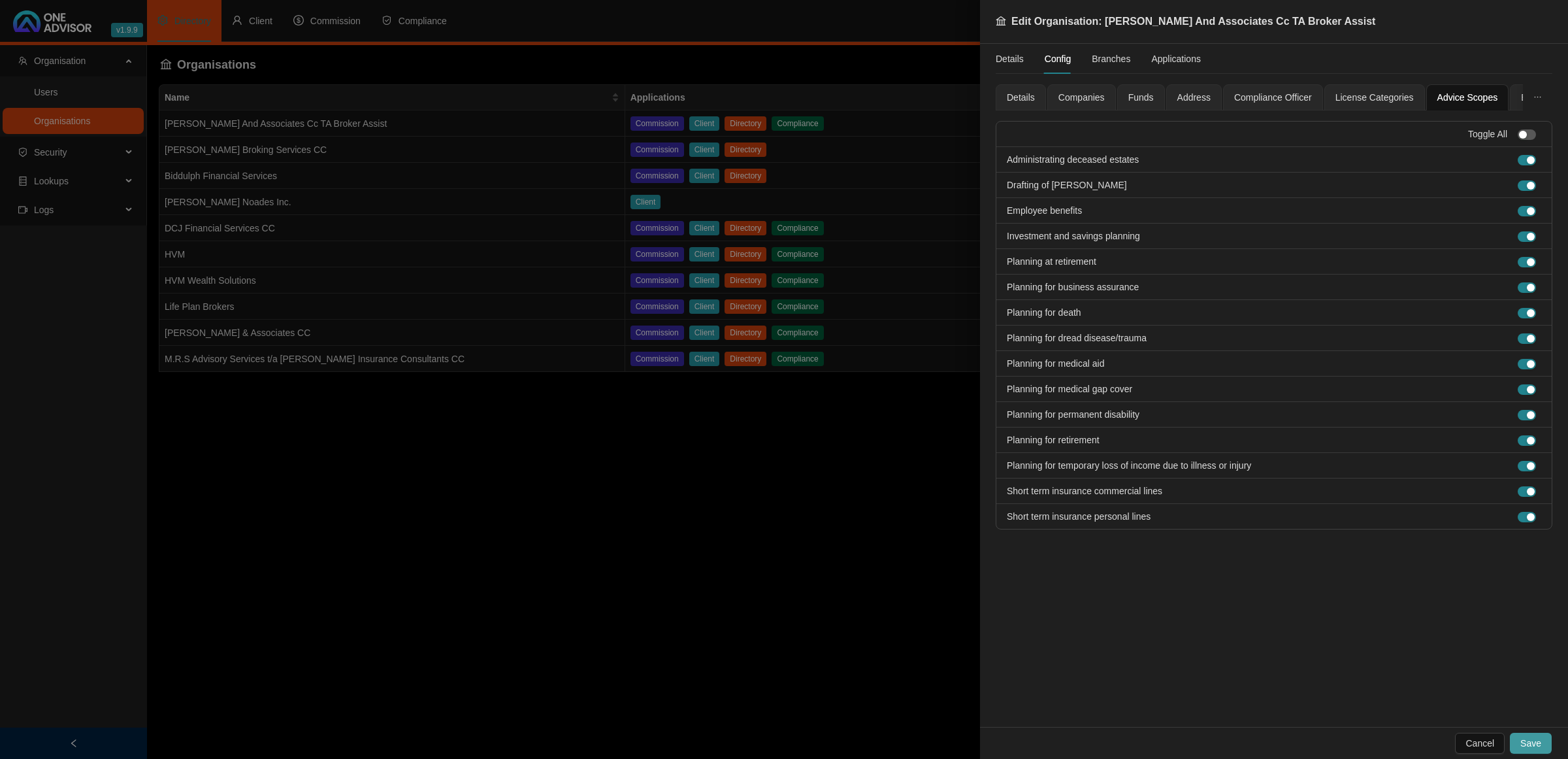
click at [1526, 740] on span "Save" at bounding box center [1531, 743] width 21 height 14
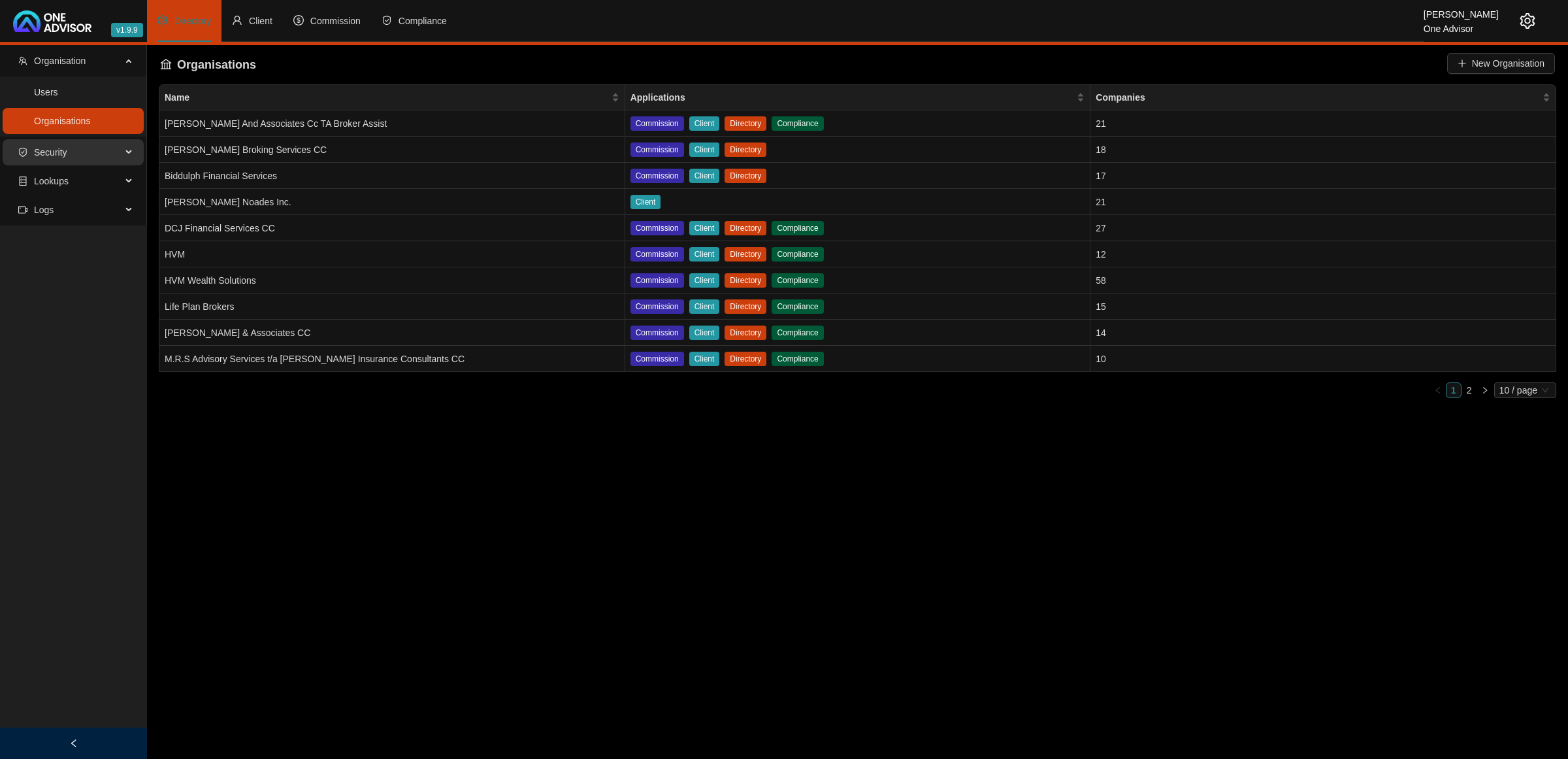
click at [76, 151] on span "Security" at bounding box center [70, 152] width 103 height 26
click at [51, 178] on link "Roles" at bounding box center [45, 183] width 24 height 11
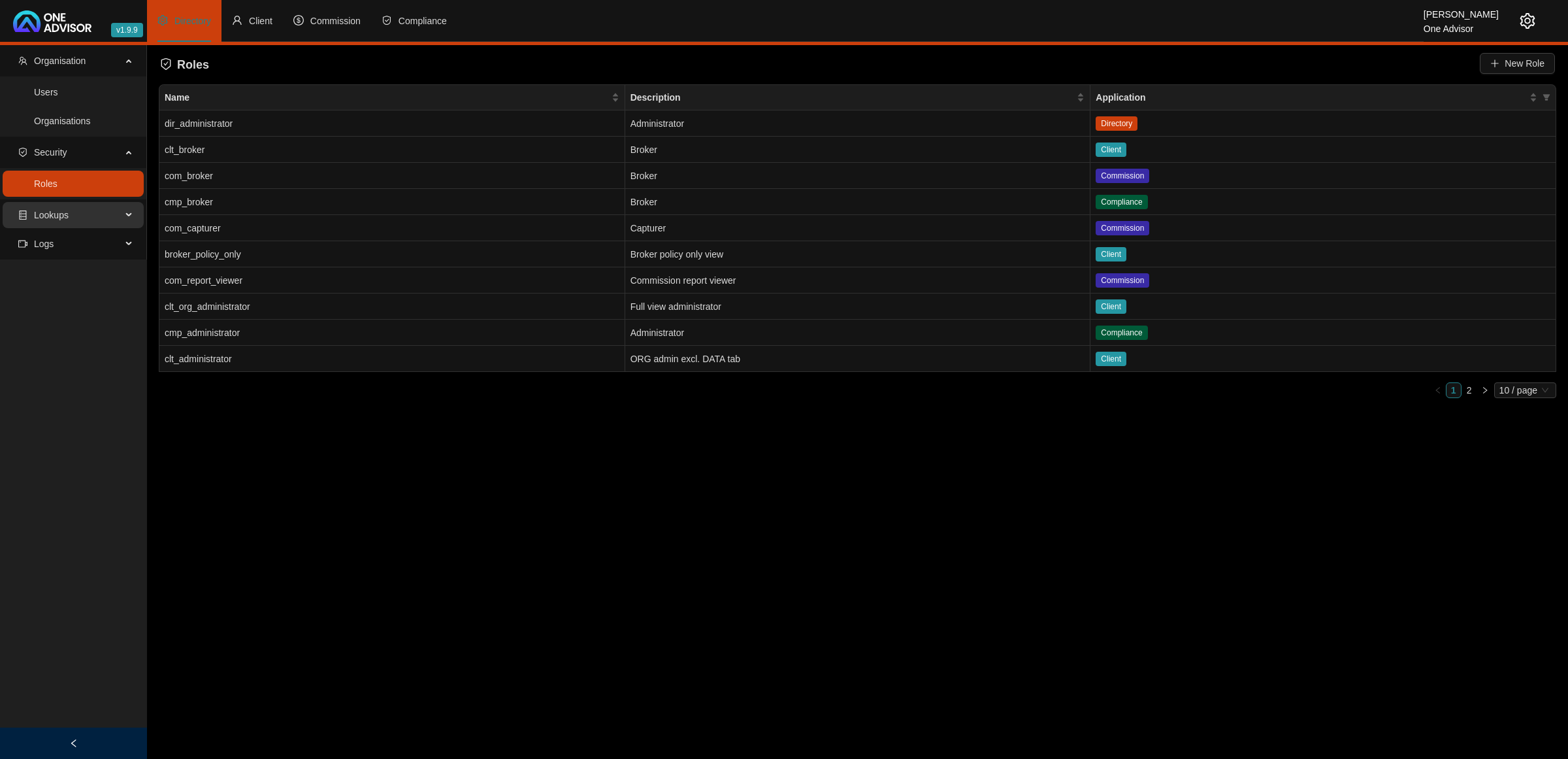
click at [92, 220] on span "Lookups" at bounding box center [70, 215] width 103 height 26
click at [74, 330] on link "License Categories" at bounding box center [73, 332] width 79 height 11
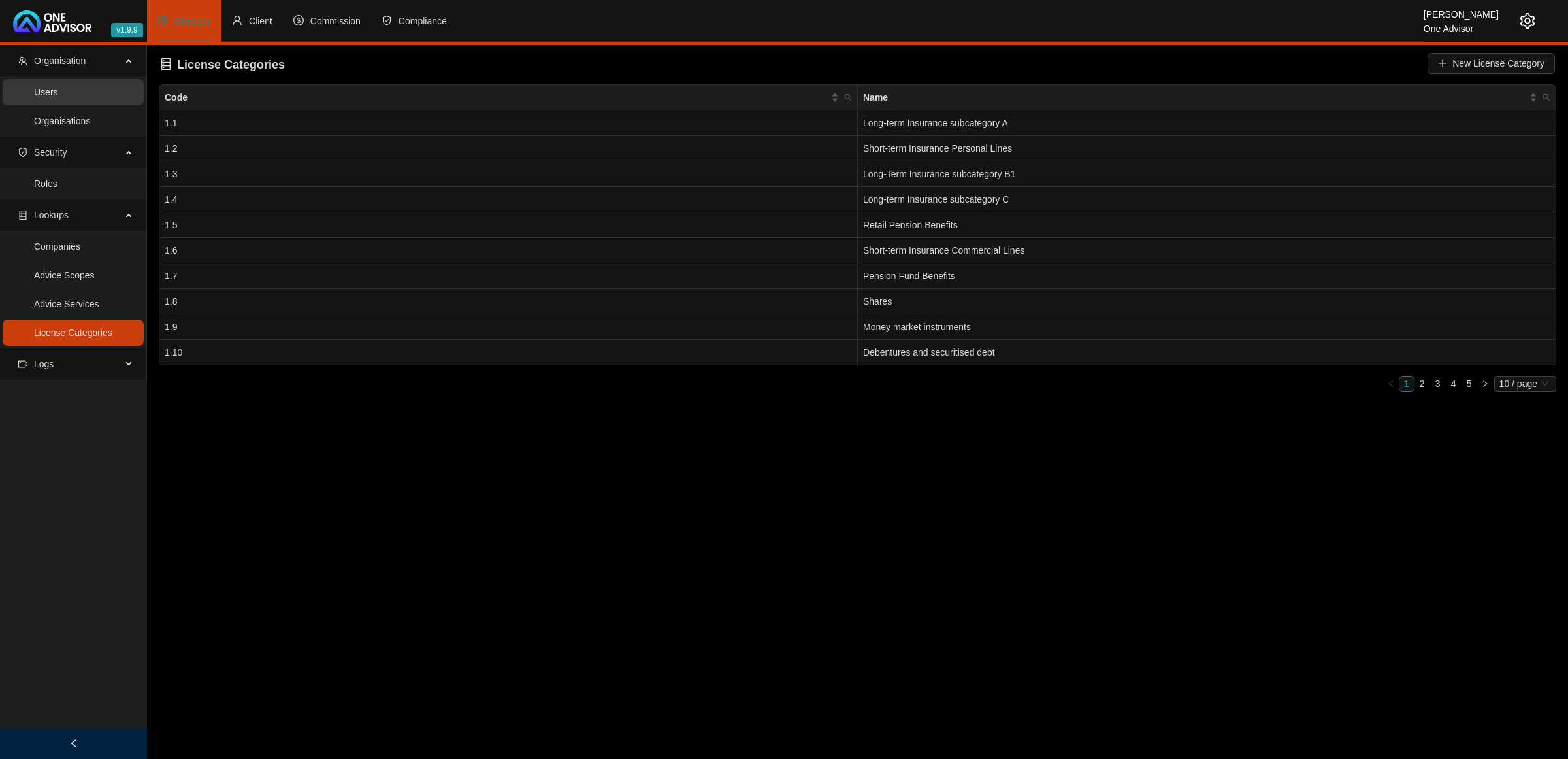
click at [58, 97] on link "Users" at bounding box center [46, 92] width 24 height 11
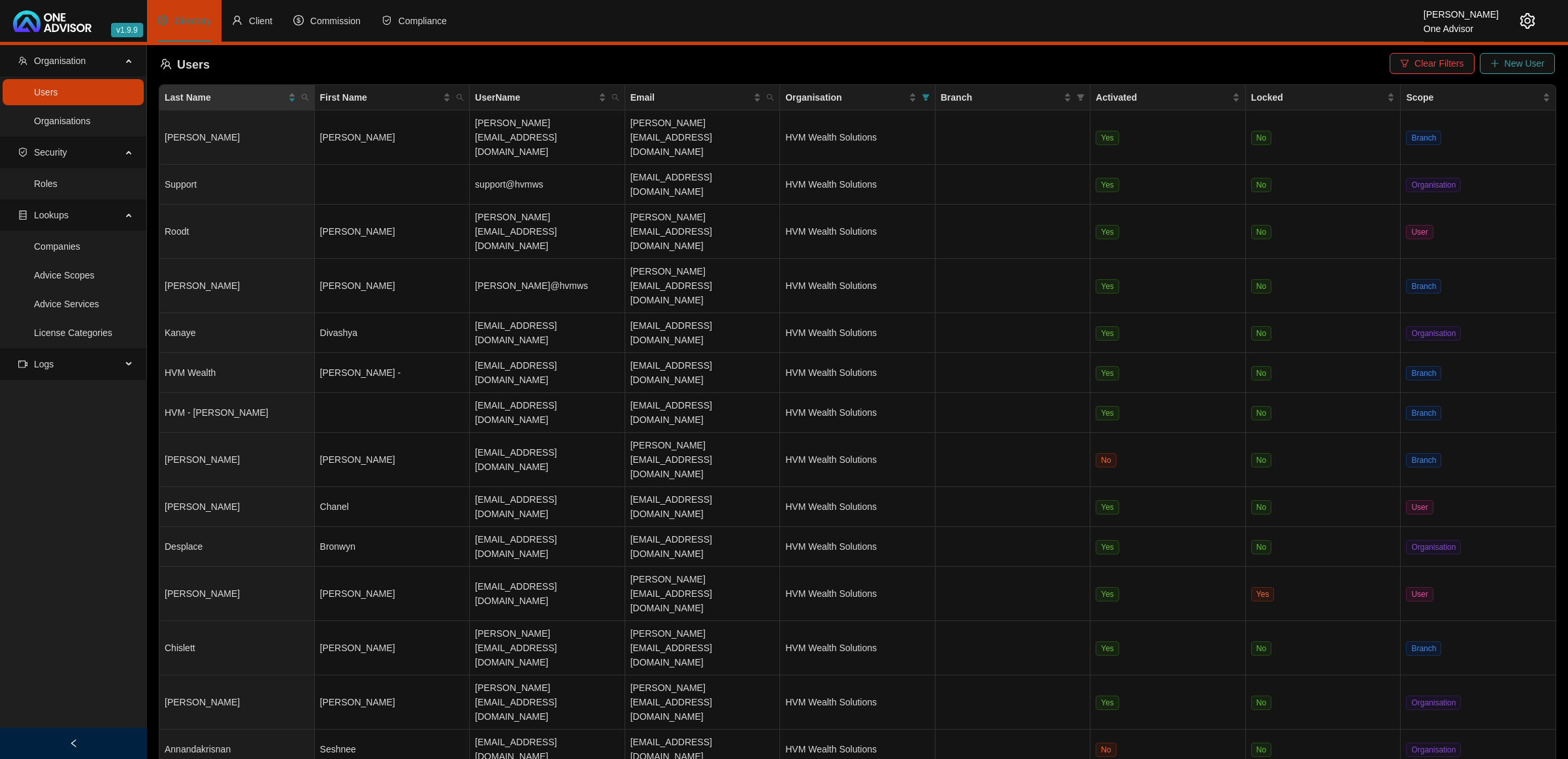
click at [1526, 60] on span "New User" at bounding box center [1525, 63] width 40 height 14
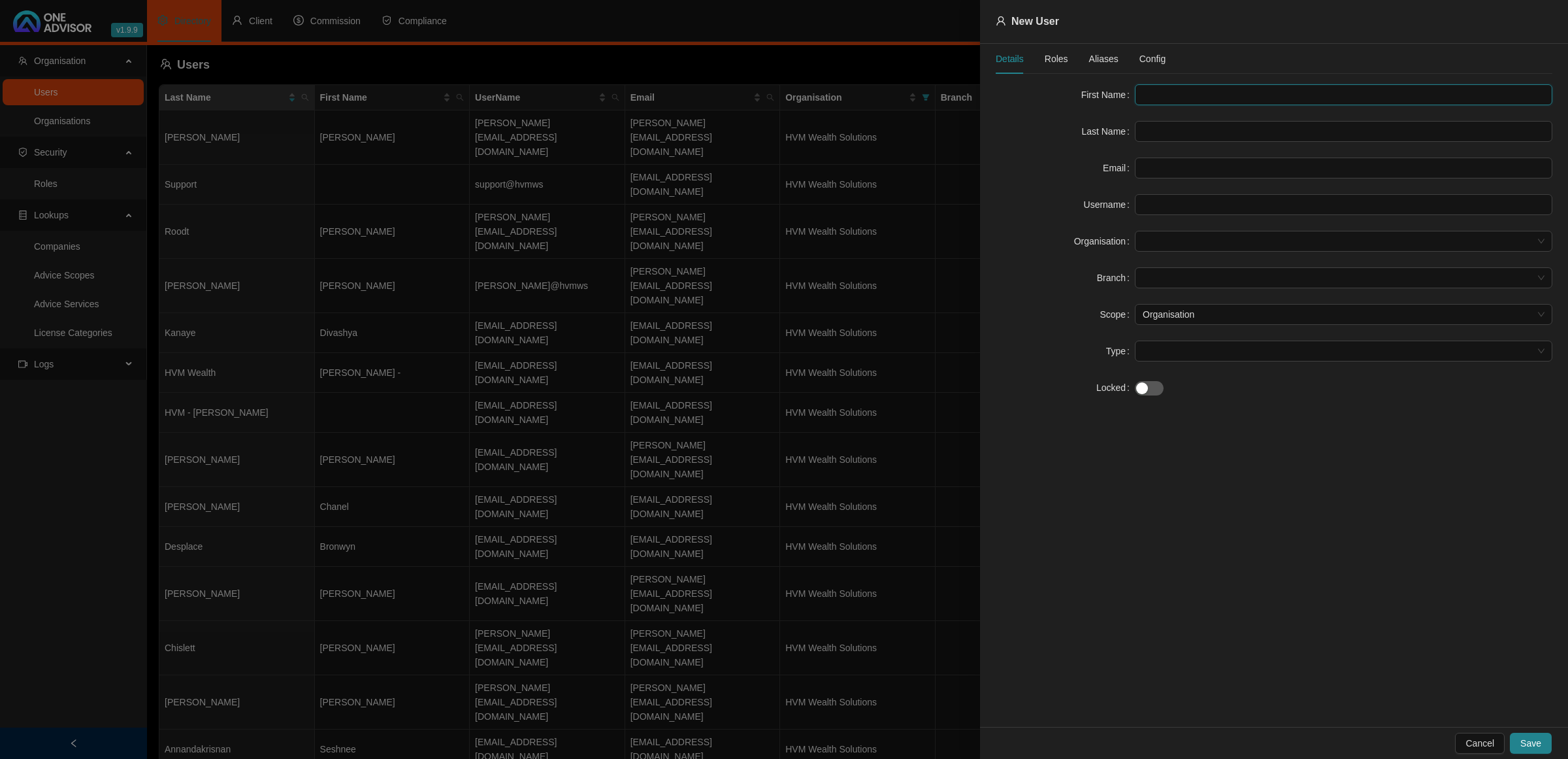
click at [1151, 88] on input "text" at bounding box center [1343, 95] width 417 height 21
type input "Lize"
type input "[PERSON_NAME]"
paste input "[EMAIL_ADDRESS][DOMAIN_NAME]"
type input "[EMAIL_ADDRESS][DOMAIN_NAME]"
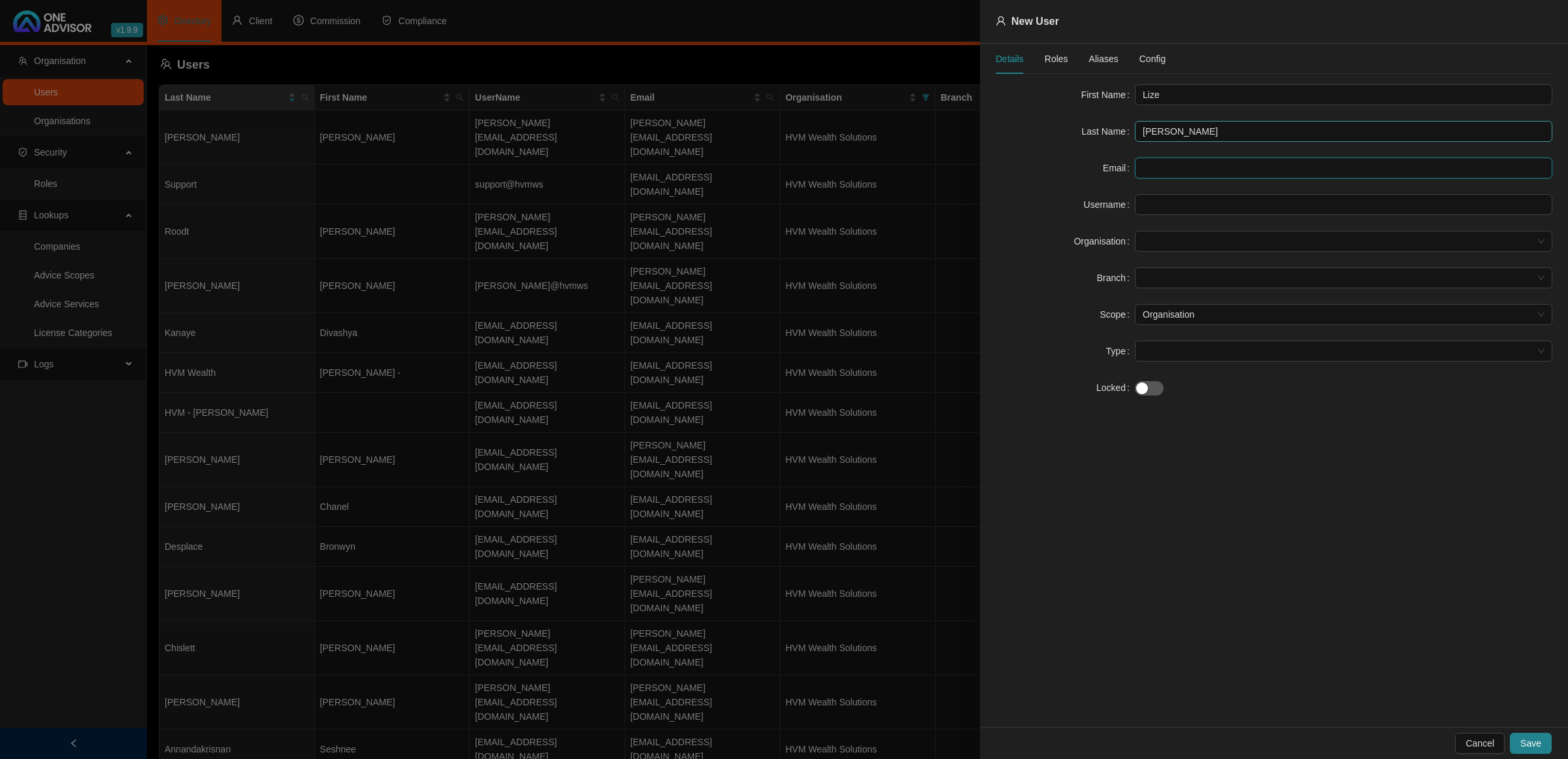
type input "[EMAIL_ADDRESS][DOMAIN_NAME]"
click at [1146, 253] on form "First Name [PERSON_NAME] Last Name [PERSON_NAME] Email [EMAIL_ADDRESS][DOMAIN_N…" at bounding box center [1274, 241] width 557 height 314
click at [1155, 242] on span at bounding box center [1343, 241] width 402 height 19
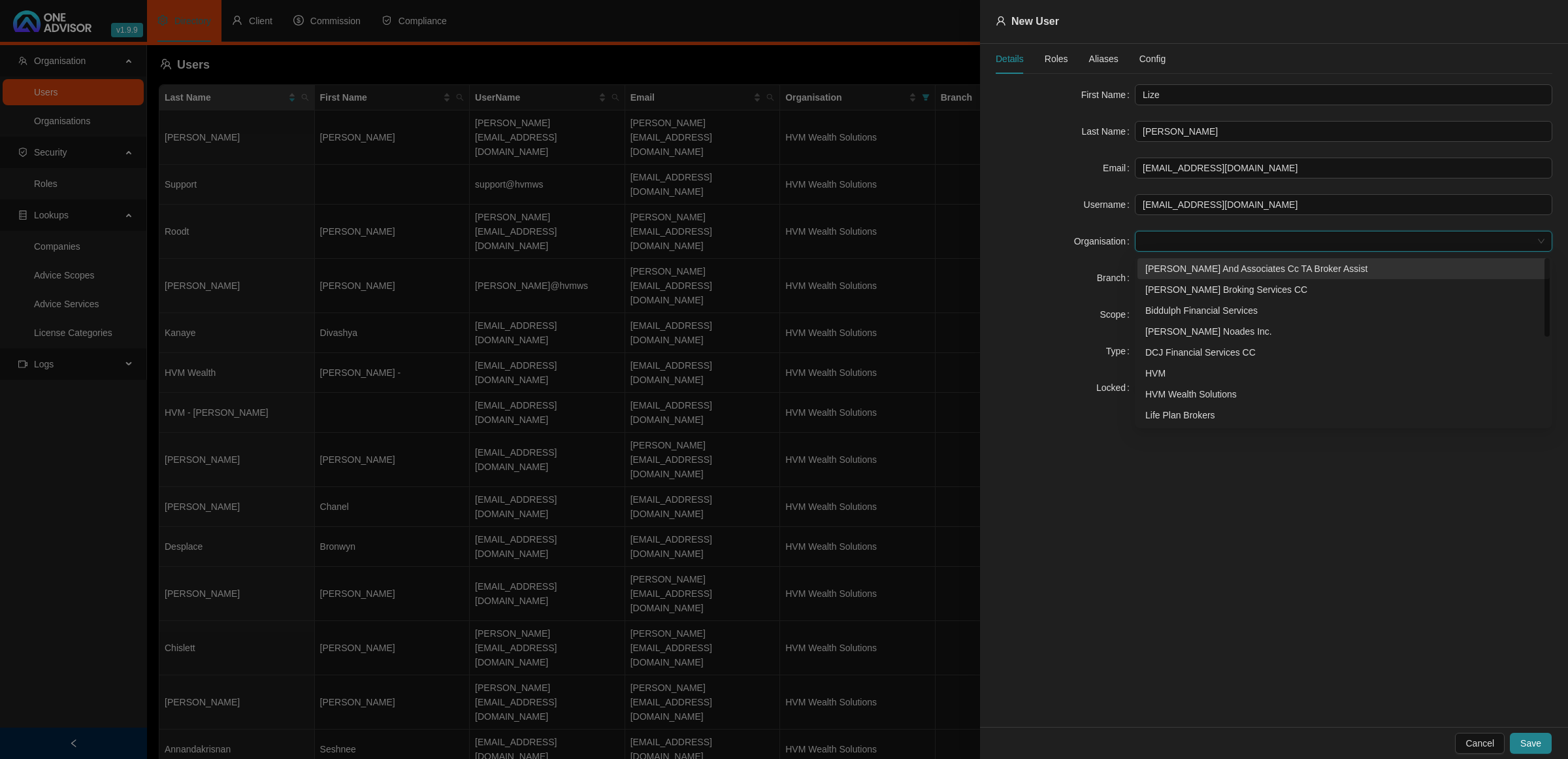
click at [1153, 269] on div "[PERSON_NAME] And Associates Cc TA Broker Assist" at bounding box center [1344, 269] width 397 height 14
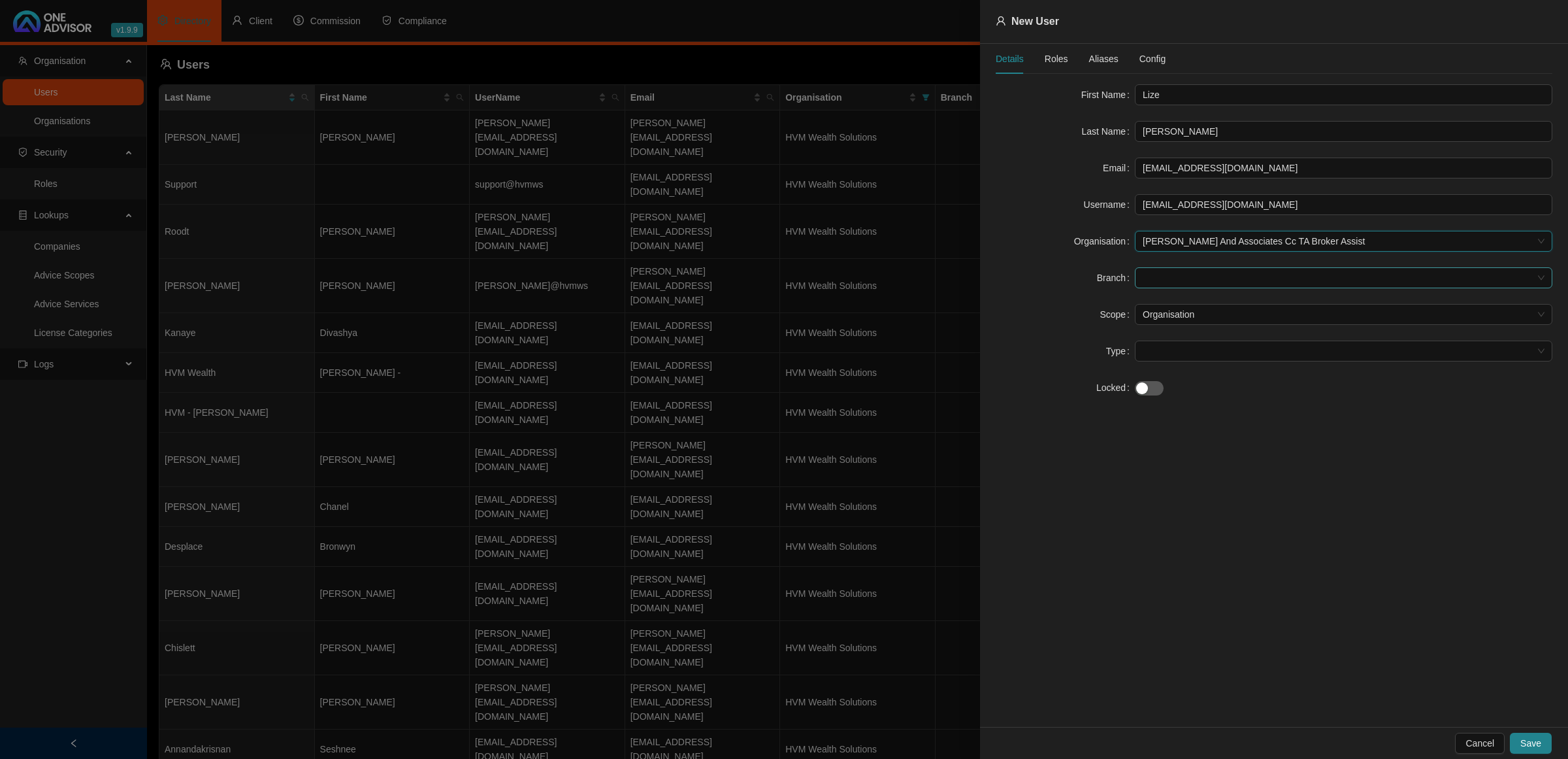
click at [1155, 279] on span at bounding box center [1343, 277] width 402 height 19
click at [1158, 279] on span at bounding box center [1343, 277] width 402 height 19
click at [1160, 316] on span "Organisation" at bounding box center [1343, 314] width 402 height 19
click at [1164, 342] on span at bounding box center [1343, 350] width 402 height 19
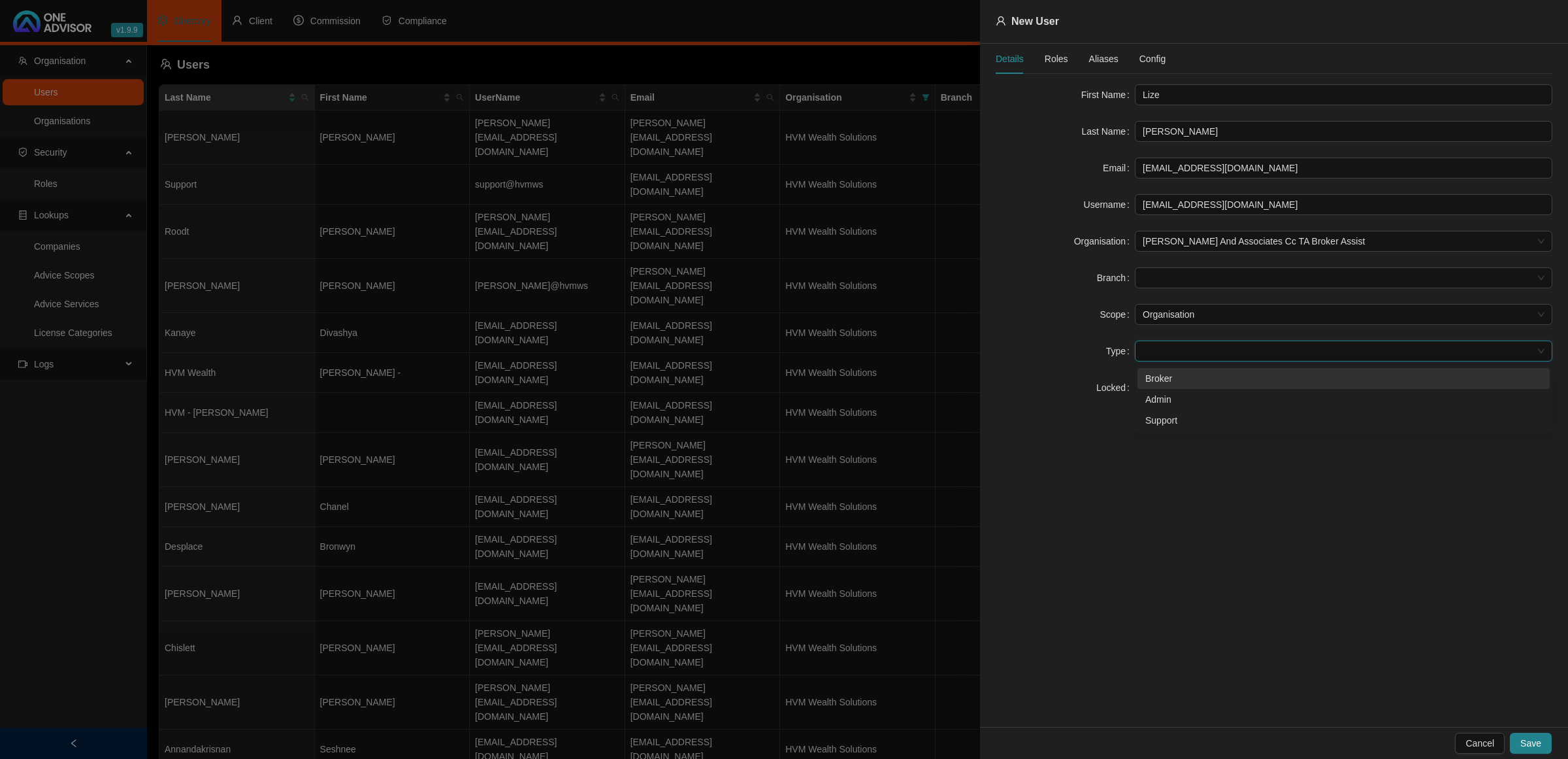
click at [1171, 381] on div "Broker" at bounding box center [1344, 378] width 397 height 14
click at [1053, 54] on span "Roles" at bounding box center [1056, 59] width 24 height 9
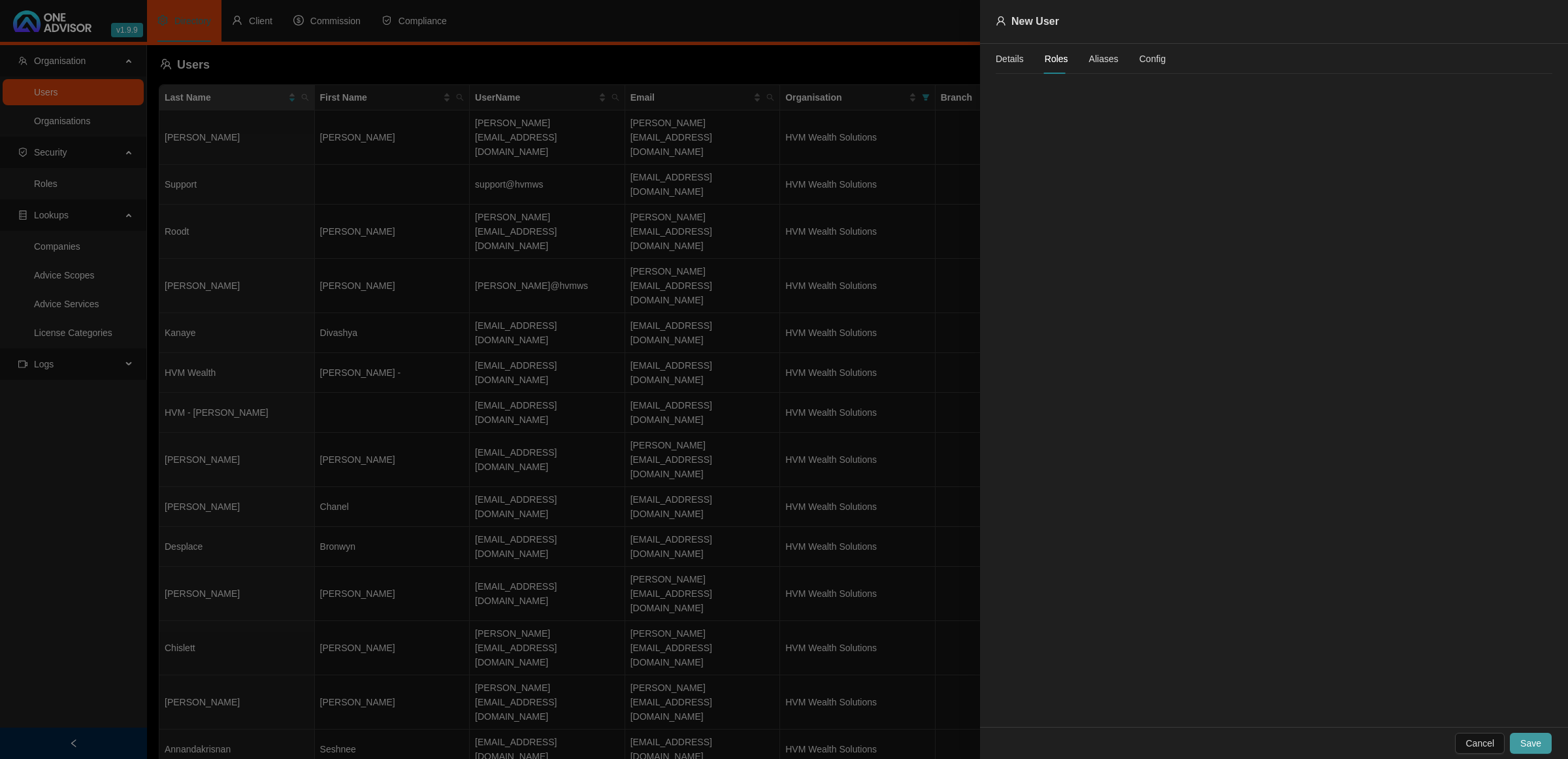
click at [1522, 745] on span "Save" at bounding box center [1531, 743] width 21 height 14
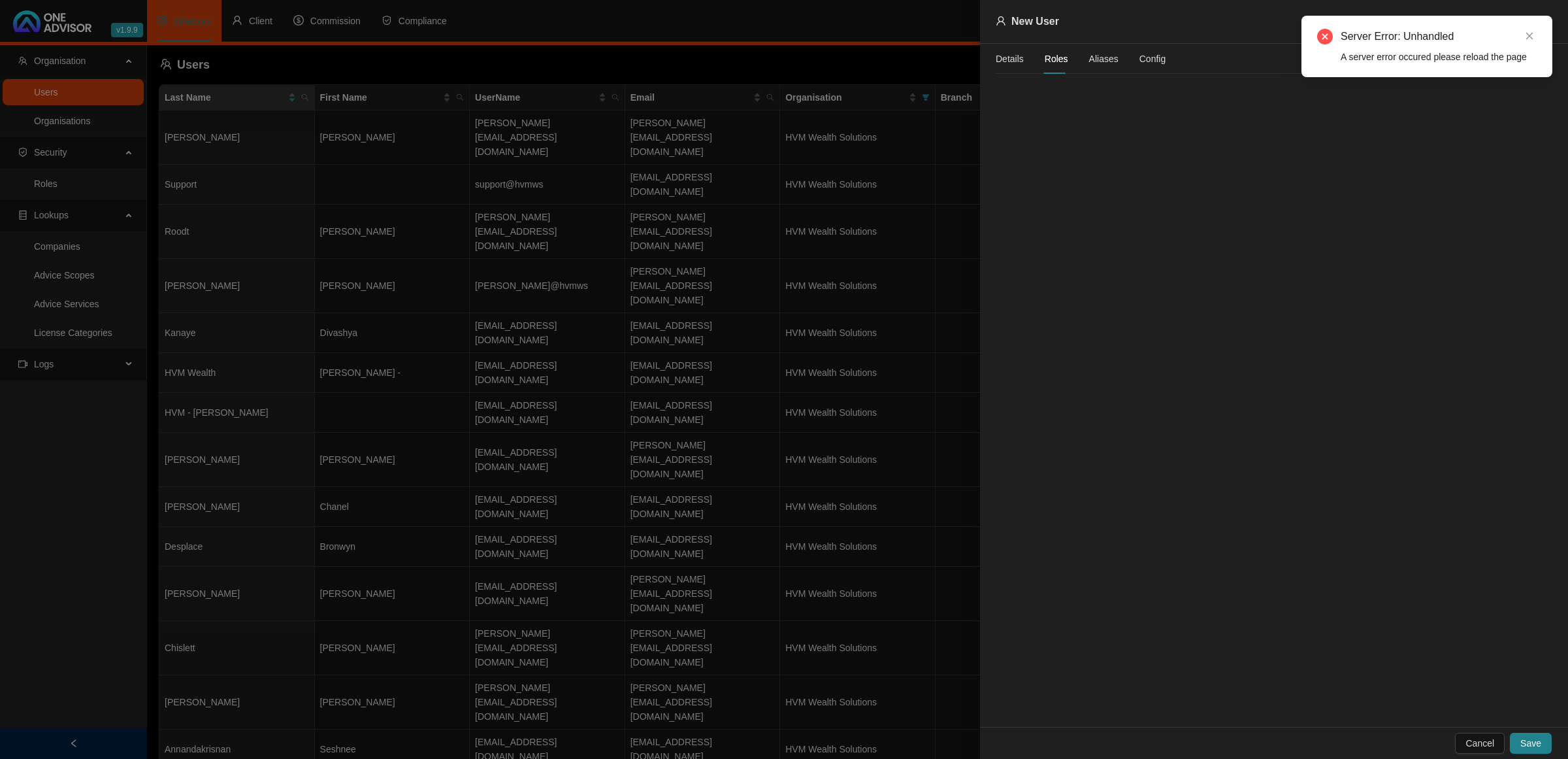
click at [667, 601] on div at bounding box center [784, 380] width 1568 height 759
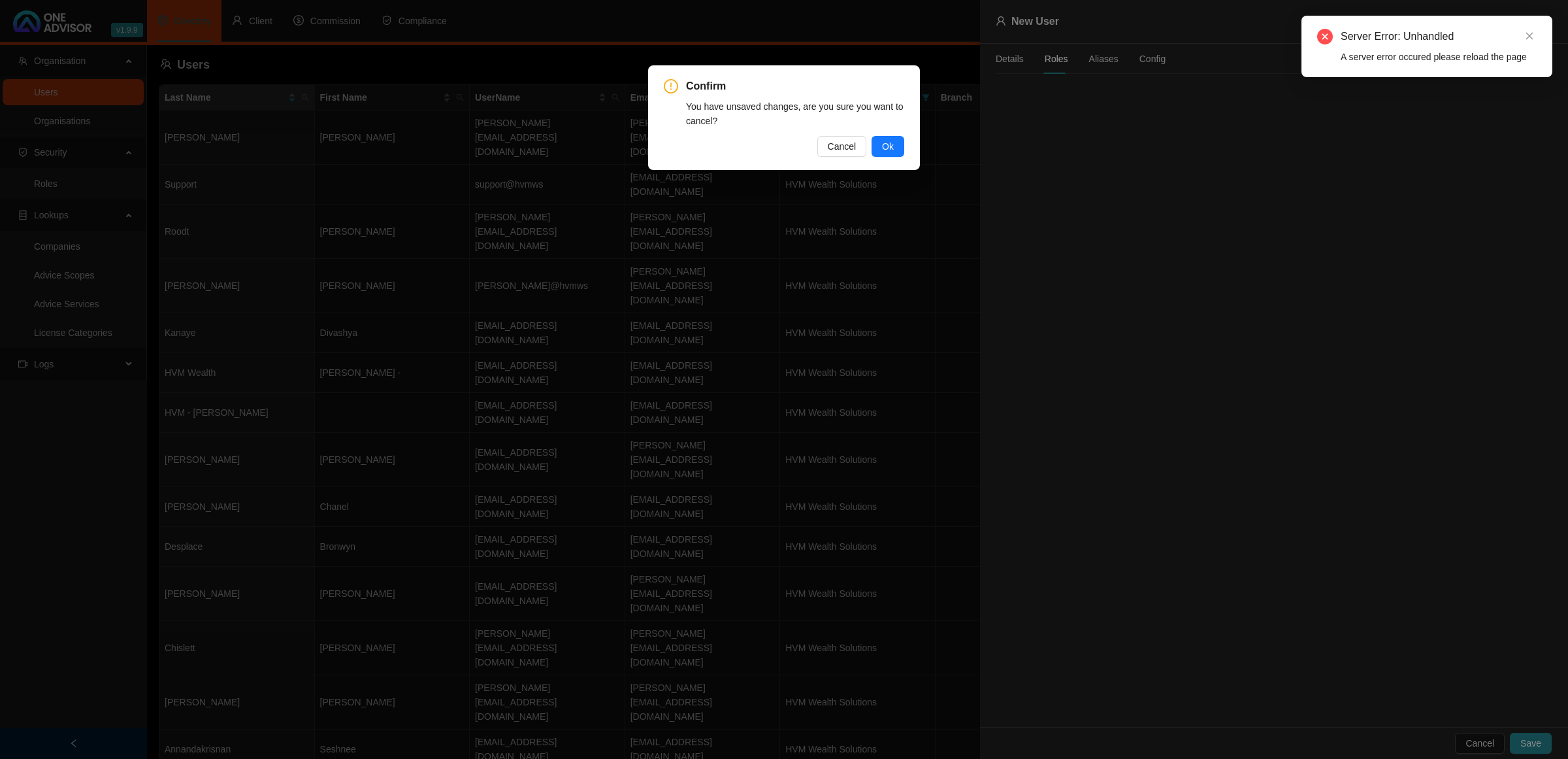
click at [894, 132] on div "Confirm You have unsaved changes, are you sure you want to cancel? Cancel Ok" at bounding box center [784, 118] width 241 height 79
click at [891, 144] on span "Ok" at bounding box center [888, 146] width 11 height 14
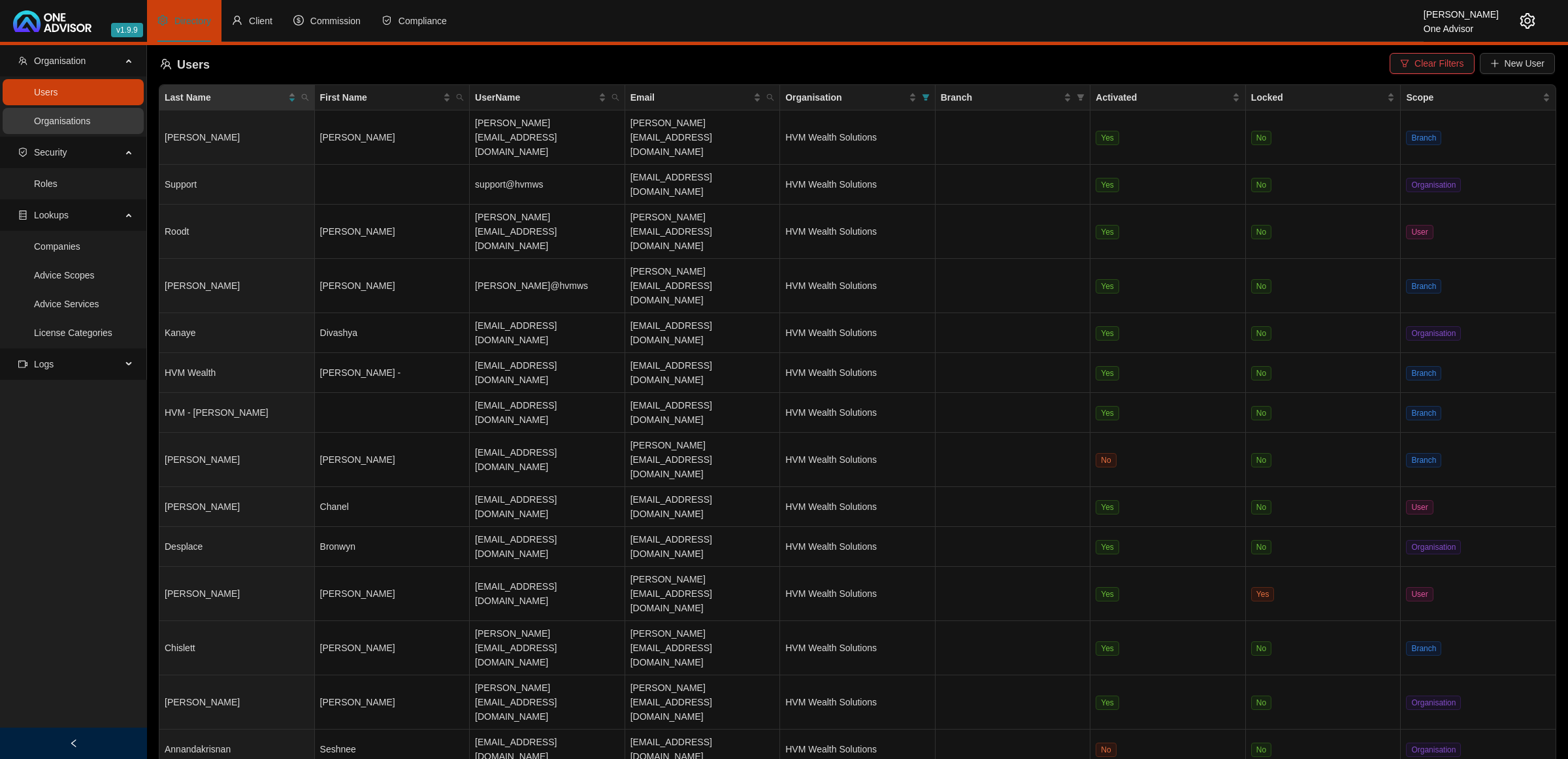
click at [49, 126] on link "Organisations" at bounding box center [62, 121] width 56 height 11
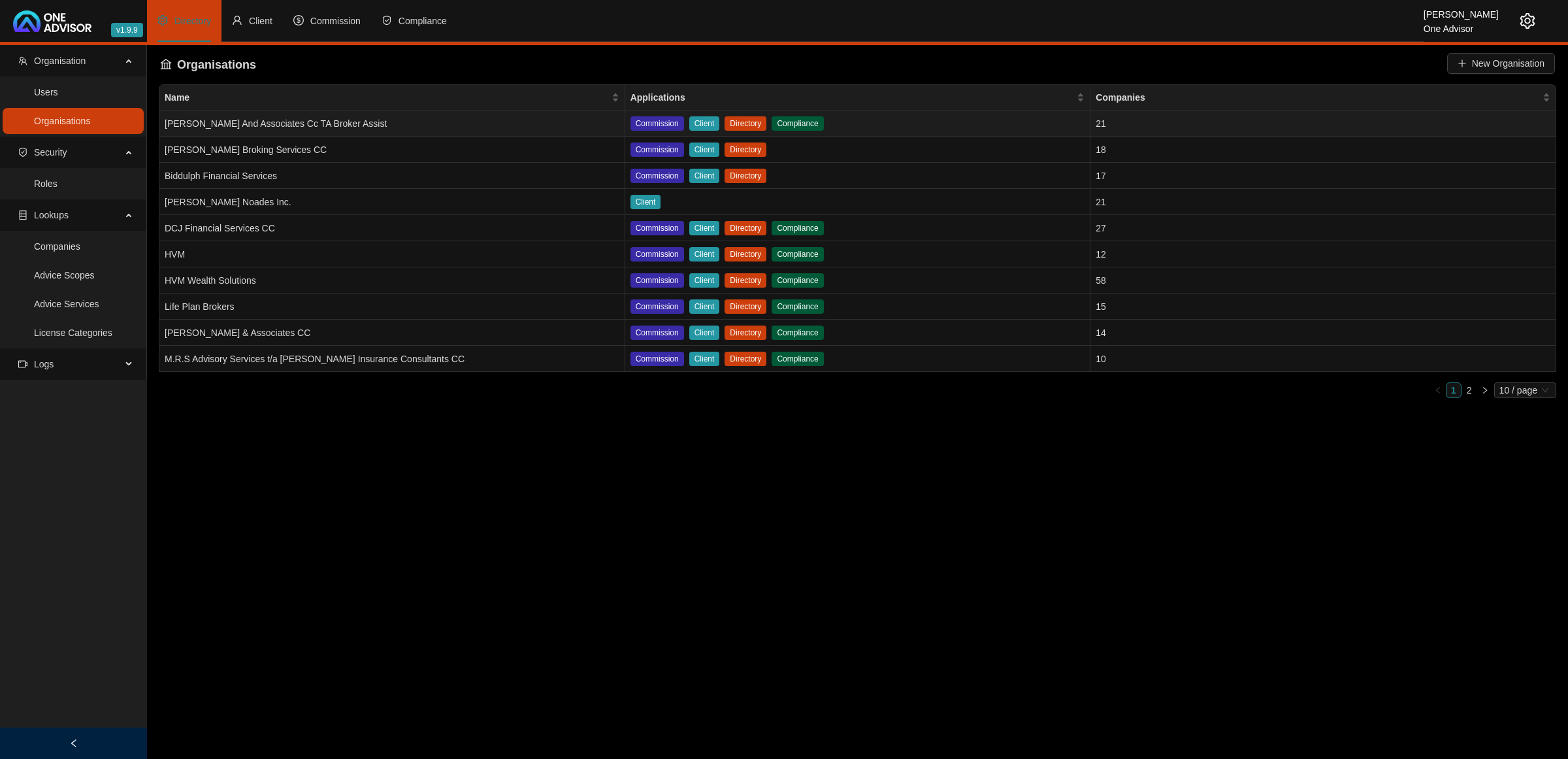
click at [400, 123] on td "[PERSON_NAME] And Associates Cc TA Broker Assist" at bounding box center [392, 123] width 466 height 26
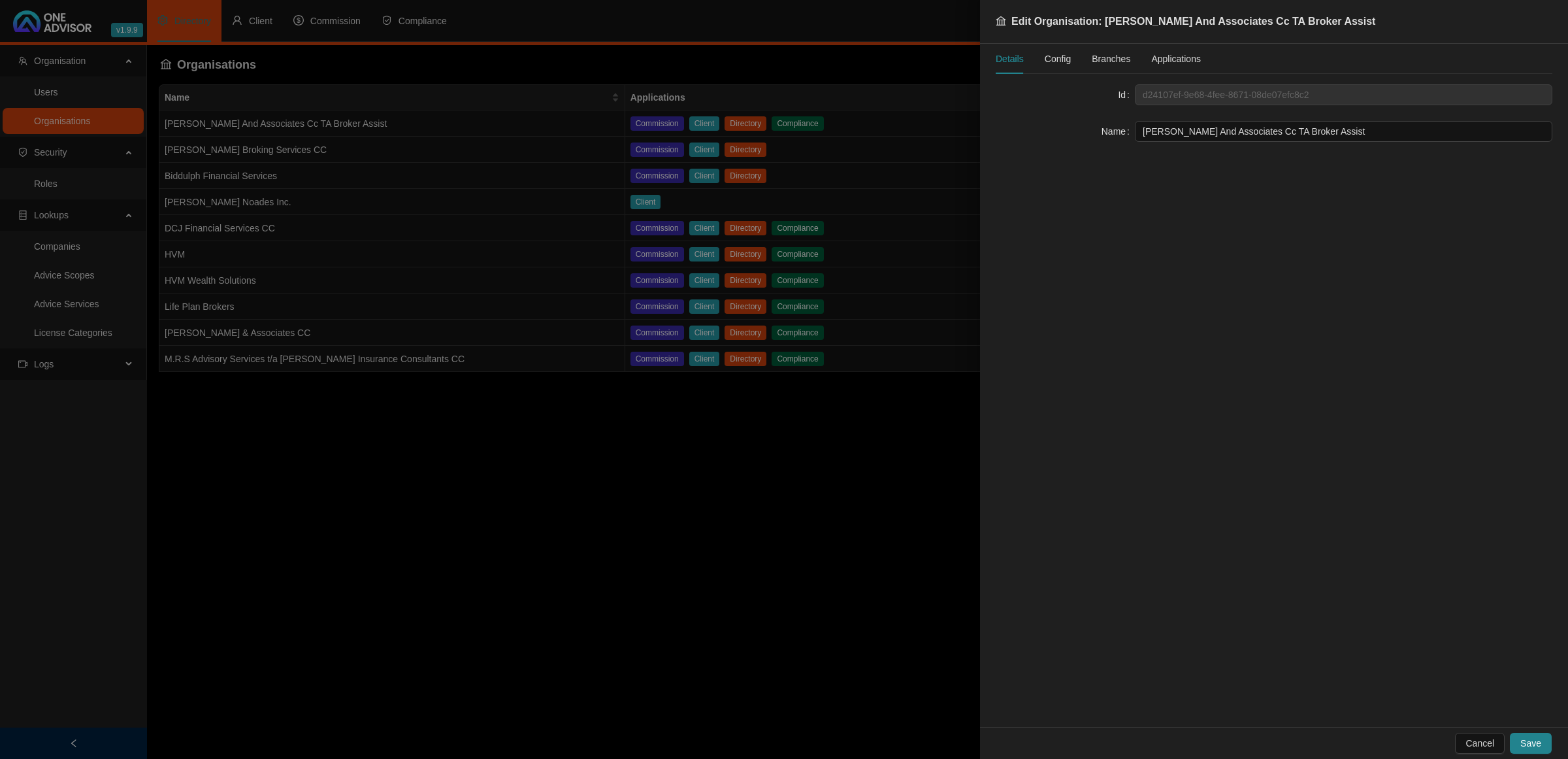
drag, startPoint x: 1377, startPoint y: 139, endPoint x: 1010, endPoint y: 99, distance: 369.2
click at [1010, 99] on form "Id d24107ef-9e68-4fee-8671-08de07efc8c2 Name [PERSON_NAME] And Associates Cc TA…" at bounding box center [1274, 113] width 557 height 57
click at [520, 599] on div at bounding box center [784, 380] width 1568 height 759
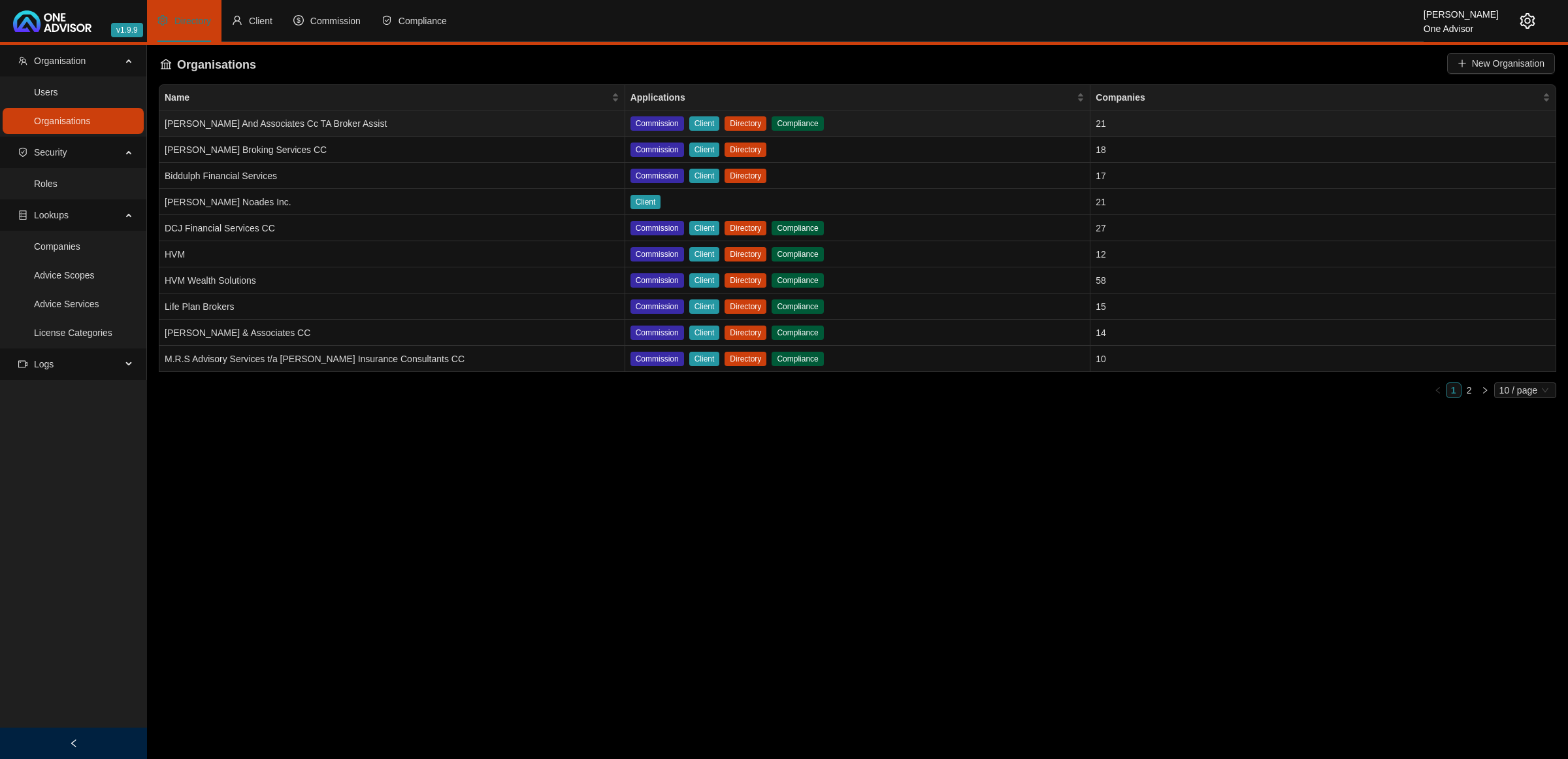
click at [285, 117] on td "[PERSON_NAME] And Associates Cc TA Broker Assist" at bounding box center [392, 123] width 466 height 26
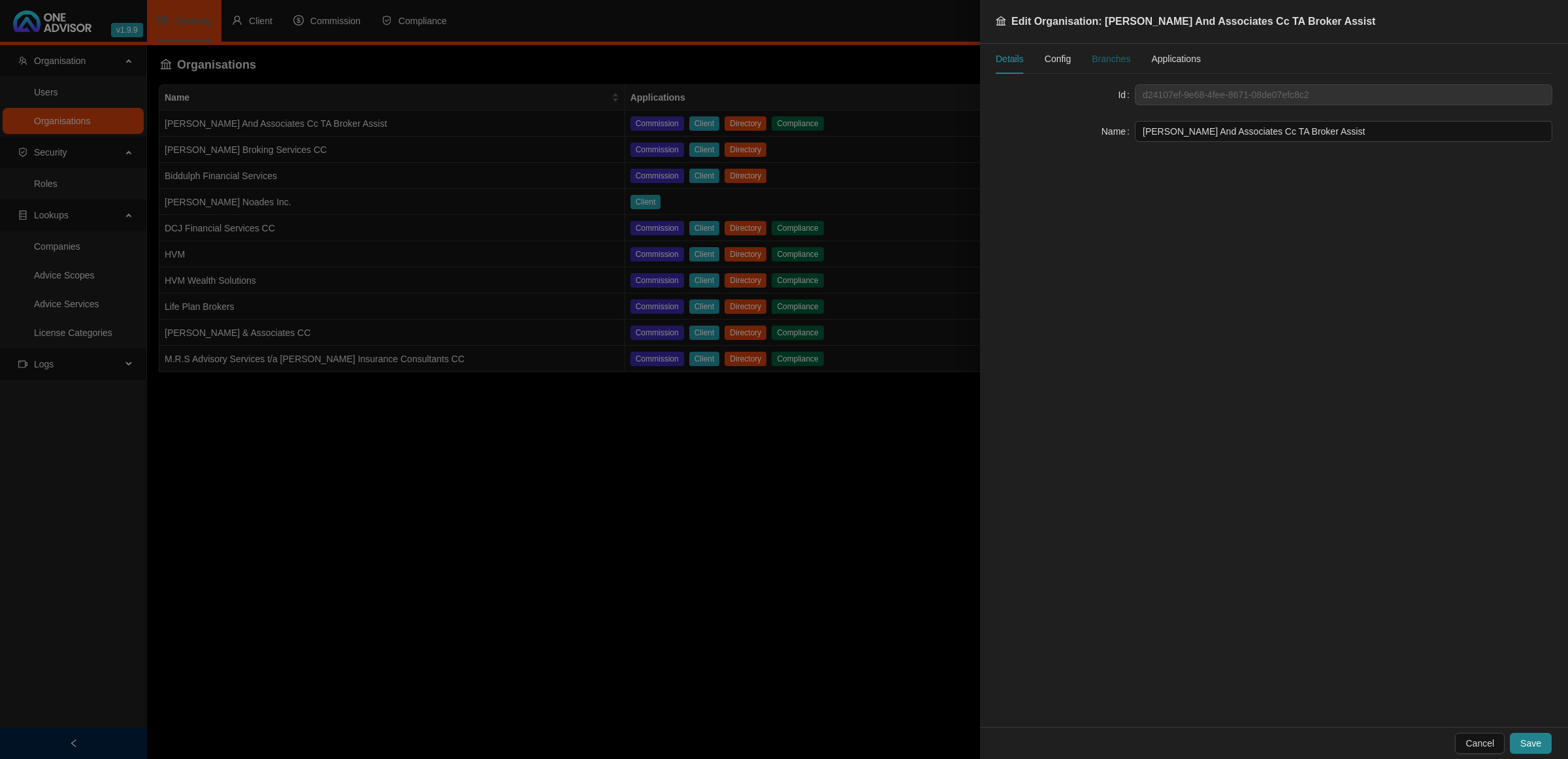
click at [1115, 59] on div "Branches" at bounding box center [1111, 59] width 39 height 14
click at [1058, 64] on span "Config" at bounding box center [1058, 59] width 26 height 9
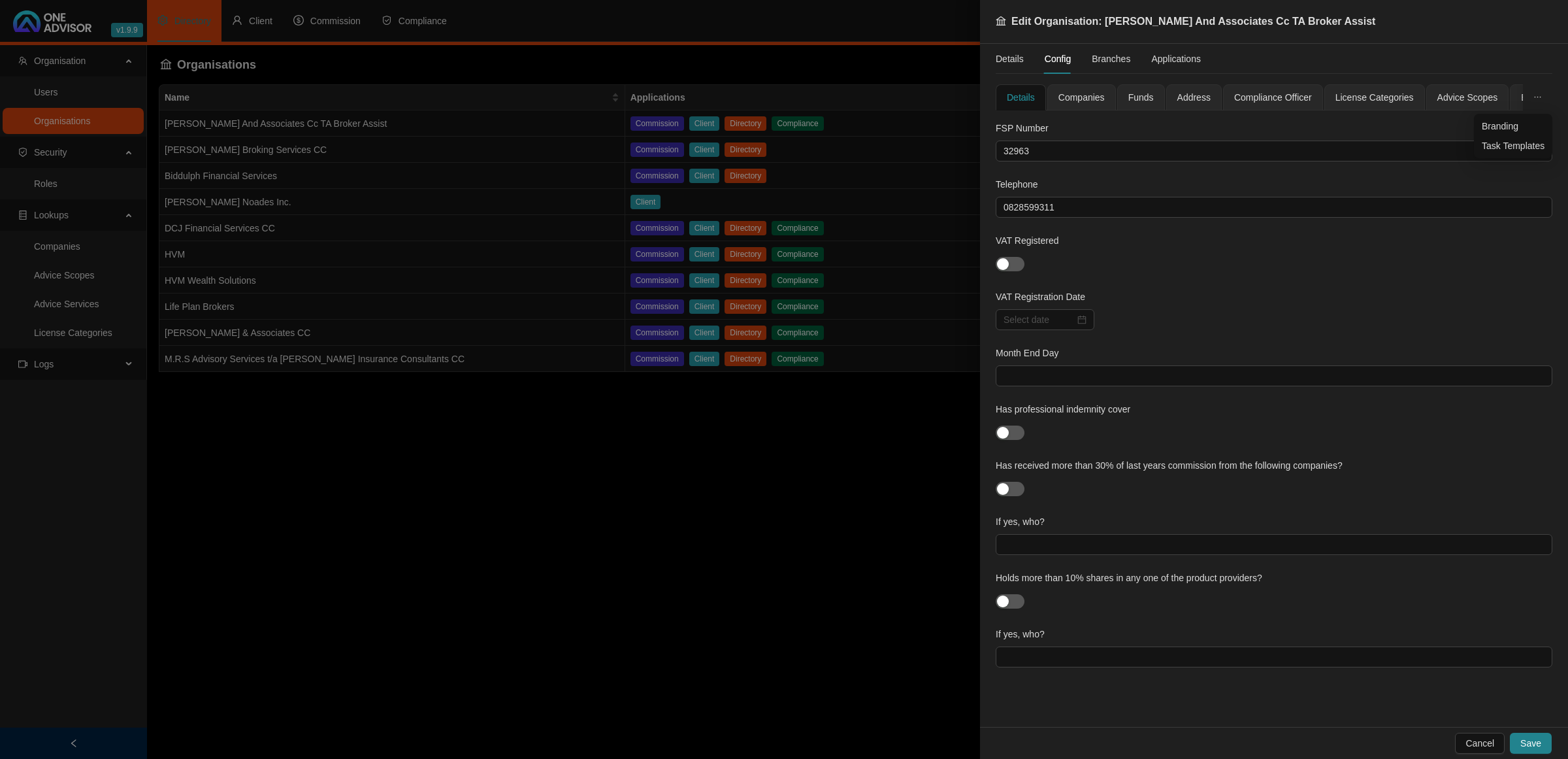
click at [1541, 102] on button "button" at bounding box center [1537, 97] width 29 height 26
click at [1108, 61] on div "Branches" at bounding box center [1111, 59] width 39 height 14
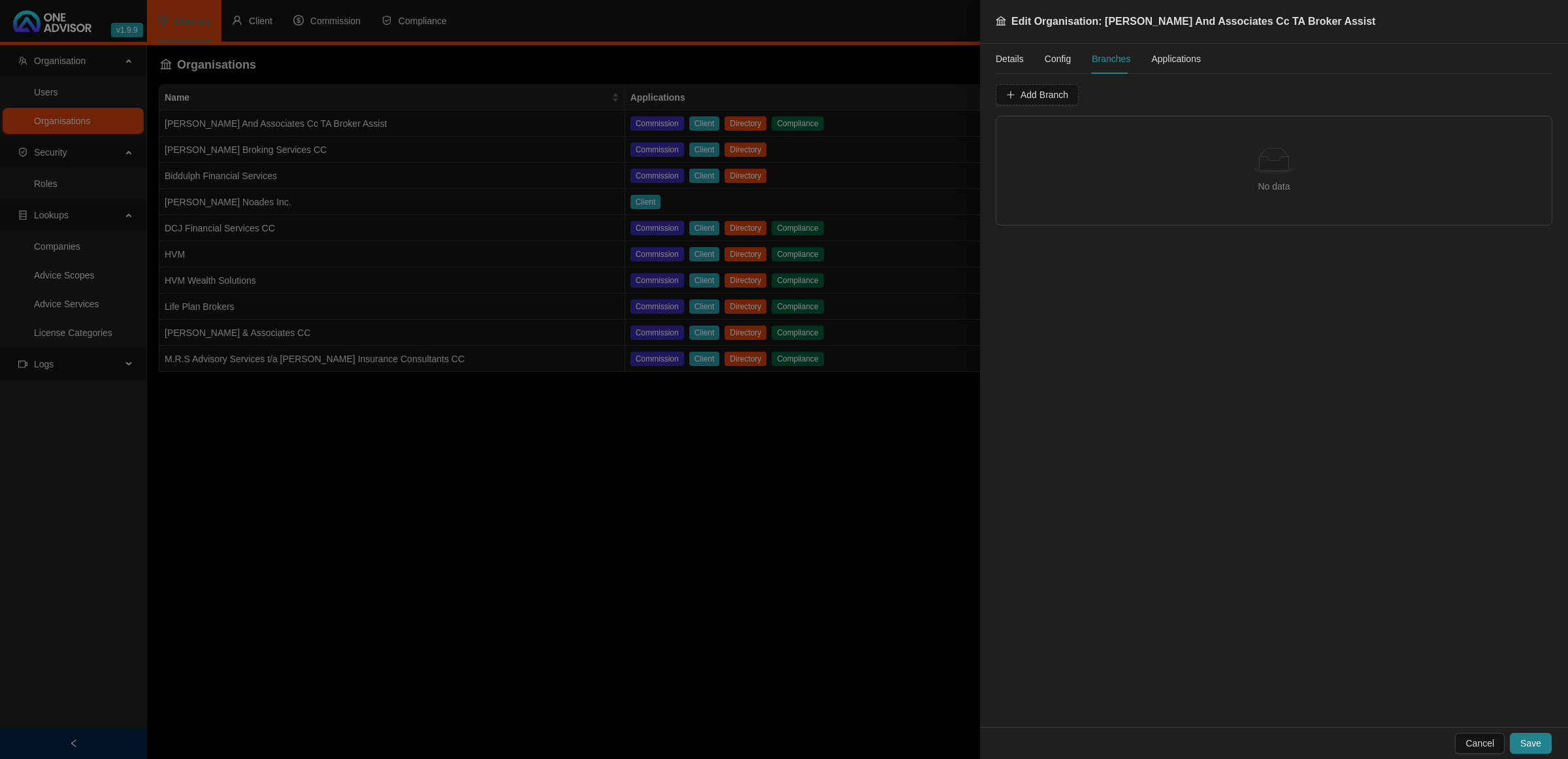
click at [1151, 59] on span "Applications" at bounding box center [1176, 59] width 49 height 9
click at [789, 455] on div at bounding box center [784, 380] width 1568 height 759
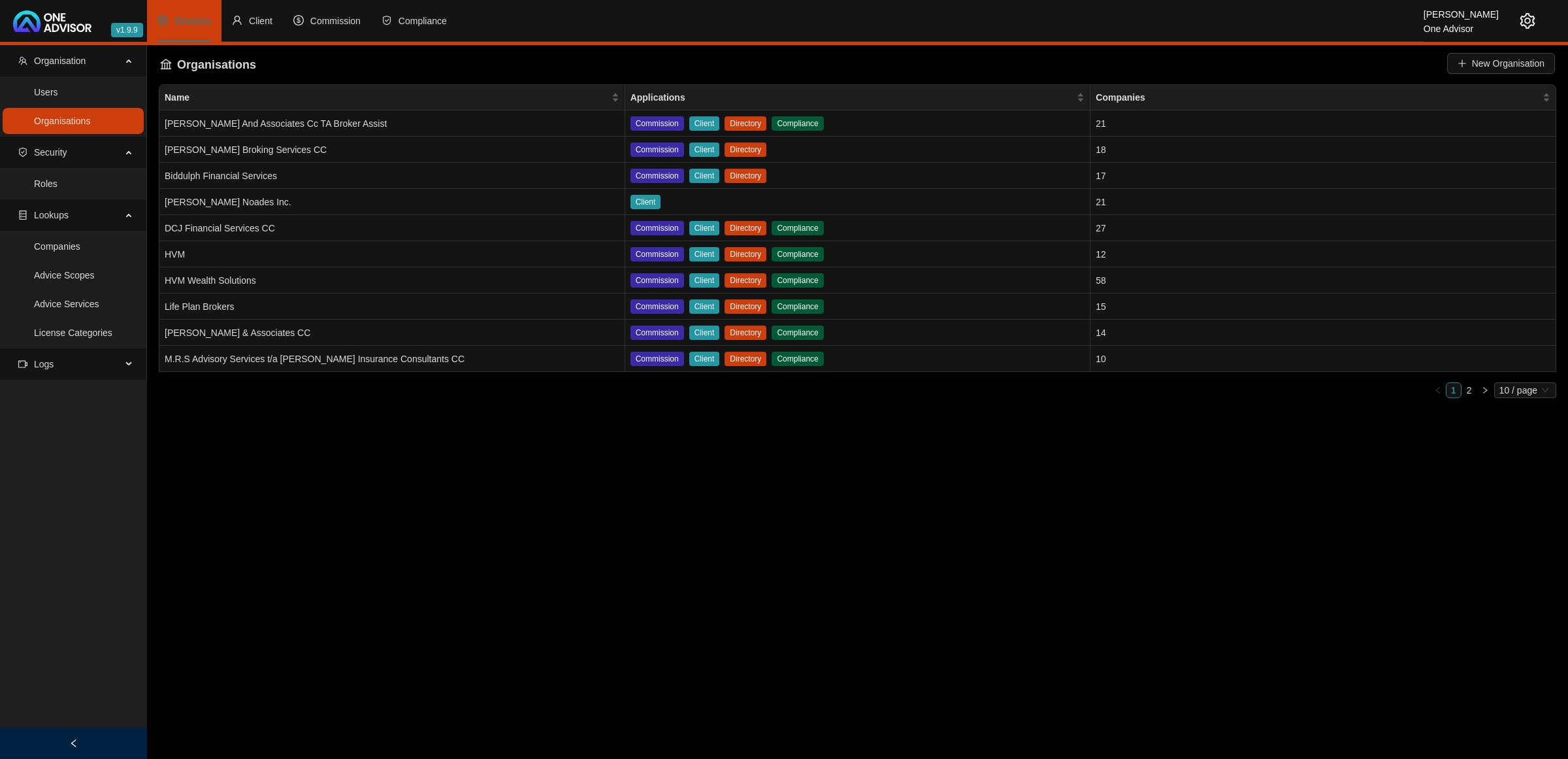
drag, startPoint x: 923, startPoint y: 540, endPoint x: 924, endPoint y: 530, distance: 10.0
click at [924, 538] on main "Organisation Users Organisations Security Roles Lookups Companies Advice Scopes…" at bounding box center [784, 402] width 1568 height 714
click at [64, 150] on span "Security" at bounding box center [50, 152] width 34 height 11
click at [58, 92] on link "Users" at bounding box center [46, 92] width 24 height 11
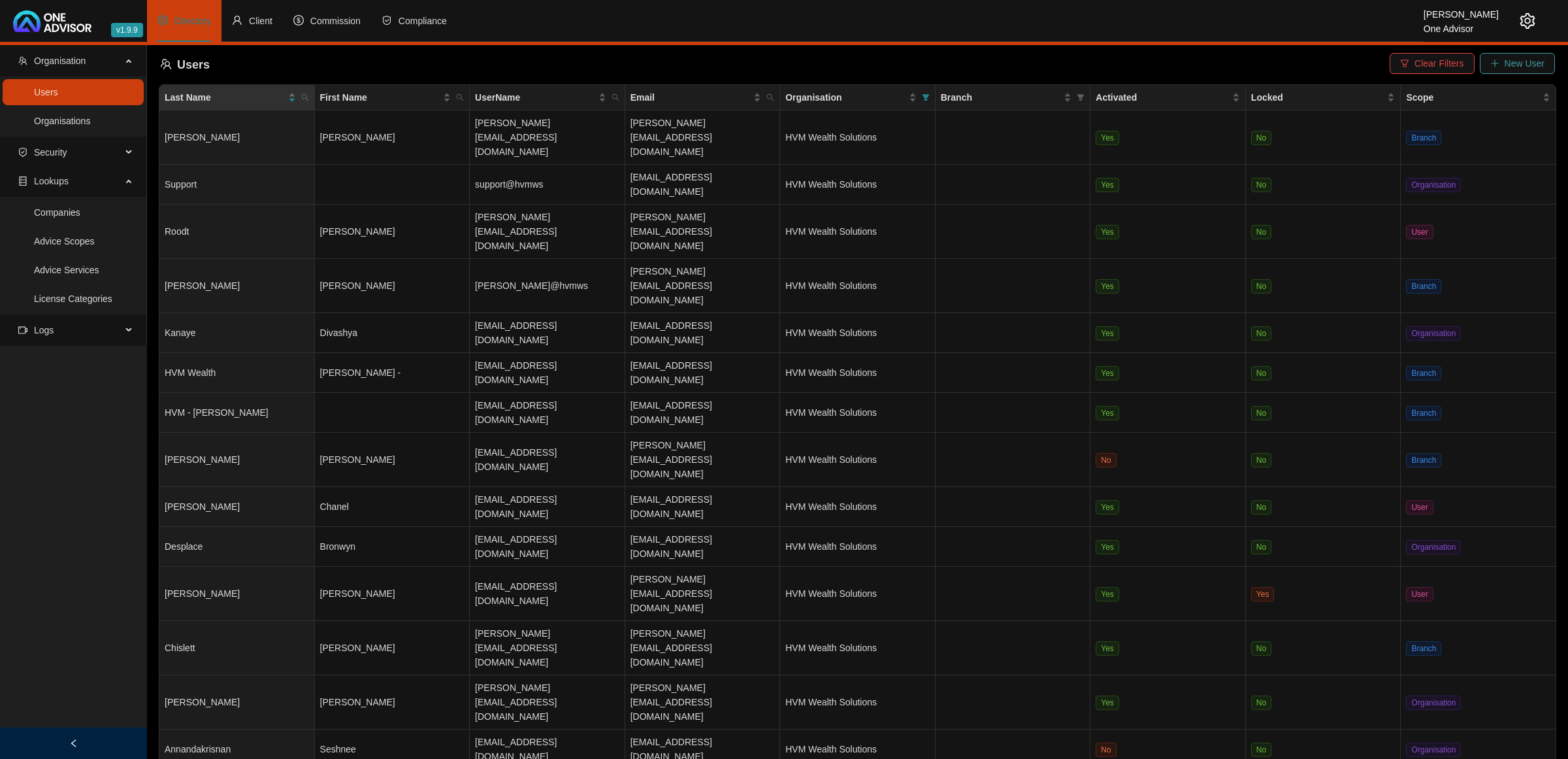
click at [1504, 64] on button "New User" at bounding box center [1517, 63] width 75 height 21
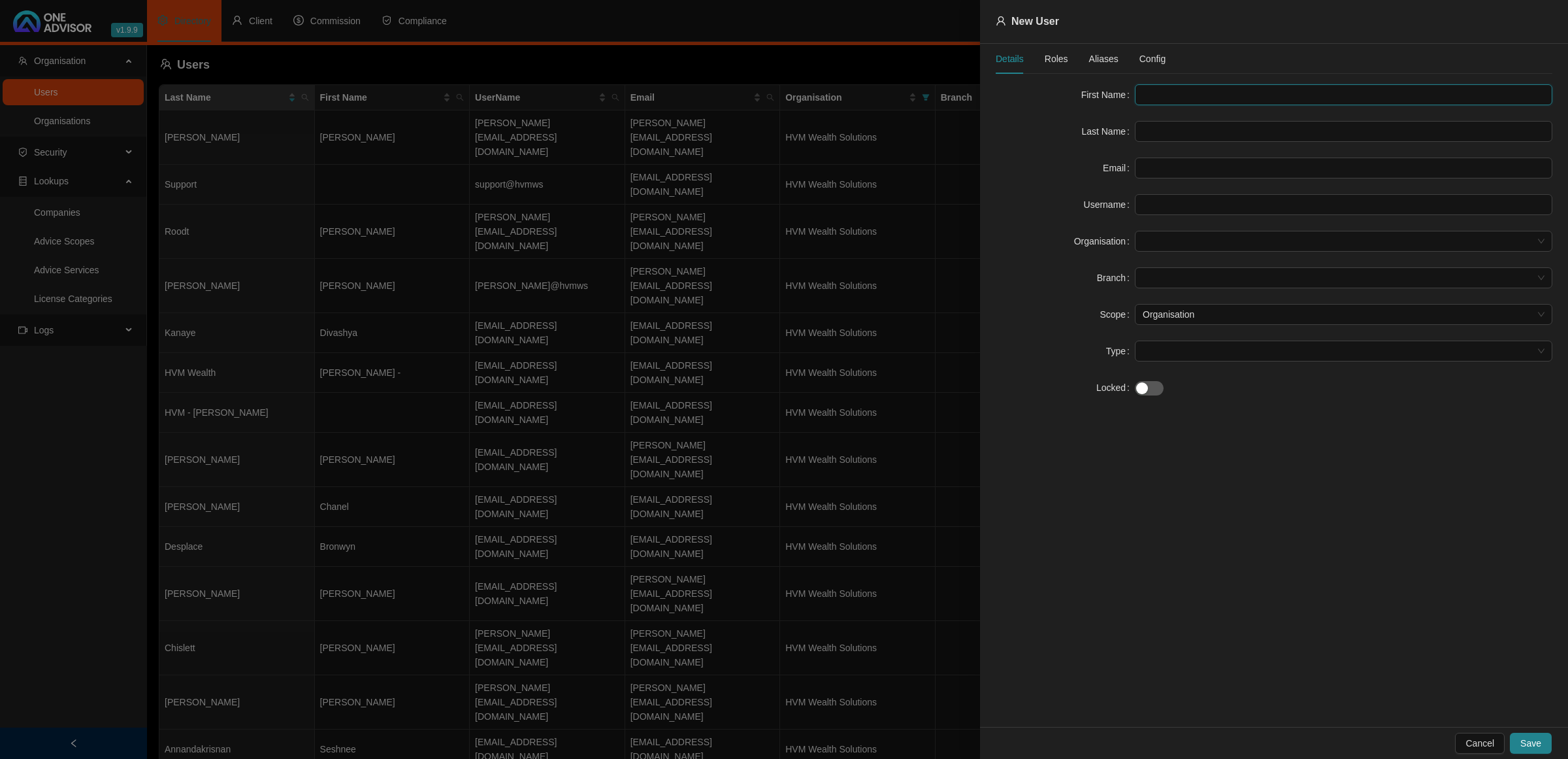
click at [1279, 90] on input "text" at bounding box center [1343, 95] width 417 height 21
type input "Support"
type input "s"
type input "su"
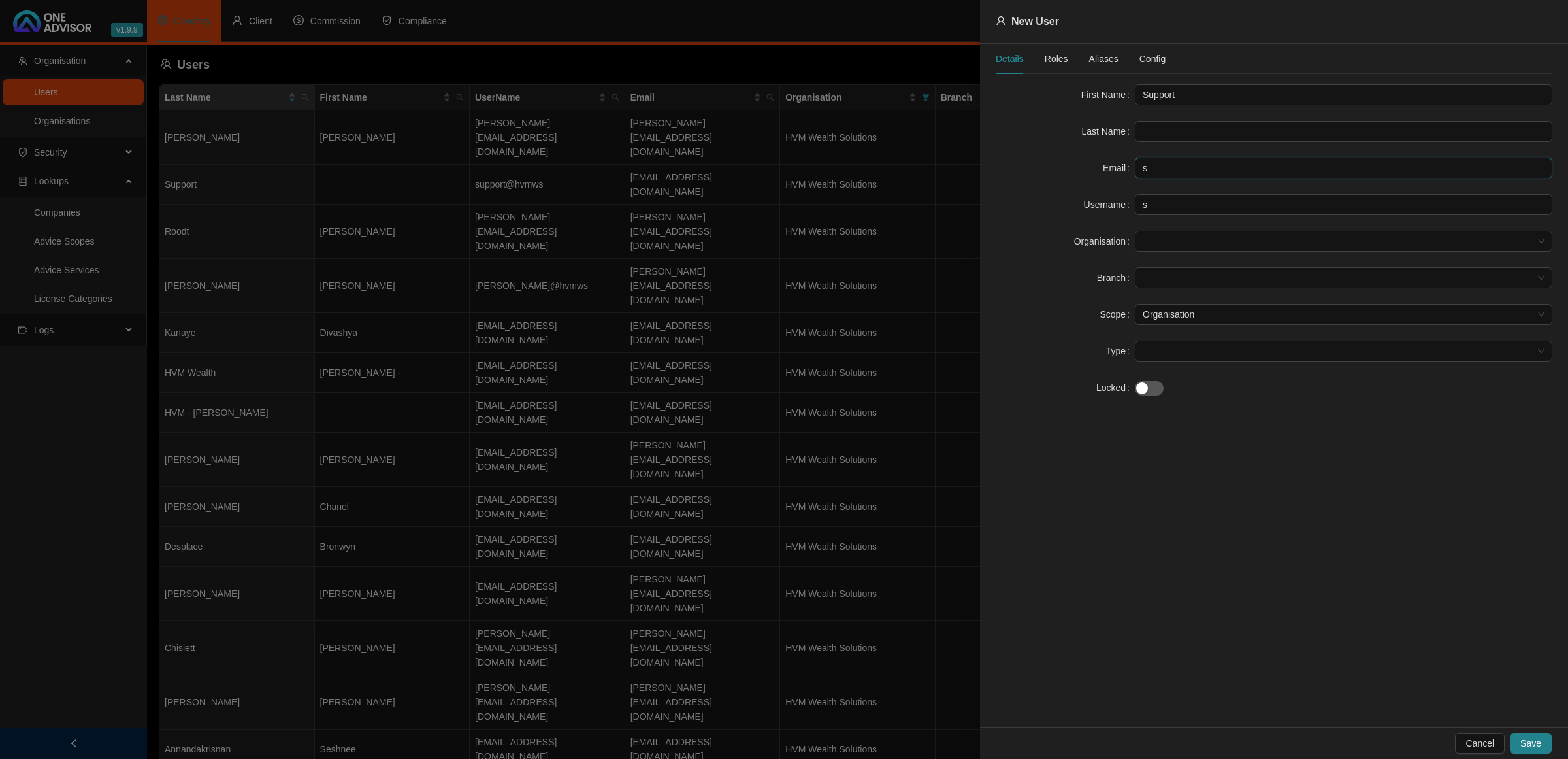
type input "su"
type input "s"
click at [1192, 350] on span at bounding box center [1343, 350] width 402 height 19
click at [1185, 351] on span at bounding box center [1343, 350] width 402 height 19
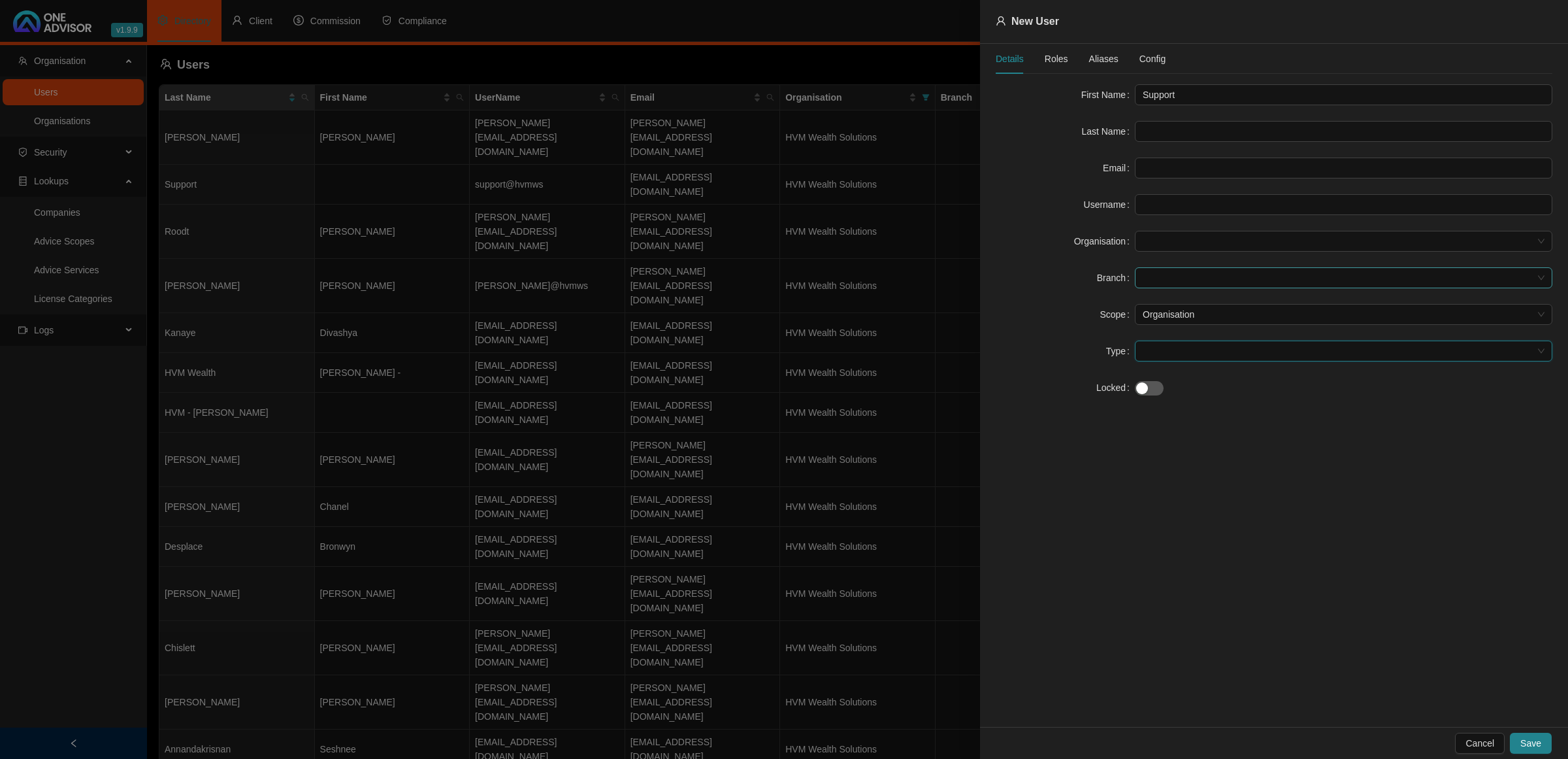
click at [1168, 272] on span at bounding box center [1343, 277] width 402 height 19
click at [1171, 246] on span at bounding box center [1343, 241] width 402 height 19
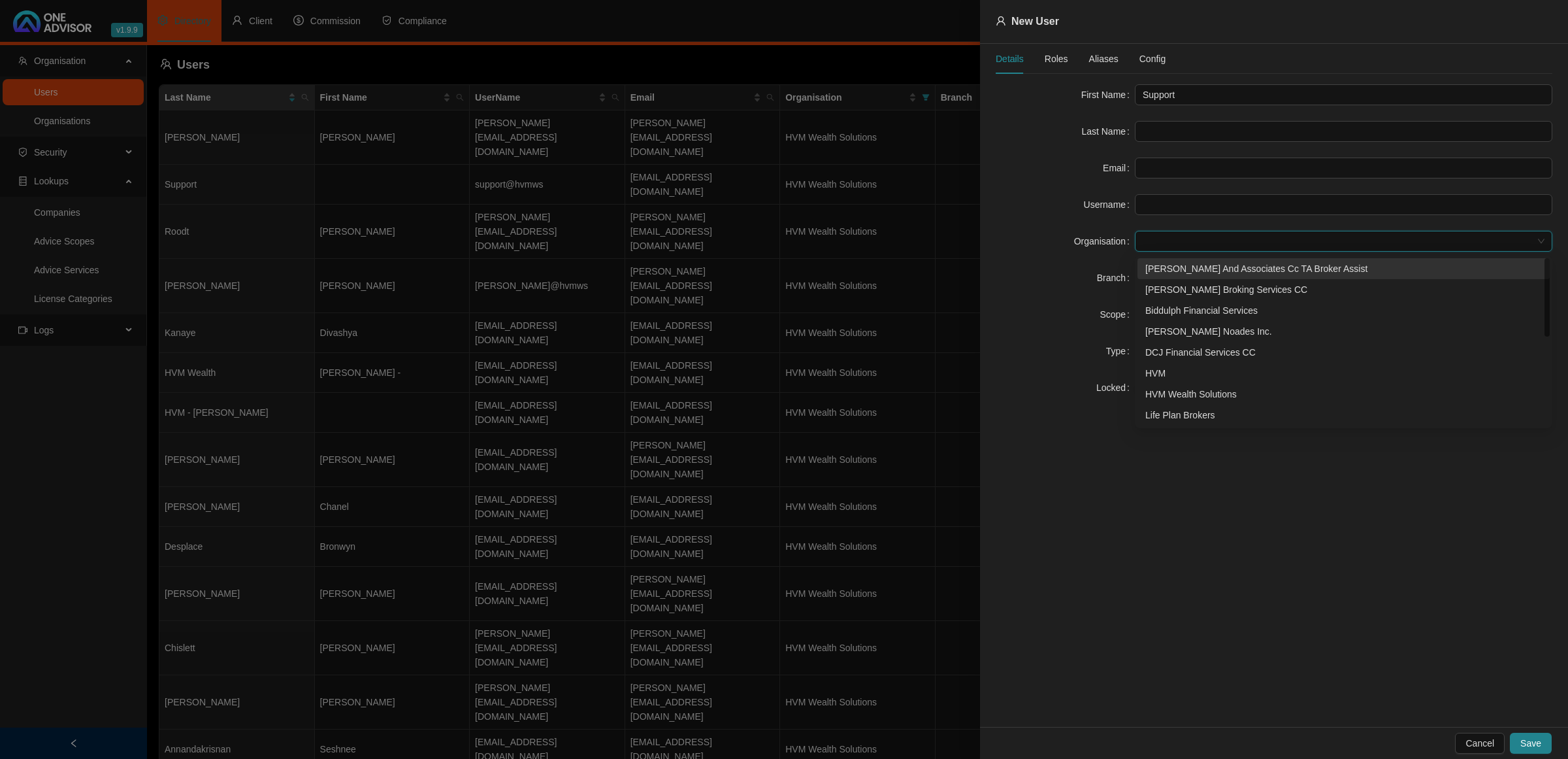
click at [1175, 272] on div "[PERSON_NAME] And Associates Cc TA Broker Assist" at bounding box center [1344, 269] width 397 height 14
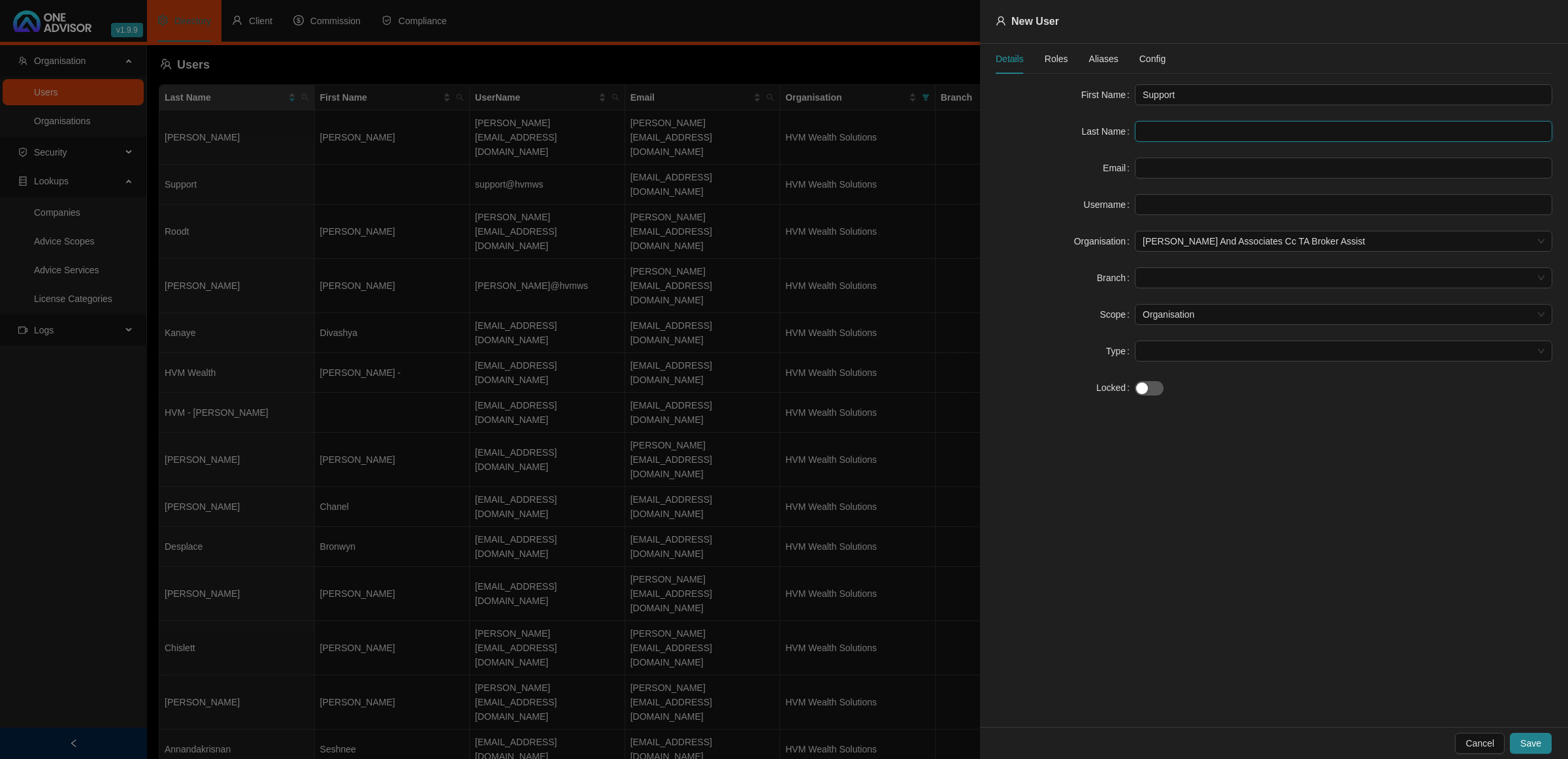
click at [1162, 136] on input "text" at bounding box center [1343, 131] width 417 height 21
drag, startPoint x: 1162, startPoint y: 180, endPoint x: 1161, endPoint y: 173, distance: 7.1
click at [1161, 178] on form "First Name Support Last Name Email Username Organisation [PERSON_NAME] And Asso…" at bounding box center [1274, 241] width 557 height 314
click at [1161, 173] on input "text" at bounding box center [1343, 168] width 417 height 21
paste input "[EMAIL_ADDRESS][DOMAIN_NAME]"
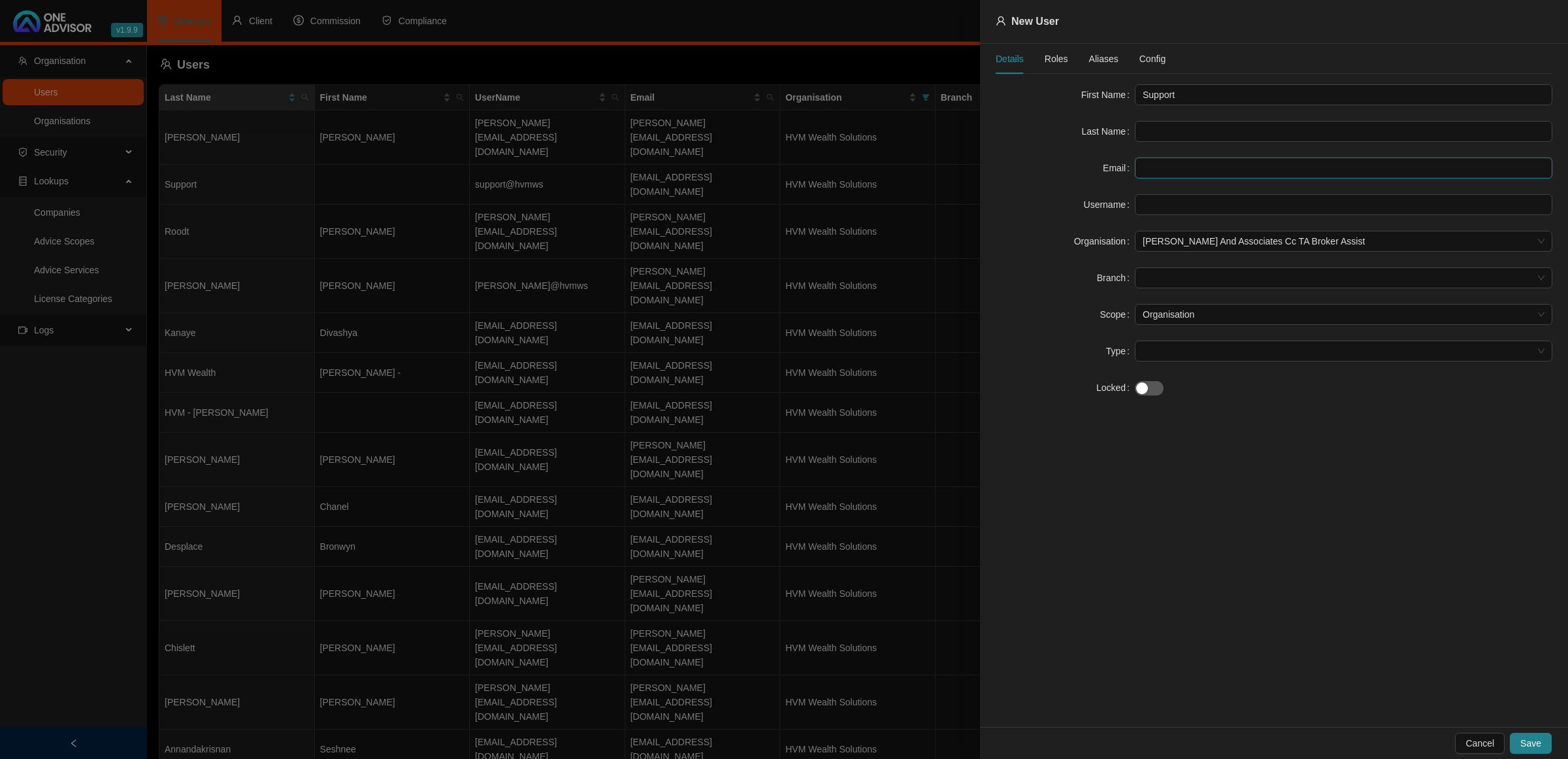
type input "[EMAIL_ADDRESS][DOMAIN_NAME]"
drag, startPoint x: 1252, startPoint y: 205, endPoint x: 1175, endPoint y: 209, distance: 77.1
click at [1175, 209] on input "[EMAIL_ADDRESS][DOMAIN_NAME]" at bounding box center [1343, 204] width 417 height 21
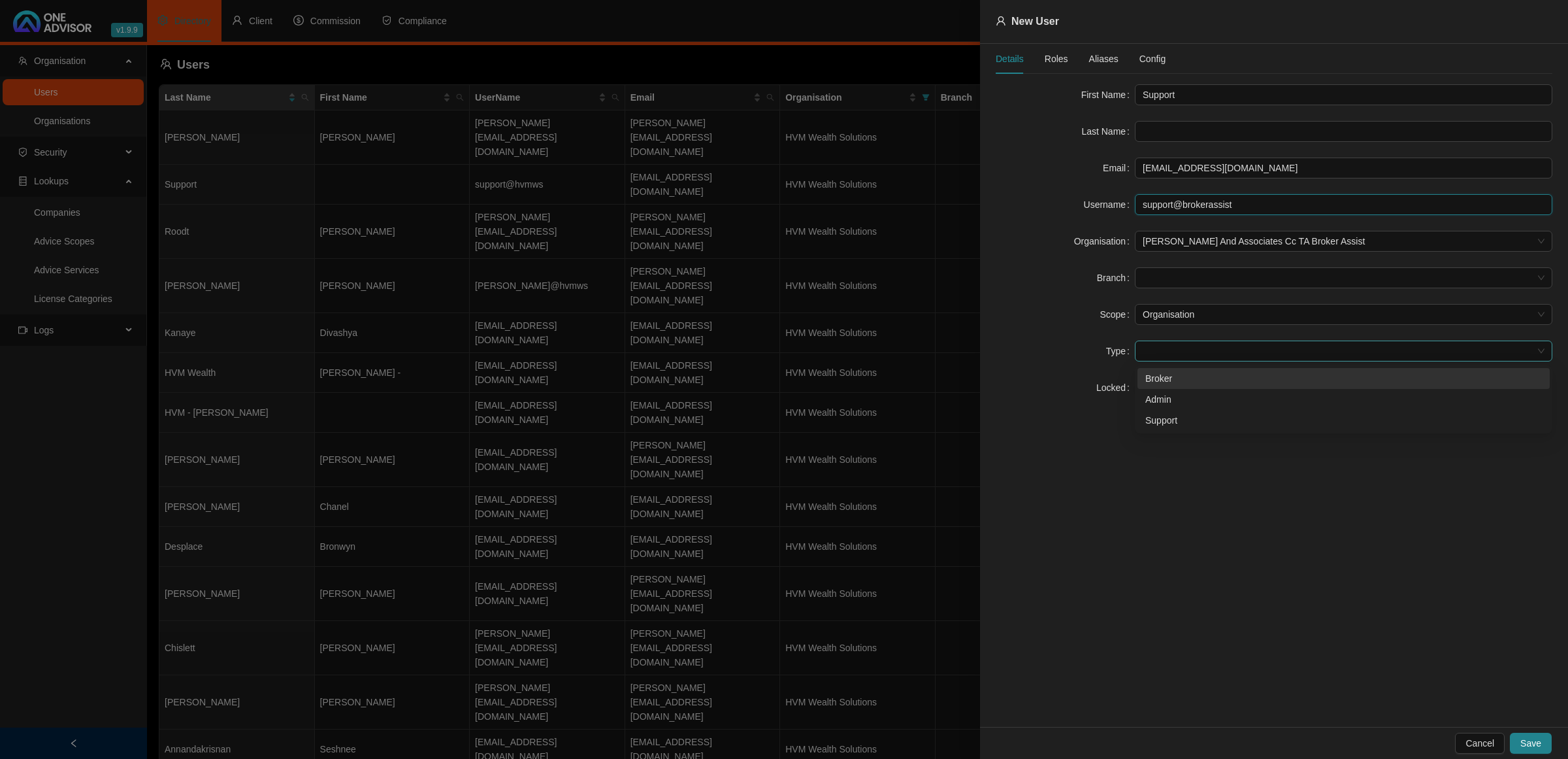
click at [1269, 351] on span at bounding box center [1343, 350] width 402 height 19
type input "support@brokerassist"
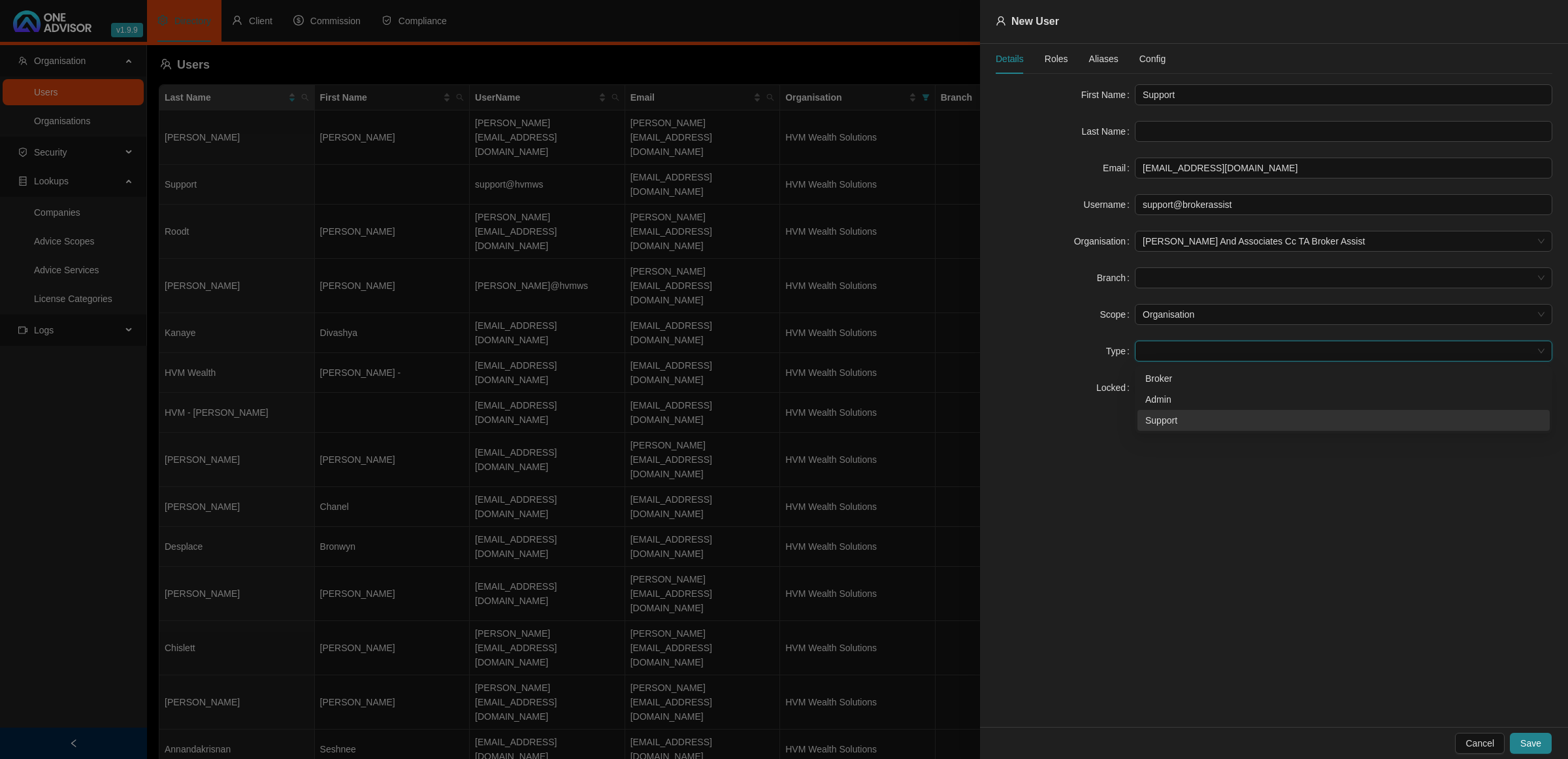
click at [1222, 422] on div "Support" at bounding box center [1344, 420] width 397 height 14
click at [1059, 59] on span "Roles" at bounding box center [1056, 59] width 24 height 9
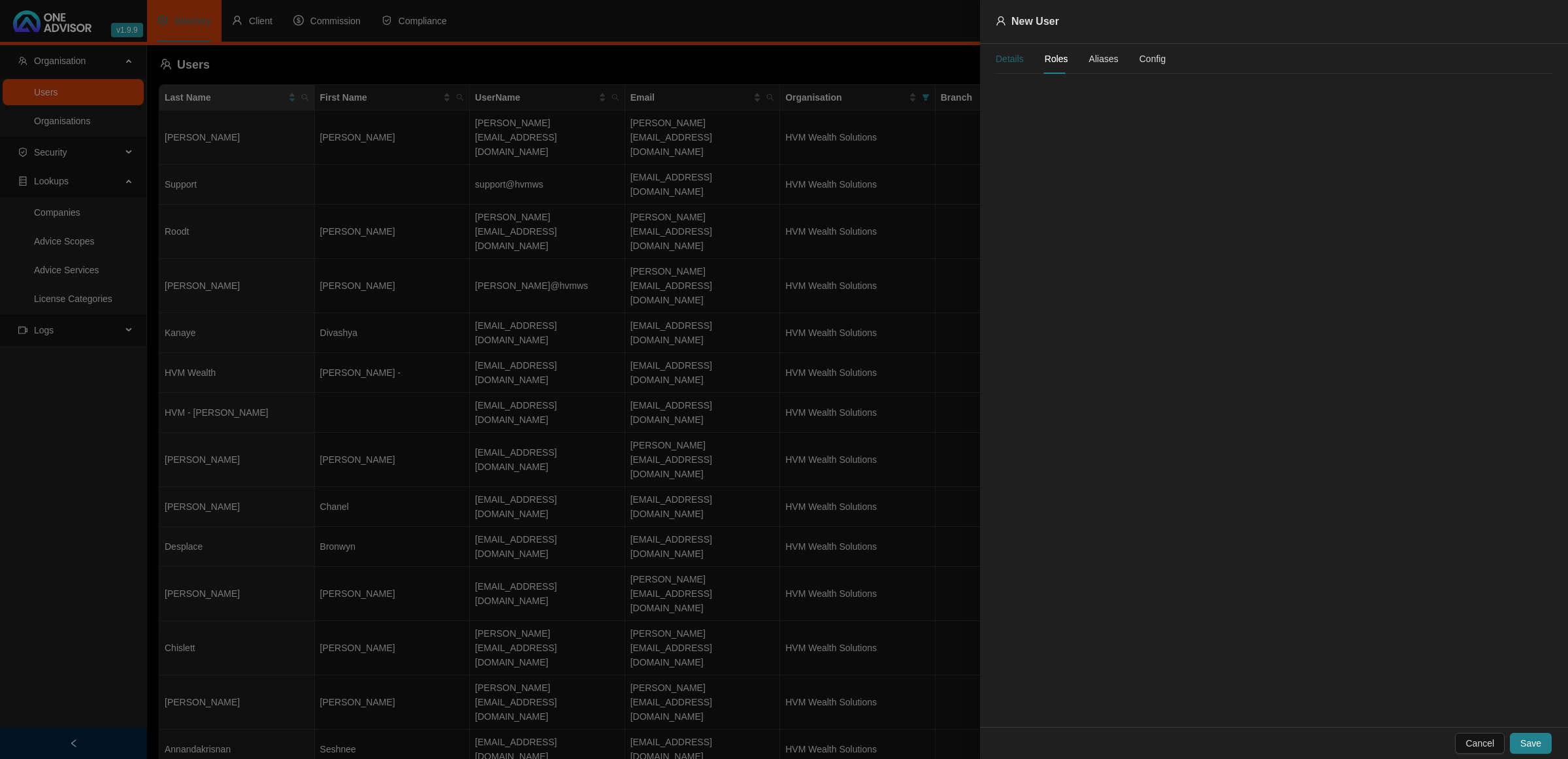
click at [1000, 59] on div "Details" at bounding box center [1010, 59] width 28 height 14
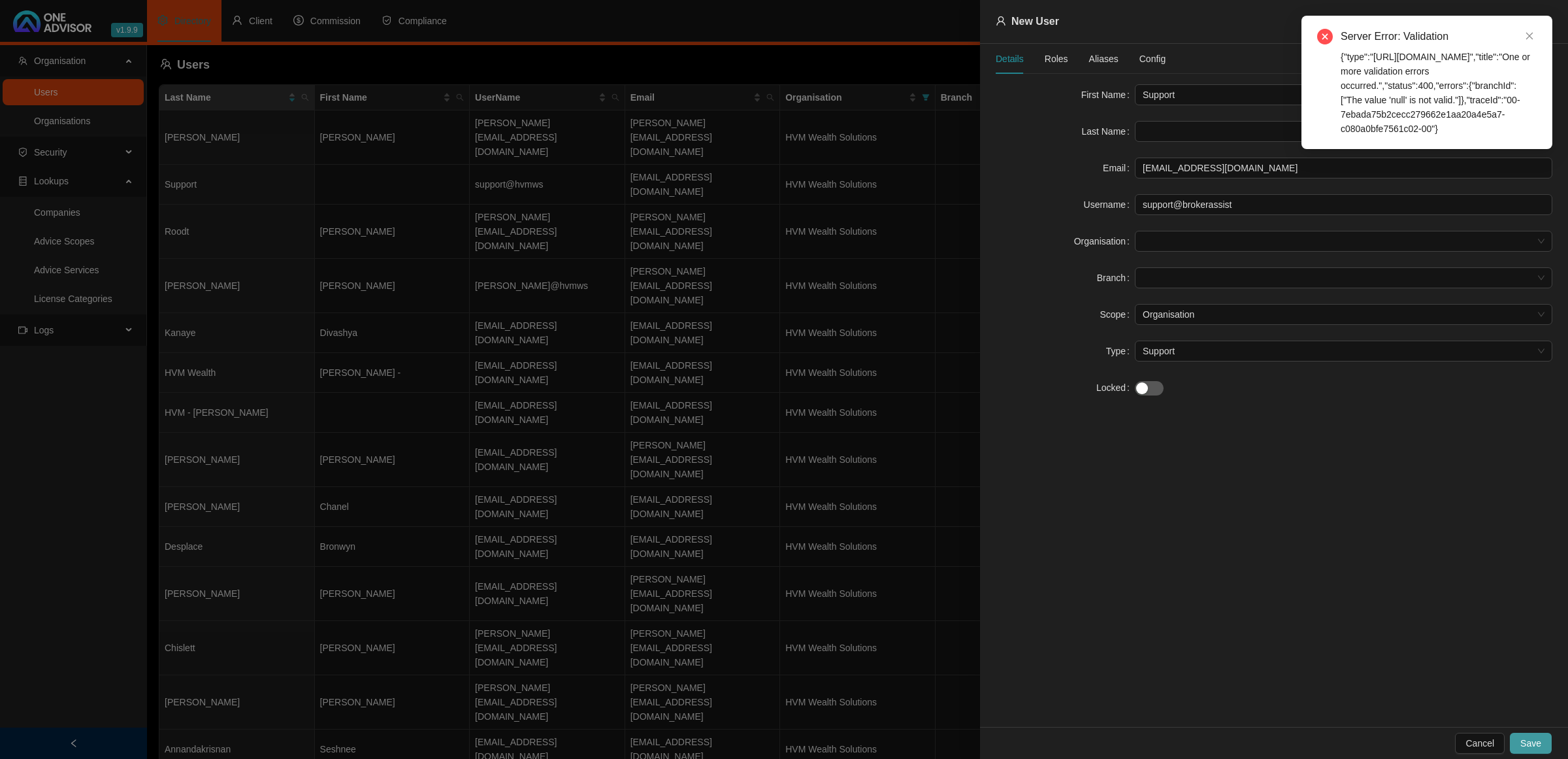
click at [1529, 745] on span "Save" at bounding box center [1531, 743] width 21 height 14
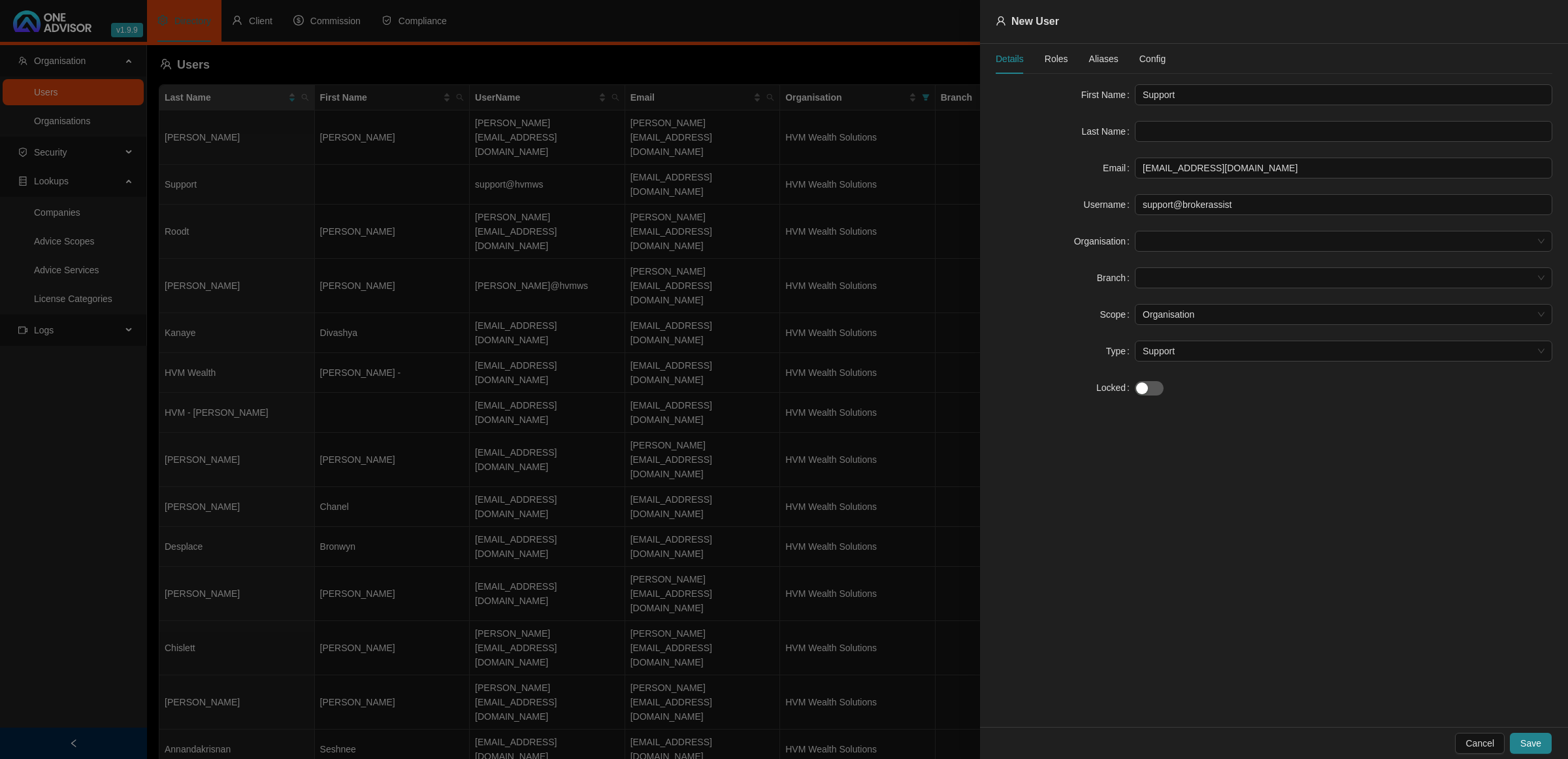
drag, startPoint x: 667, startPoint y: 520, endPoint x: 669, endPoint y: 526, distance: 6.3
click at [669, 524] on div at bounding box center [784, 380] width 1568 height 759
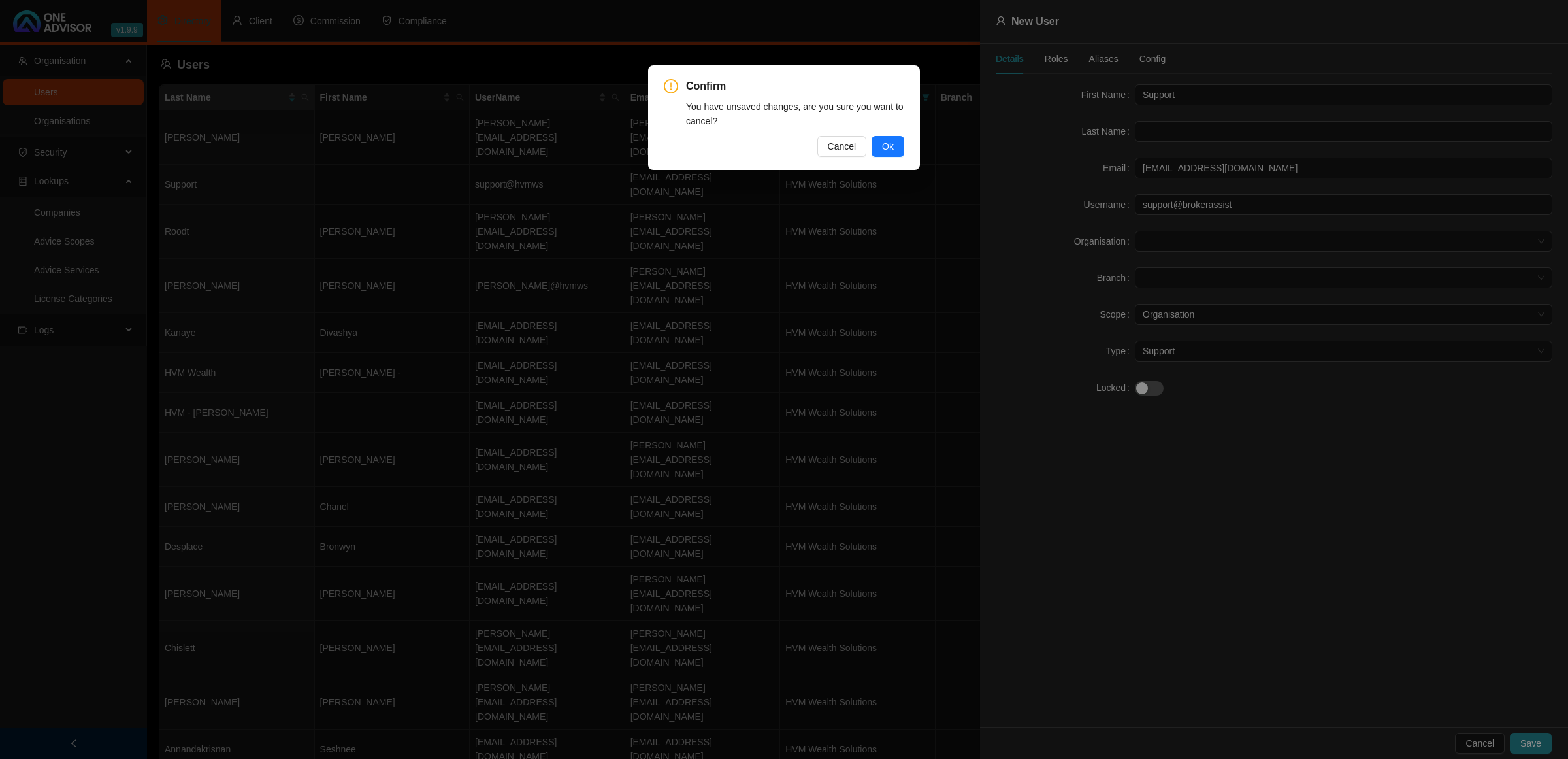
click at [906, 142] on div "Confirm You have unsaved changes, are you sure you want to cancel? Cancel Ok" at bounding box center [784, 117] width 272 height 105
click at [892, 142] on span "Ok" at bounding box center [888, 146] width 11 height 14
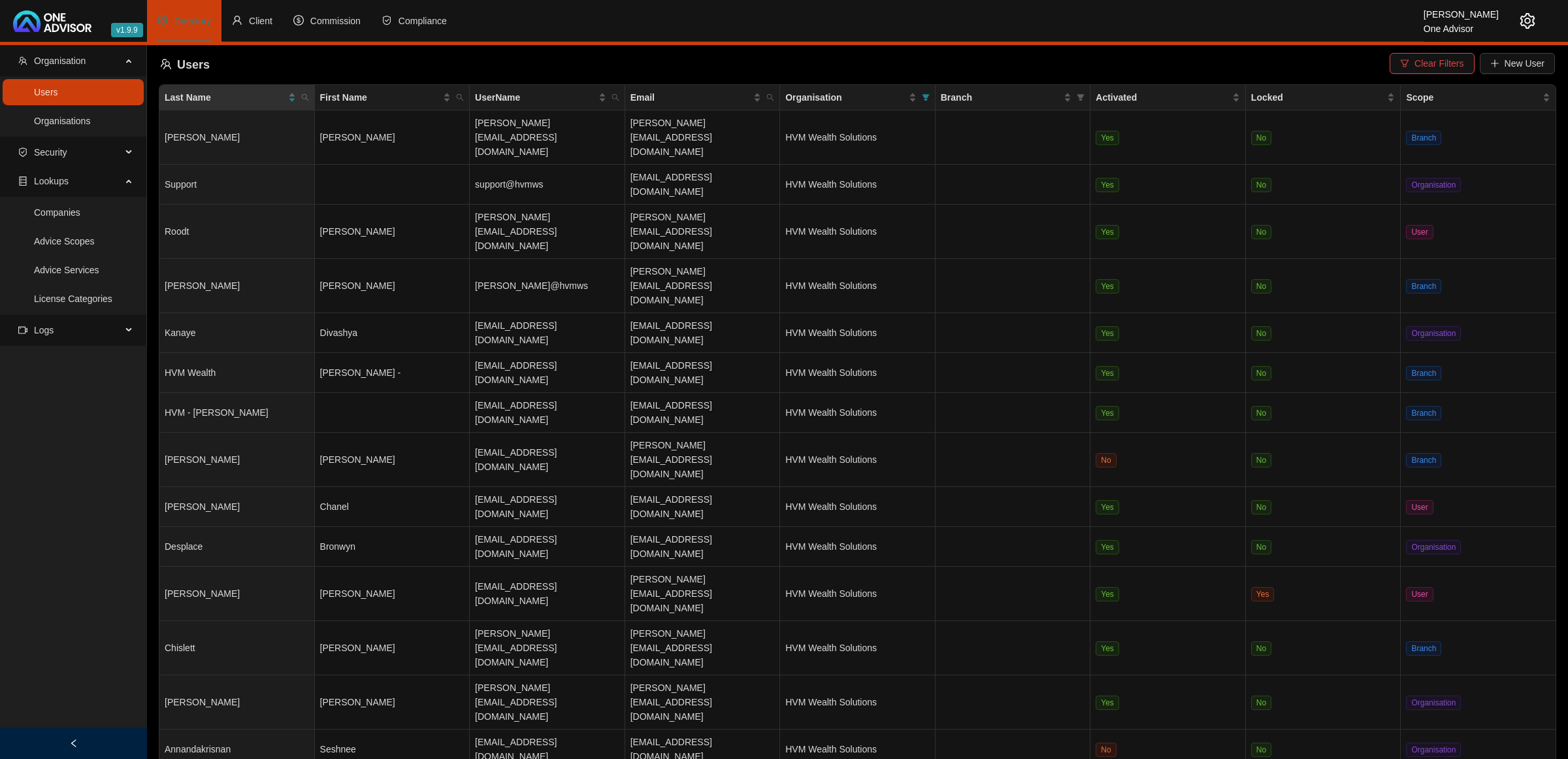
click at [1110, 638] on main "Organisation Users Organisations Security Roles Lookups Companies Advice Scopes…" at bounding box center [784, 402] width 1568 height 714
click at [1436, 60] on span "Clear Filters" at bounding box center [1439, 63] width 49 height 14
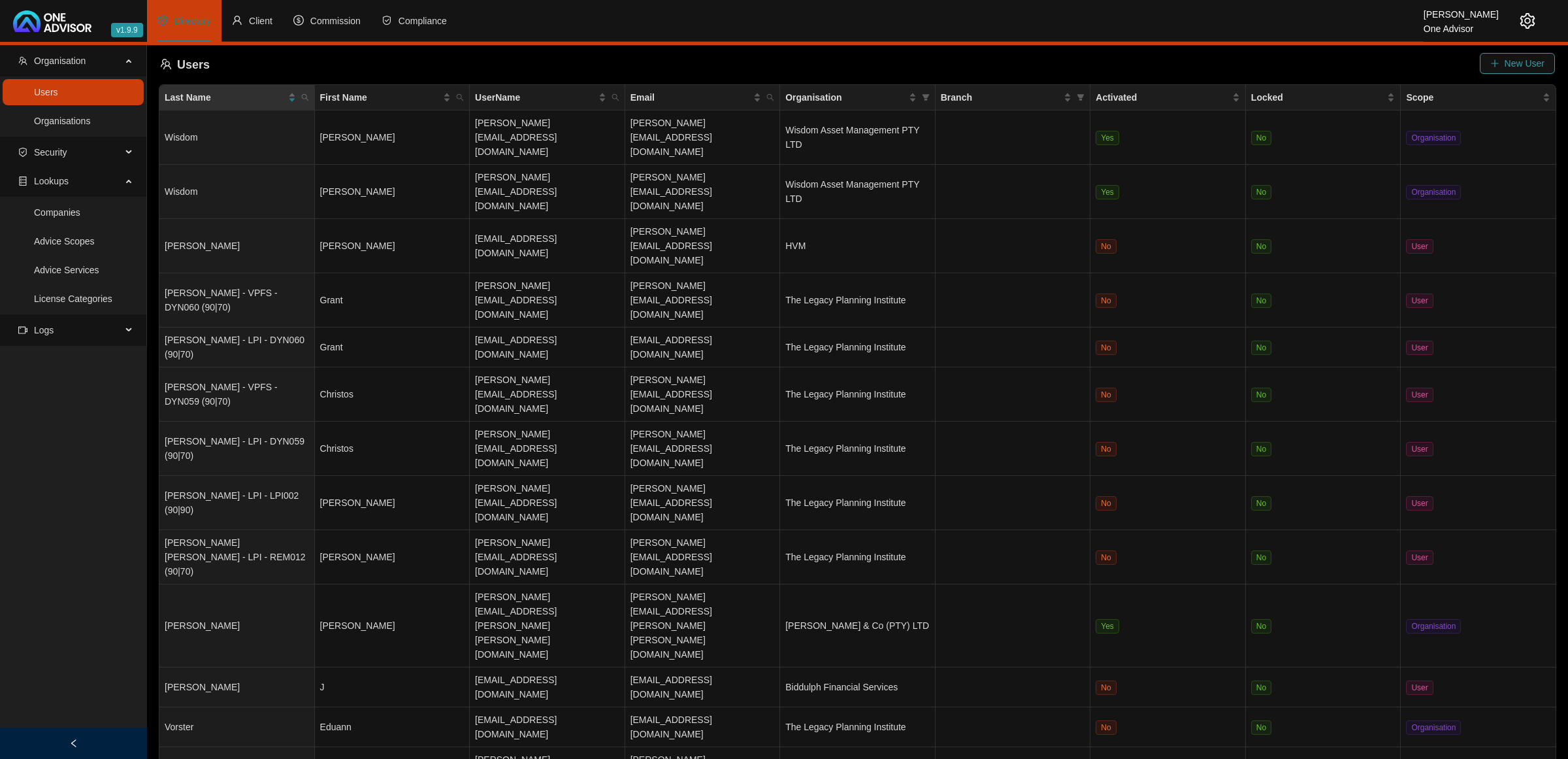
click at [1504, 60] on button "New User" at bounding box center [1517, 63] width 75 height 21
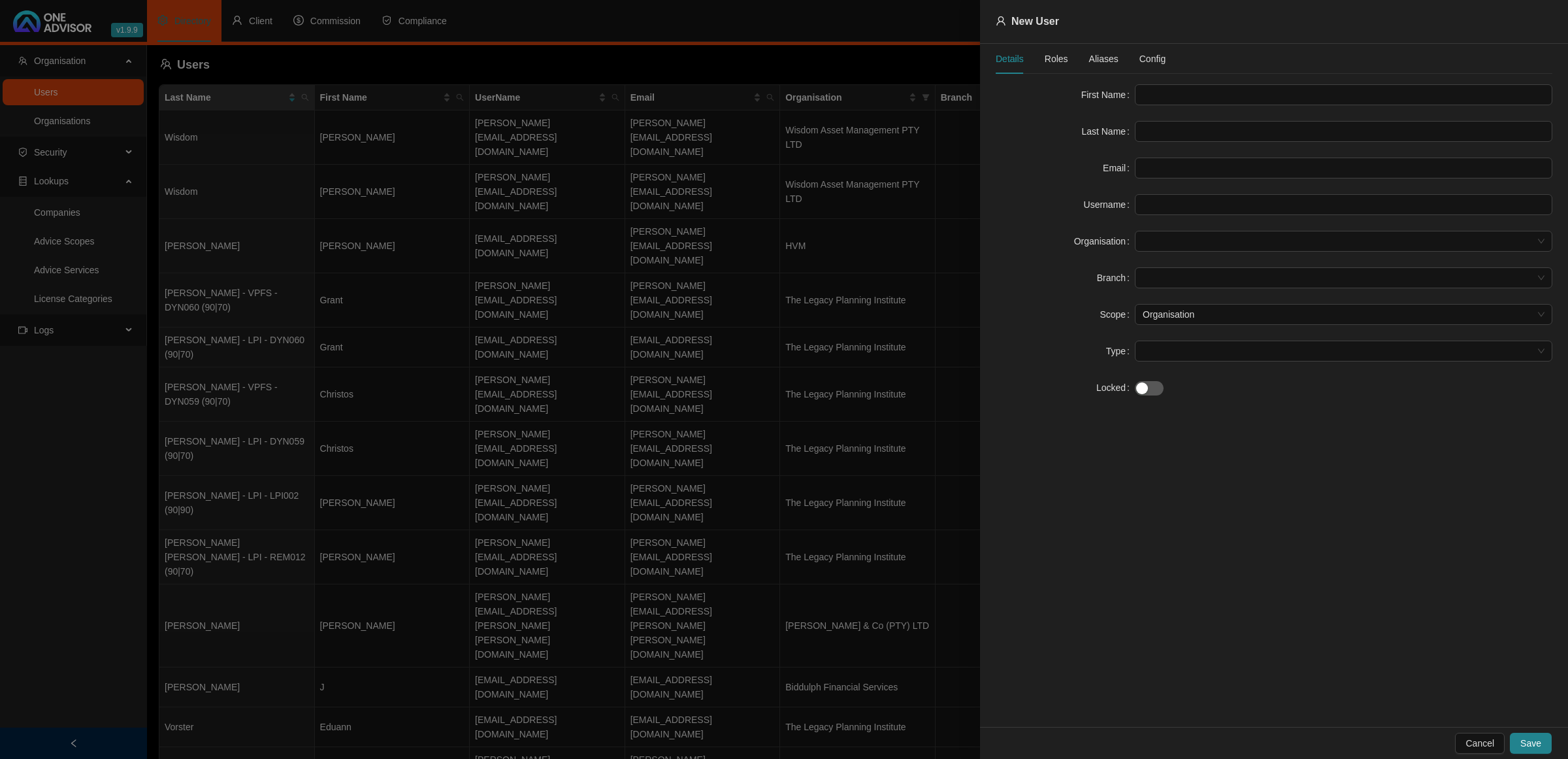
click at [670, 484] on div at bounding box center [784, 380] width 1568 height 759
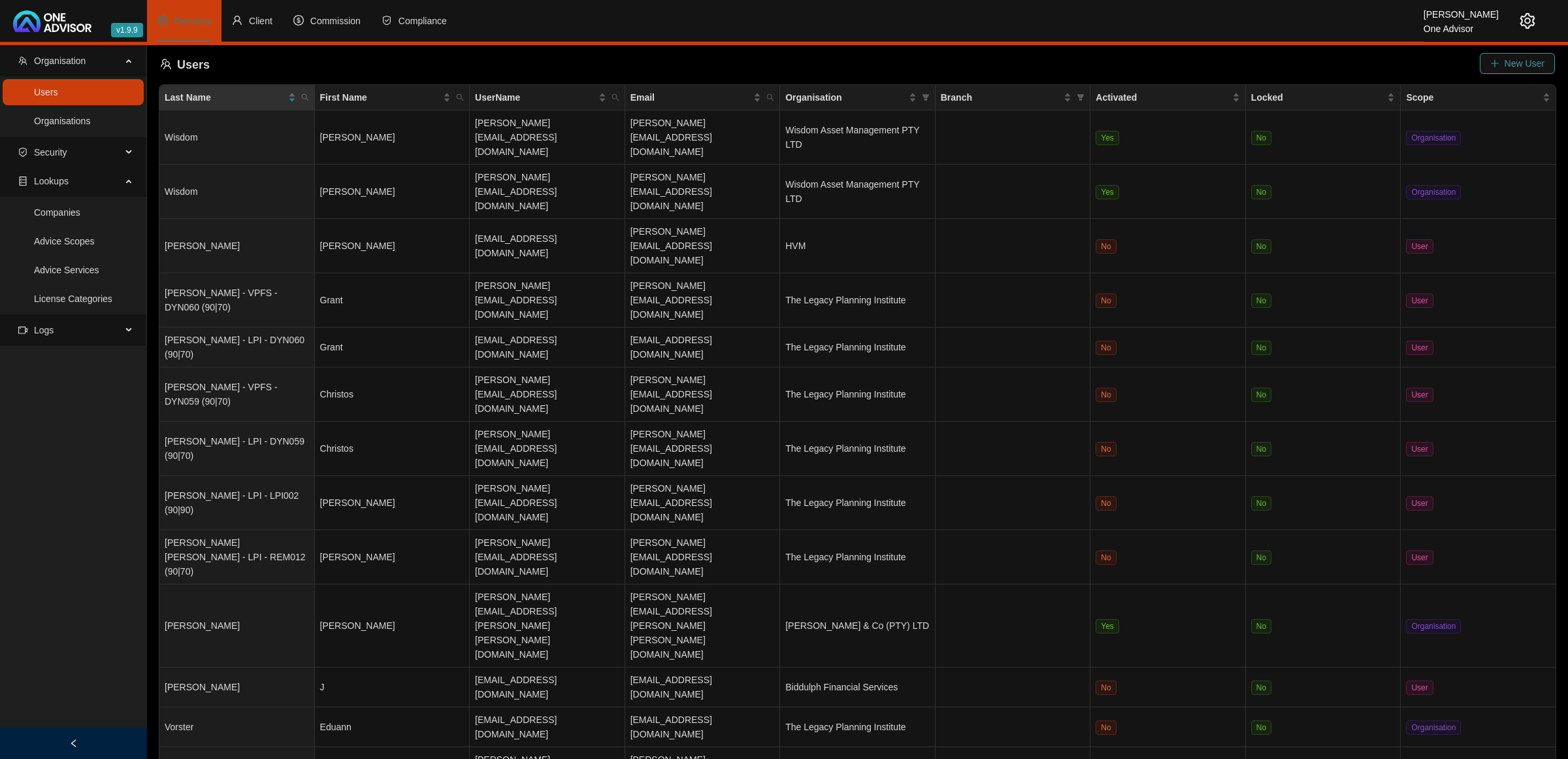
click at [1536, 67] on span "New User" at bounding box center [1525, 63] width 40 height 14
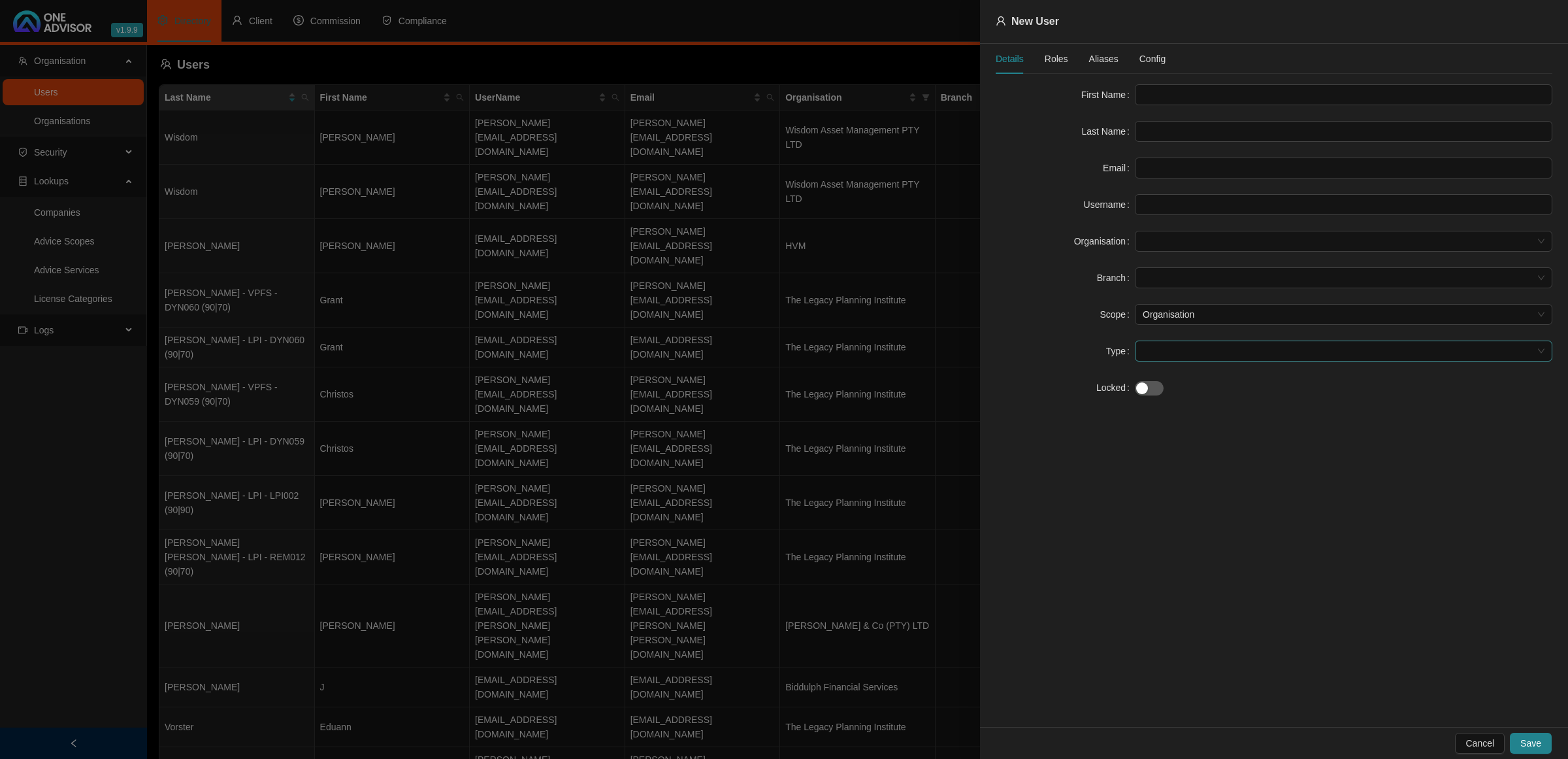
click at [1184, 345] on span at bounding box center [1343, 350] width 402 height 19
click at [1184, 347] on span at bounding box center [1343, 350] width 402 height 19
click at [1180, 420] on div "Support" at bounding box center [1344, 420] width 397 height 14
click at [1163, 274] on span at bounding box center [1343, 277] width 402 height 19
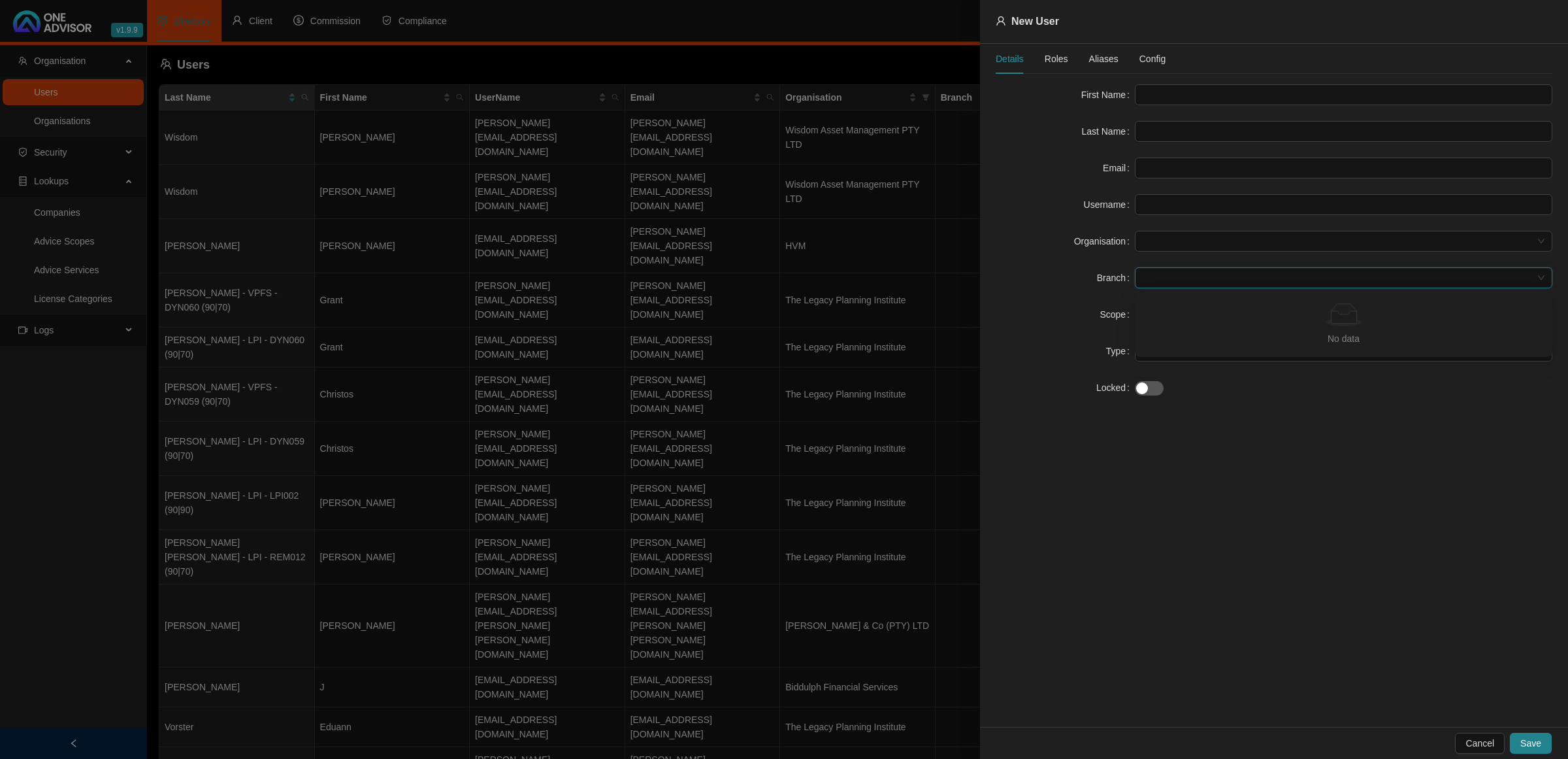
click at [1163, 273] on span at bounding box center [1343, 277] width 402 height 19
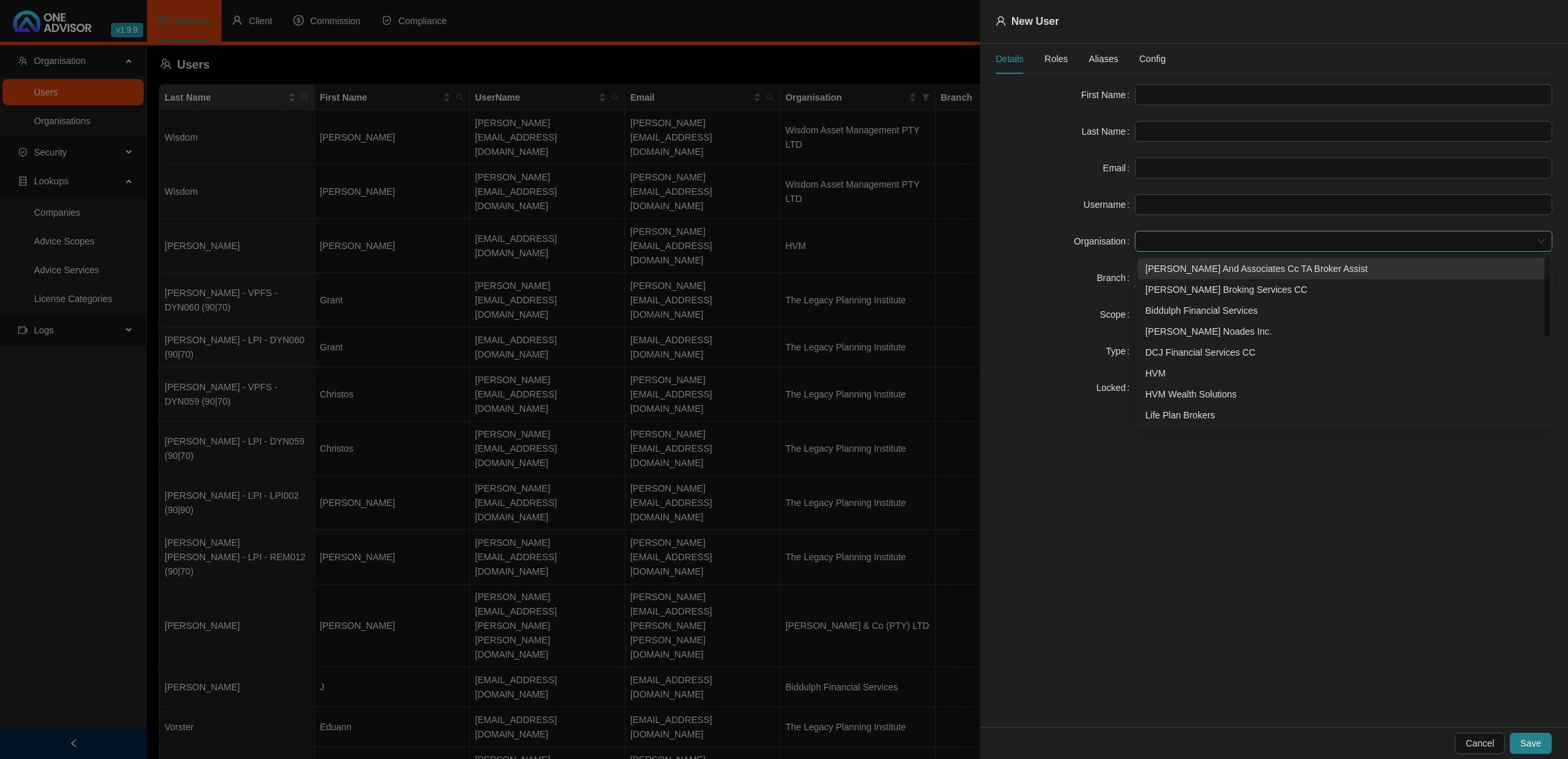
click at [1176, 243] on span at bounding box center [1343, 241] width 402 height 19
click at [1176, 272] on div "[PERSON_NAME] And Associates Cc TA Broker Assist" at bounding box center [1344, 269] width 397 height 14
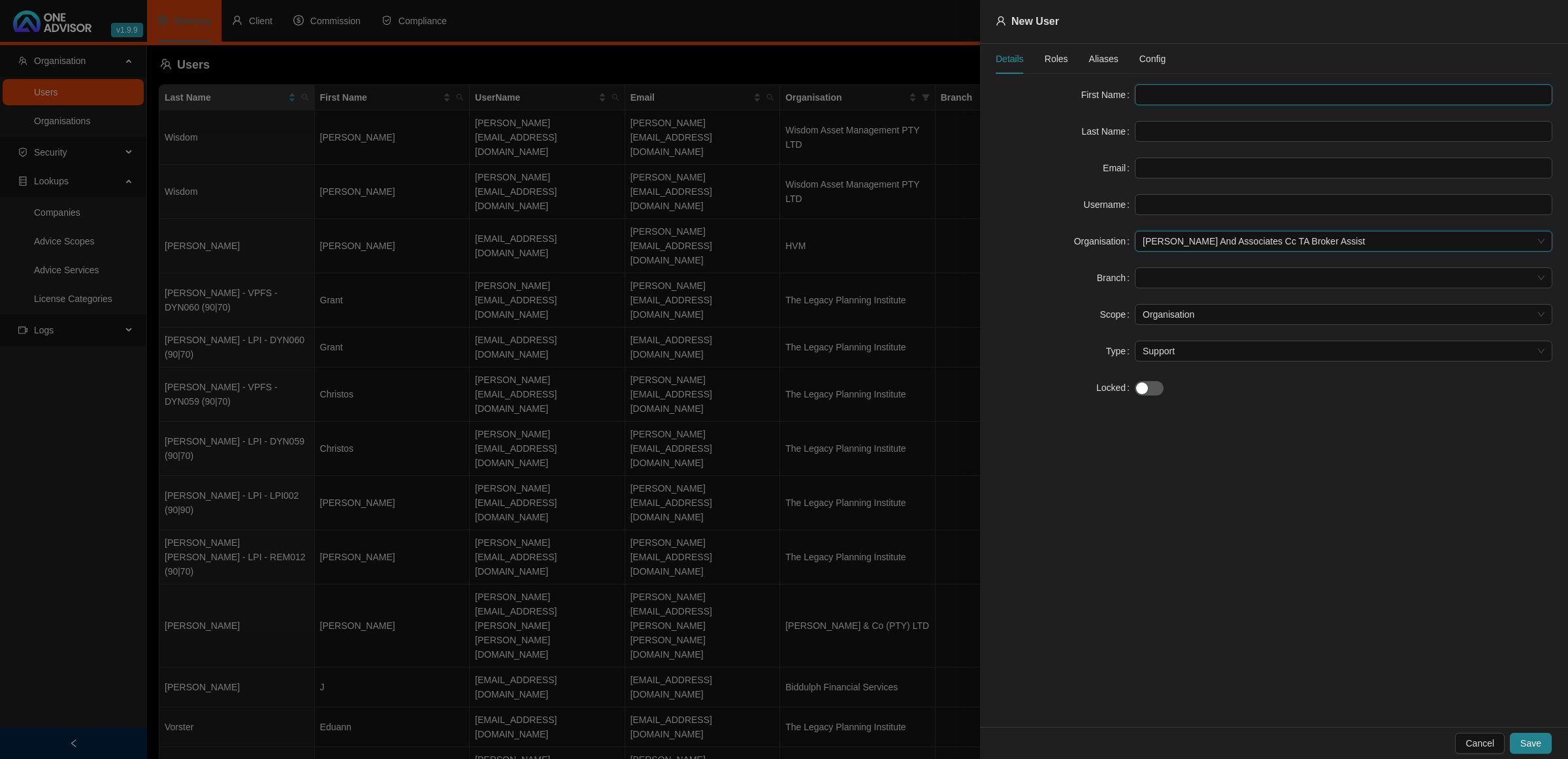
click at [1156, 101] on input "text" at bounding box center [1343, 95] width 417 height 21
type input "Support"
click at [1272, 170] on input "text" at bounding box center [1343, 168] width 417 height 21
click at [1363, 178] on input "text" at bounding box center [1343, 168] width 417 height 21
paste input "[EMAIL_ADDRESS][DOMAIN_NAME]"
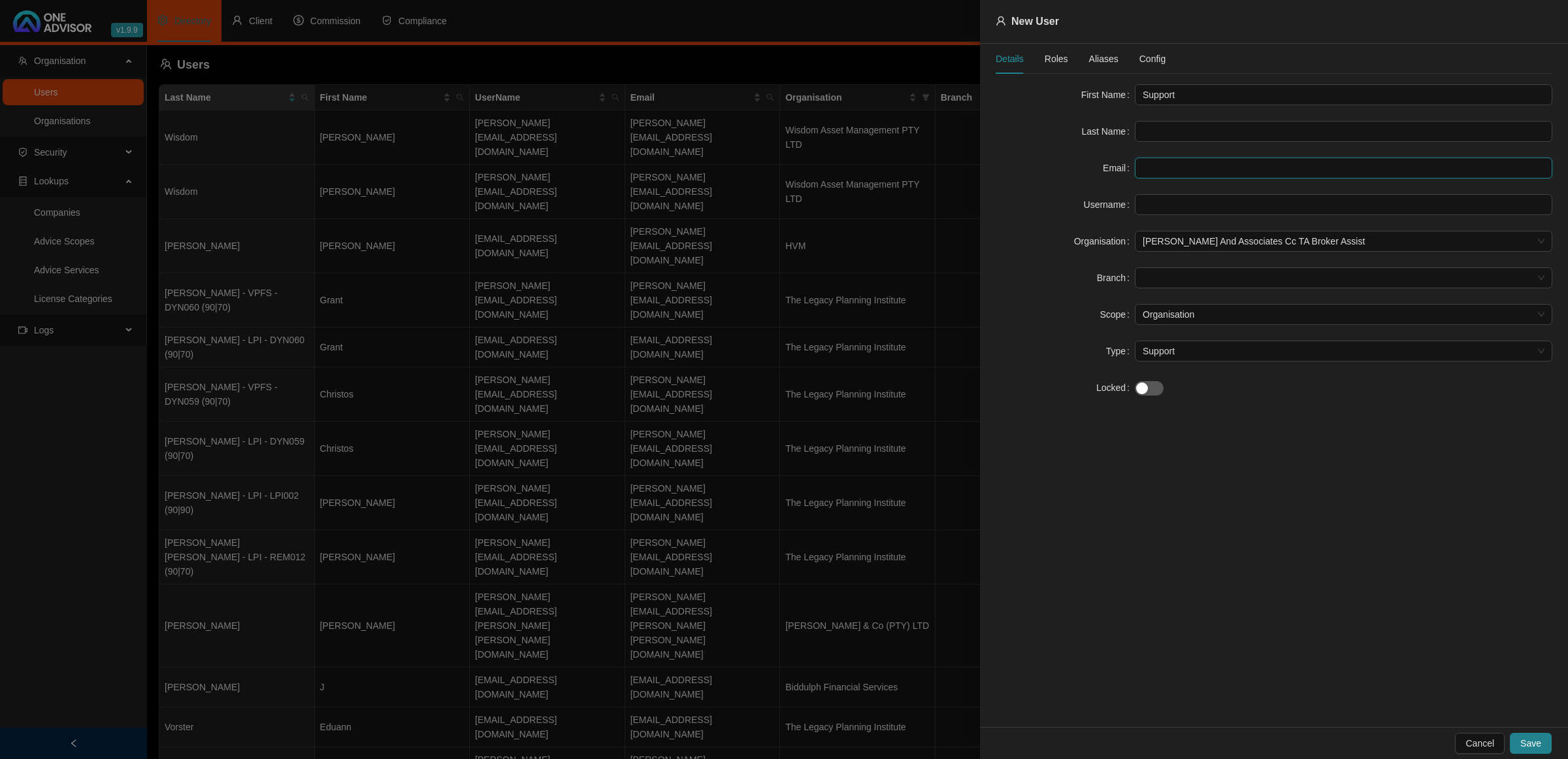
type input "[EMAIL_ADDRESS][DOMAIN_NAME]"
click at [1272, 203] on input "[EMAIL_ADDRESS][DOMAIN_NAME]" at bounding box center [1343, 204] width 417 height 21
drag, startPoint x: 1267, startPoint y: 206, endPoint x: 1184, endPoint y: 211, distance: 83.2
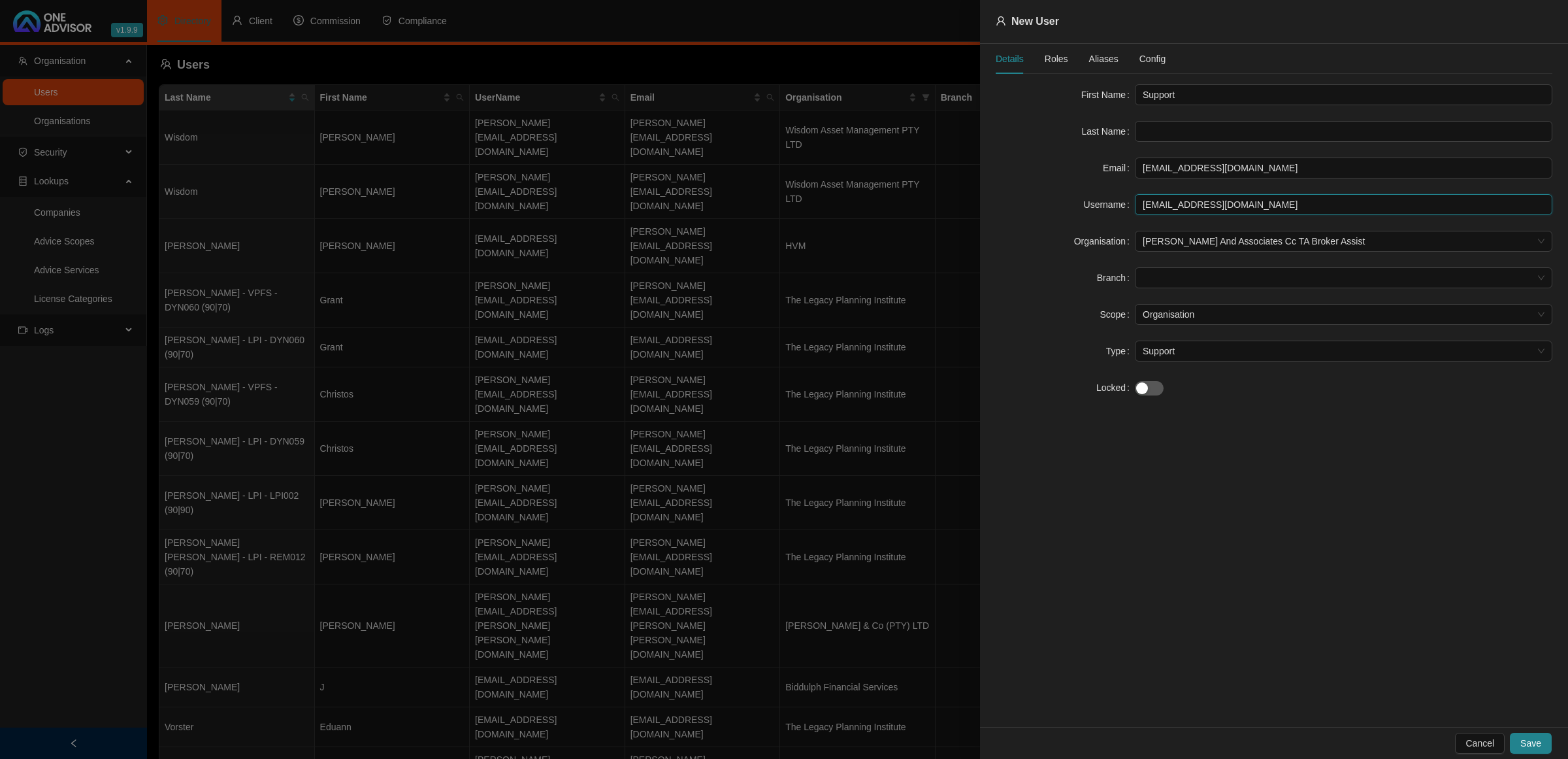
click at [1184, 211] on input "[EMAIL_ADDRESS][DOMAIN_NAME]" at bounding box center [1343, 204] width 417 height 21
click at [1361, 281] on span at bounding box center [1343, 277] width 402 height 19
type input "support@brokerassist"
click at [1320, 299] on div "[GEOGRAPHIC_DATA]" at bounding box center [1344, 305] width 397 height 14
click at [1047, 54] on span "Roles" at bounding box center [1056, 59] width 24 height 9
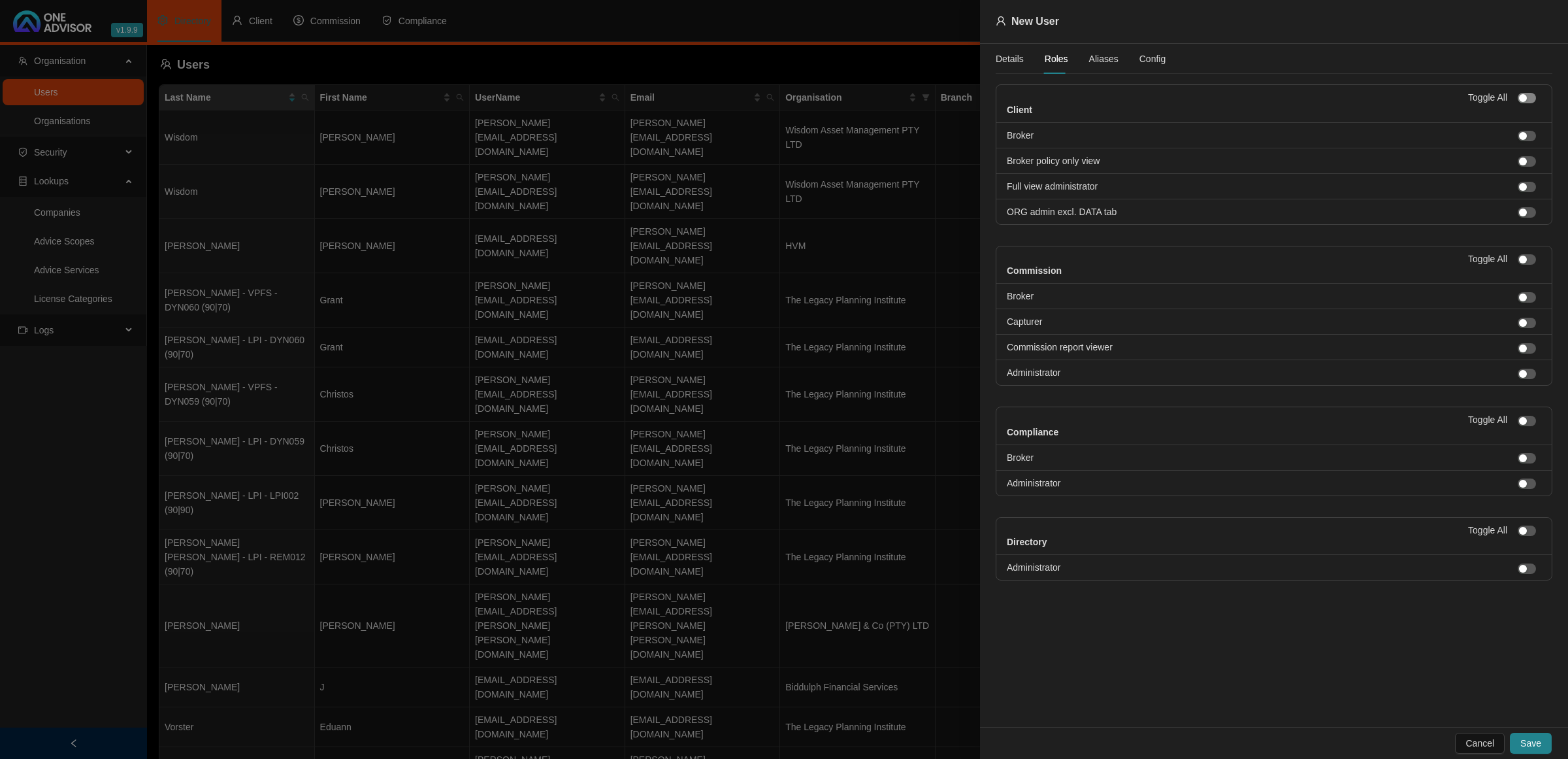
click at [1526, 99] on div "button" at bounding box center [1523, 97] width 8 height 8
click at [1534, 256] on div "Toggle All" at bounding box center [1505, 264] width 73 height 26
click at [1529, 260] on span "button" at bounding box center [1527, 259] width 19 height 11
click at [1526, 420] on div "button" at bounding box center [1523, 420] width 8 height 8
click at [1530, 529] on span "button" at bounding box center [1527, 531] width 19 height 11
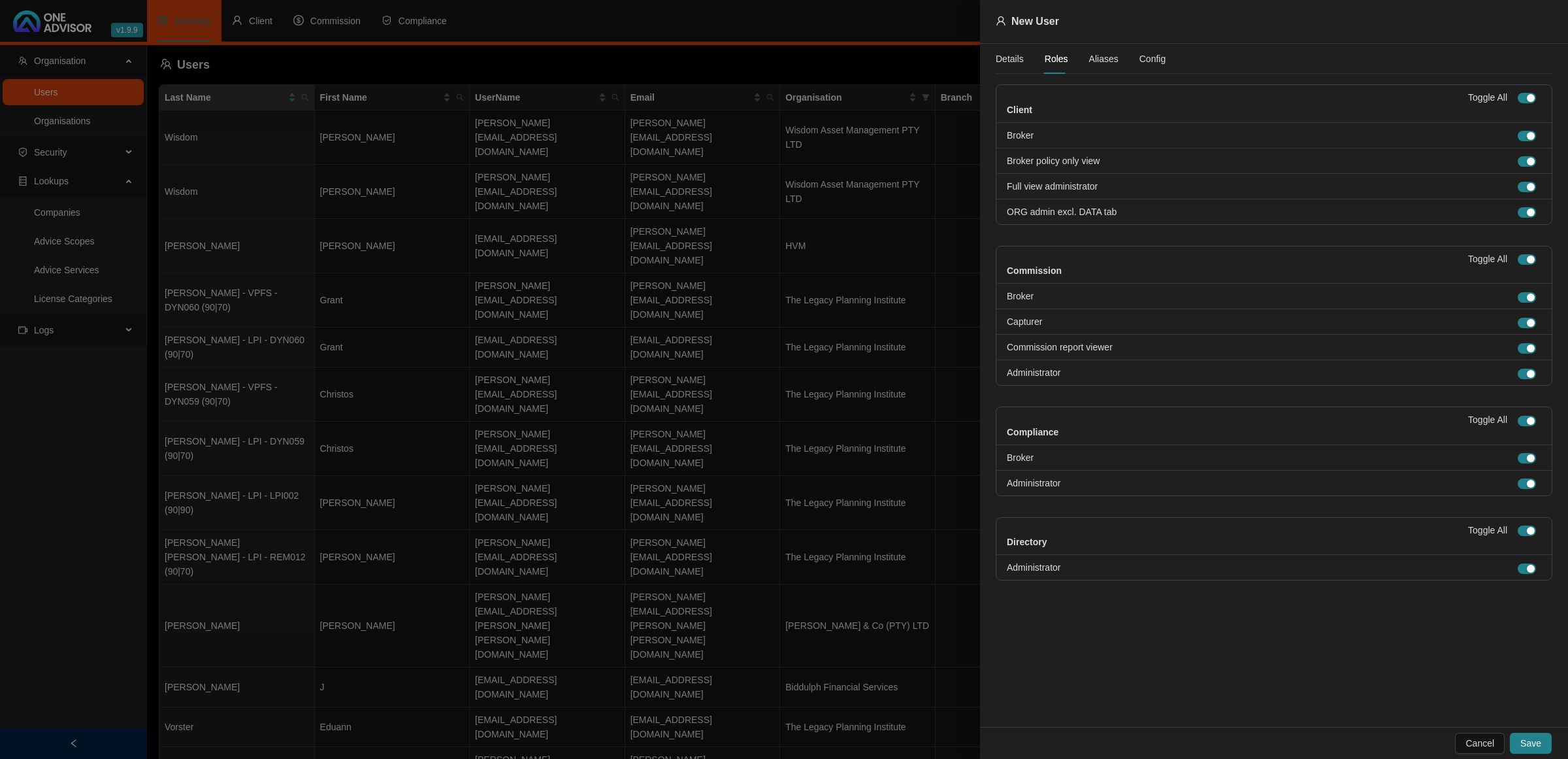
click at [1092, 56] on span "Aliases" at bounding box center [1103, 59] width 29 height 9
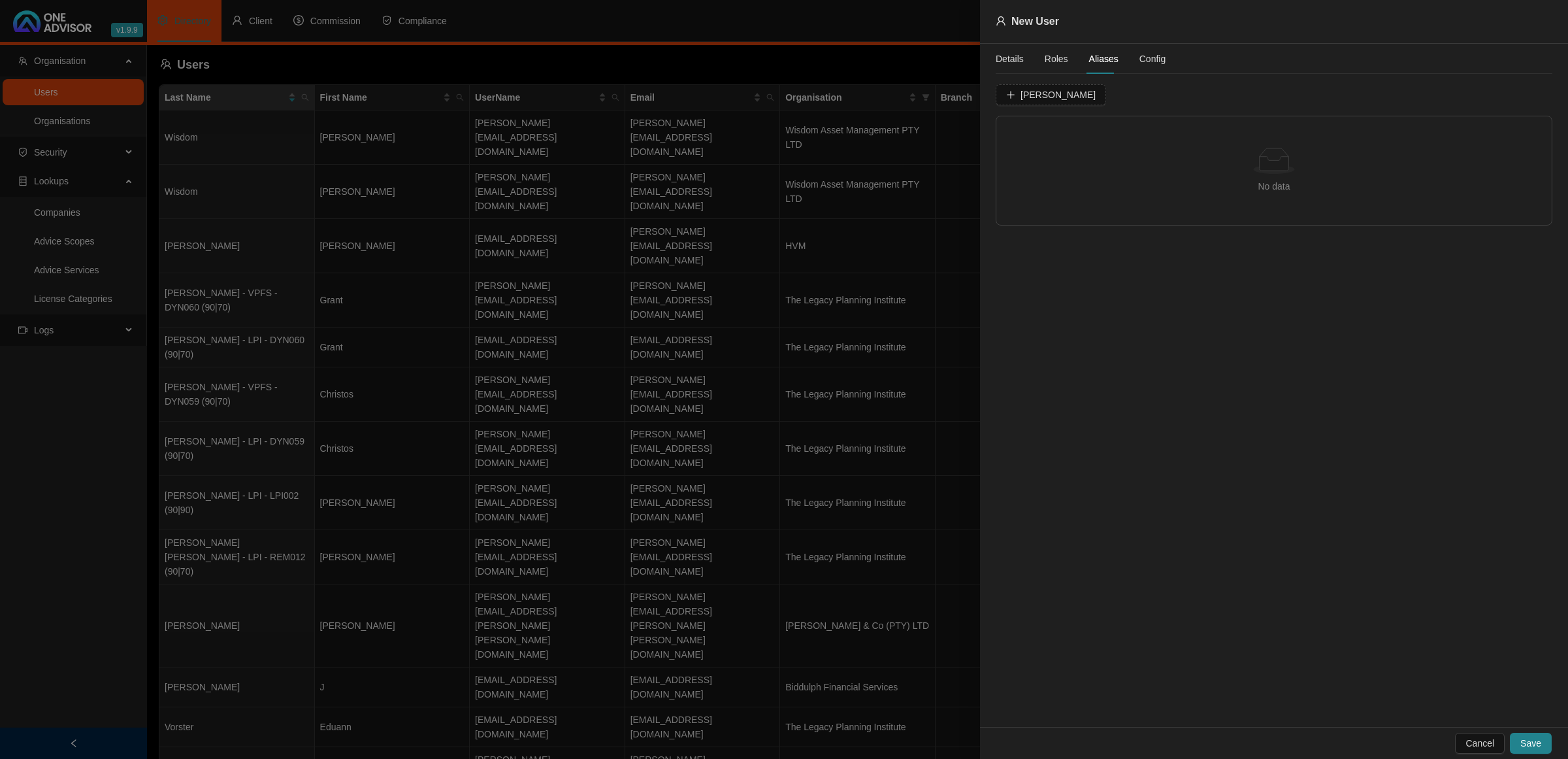
click at [1145, 57] on span "Config" at bounding box center [1153, 59] width 26 height 9
click at [1080, 95] on span "Advice Scopes" at bounding box center [1088, 97] width 61 height 9
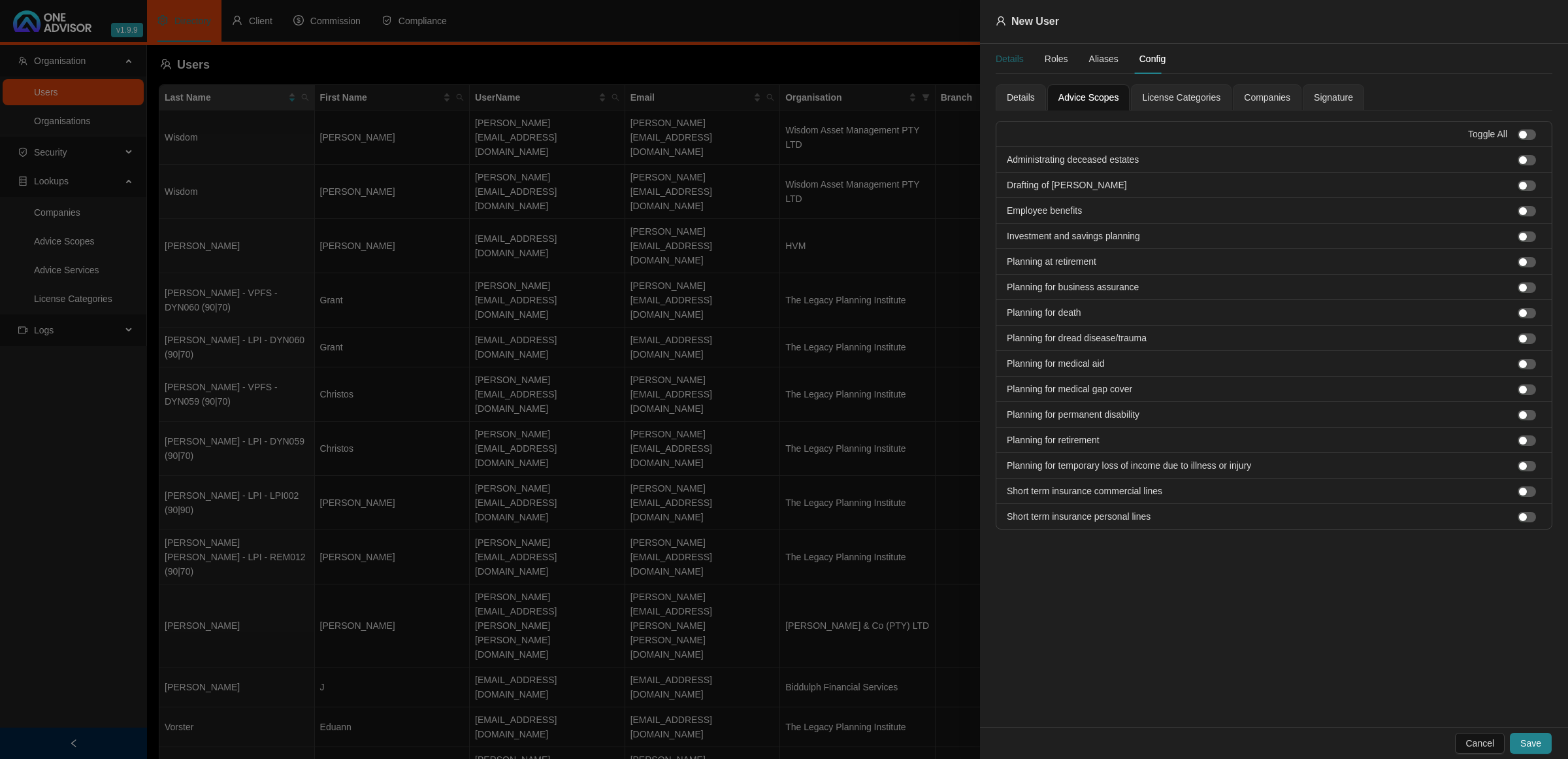
click at [1015, 64] on div "Details" at bounding box center [1010, 59] width 28 height 14
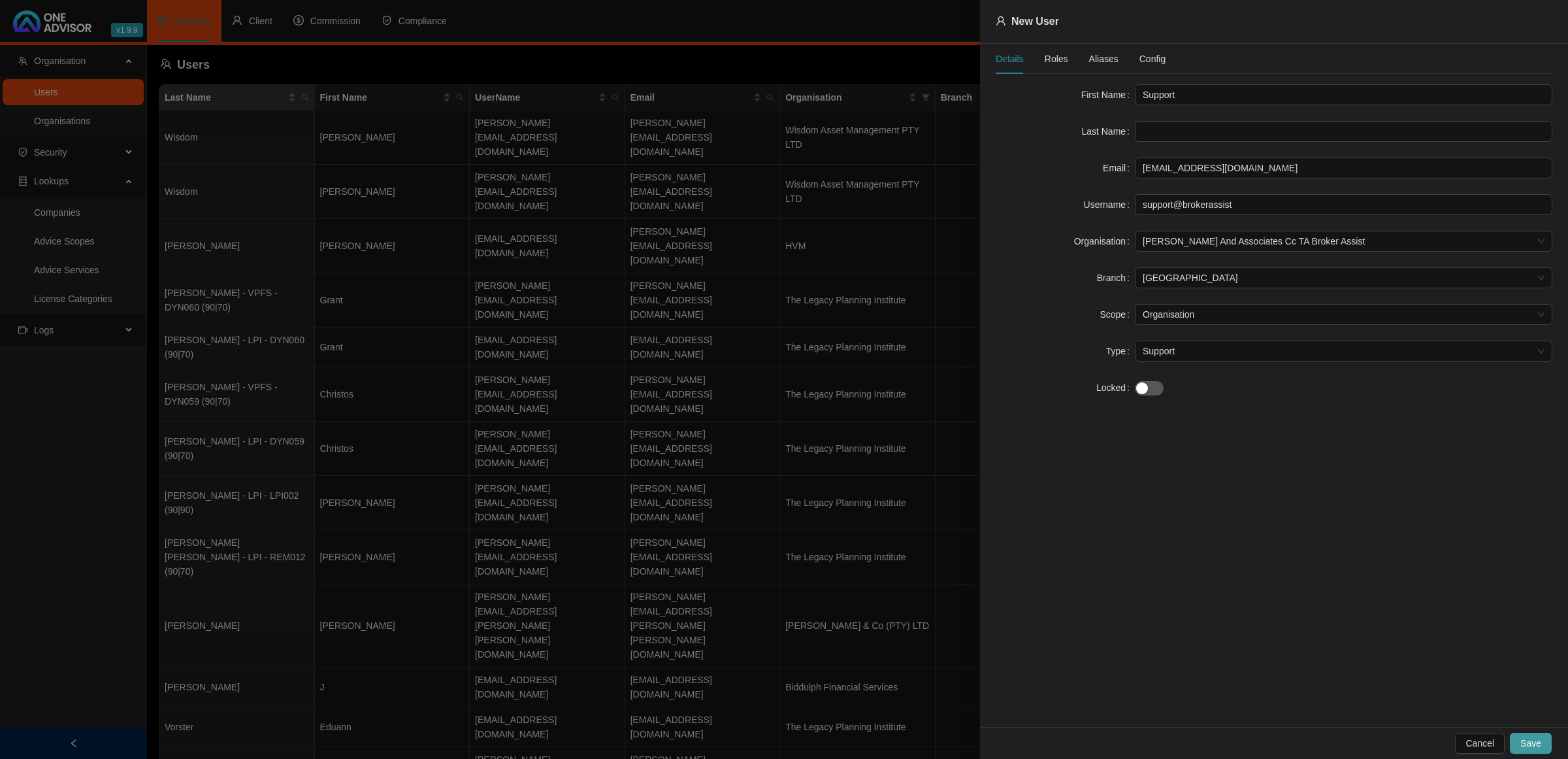
click at [1516, 734] on button "Save" at bounding box center [1531, 743] width 42 height 21
click at [1173, 125] on input "text" at bounding box center [1343, 131] width 417 height 21
drag, startPoint x: 1184, startPoint y: 100, endPoint x: 1087, endPoint y: 92, distance: 97.3
click at [1087, 92] on div "First Name Support" at bounding box center [1274, 95] width 557 height 21
click at [1151, 126] on input "text" at bounding box center [1343, 131] width 417 height 21
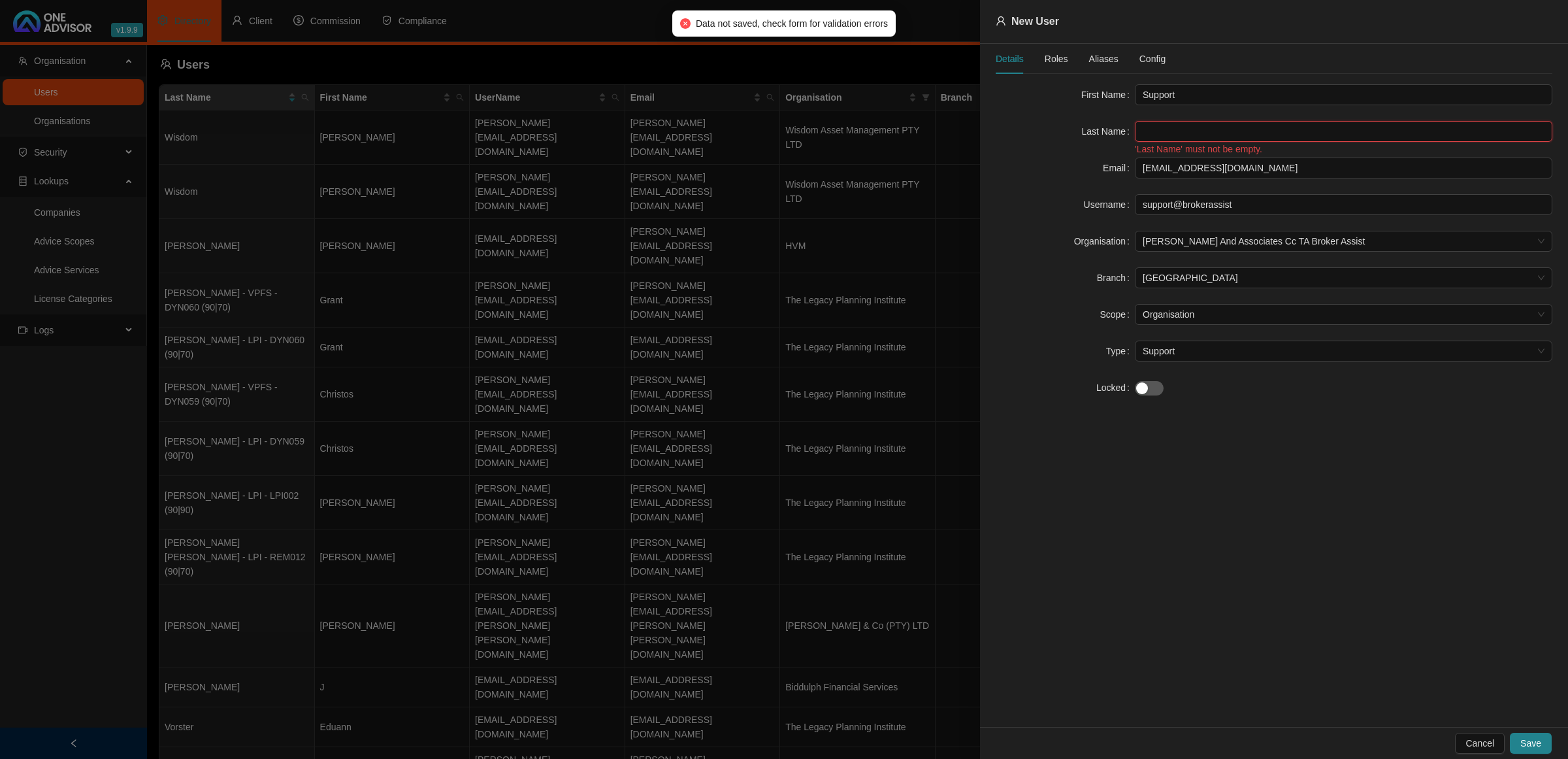
paste input "Support"
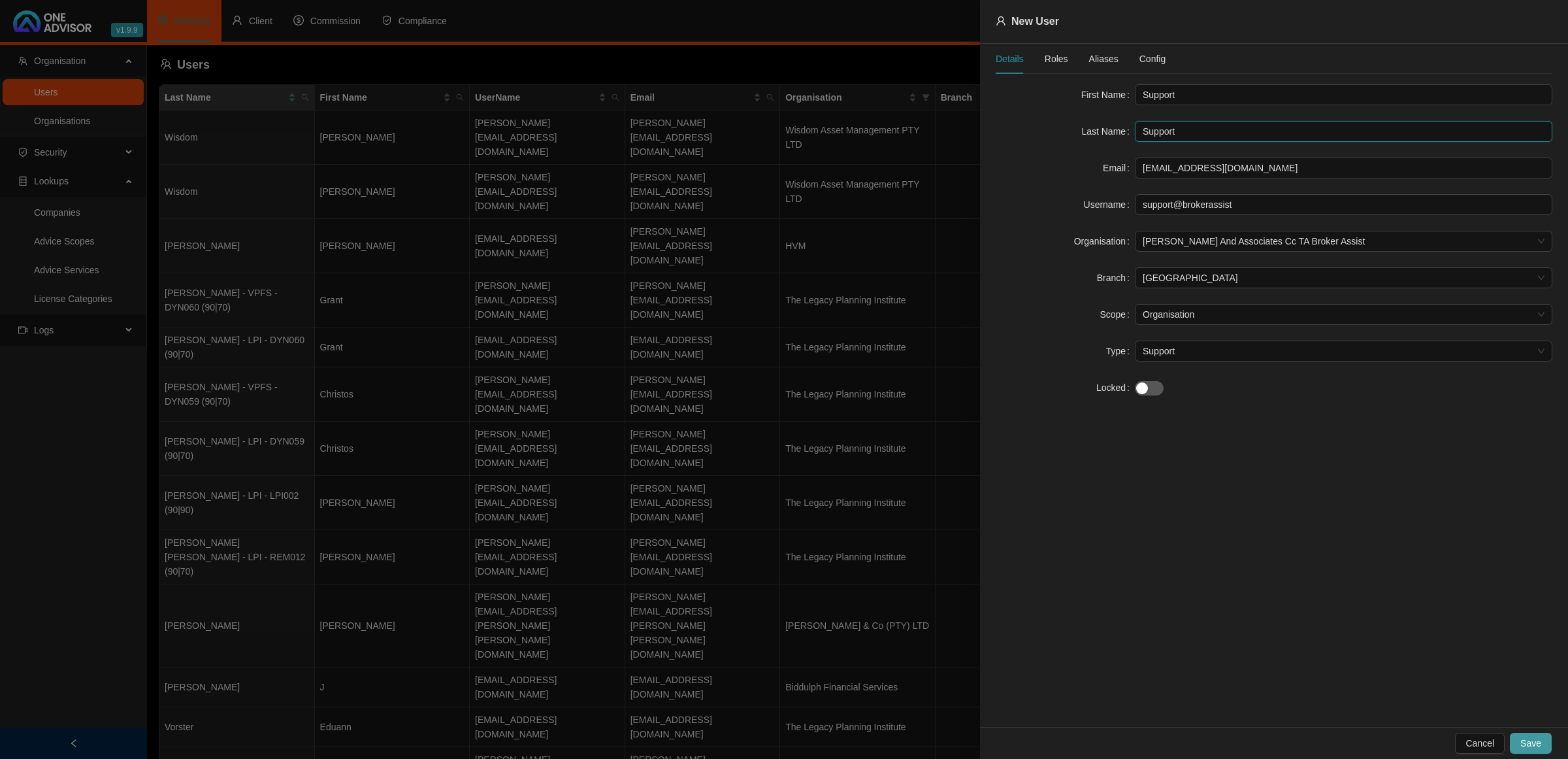
type input "Support"
click at [1522, 736] on span "Save" at bounding box center [1531, 743] width 21 height 14
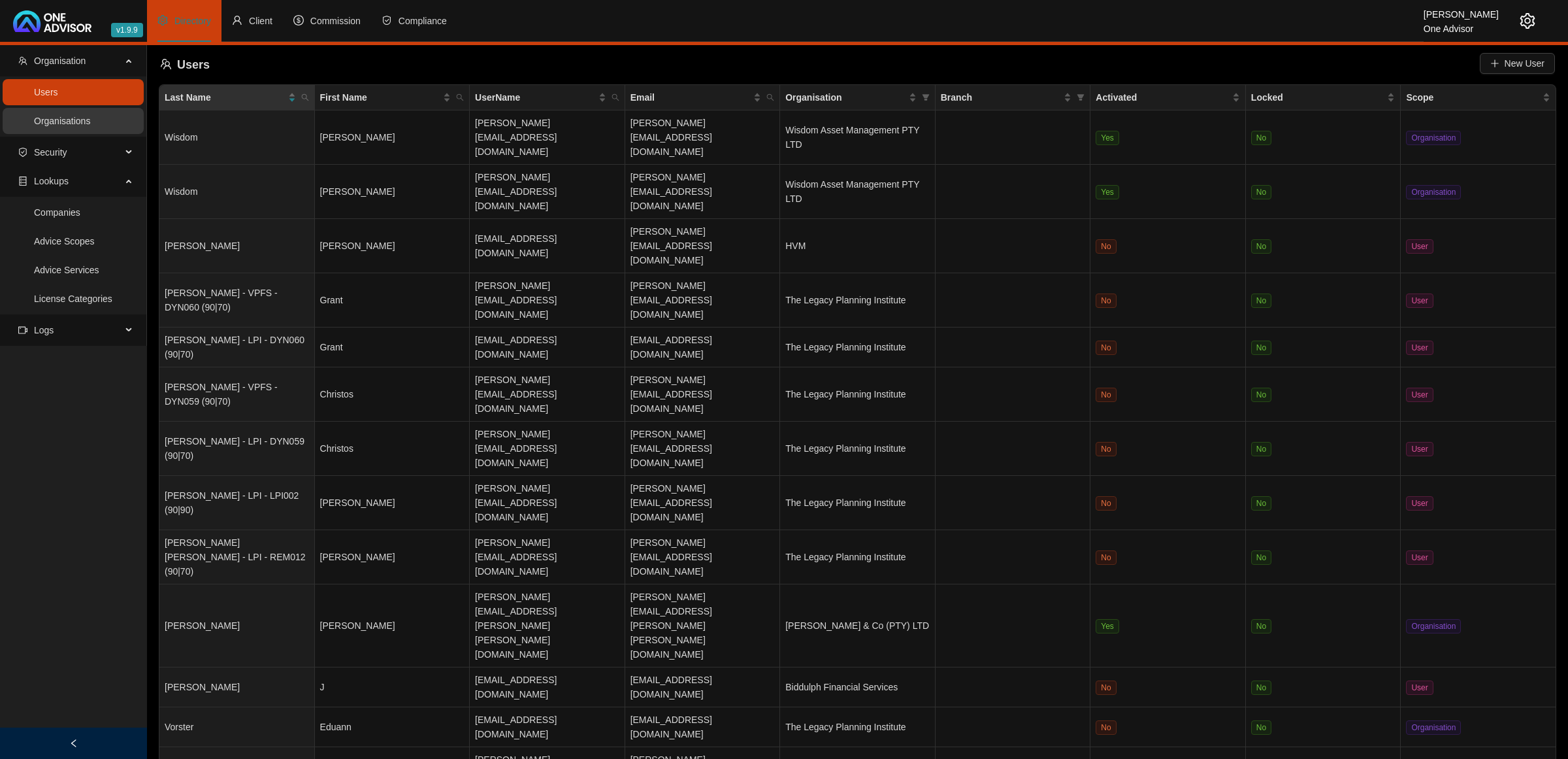
click at [62, 126] on link "Organisations" at bounding box center [62, 121] width 56 height 11
